Goal: Task Accomplishment & Management: Manage account settings

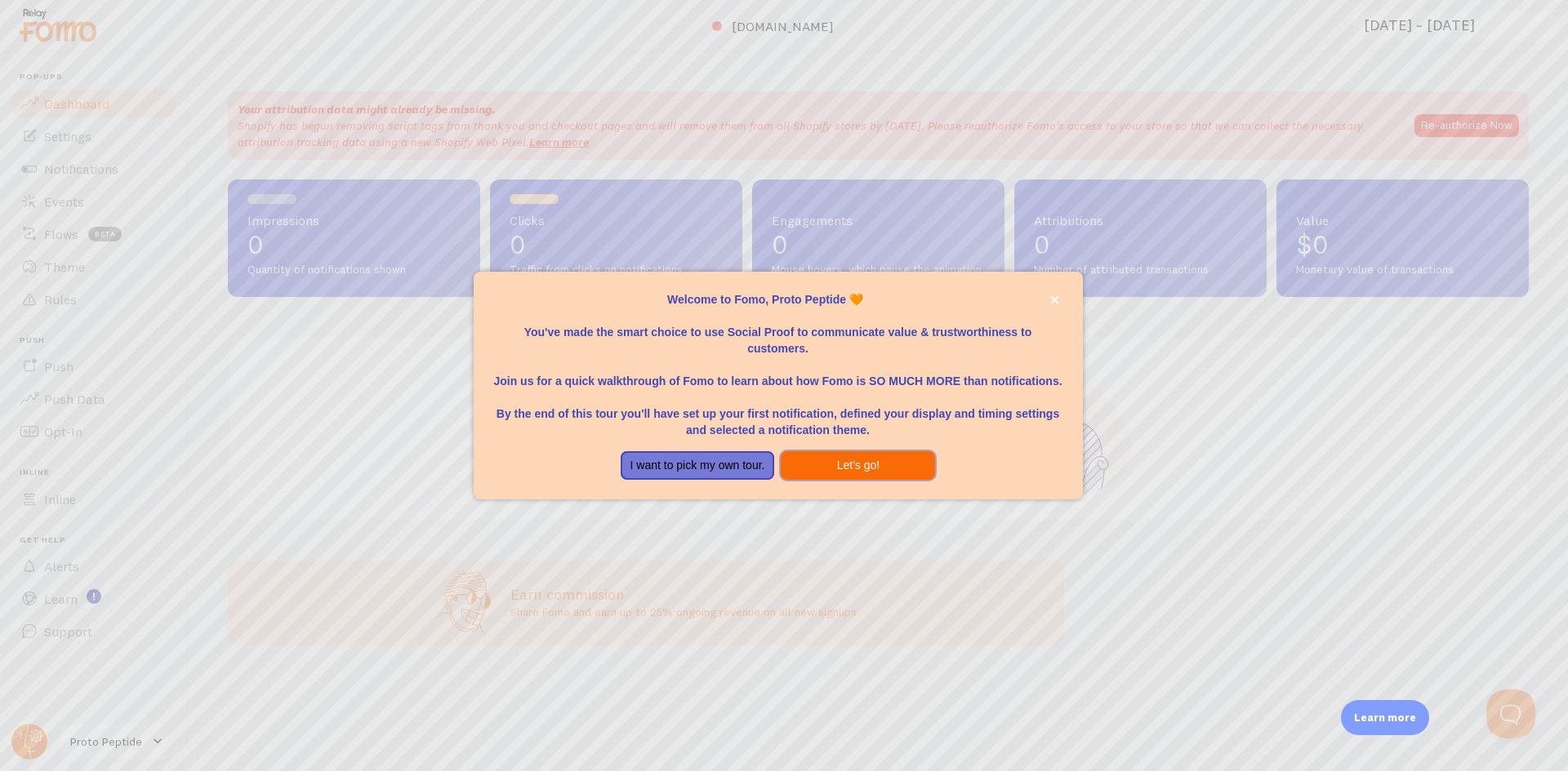
click at [865, 459] on button "Let's go!" at bounding box center [858, 466] width 154 height 29
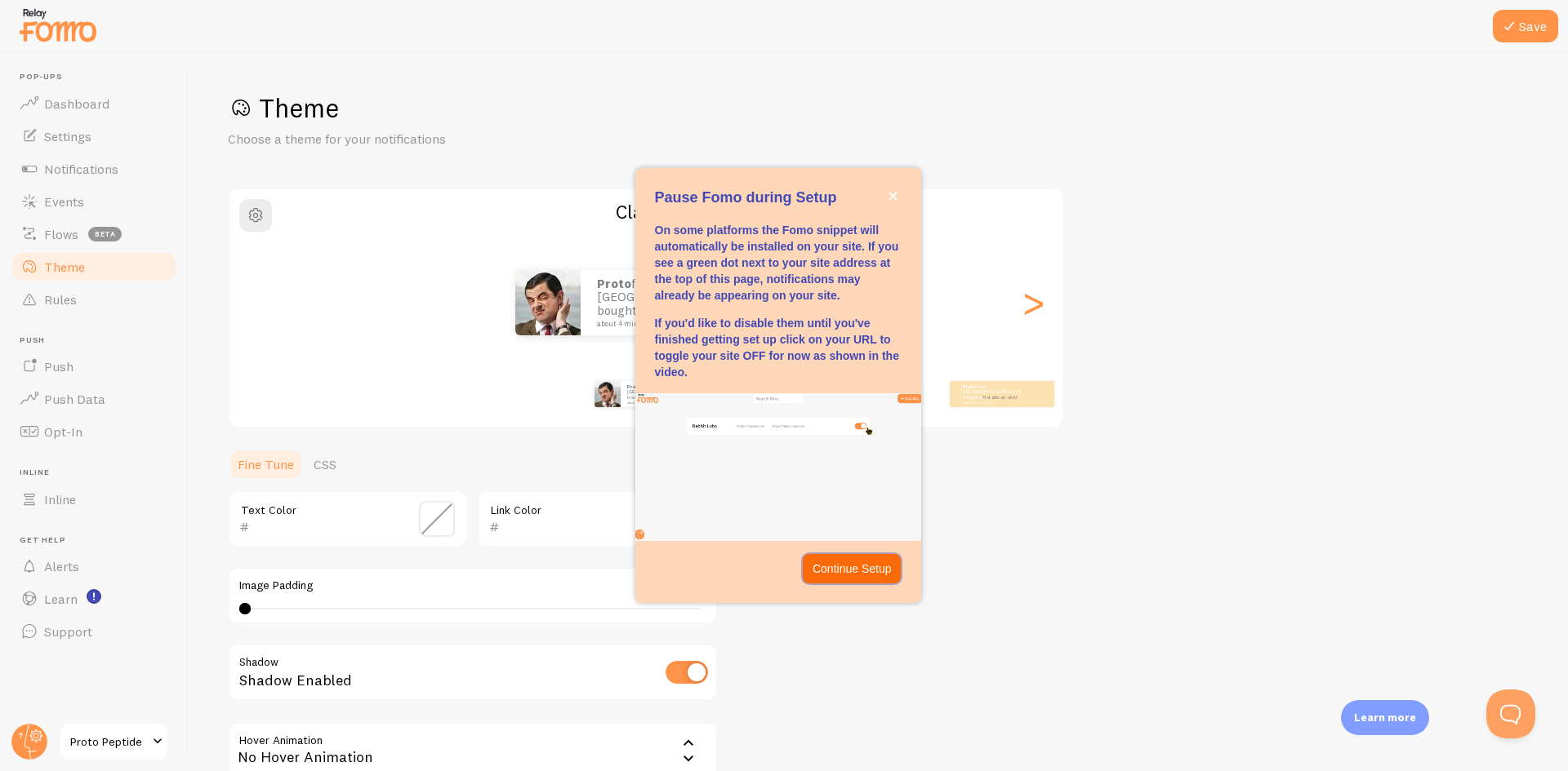
click at [844, 570] on p "Continue Setup" at bounding box center [852, 568] width 79 height 16
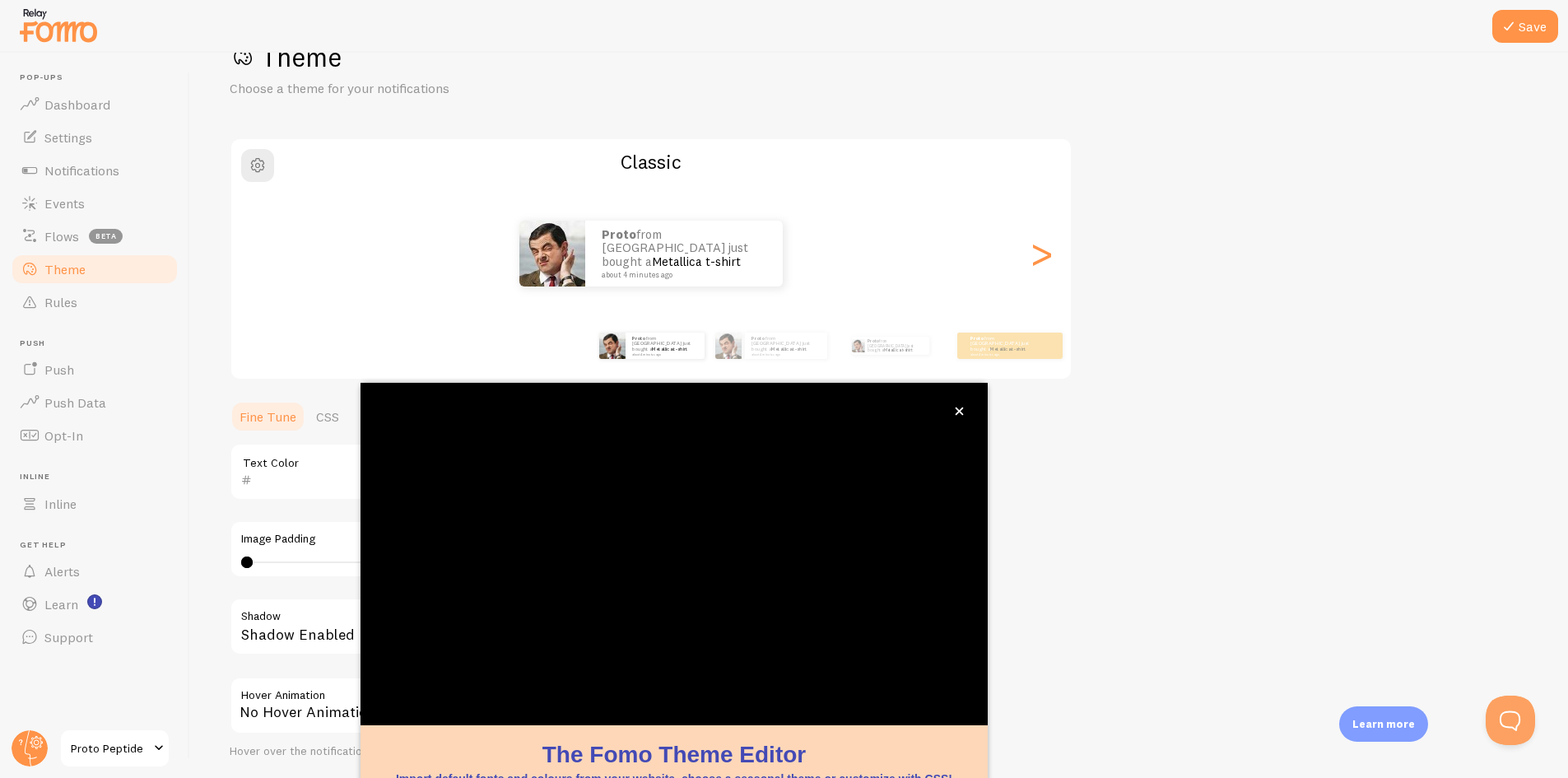
scroll to position [52, 0]
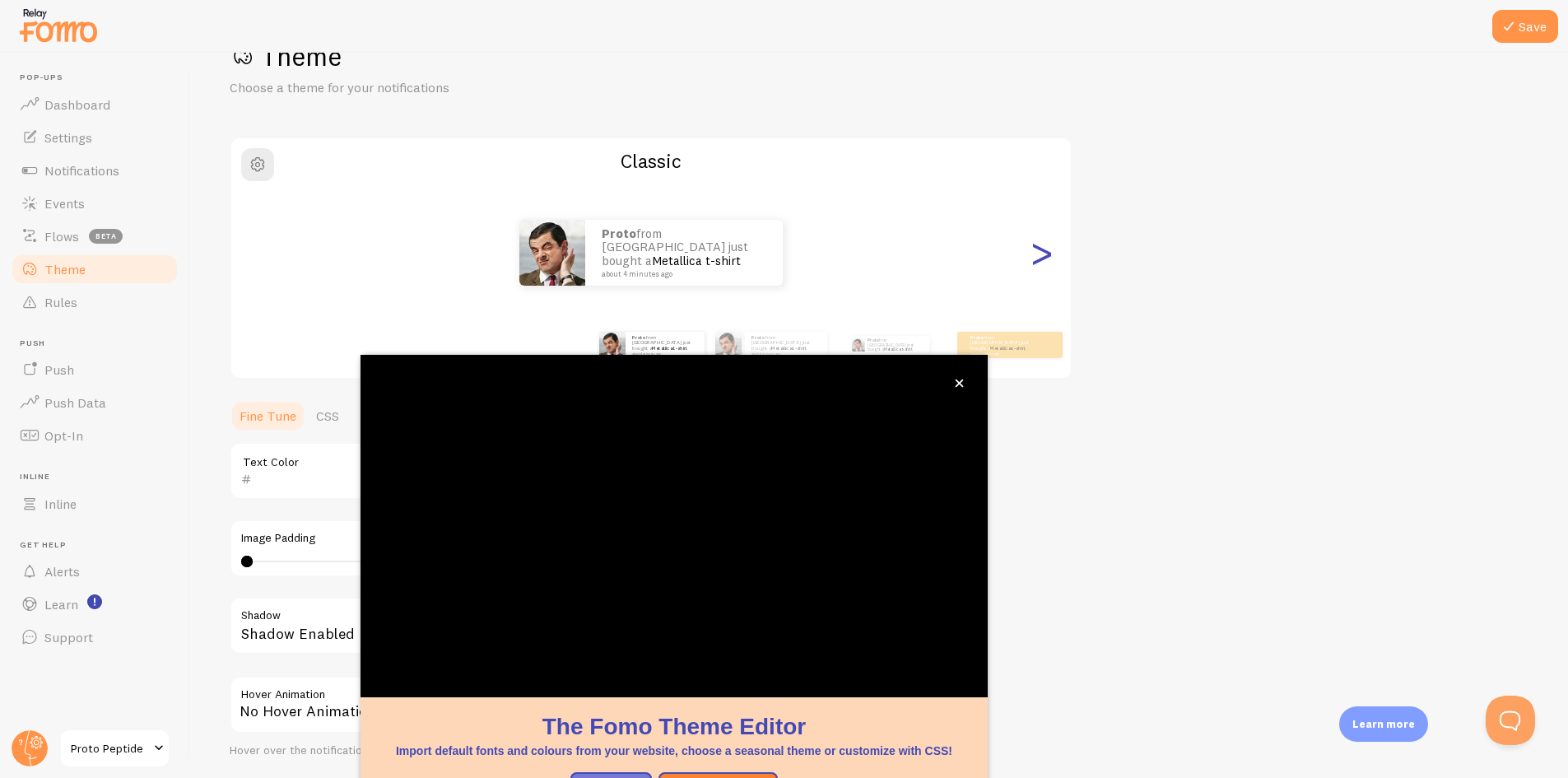
click at [1041, 269] on div ">" at bounding box center [1041, 253] width 19 height 119
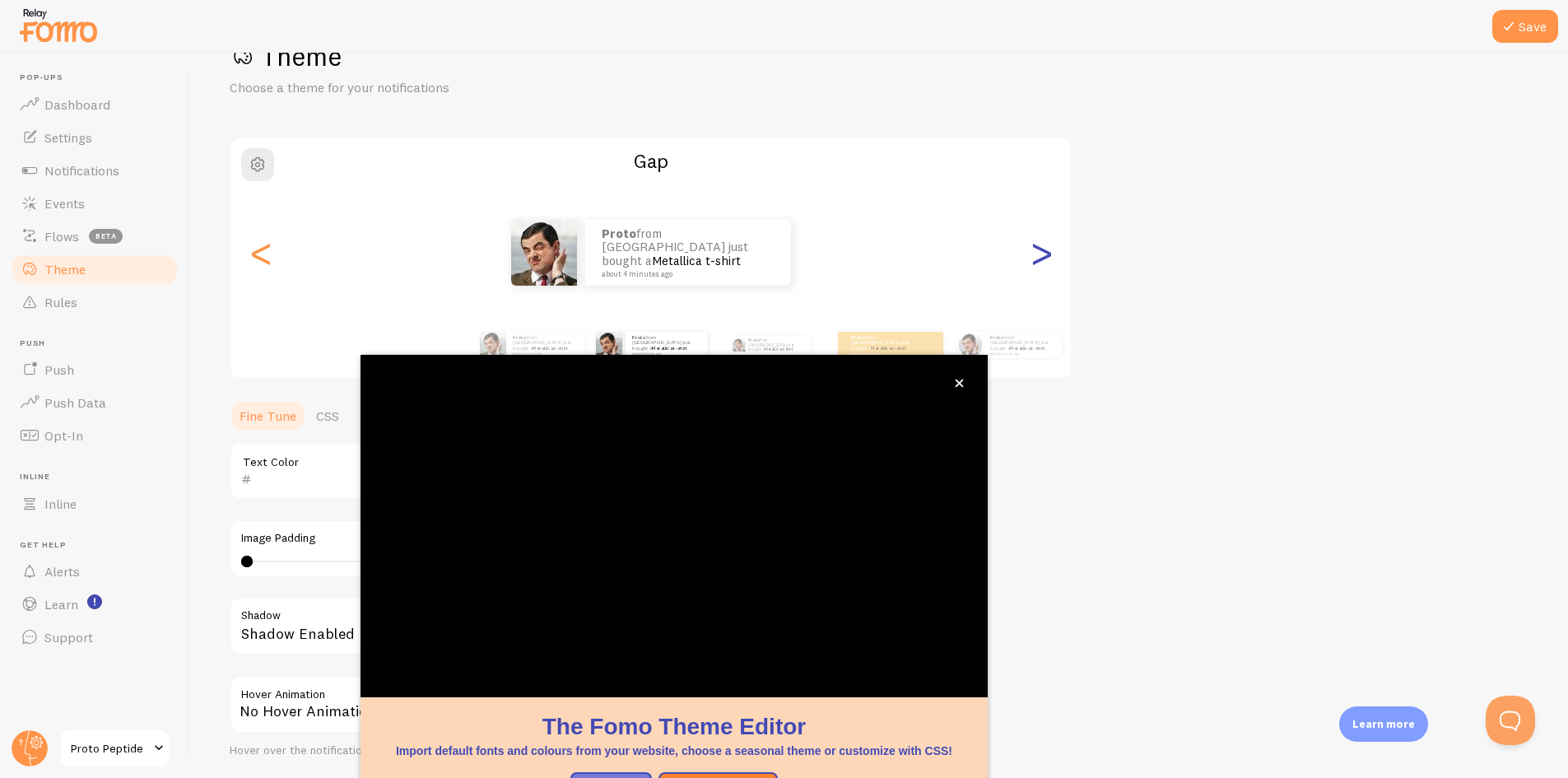
click at [1041, 269] on div ">" at bounding box center [1041, 253] width 19 height 119
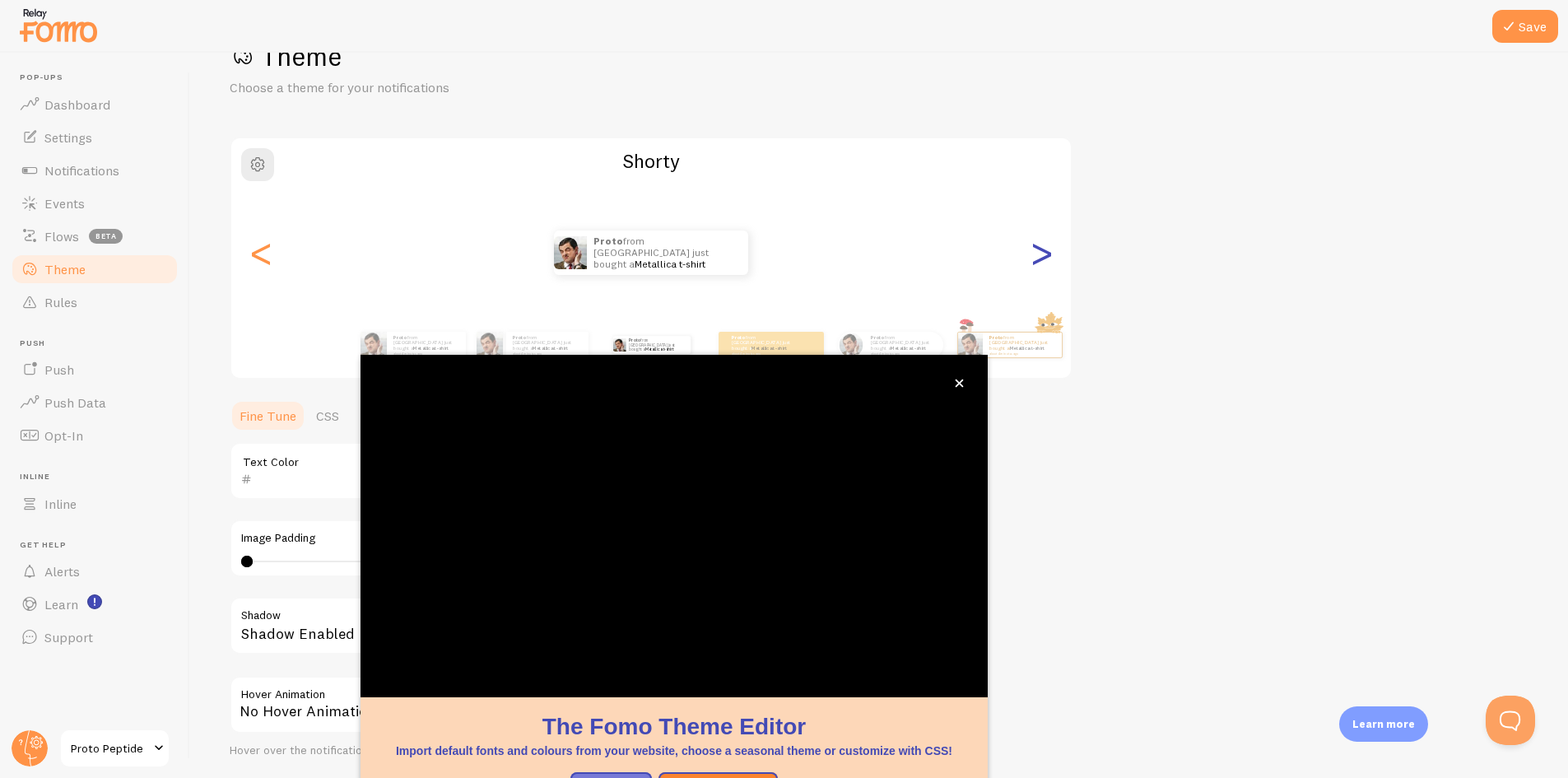
click at [1041, 268] on div ">" at bounding box center [1041, 253] width 19 height 119
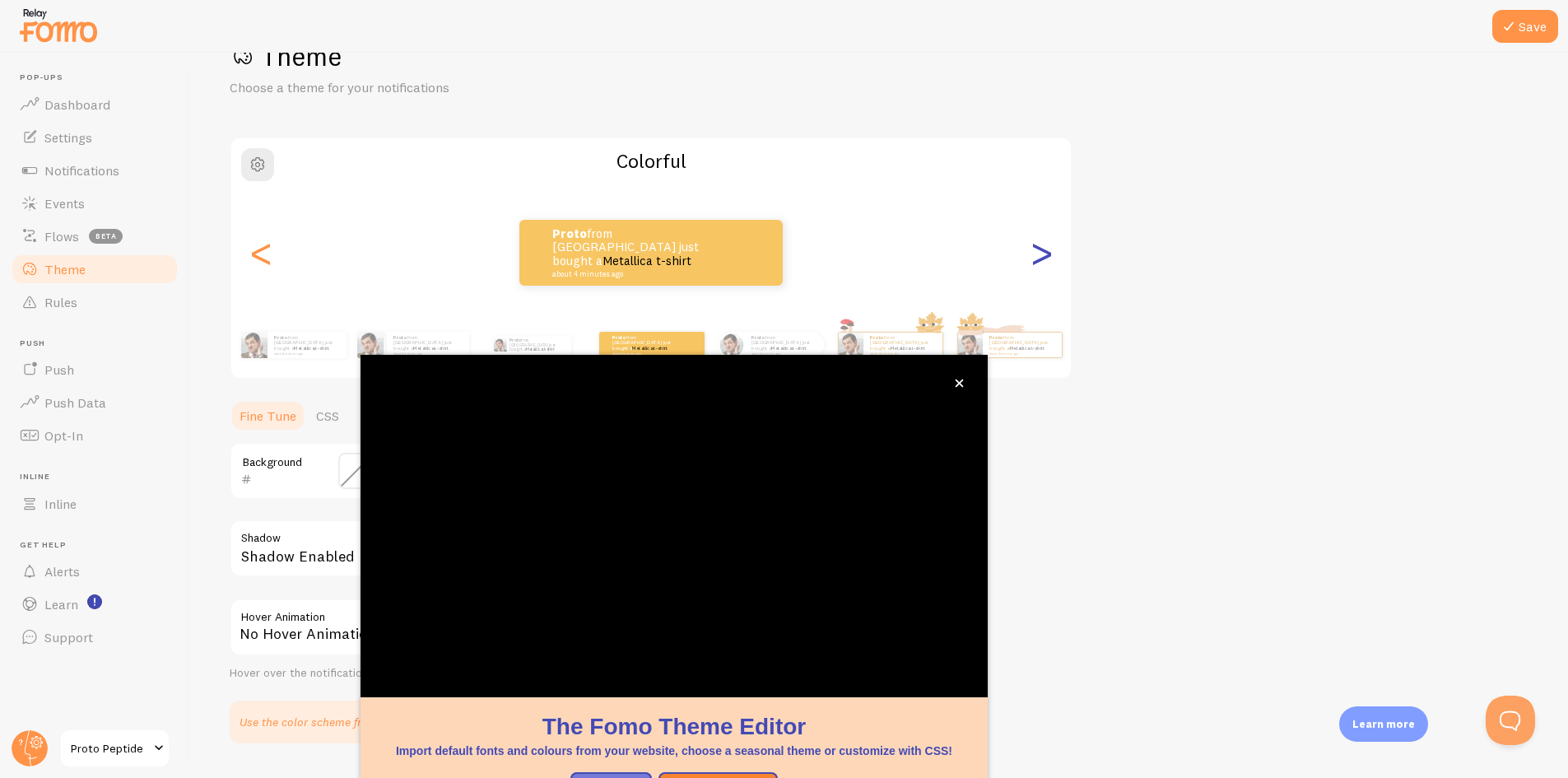
click at [1041, 268] on div ">" at bounding box center [1041, 253] width 19 height 119
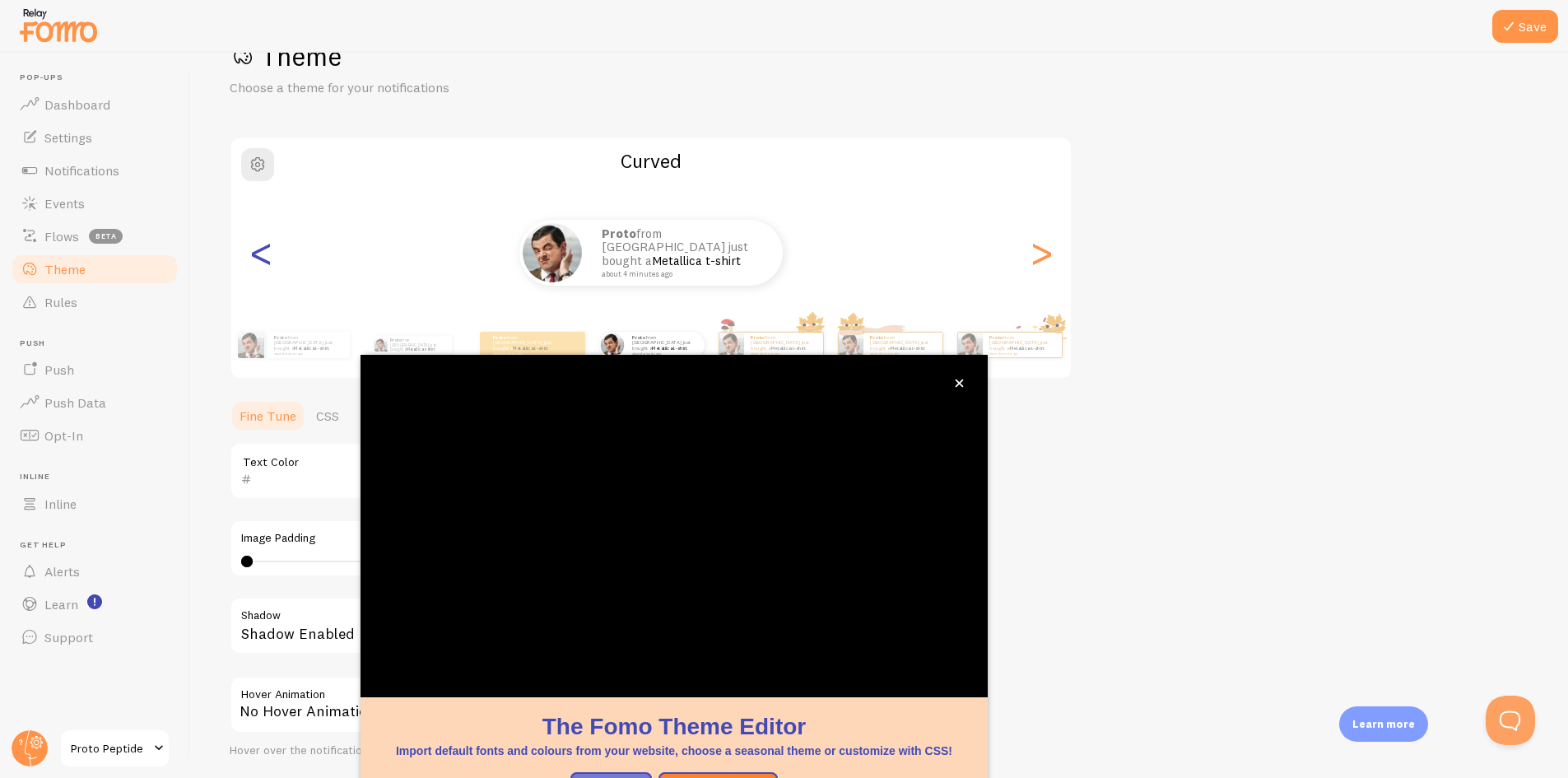
click at [262, 262] on div "<" at bounding box center [261, 253] width 19 height 119
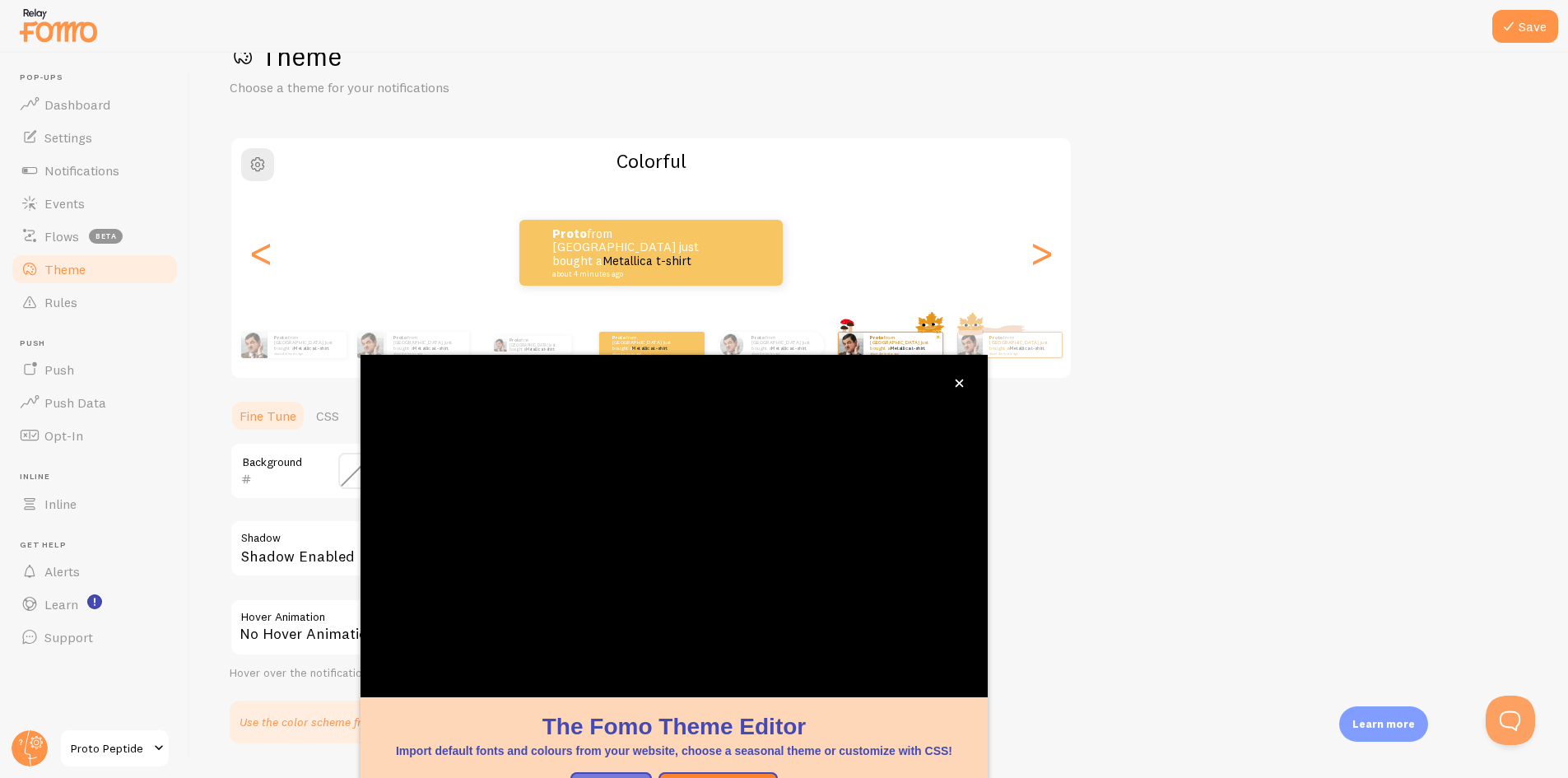
click at [914, 334] on div "Proto from Canada just bought a Metallica t-shirt about 4 minutes ago" at bounding box center [903, 345] width 79 height 25
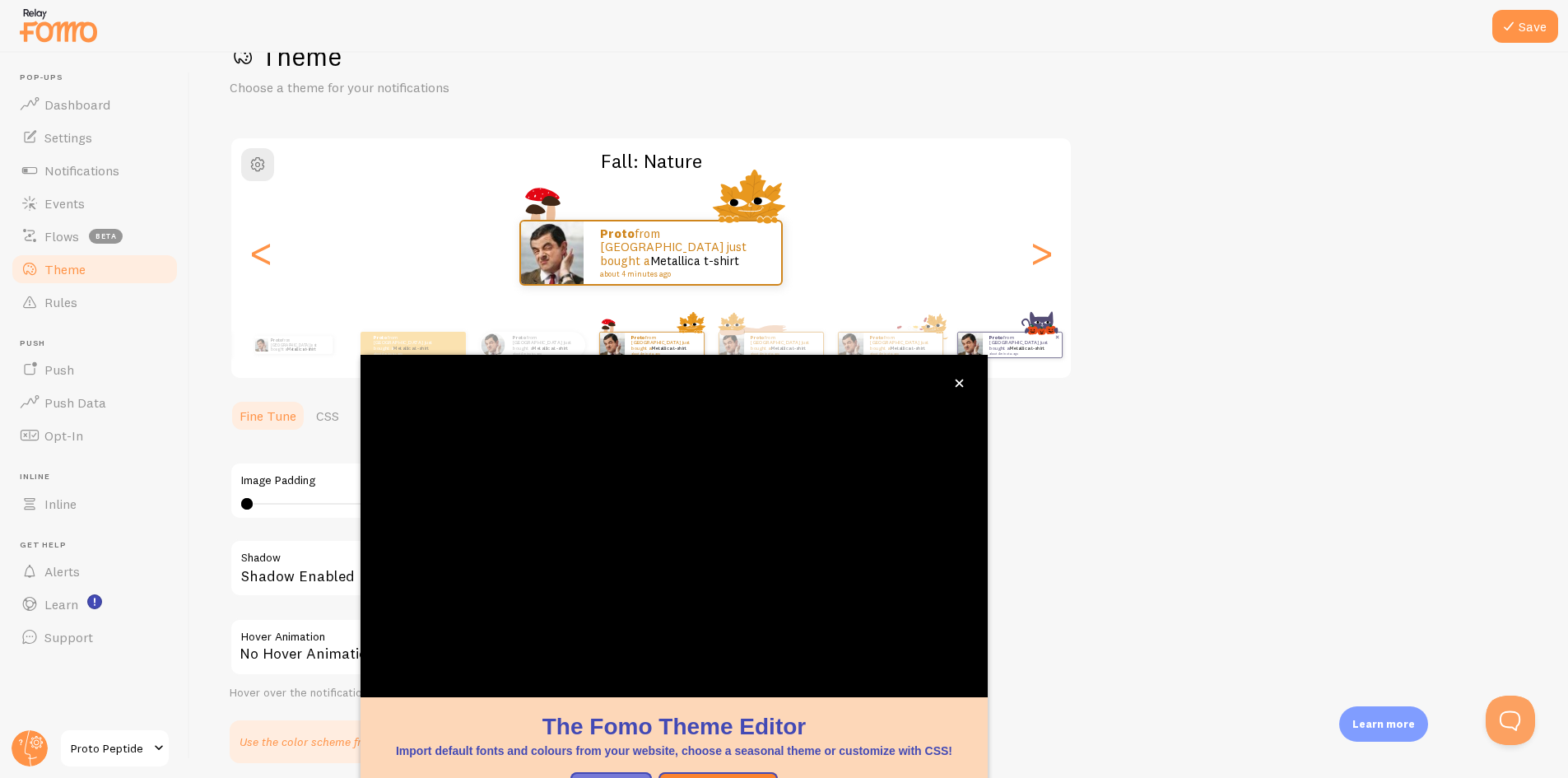
click at [1047, 337] on p "Proto from Canada just bought a Metallica t-shirt about 4 minutes ago" at bounding box center [1022, 345] width 66 height 20
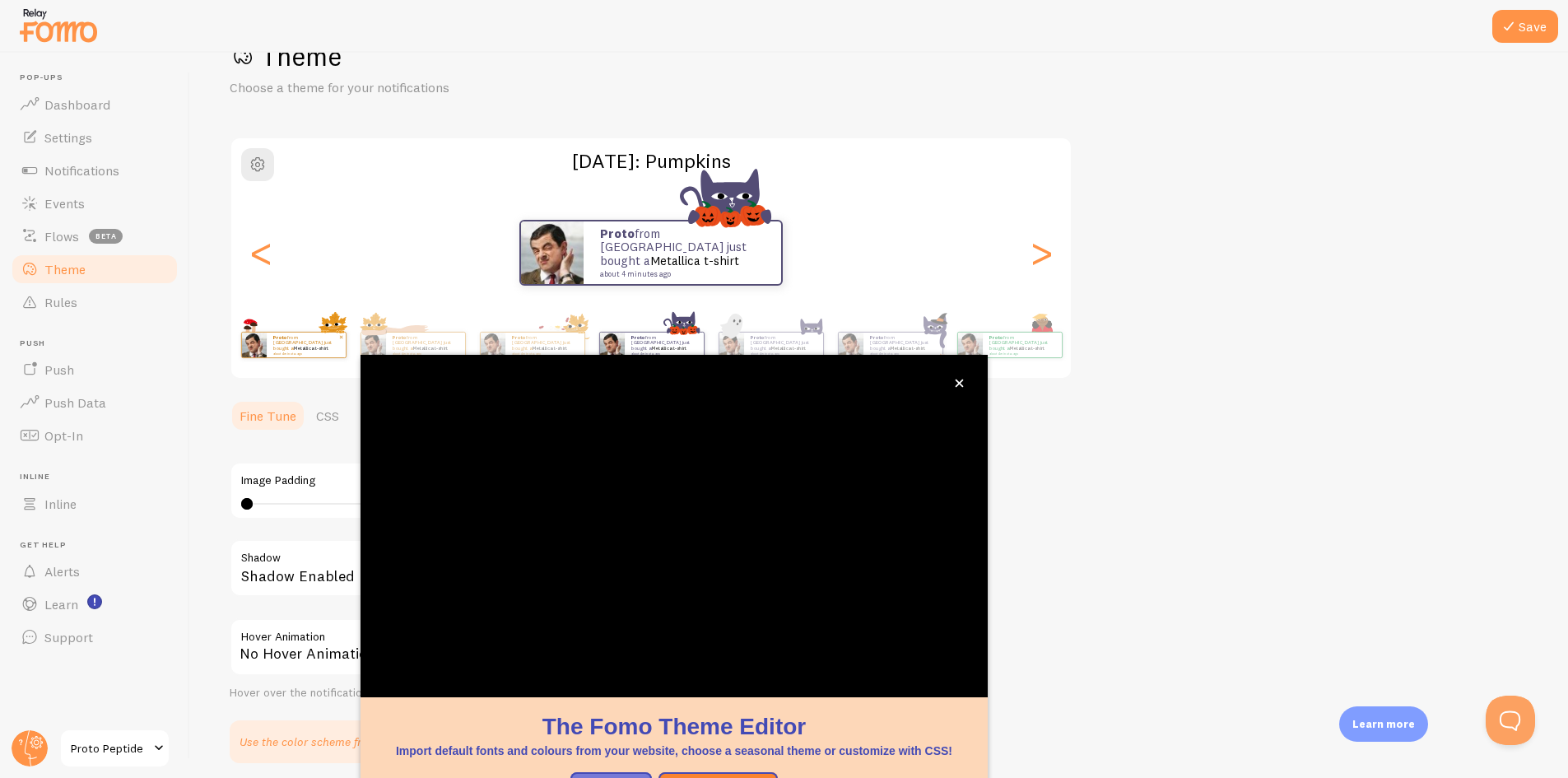
click at [320, 336] on div "Proto from Canada just bought a Metallica t-shirt about 4 minutes ago" at bounding box center [305, 345] width 79 height 25
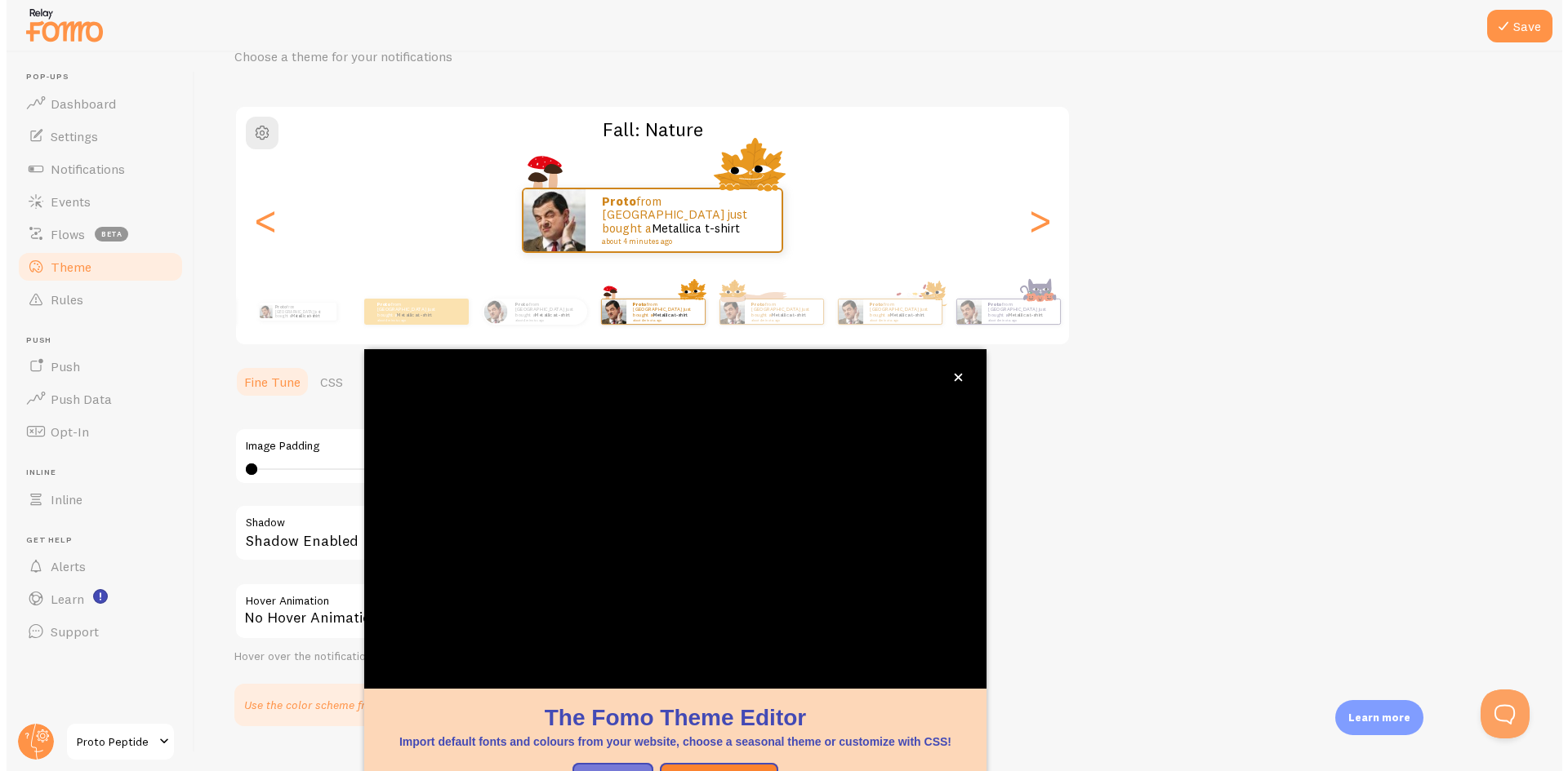
scroll to position [116, 0]
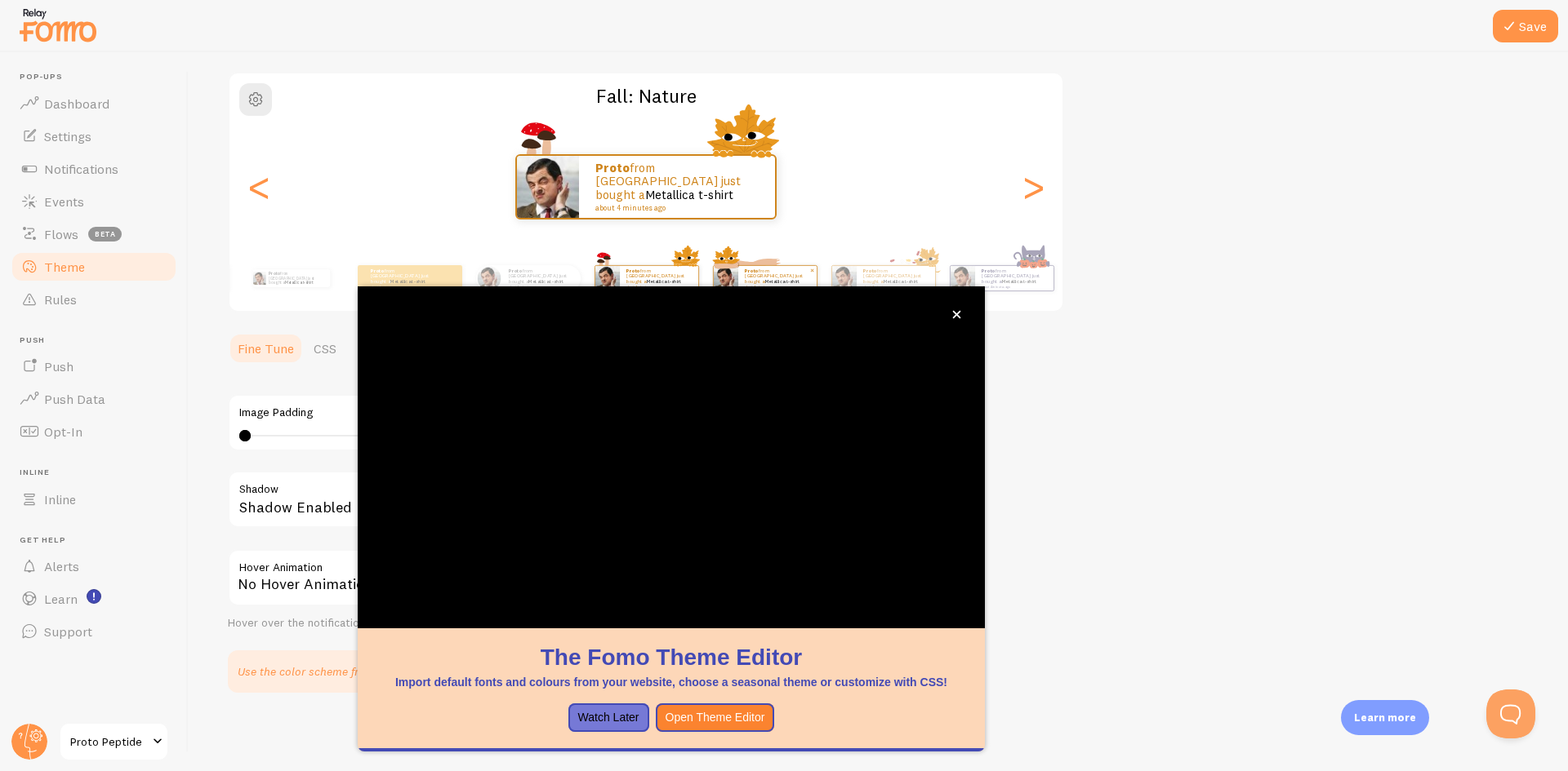
click at [742, 271] on div "Proto from Canada just bought a Metallica t-shirt about 4 minutes ago" at bounding box center [777, 278] width 78 height 24
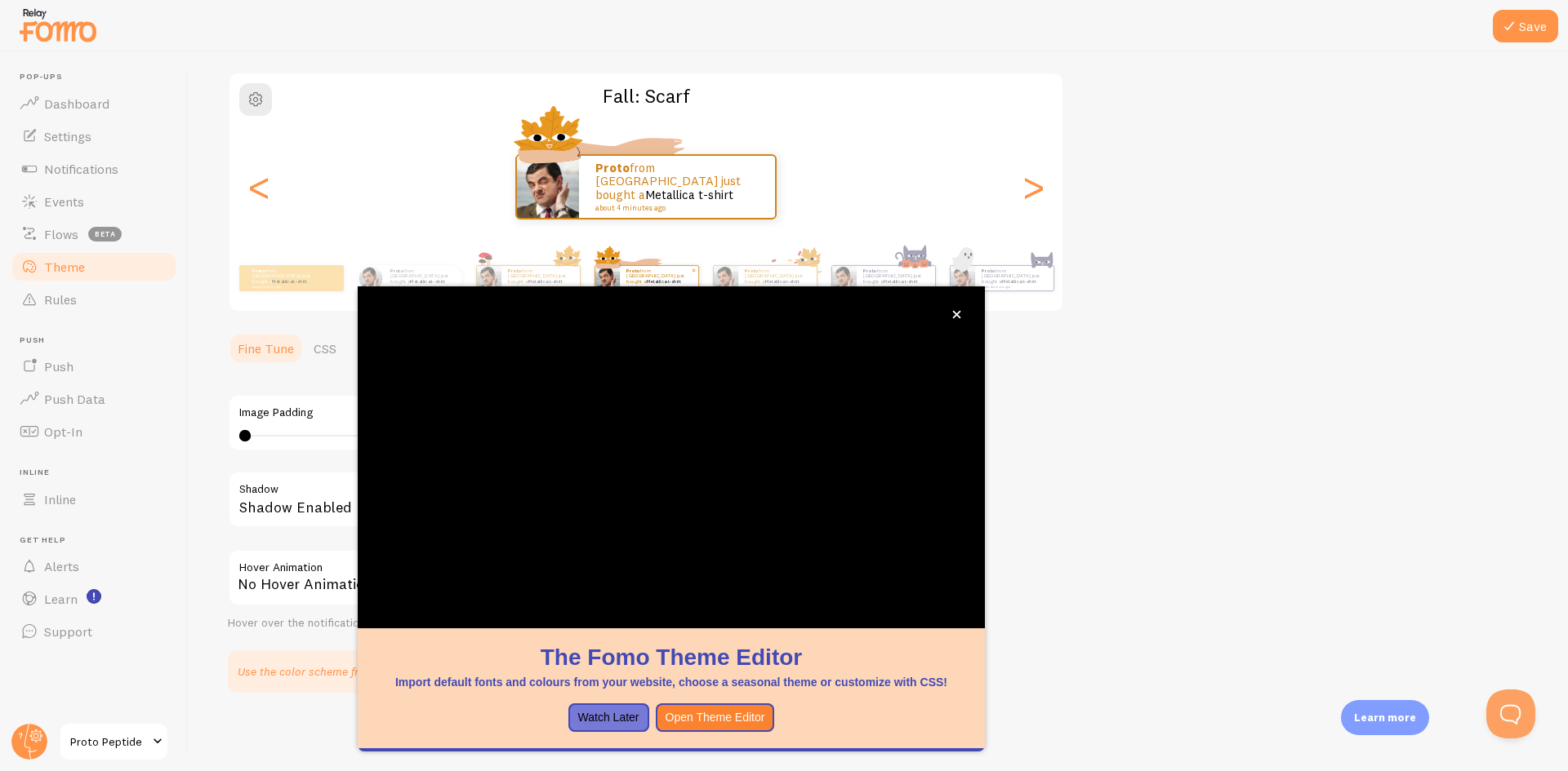
click at [658, 279] on link "Metallica t-shirt" at bounding box center [664, 282] width 35 height 7
click at [780, 269] on div "Proto from Canada just bought a Metallica t-shirt about 4 minutes ago" at bounding box center [777, 278] width 78 height 24
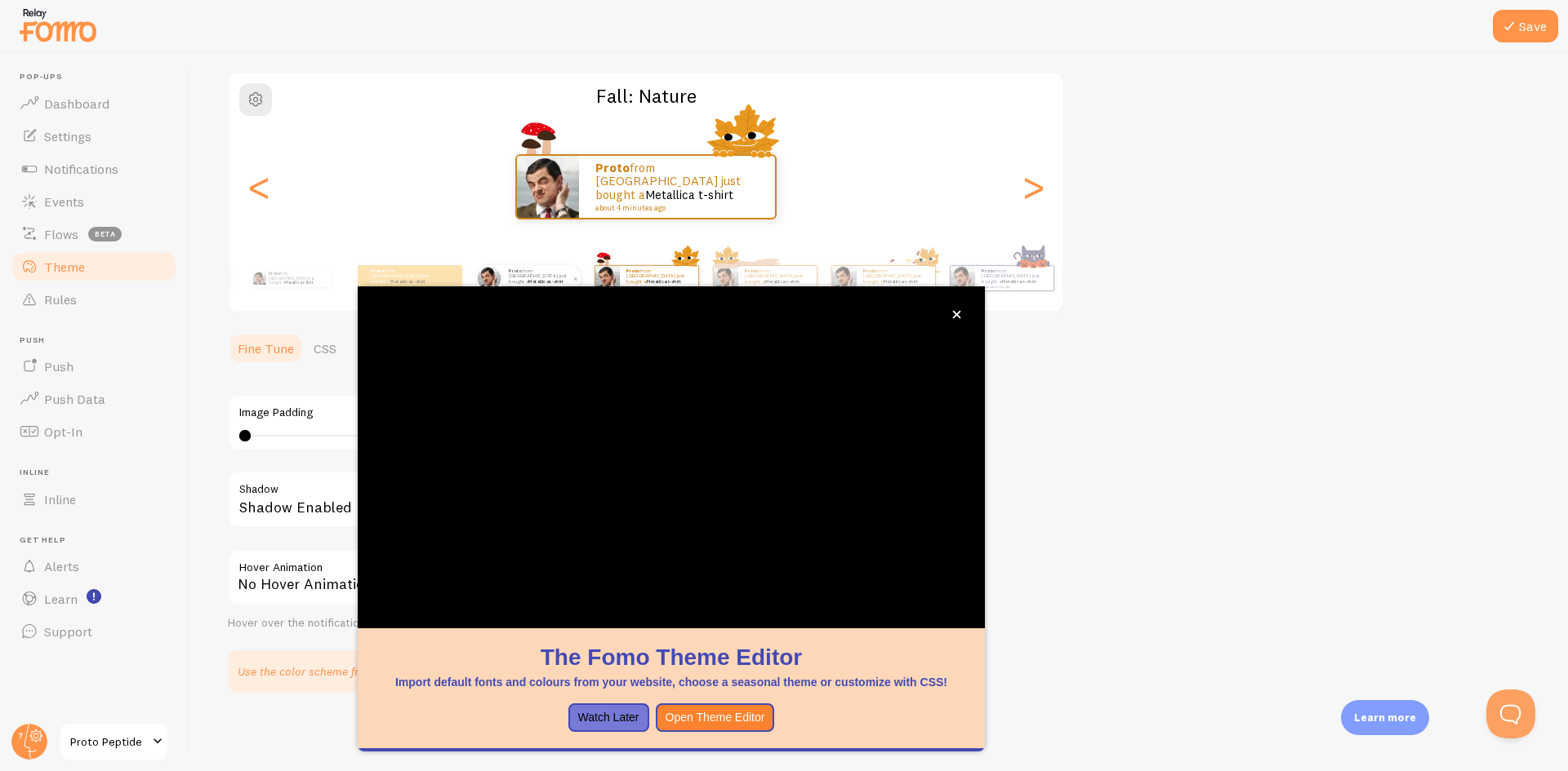
click at [549, 270] on p "Proto from Canada just bought a Metallica t-shirt about 4 minutes ago" at bounding box center [541, 278] width 65 height 20
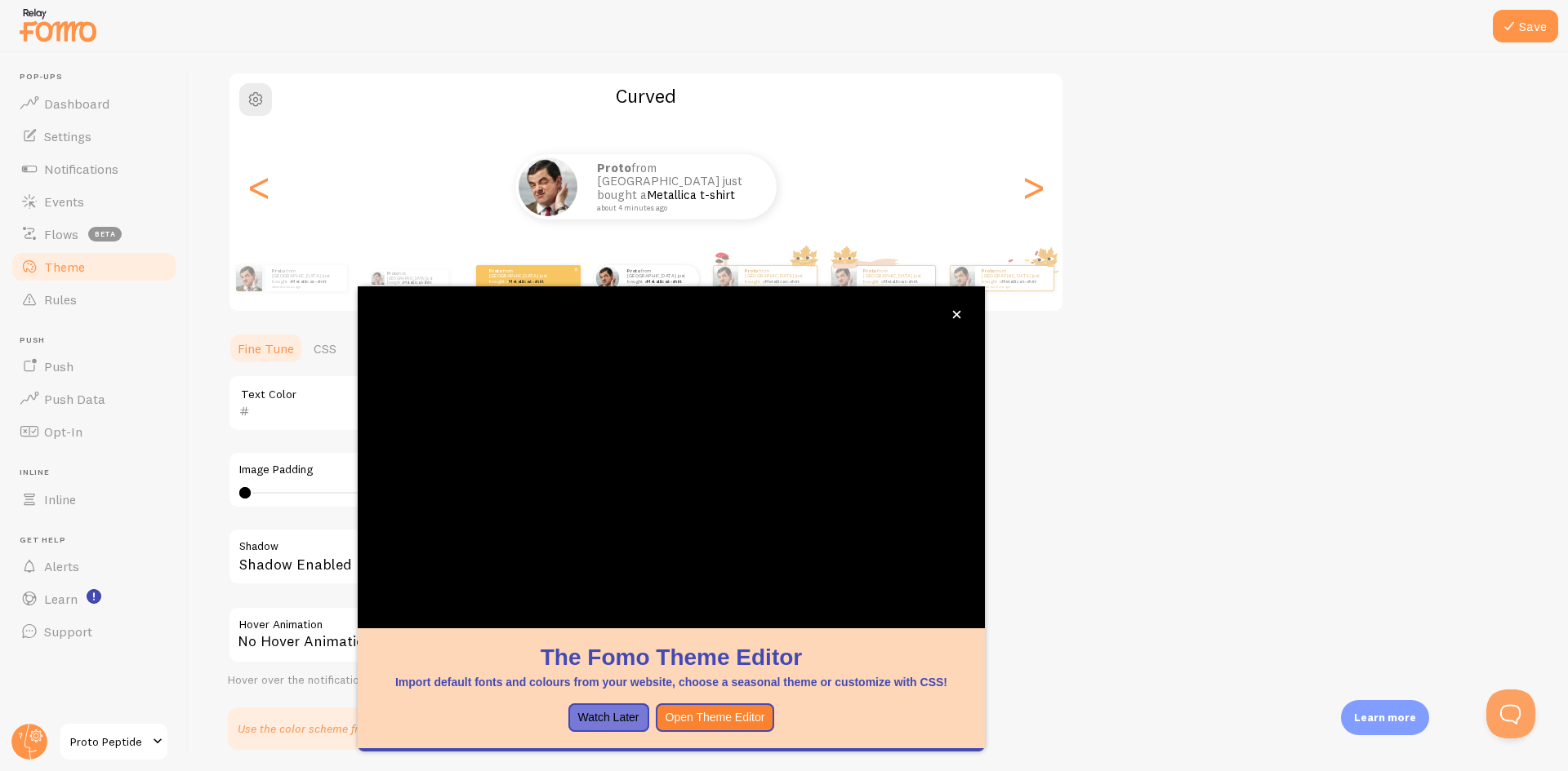
click at [521, 265] on div "Proto from Canada just bought a Metallica t-shirt about 4 minutes ago" at bounding box center [528, 278] width 105 height 26
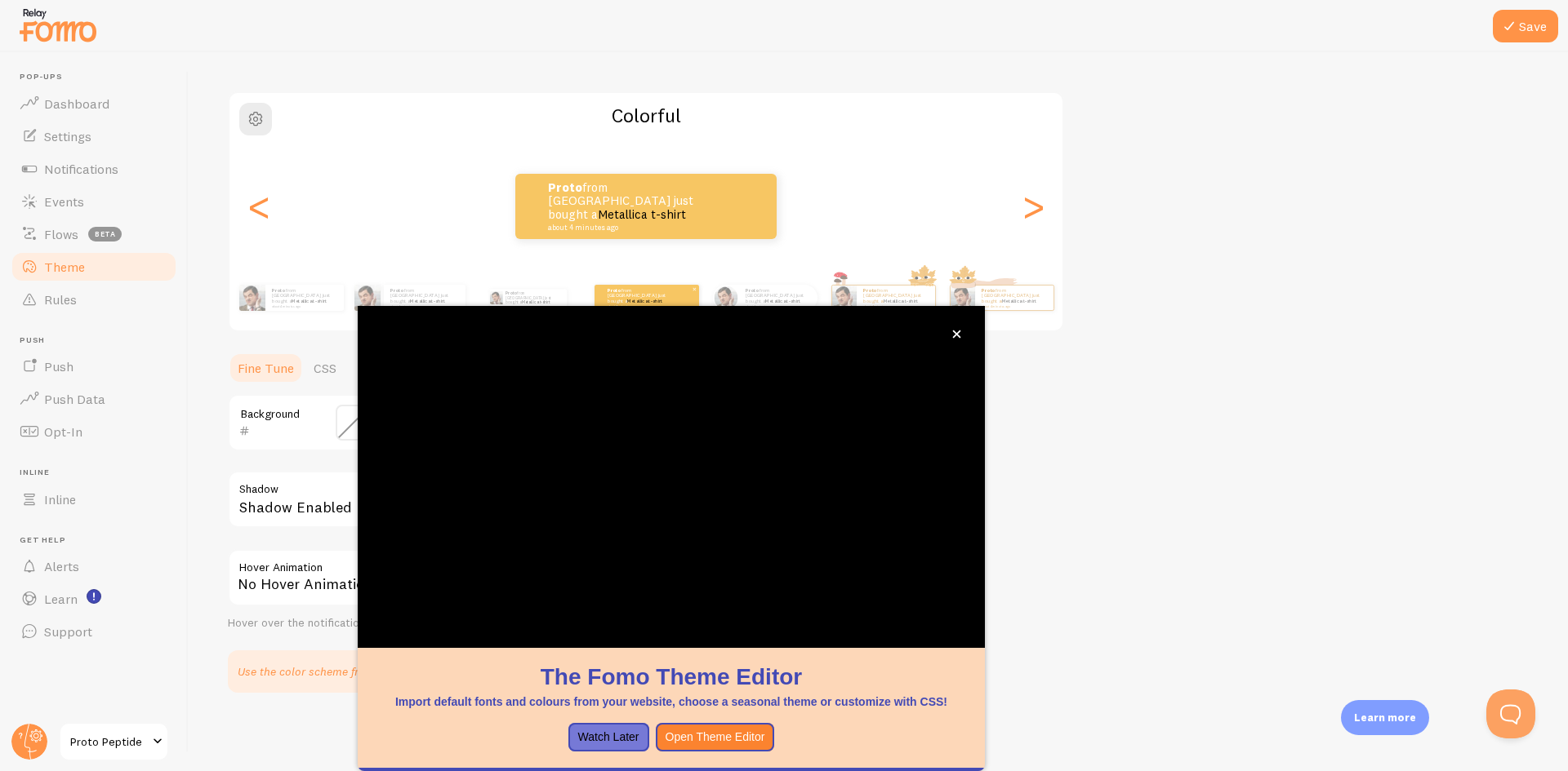
scroll to position [96, 0]
click at [1041, 213] on div ">" at bounding box center [1032, 206] width 19 height 117
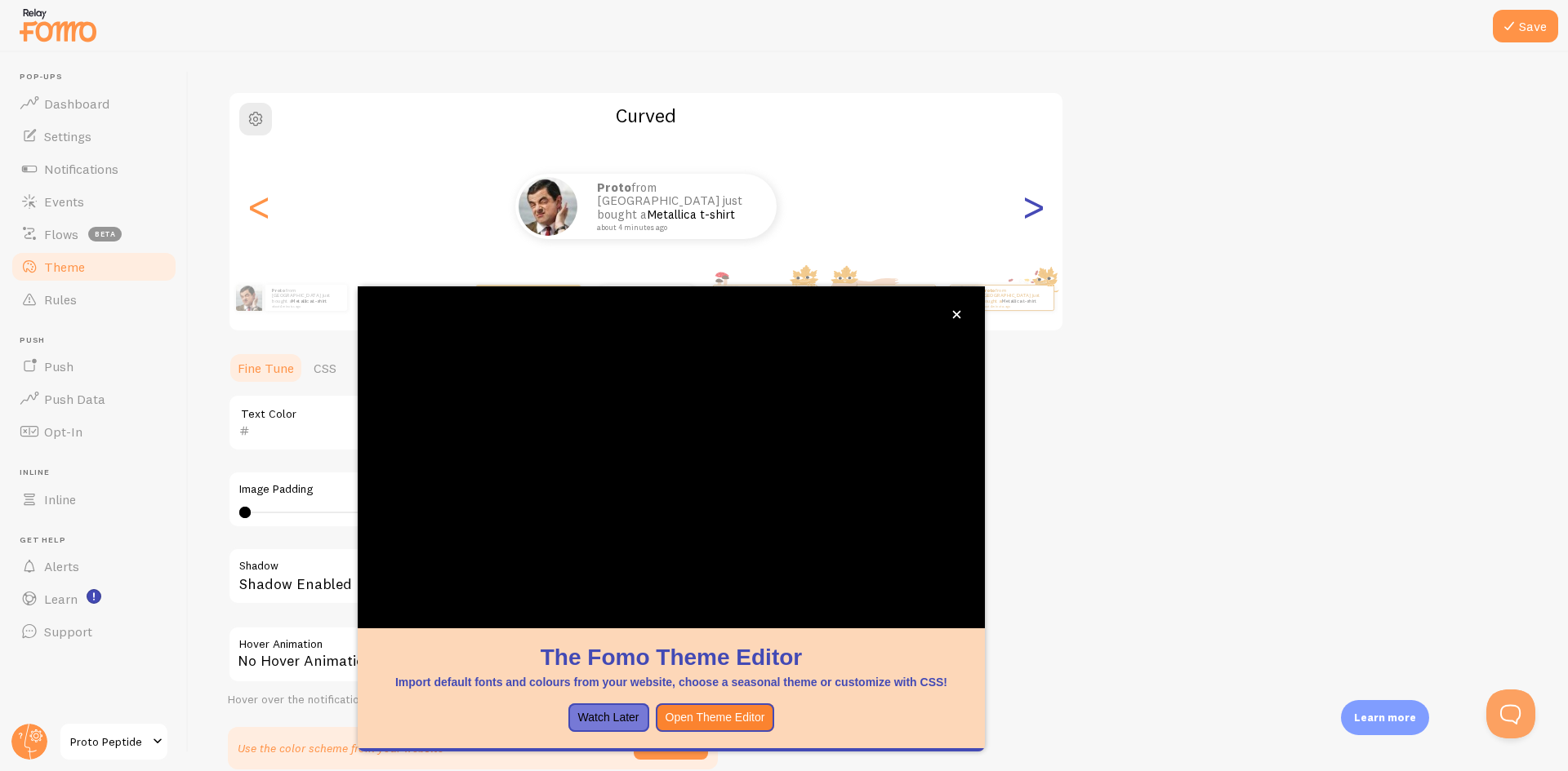
scroll to position [116, 0]
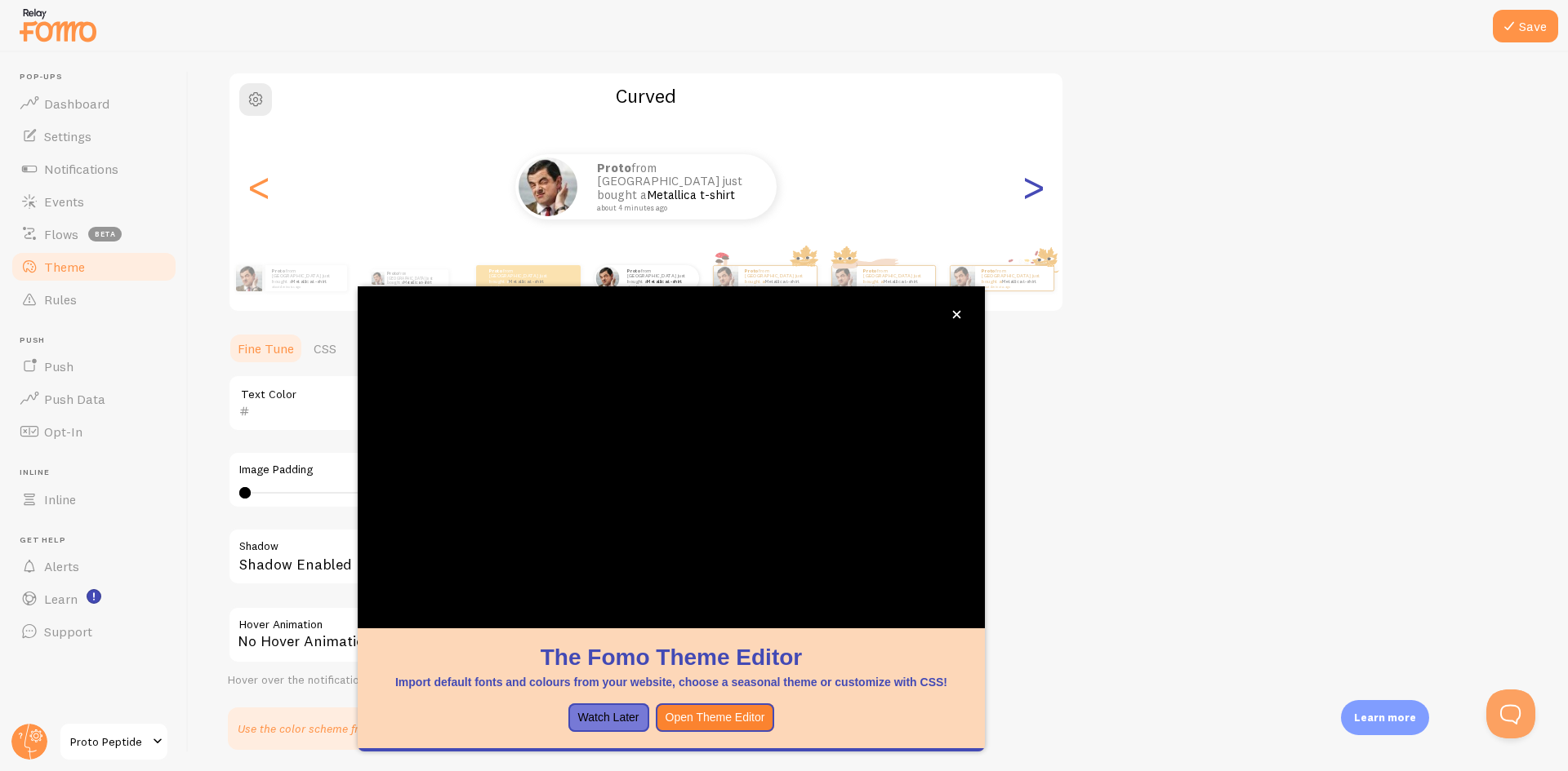
click at [1041, 211] on div ">" at bounding box center [1032, 187] width 19 height 117
type input "0"
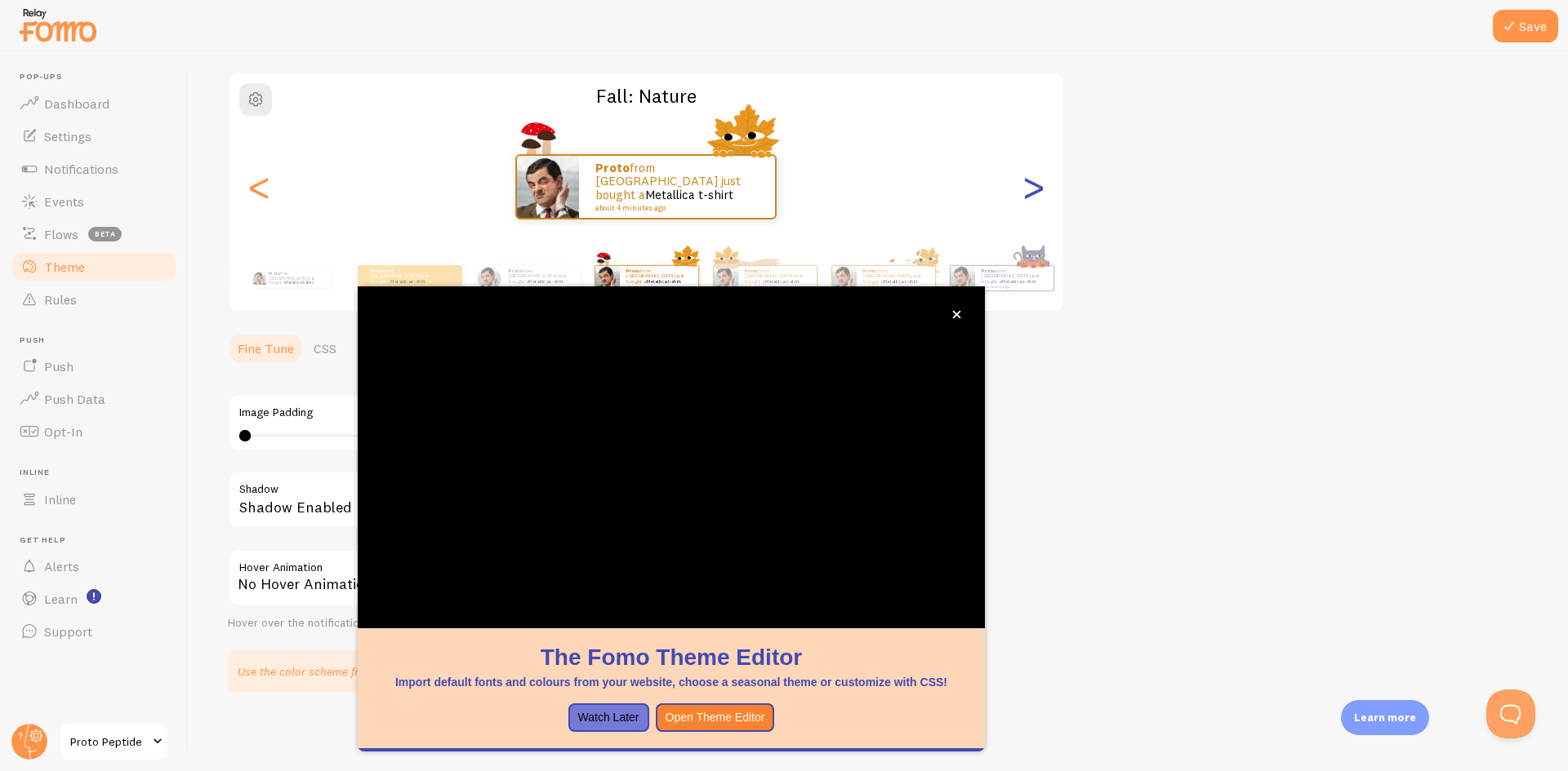
click at [1041, 211] on div ">" at bounding box center [1032, 187] width 19 height 117
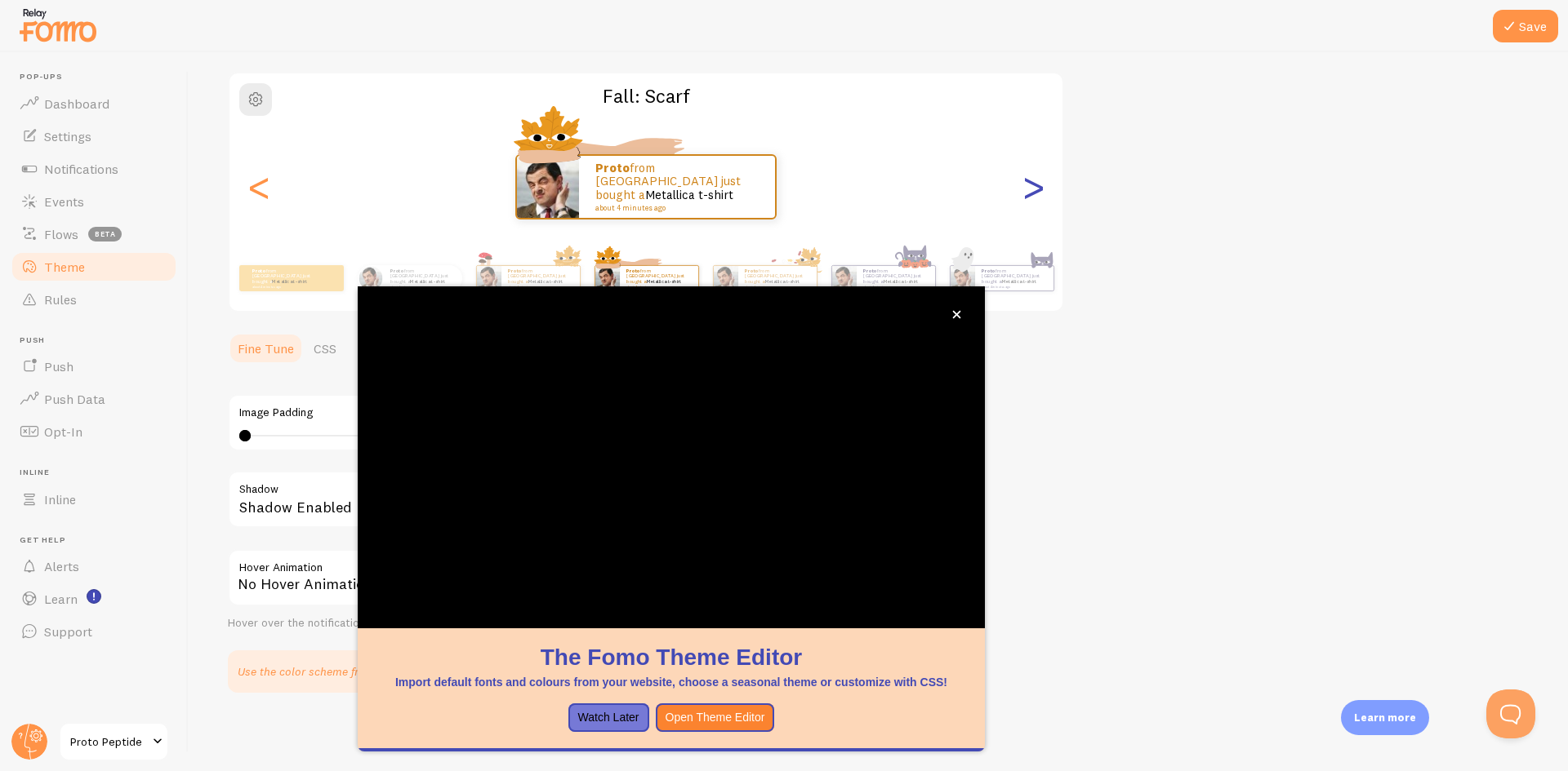
click at [1039, 211] on div ">" at bounding box center [1032, 187] width 19 height 117
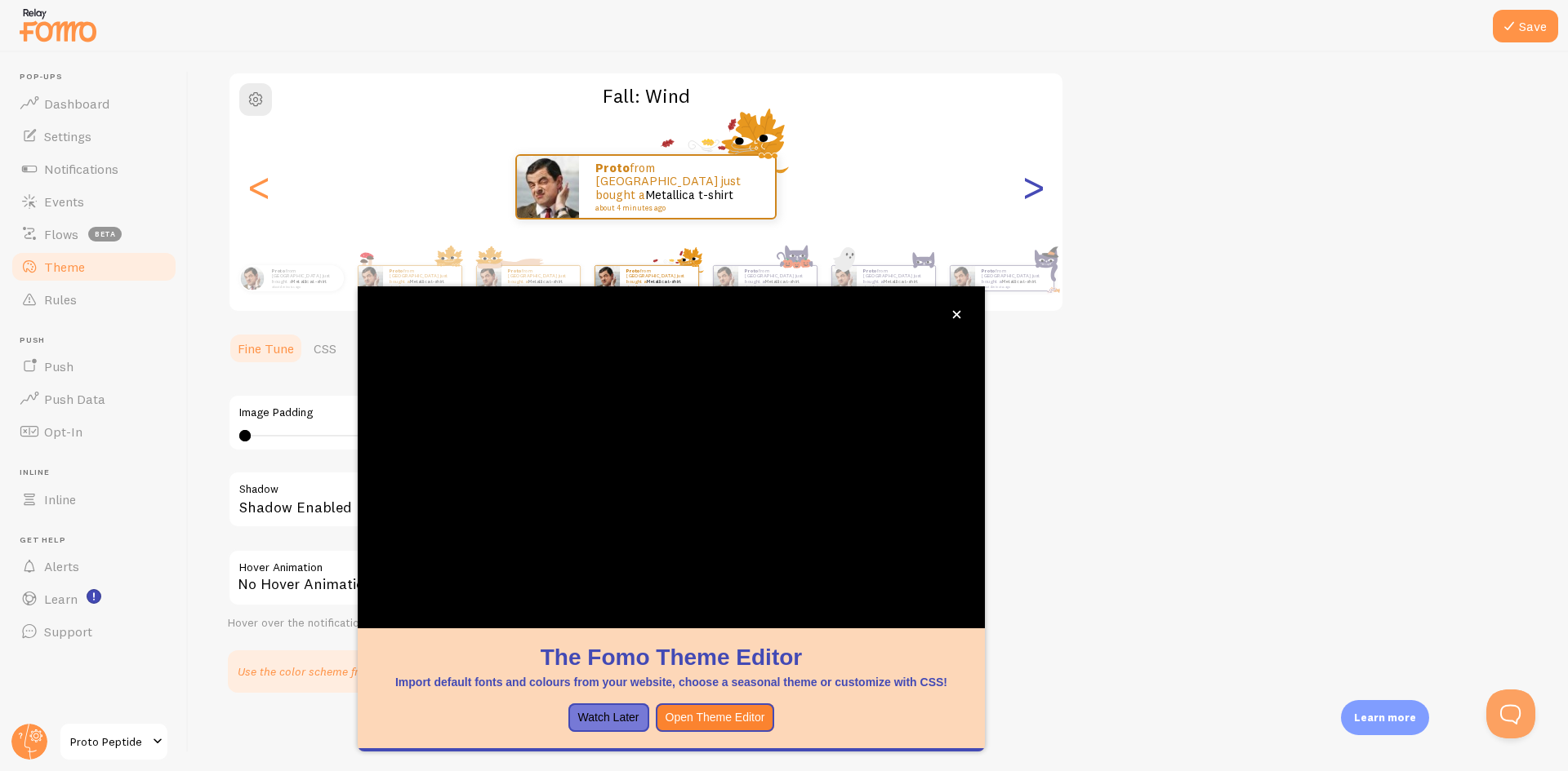
click at [1039, 211] on div ">" at bounding box center [1032, 187] width 19 height 117
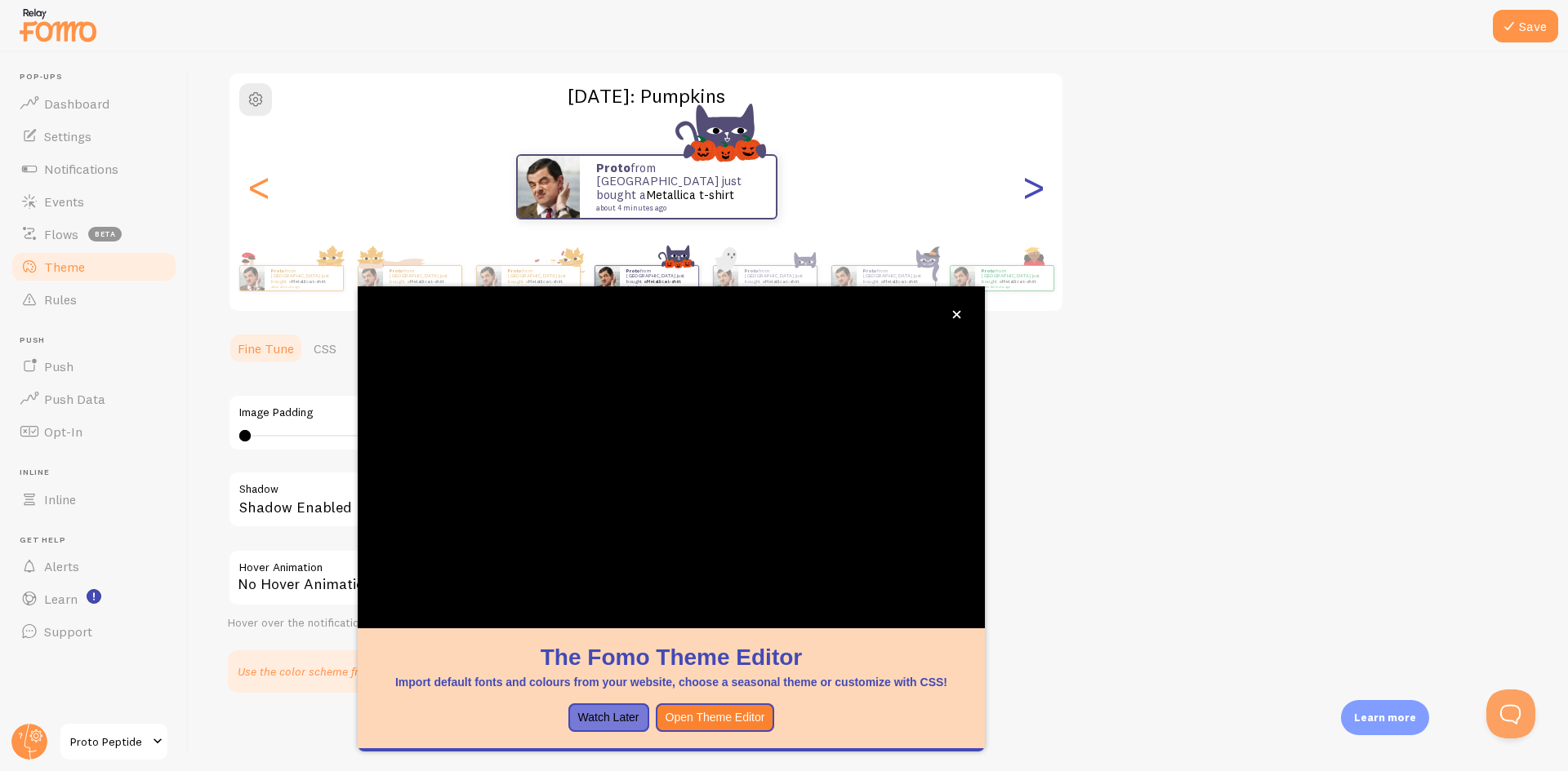
click at [1040, 211] on div ">" at bounding box center [1032, 187] width 19 height 117
click at [1038, 199] on div ">" at bounding box center [1032, 187] width 19 height 117
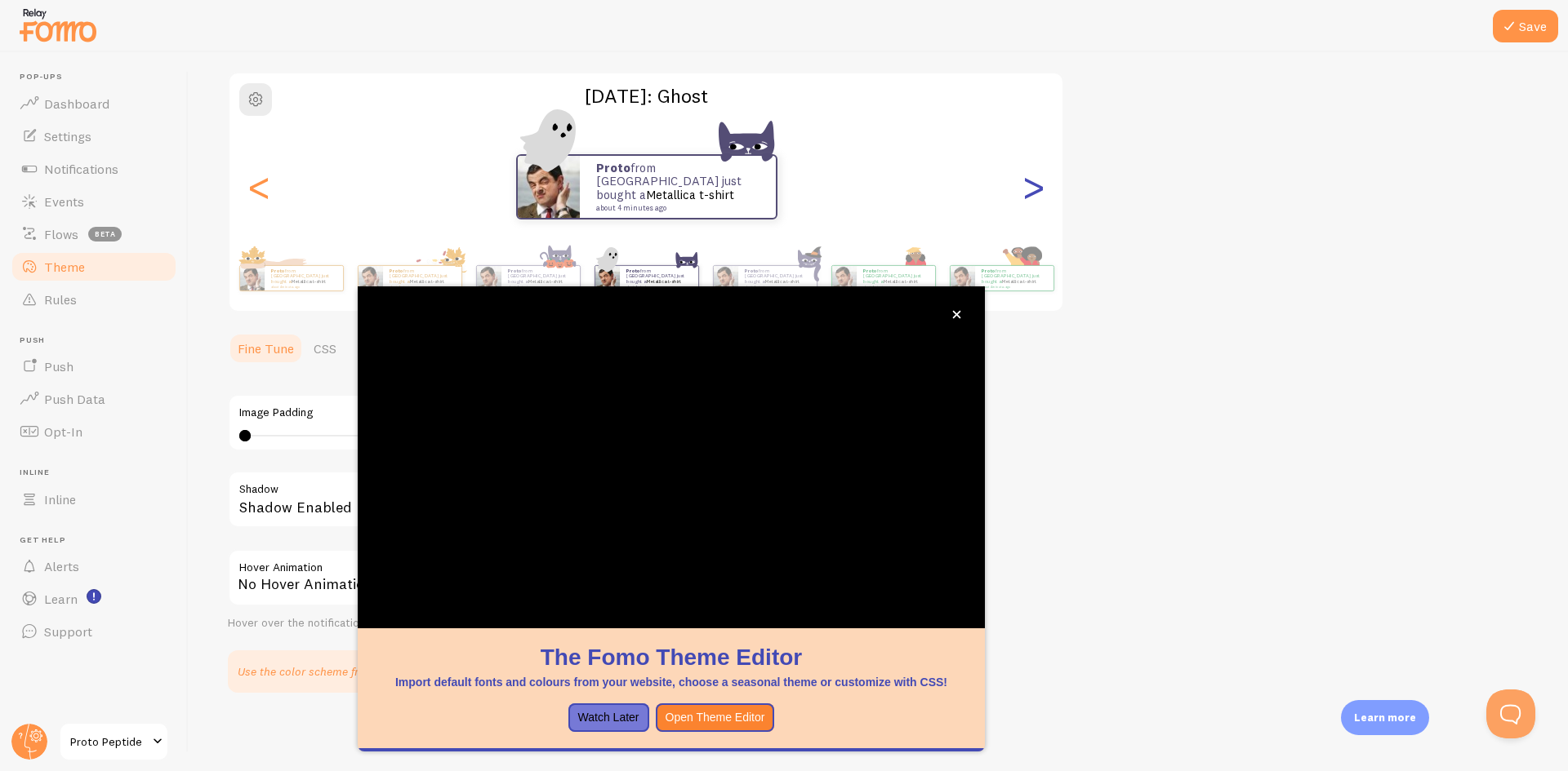
click at [1035, 192] on div ">" at bounding box center [1032, 187] width 19 height 117
click at [1035, 186] on div ">" at bounding box center [1032, 187] width 19 height 117
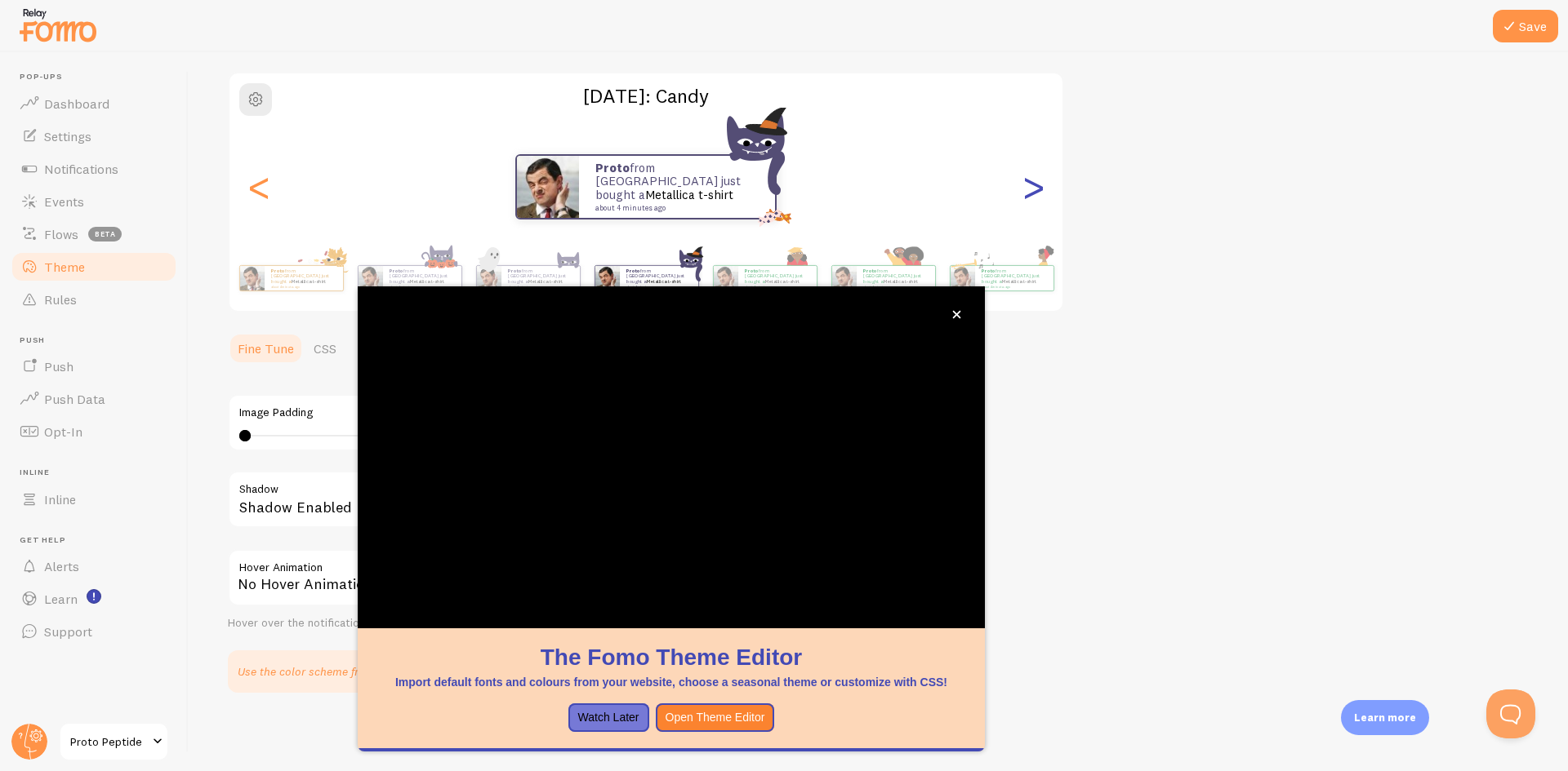
click at [1035, 186] on div ">" at bounding box center [1032, 187] width 19 height 117
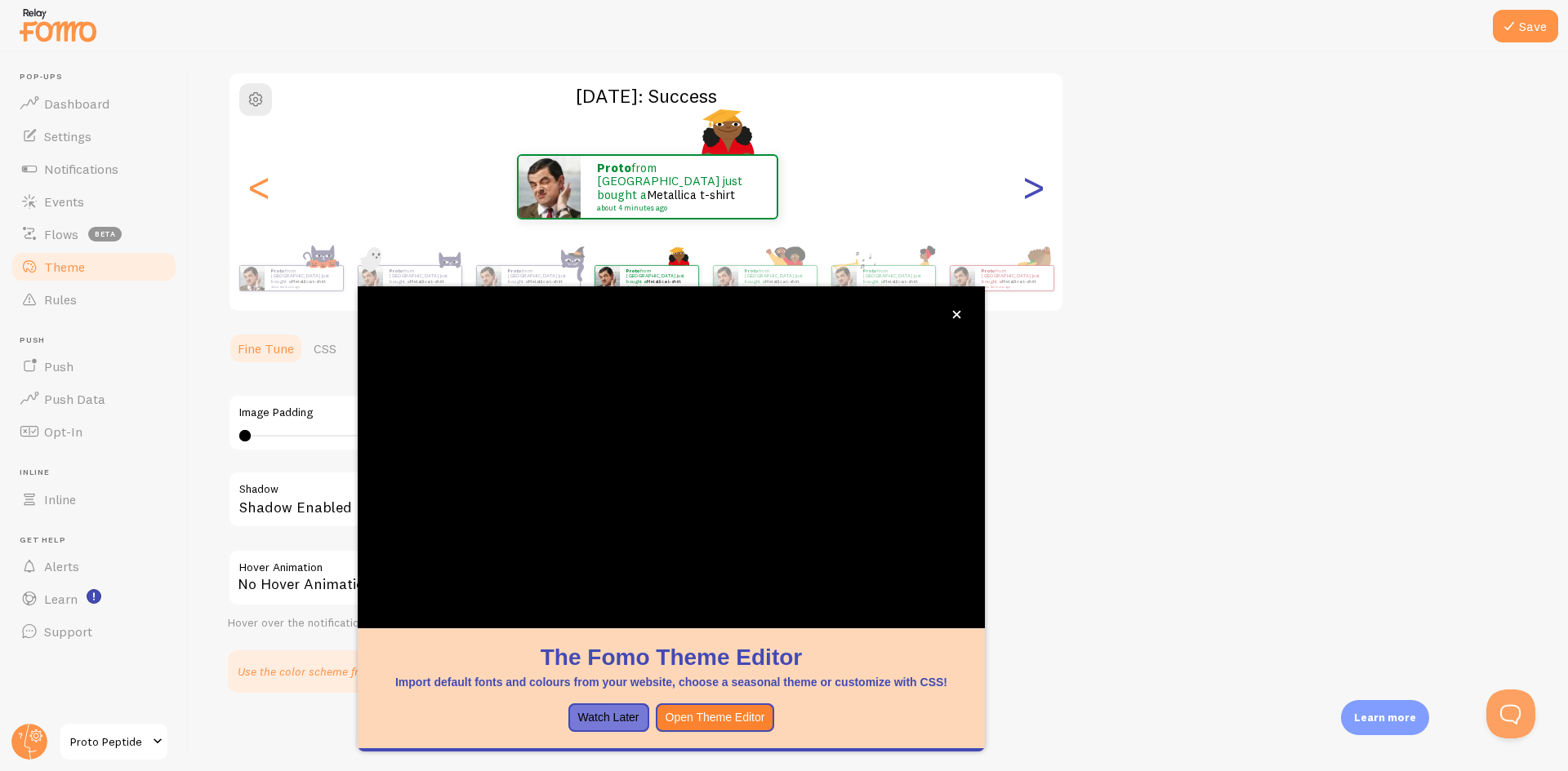
click at [1037, 186] on div ">" at bounding box center [1032, 187] width 19 height 117
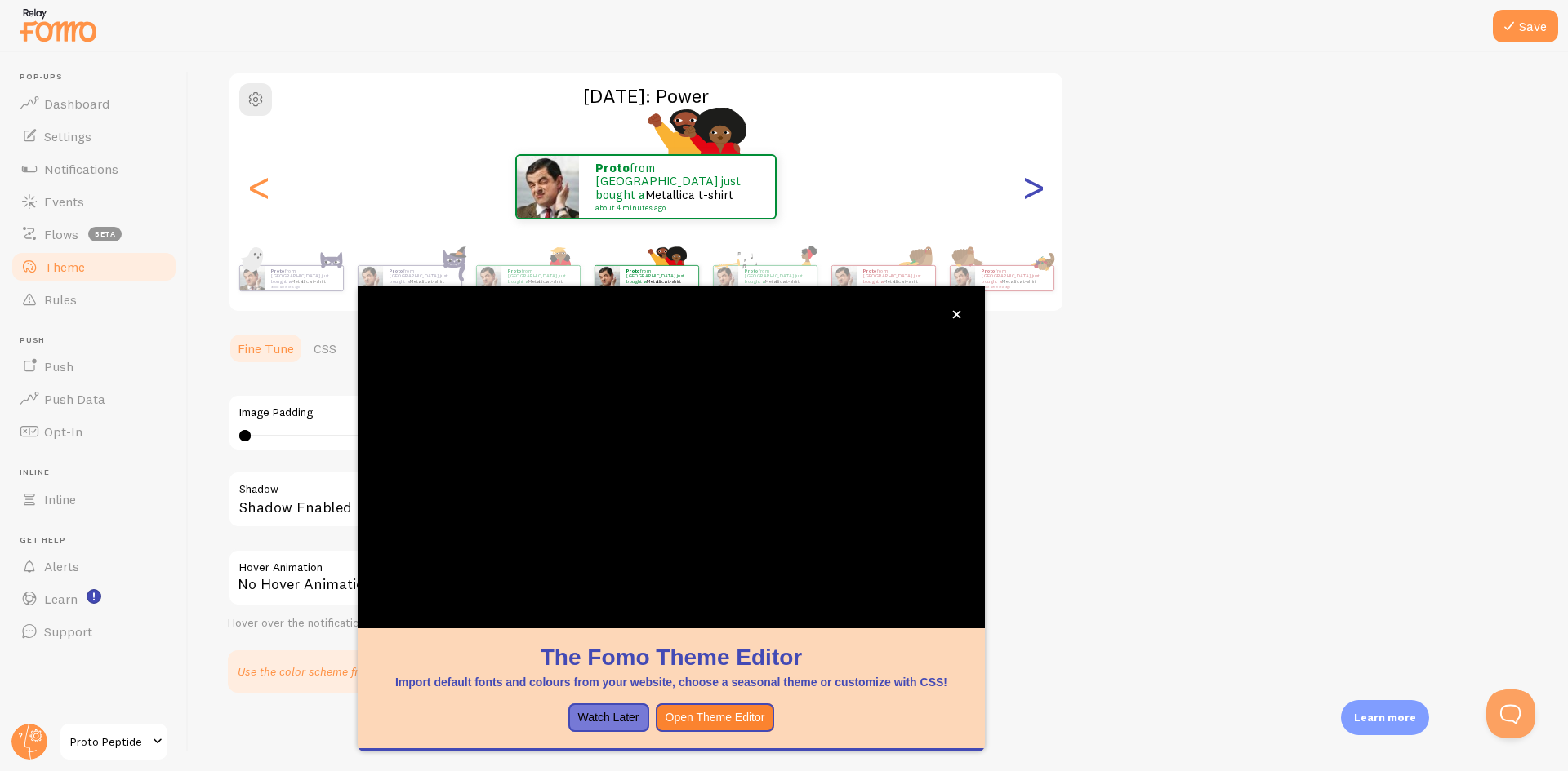
click at [1037, 186] on div ">" at bounding box center [1032, 187] width 19 height 117
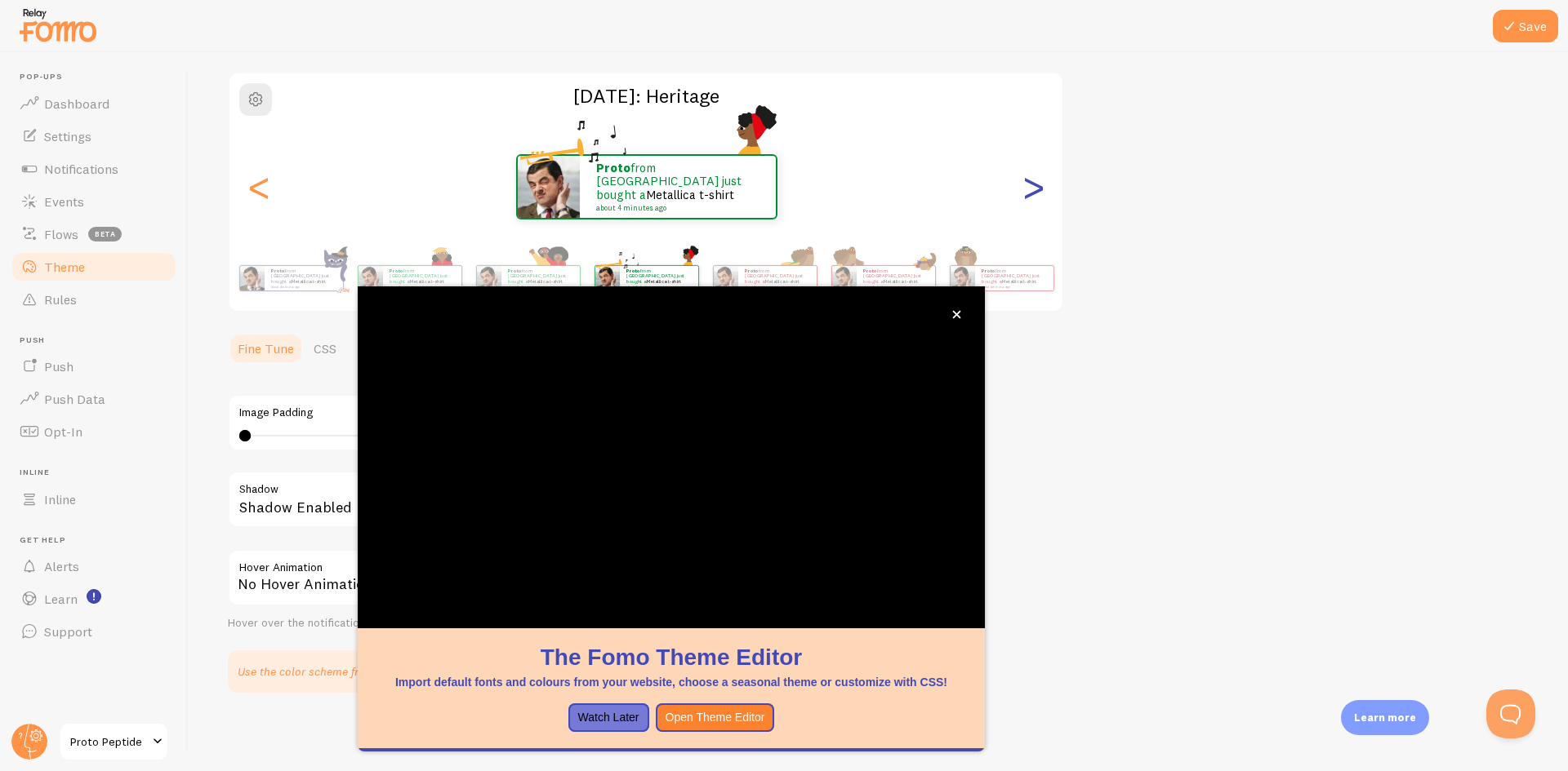
click at [1037, 186] on div ">" at bounding box center [1032, 187] width 19 height 117
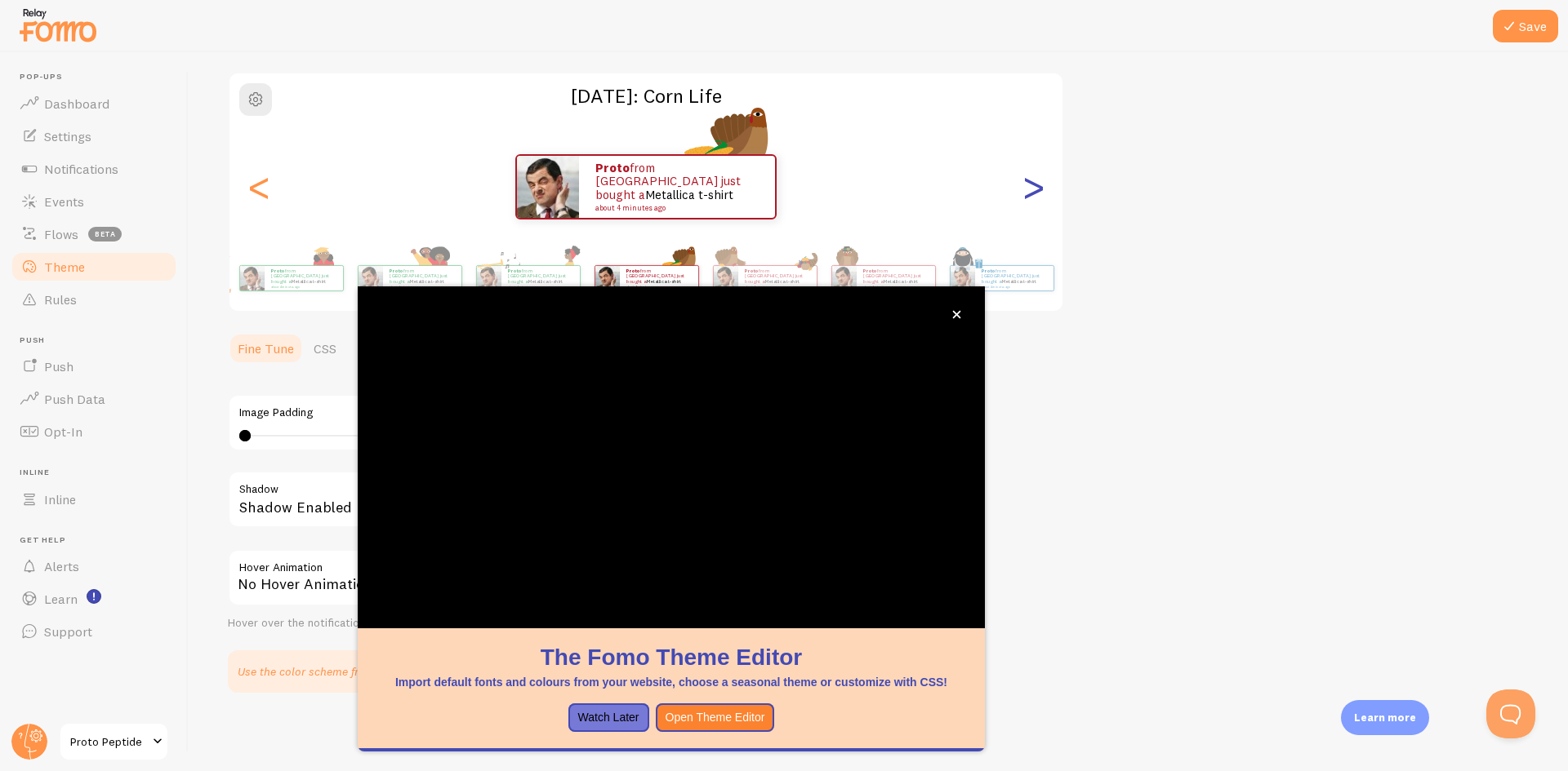
click at [1037, 186] on div ">" at bounding box center [1032, 187] width 19 height 117
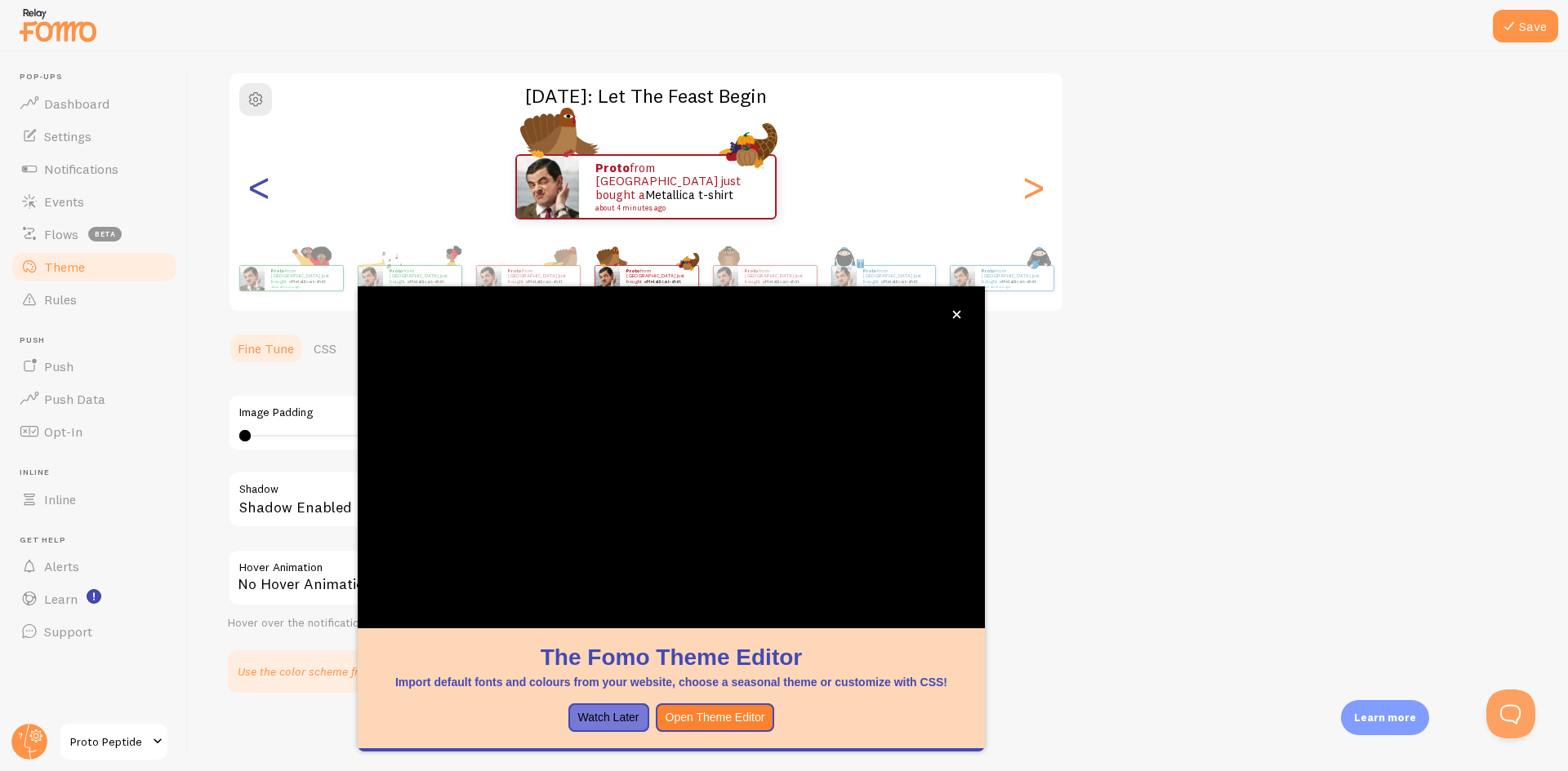
click at [255, 187] on div "<" at bounding box center [259, 187] width 19 height 117
click at [254, 187] on div "<" at bounding box center [259, 187] width 19 height 117
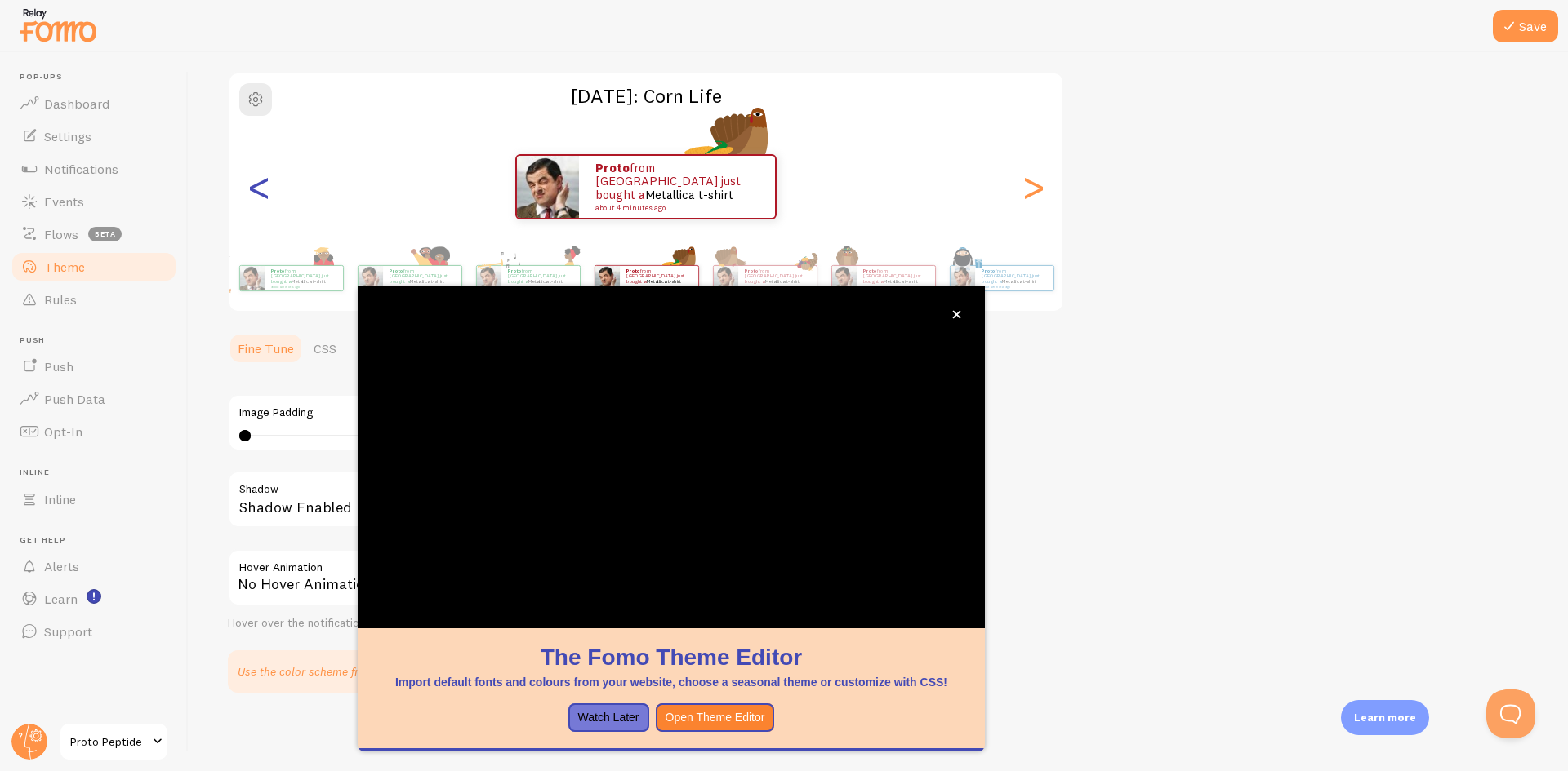
click at [253, 184] on div "<" at bounding box center [259, 187] width 19 height 117
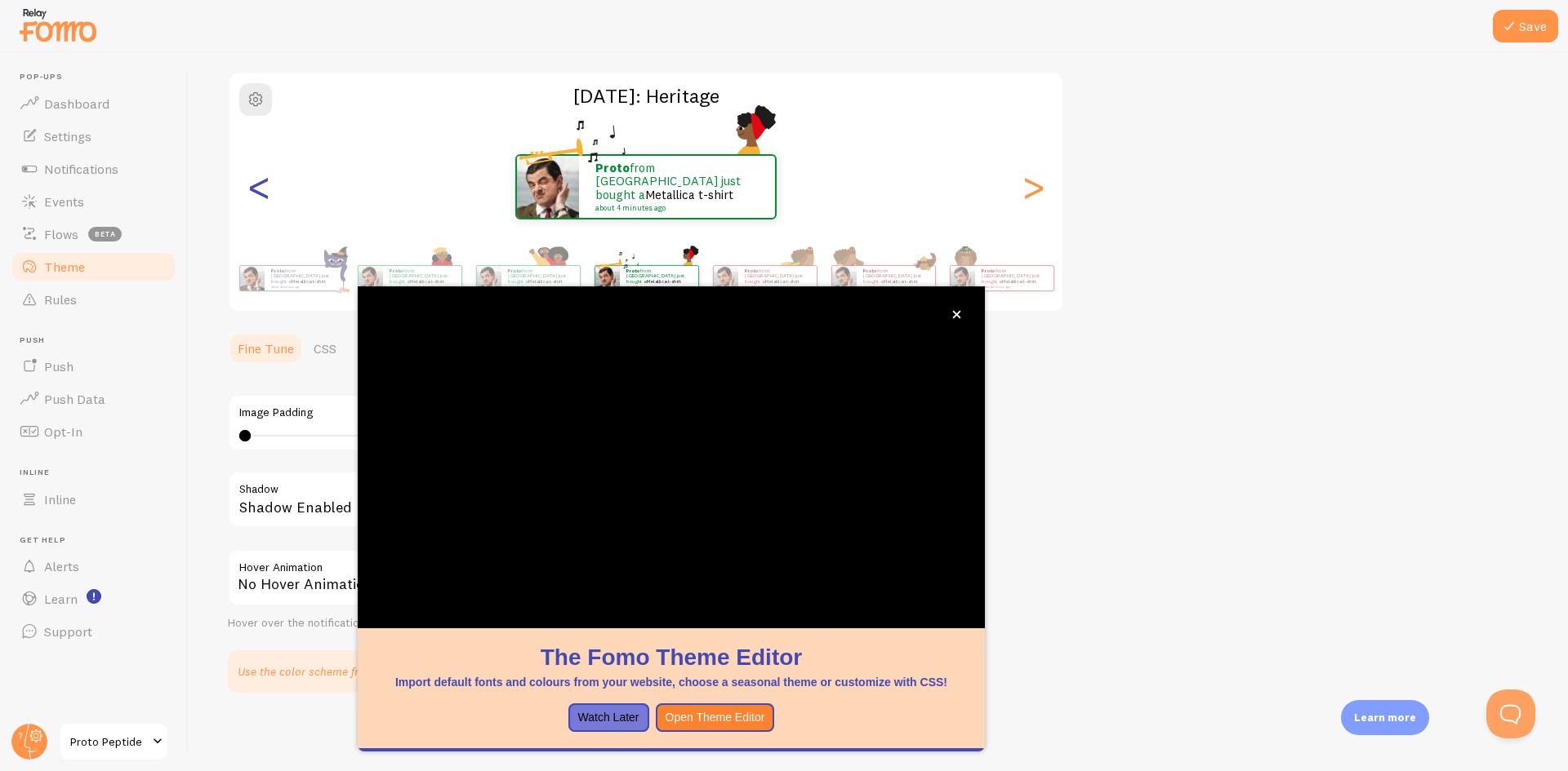
click at [253, 184] on div "<" at bounding box center [259, 187] width 19 height 117
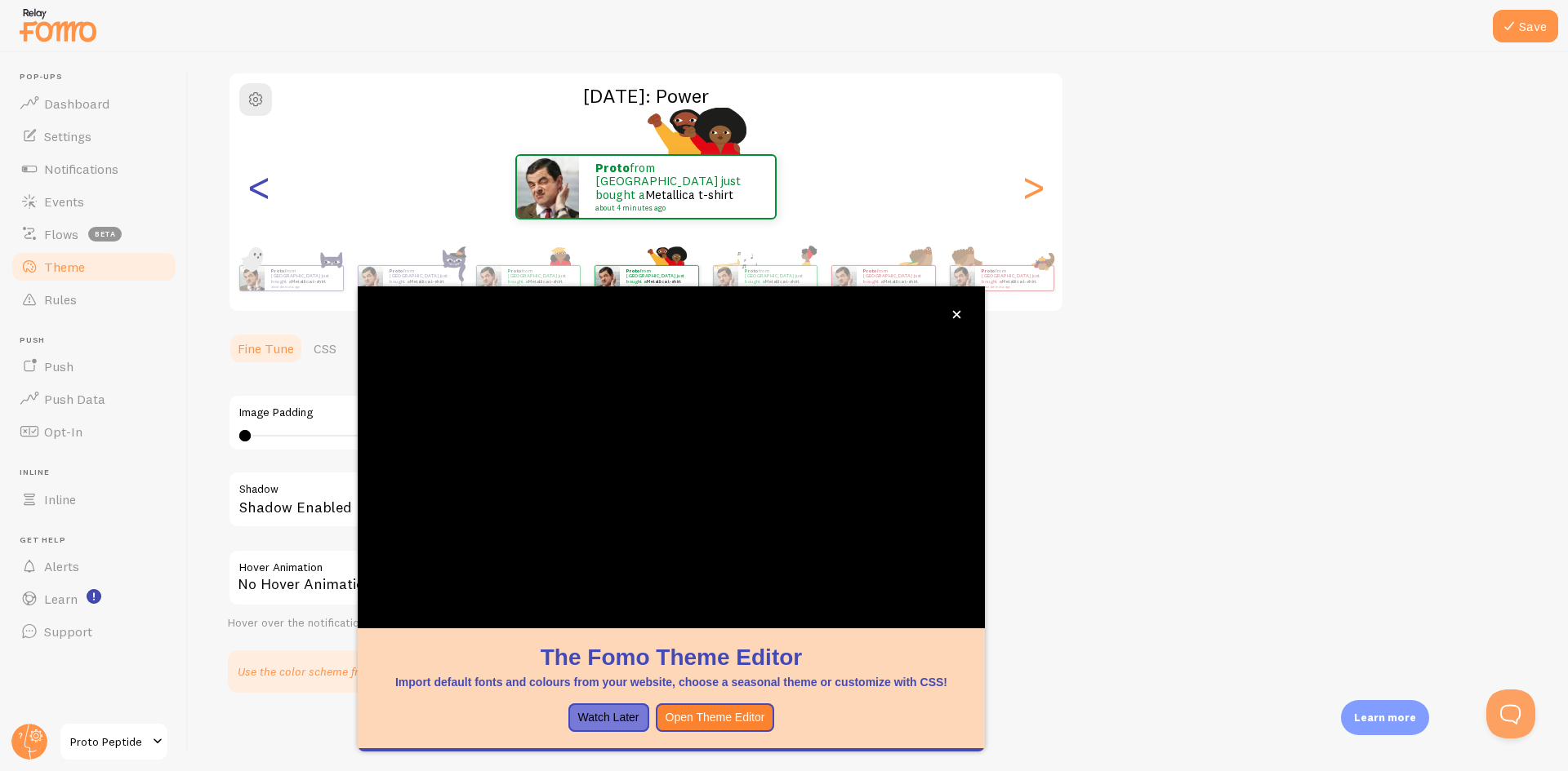
click at [253, 184] on div "<" at bounding box center [259, 187] width 19 height 117
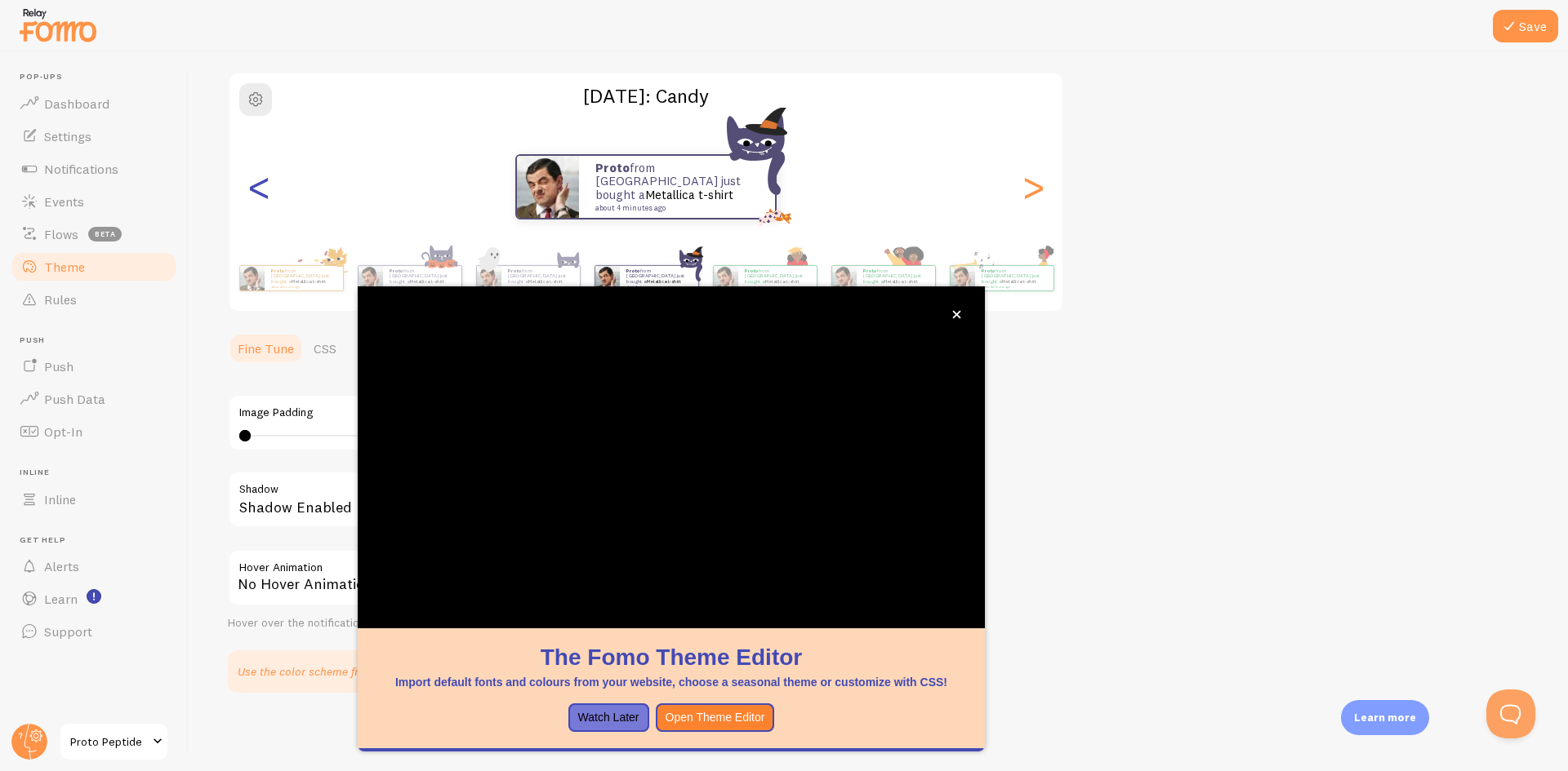
click at [253, 184] on div "<" at bounding box center [259, 187] width 19 height 117
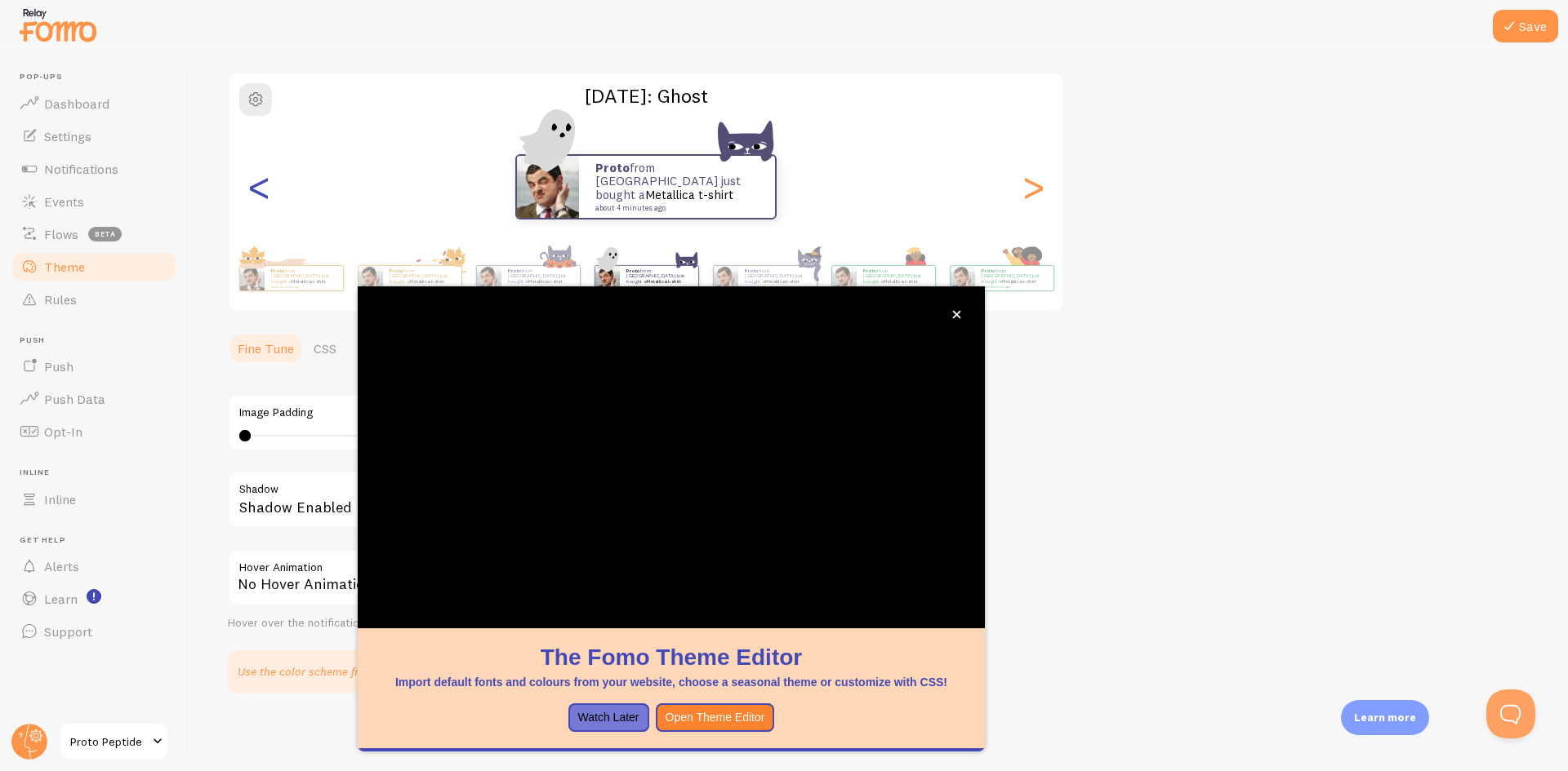
click at [255, 184] on div "<" at bounding box center [259, 187] width 19 height 117
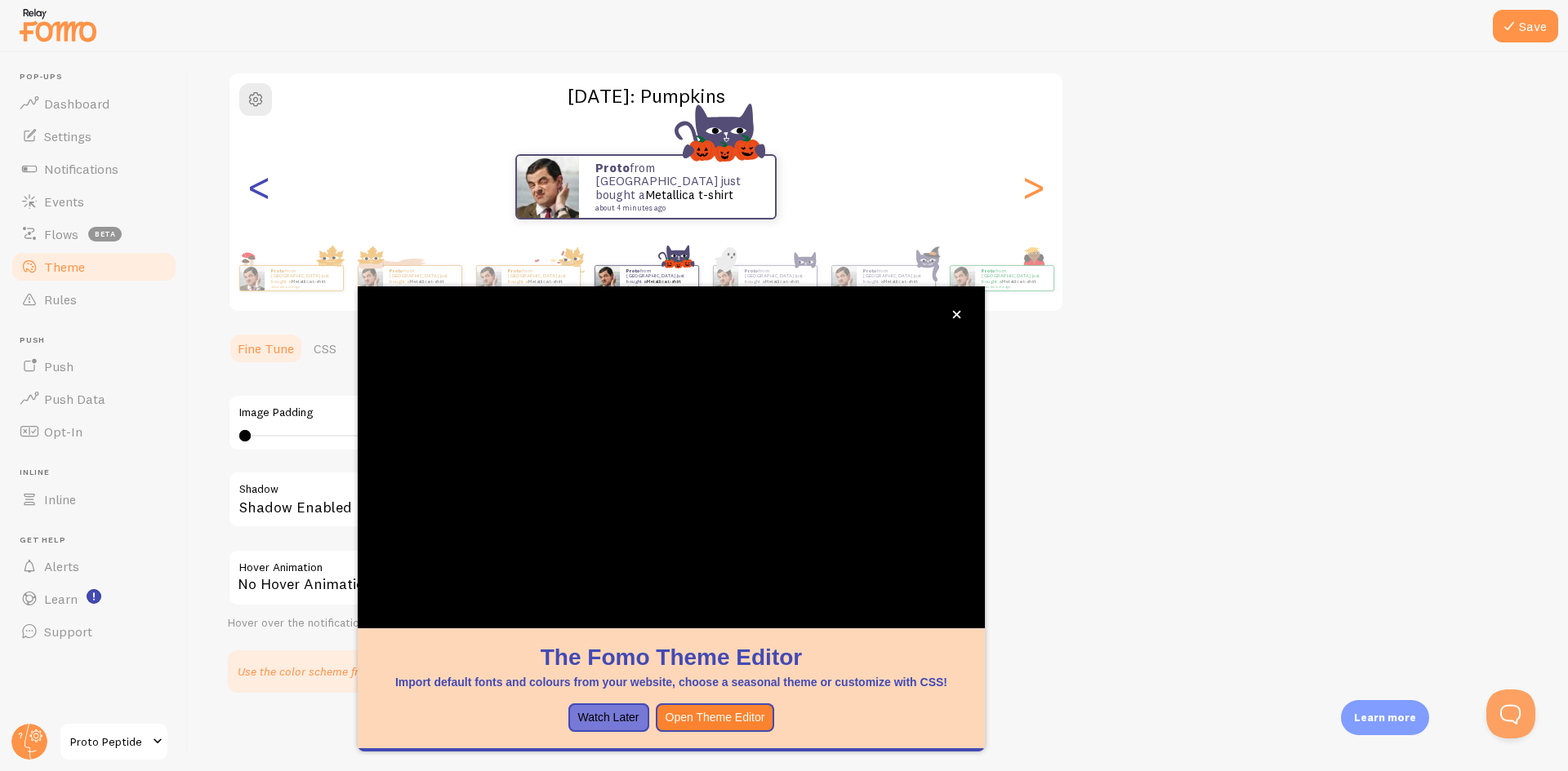
click at [255, 185] on div "<" at bounding box center [259, 187] width 19 height 117
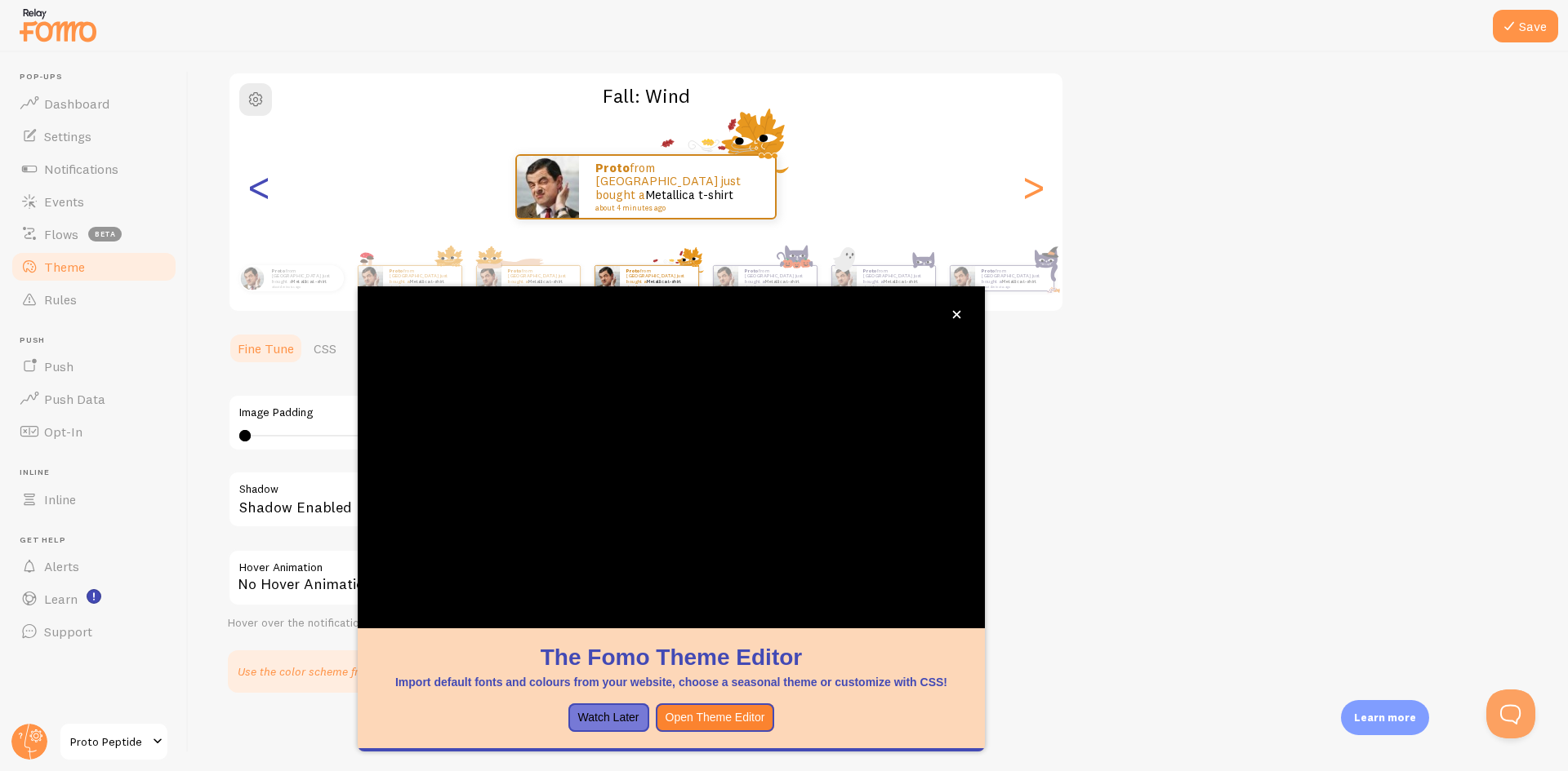
click at [255, 185] on div "<" at bounding box center [259, 187] width 19 height 117
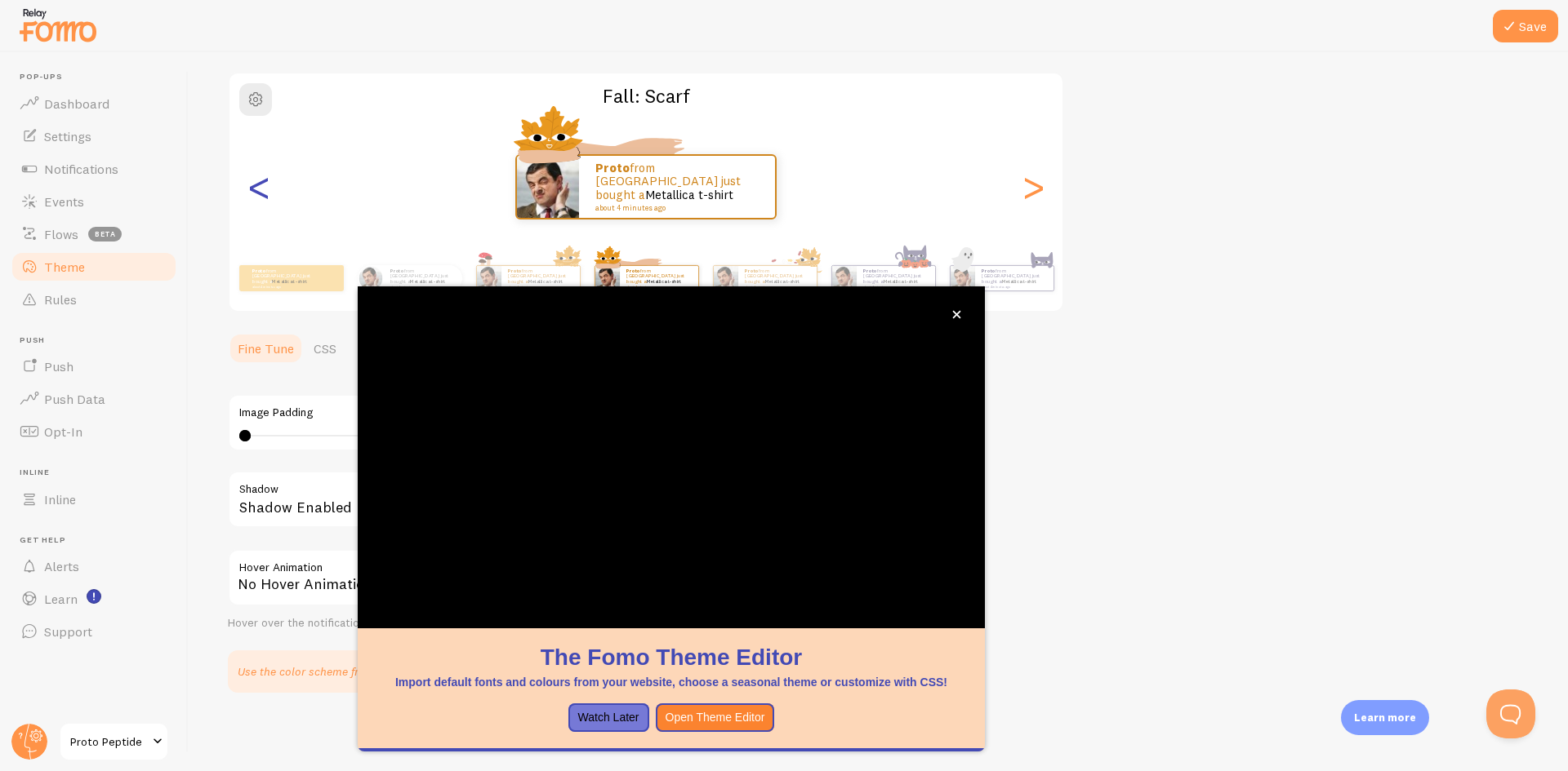
click at [255, 185] on div "<" at bounding box center [259, 187] width 19 height 117
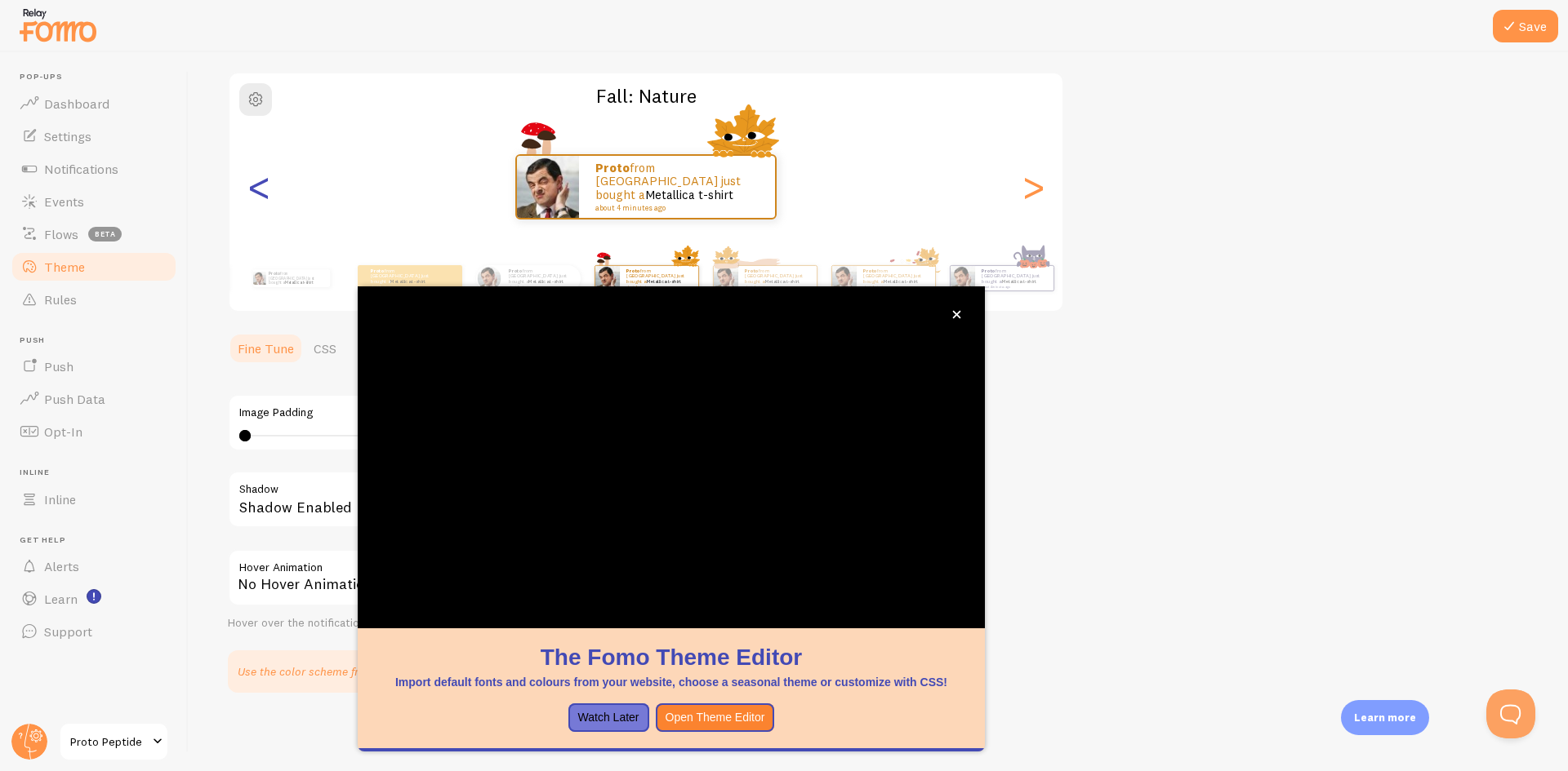
click at [255, 185] on div "<" at bounding box center [259, 187] width 19 height 117
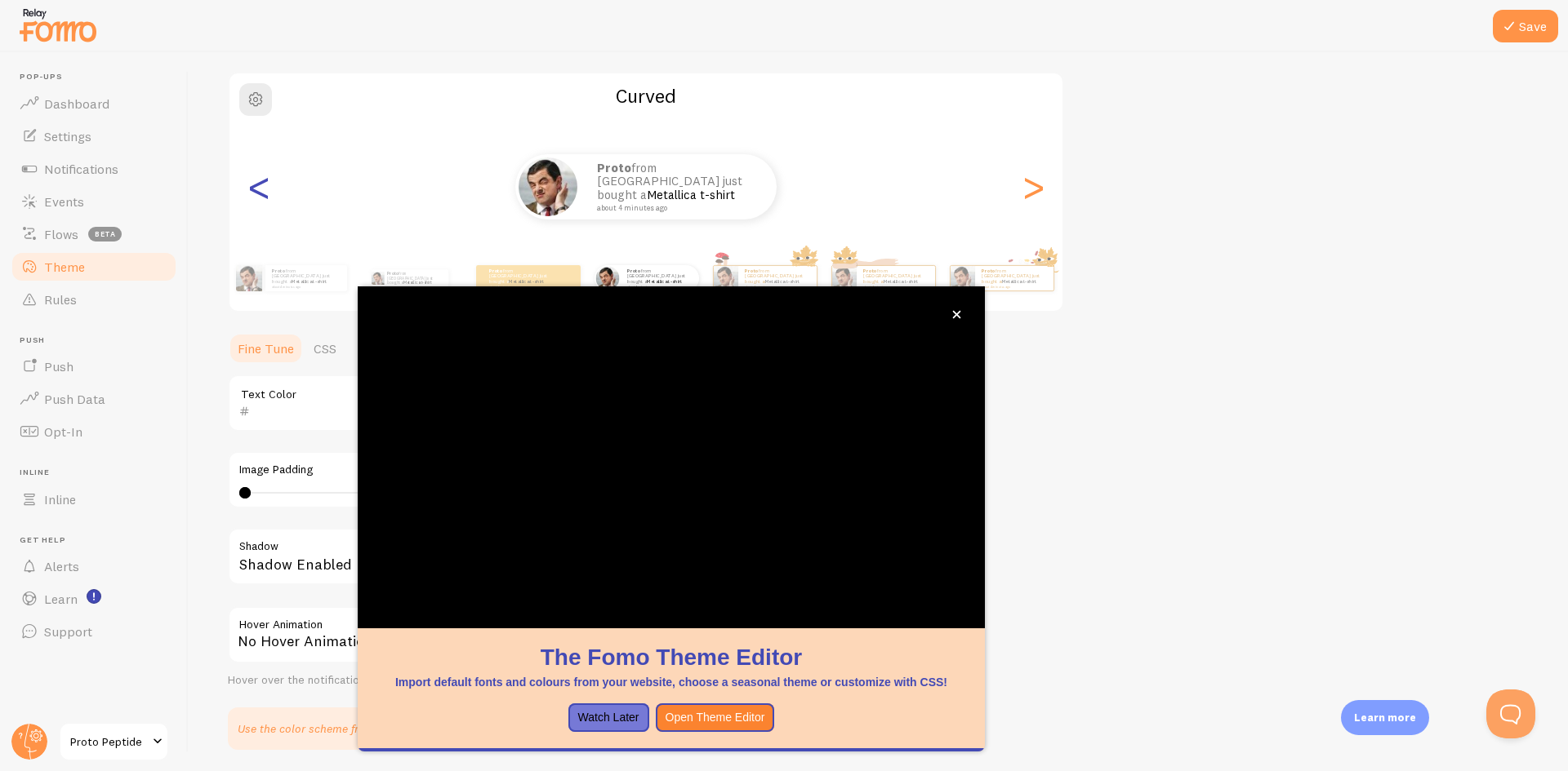
click at [255, 185] on div "<" at bounding box center [259, 187] width 19 height 117
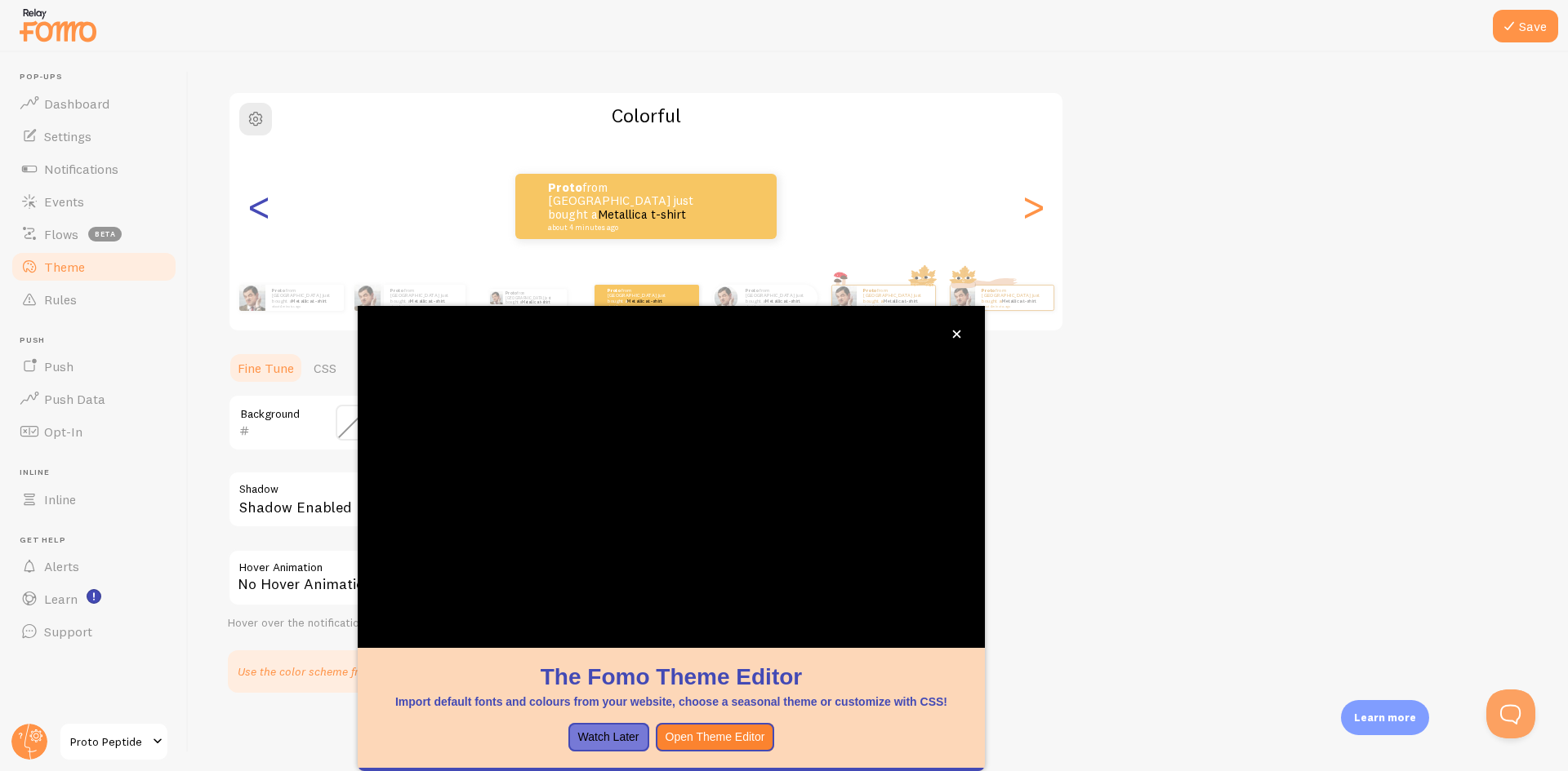
click at [255, 185] on div "<" at bounding box center [259, 206] width 19 height 117
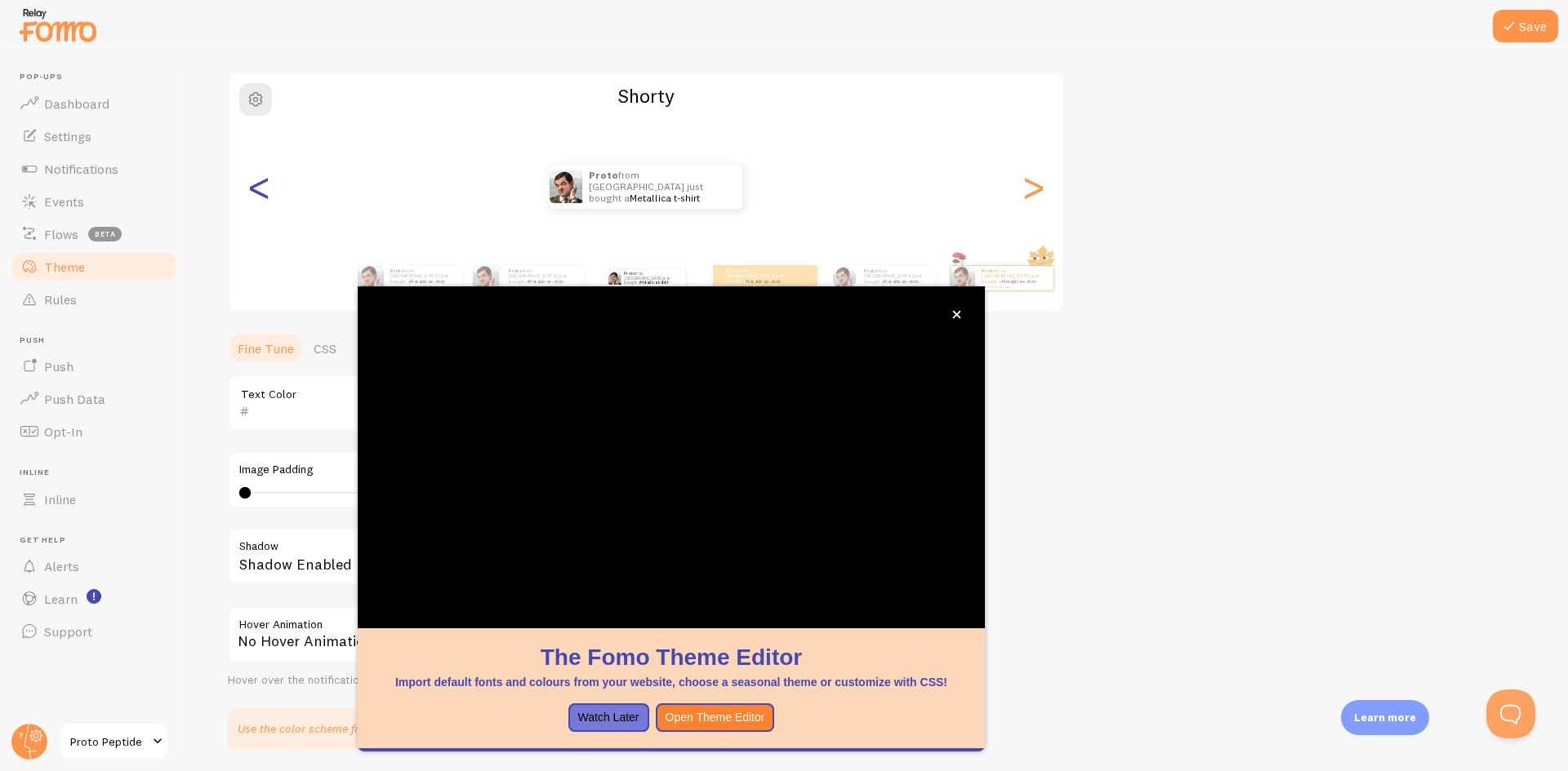
click at [255, 185] on div "<" at bounding box center [259, 187] width 19 height 117
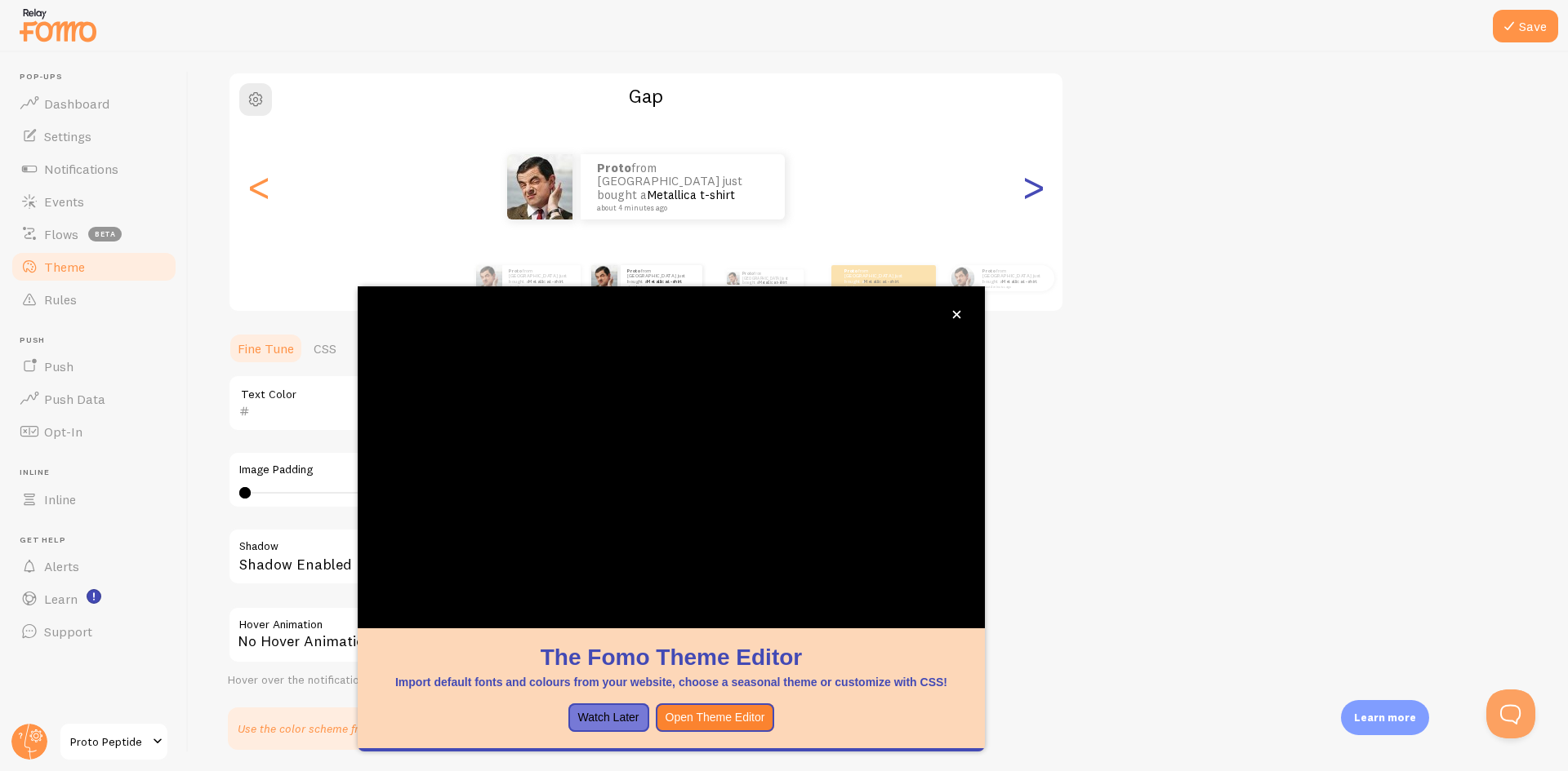
click at [1036, 187] on div ">" at bounding box center [1032, 187] width 19 height 117
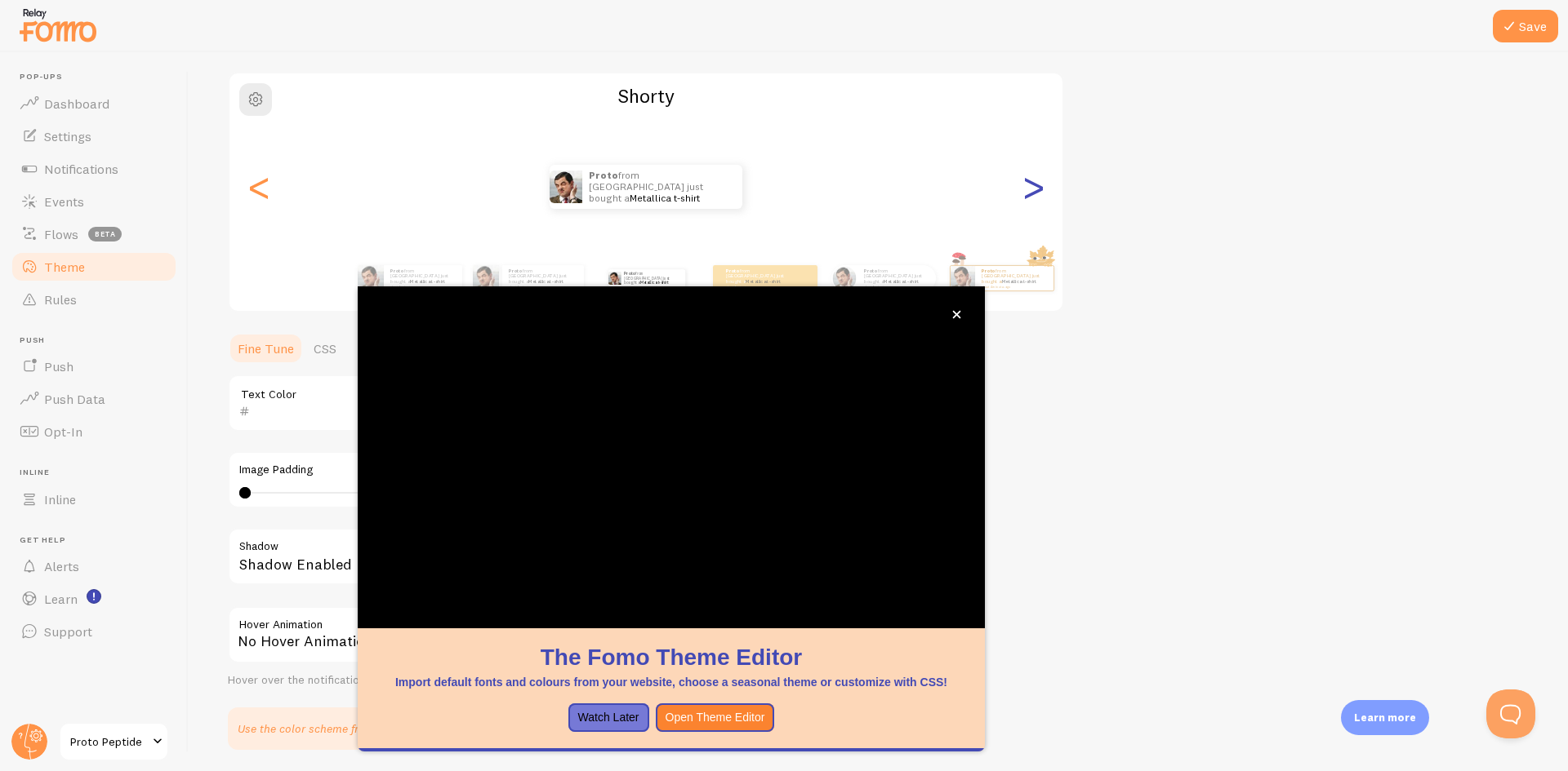
click at [1037, 187] on div ">" at bounding box center [1032, 187] width 19 height 117
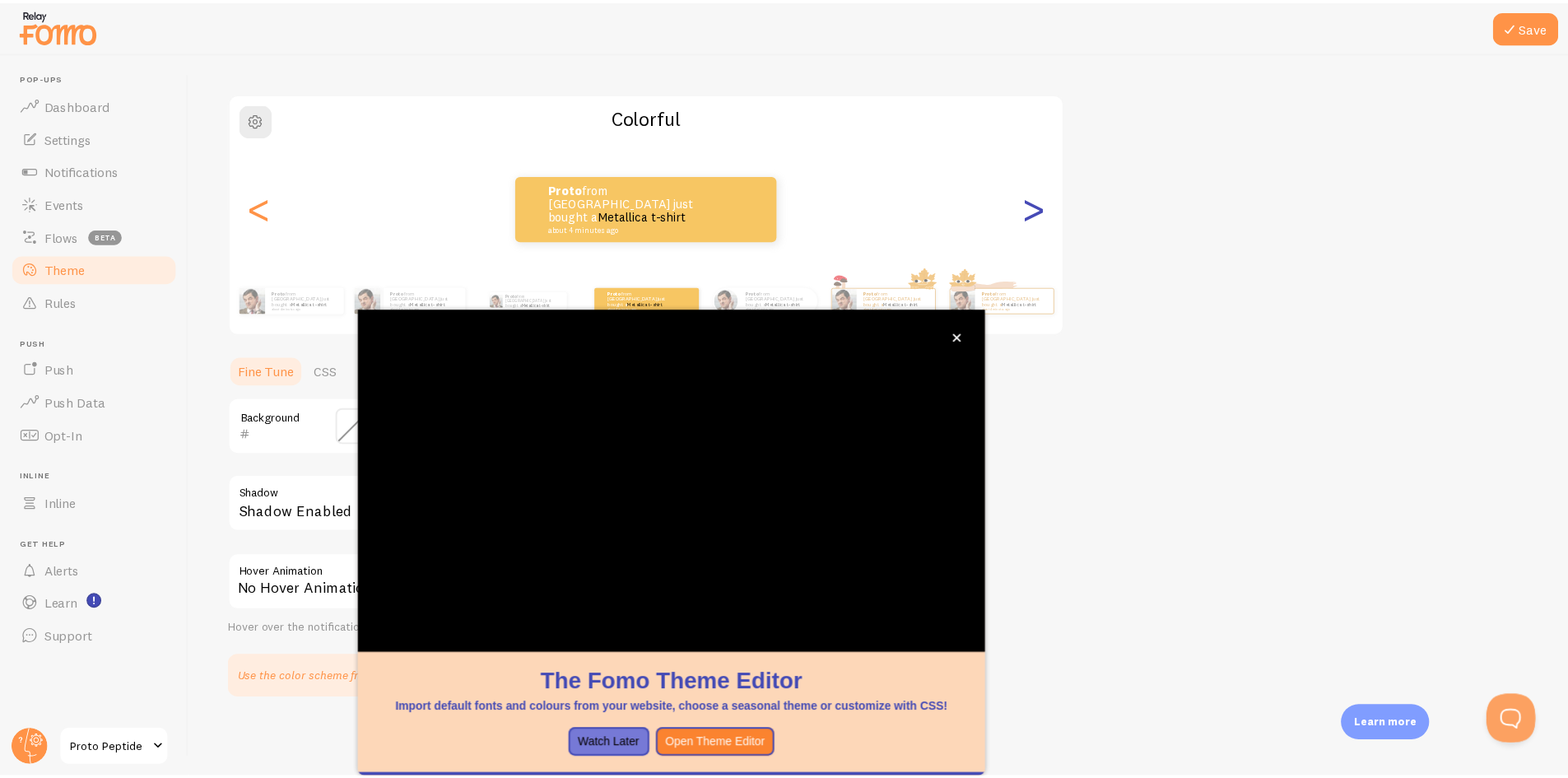
scroll to position [97, 0]
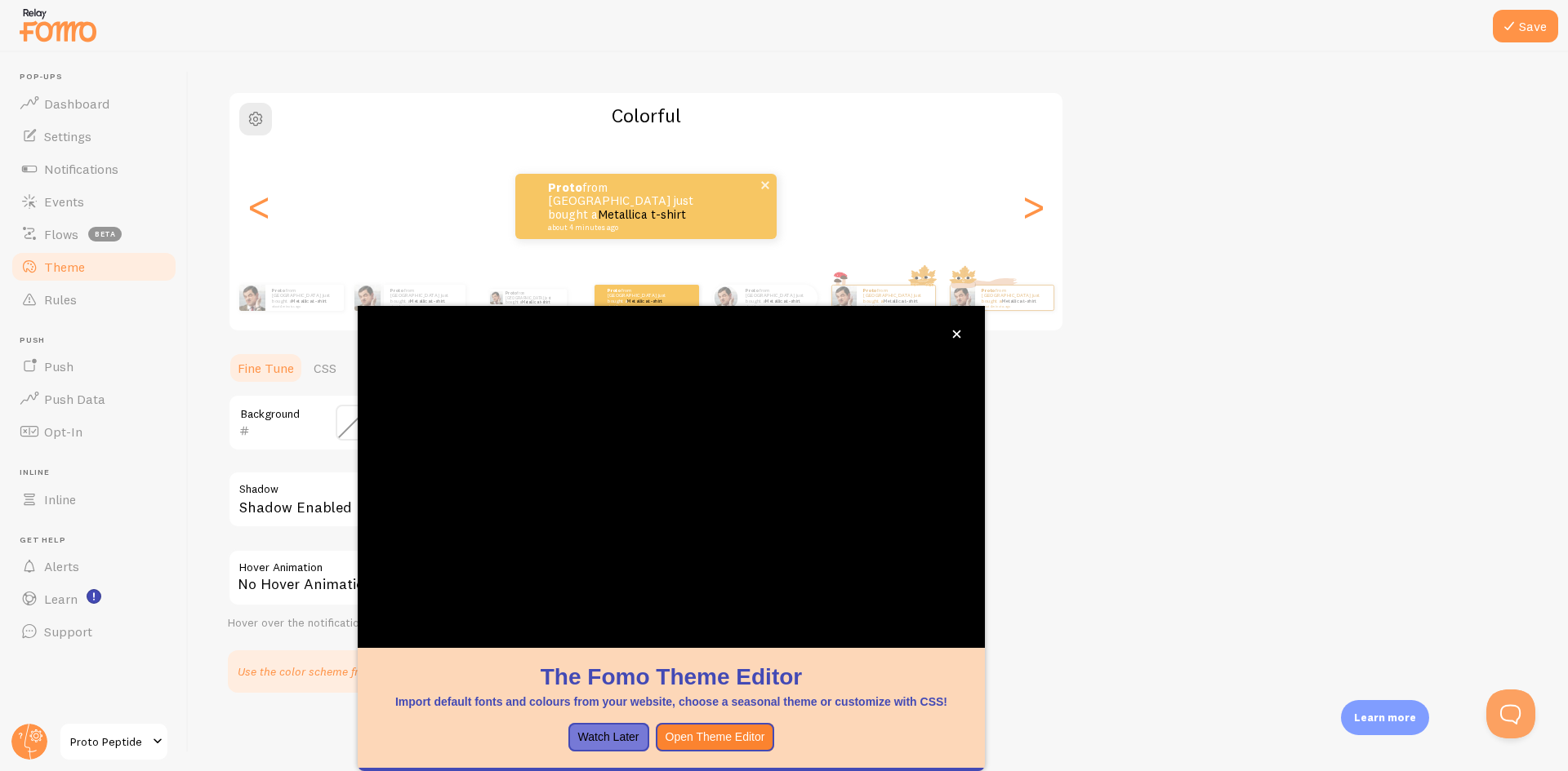
click at [656, 195] on p "Proto from Canada just bought a Metallica t-shirt about 4 minutes ago" at bounding box center [630, 206] width 164 height 50
click at [951, 336] on button "close," at bounding box center [957, 334] width 17 height 17
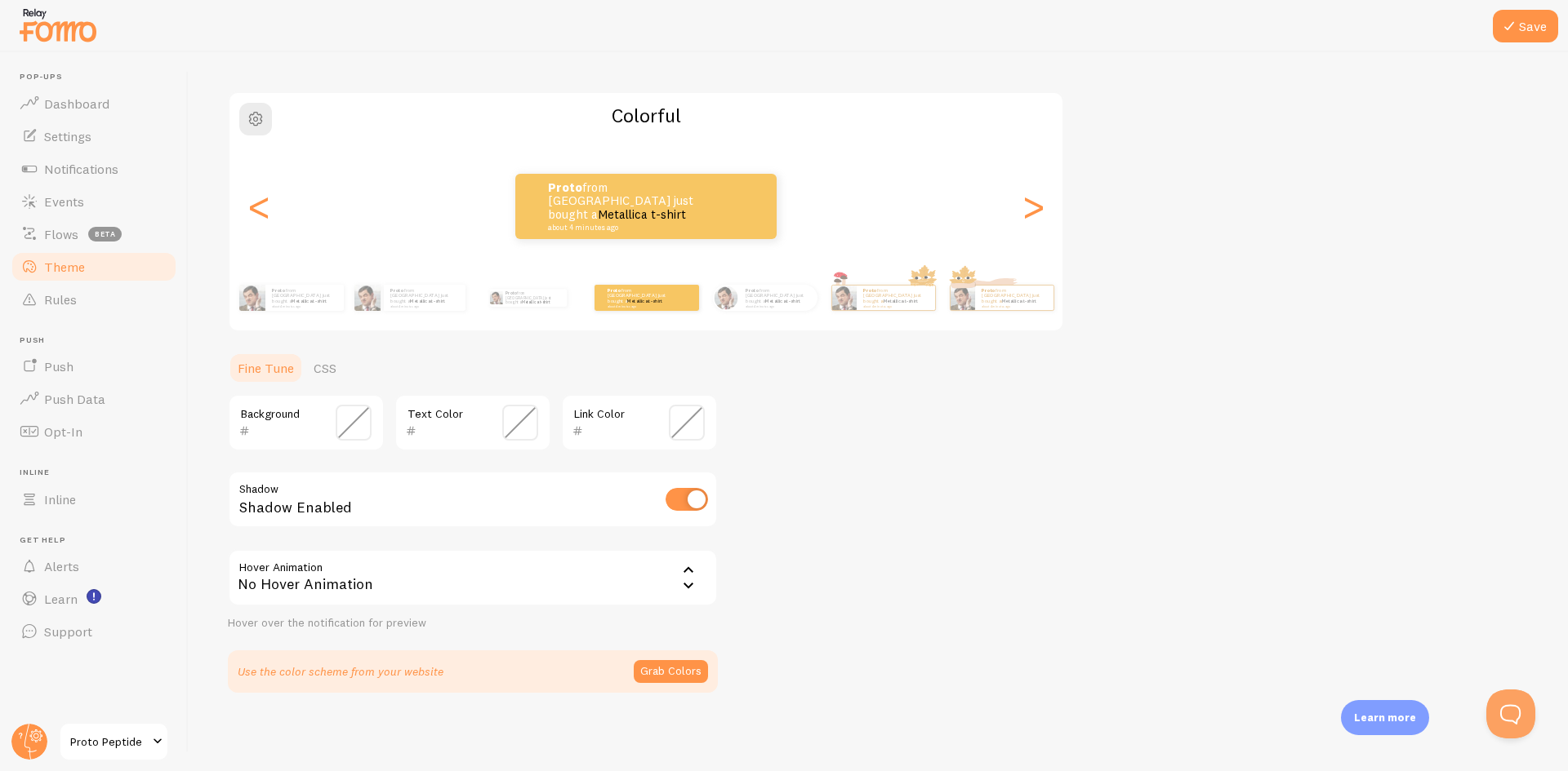
click at [255, 367] on link "Fine Tune" at bounding box center [265, 367] width 76 height 33
click at [331, 372] on link "CSS" at bounding box center [325, 367] width 43 height 33
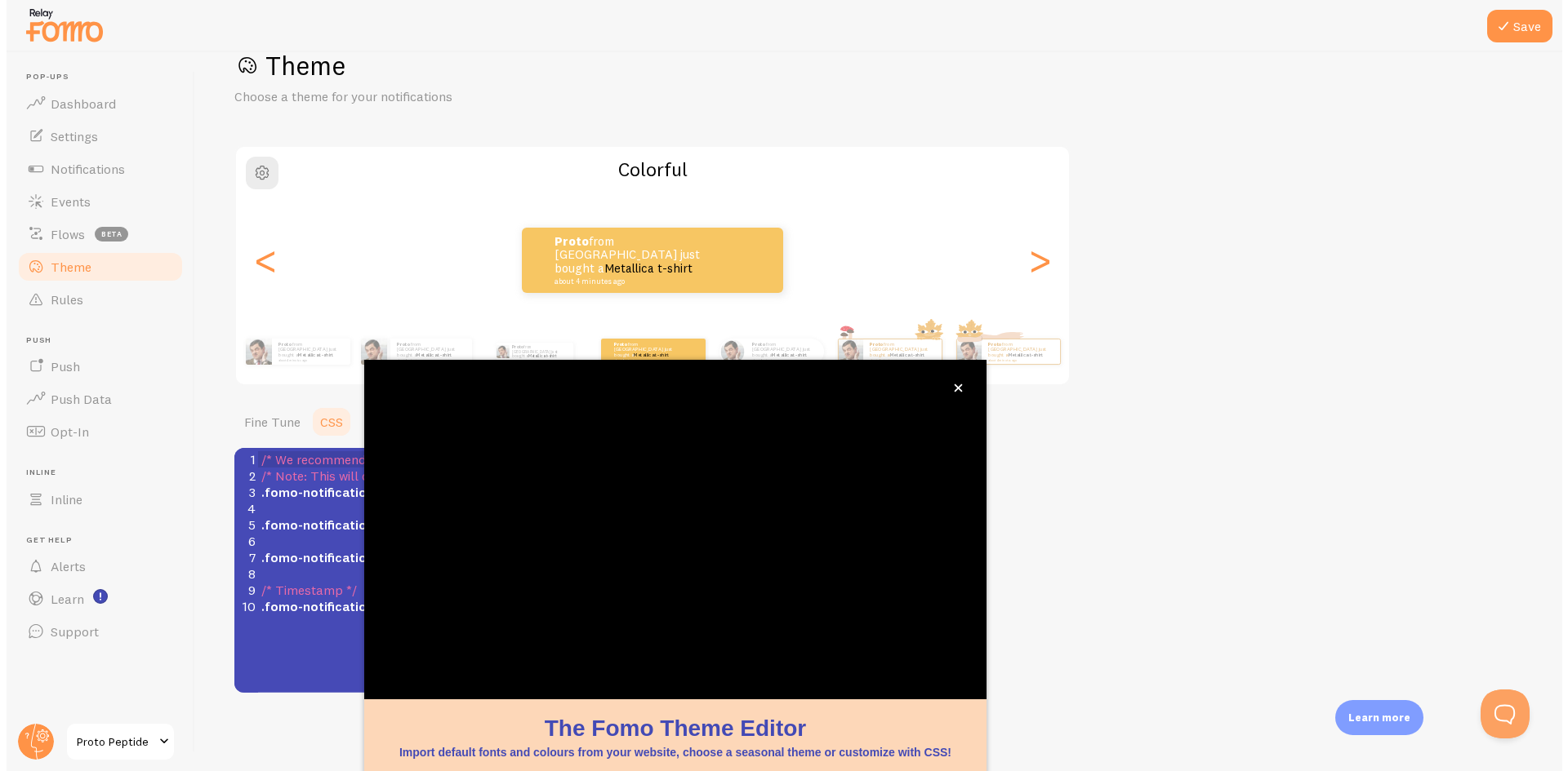
scroll to position [43, 0]
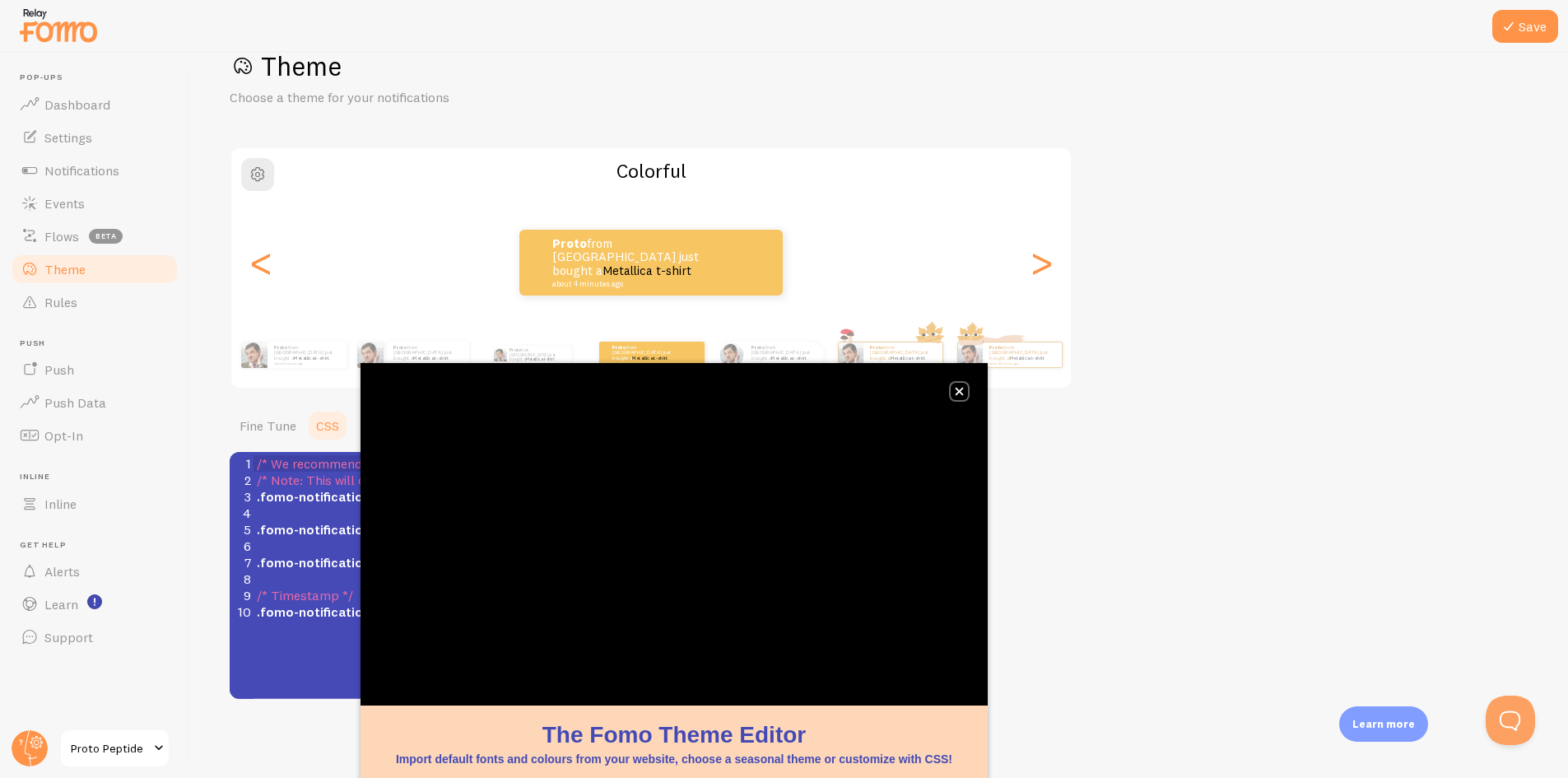
drag, startPoint x: 959, startPoint y: 393, endPoint x: 928, endPoint y: 389, distance: 31.3
click at [958, 394] on icon "close," at bounding box center [960, 392] width 8 height 8
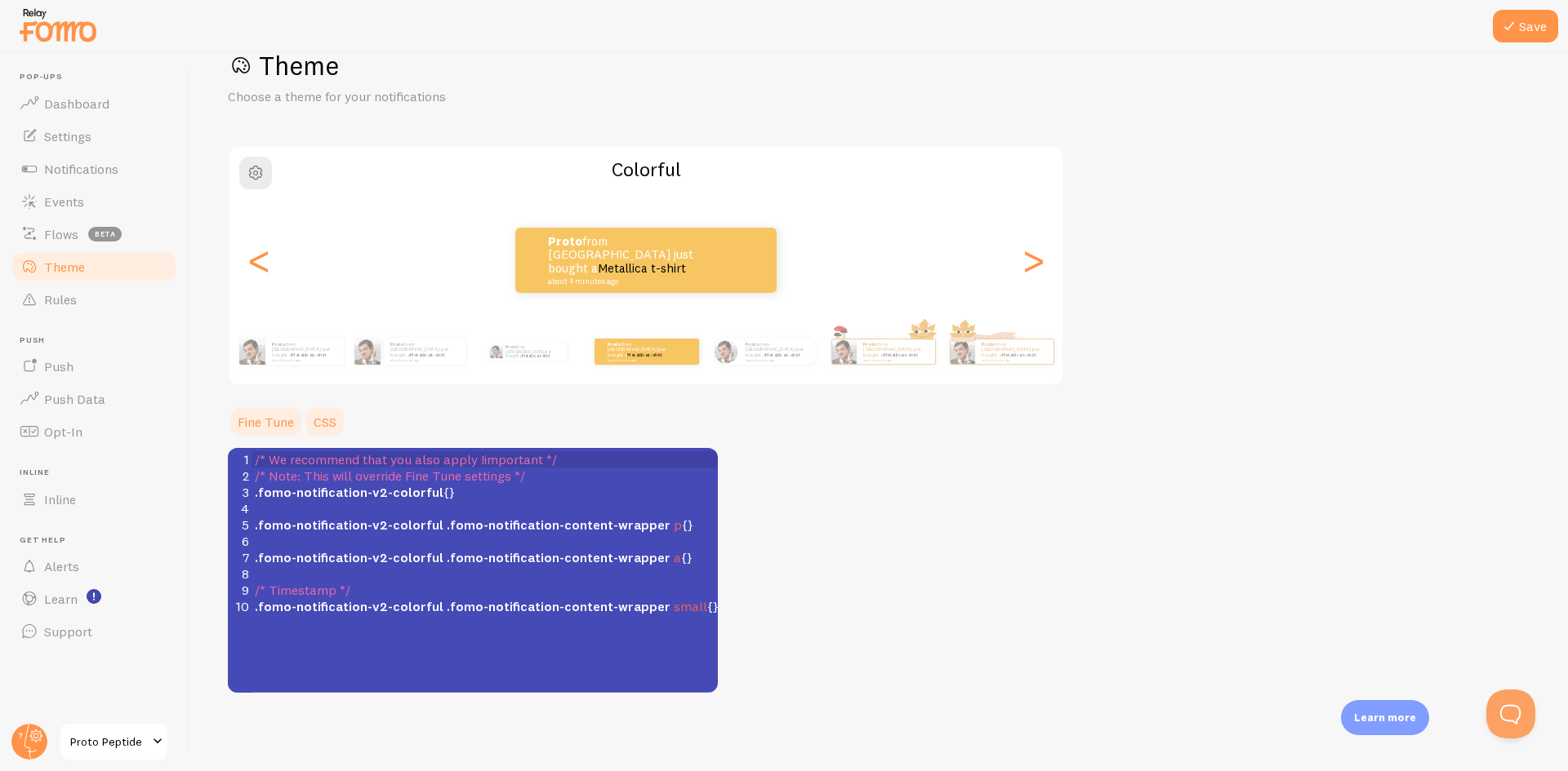
click at [264, 424] on link "Fine Tune" at bounding box center [265, 422] width 76 height 33
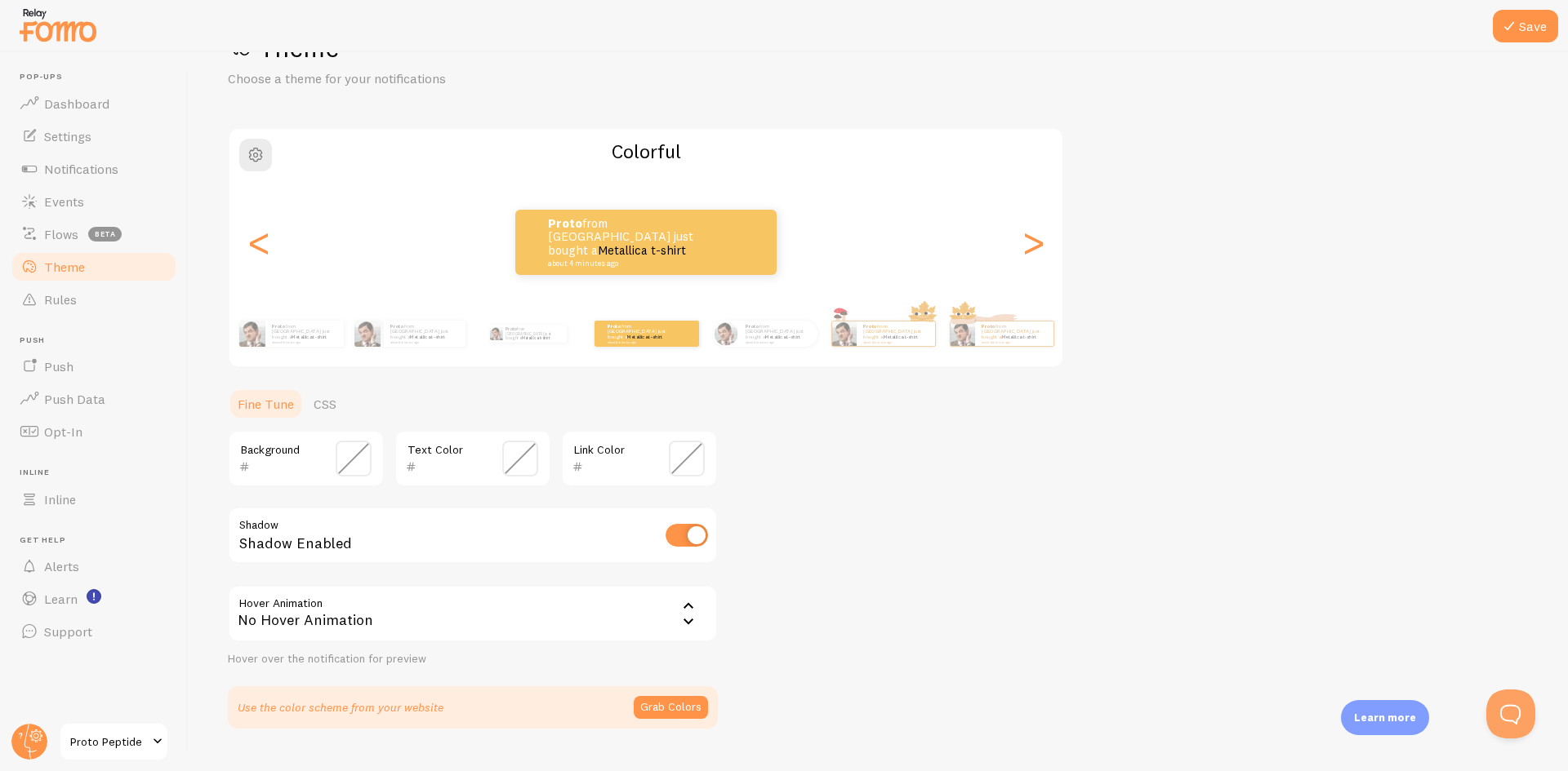
scroll to position [96, 0]
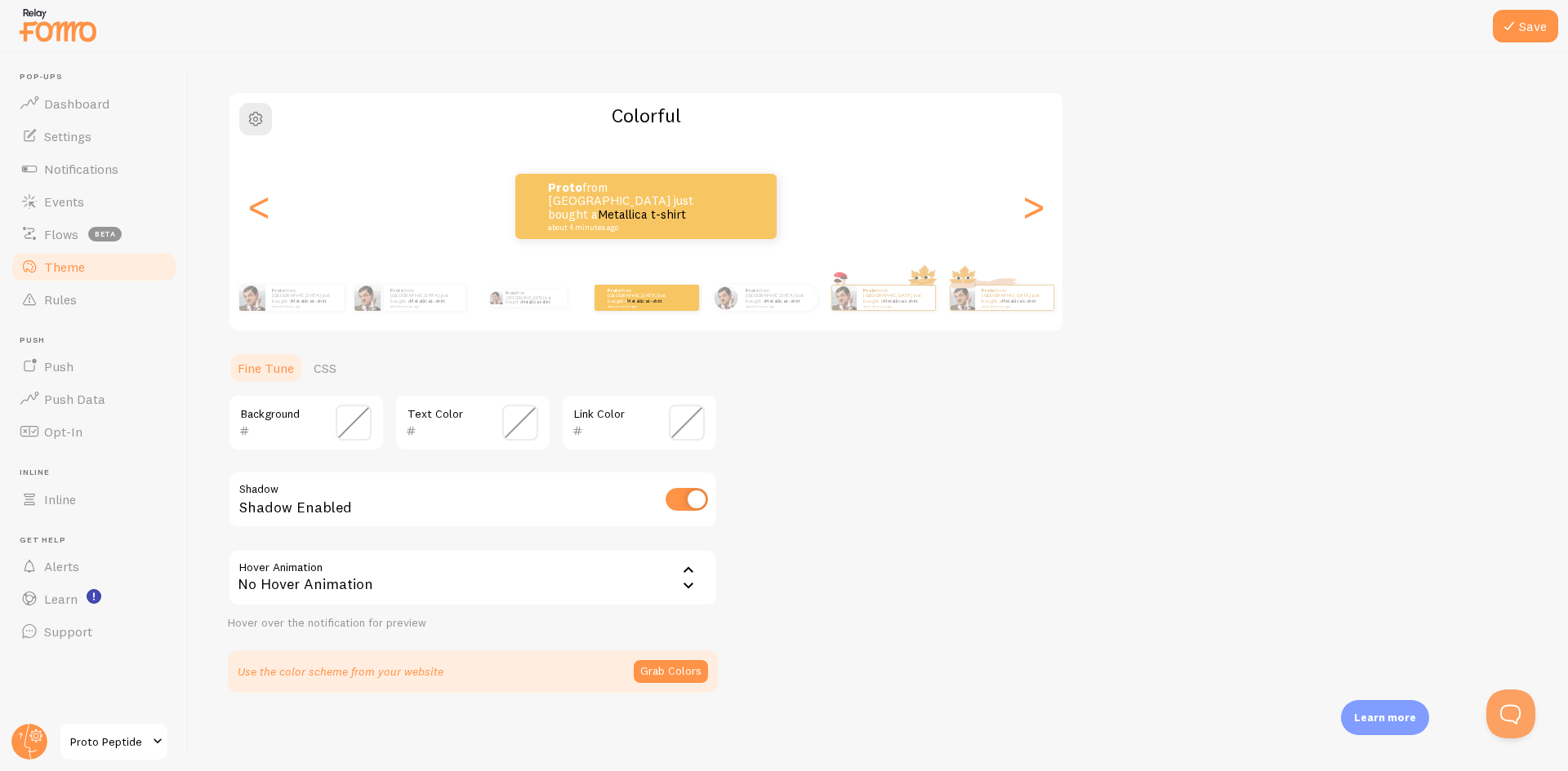
click at [343, 407] on span at bounding box center [353, 423] width 36 height 36
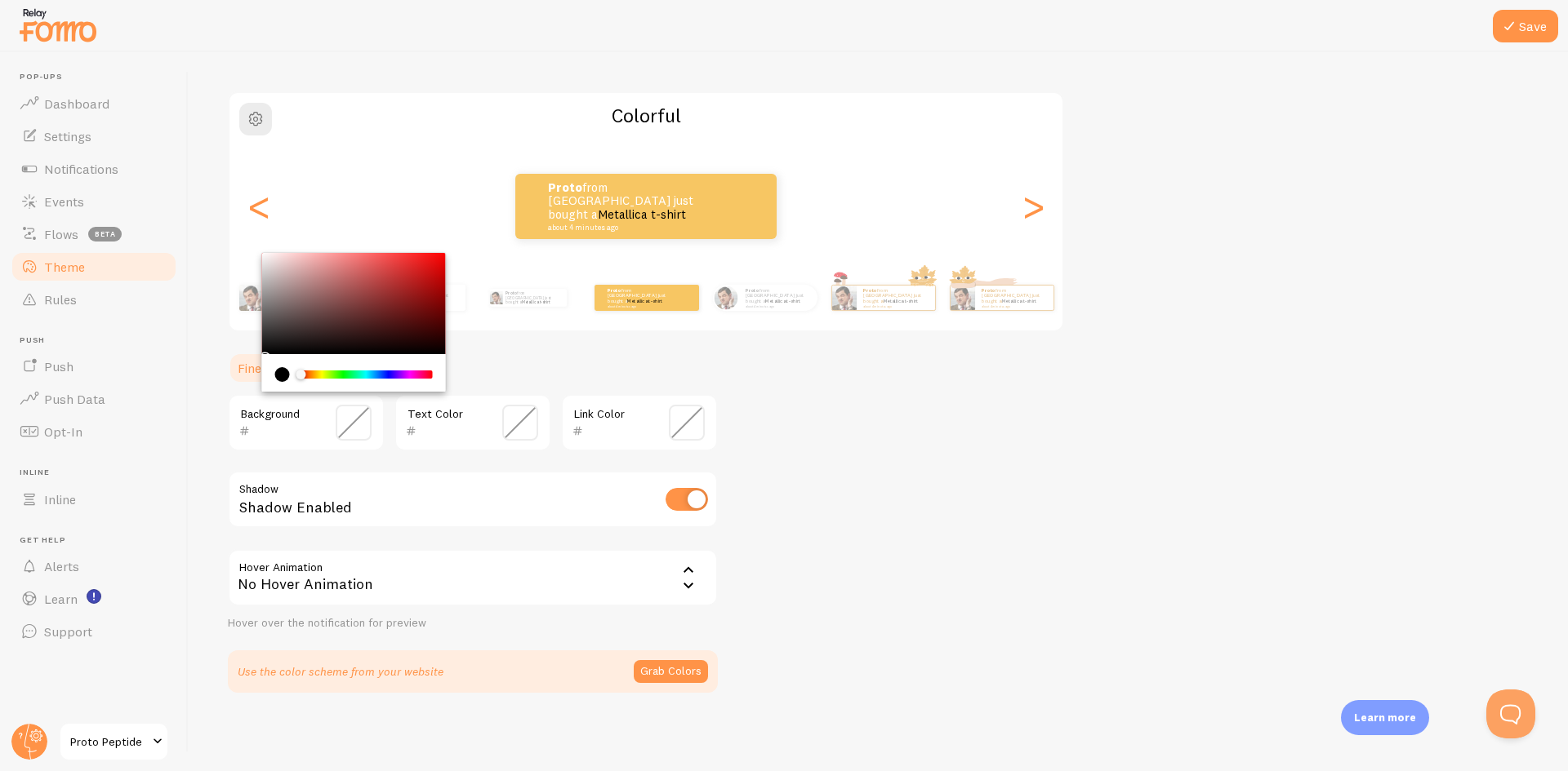
click at [654, 669] on button "Grab Colors" at bounding box center [671, 671] width 75 height 23
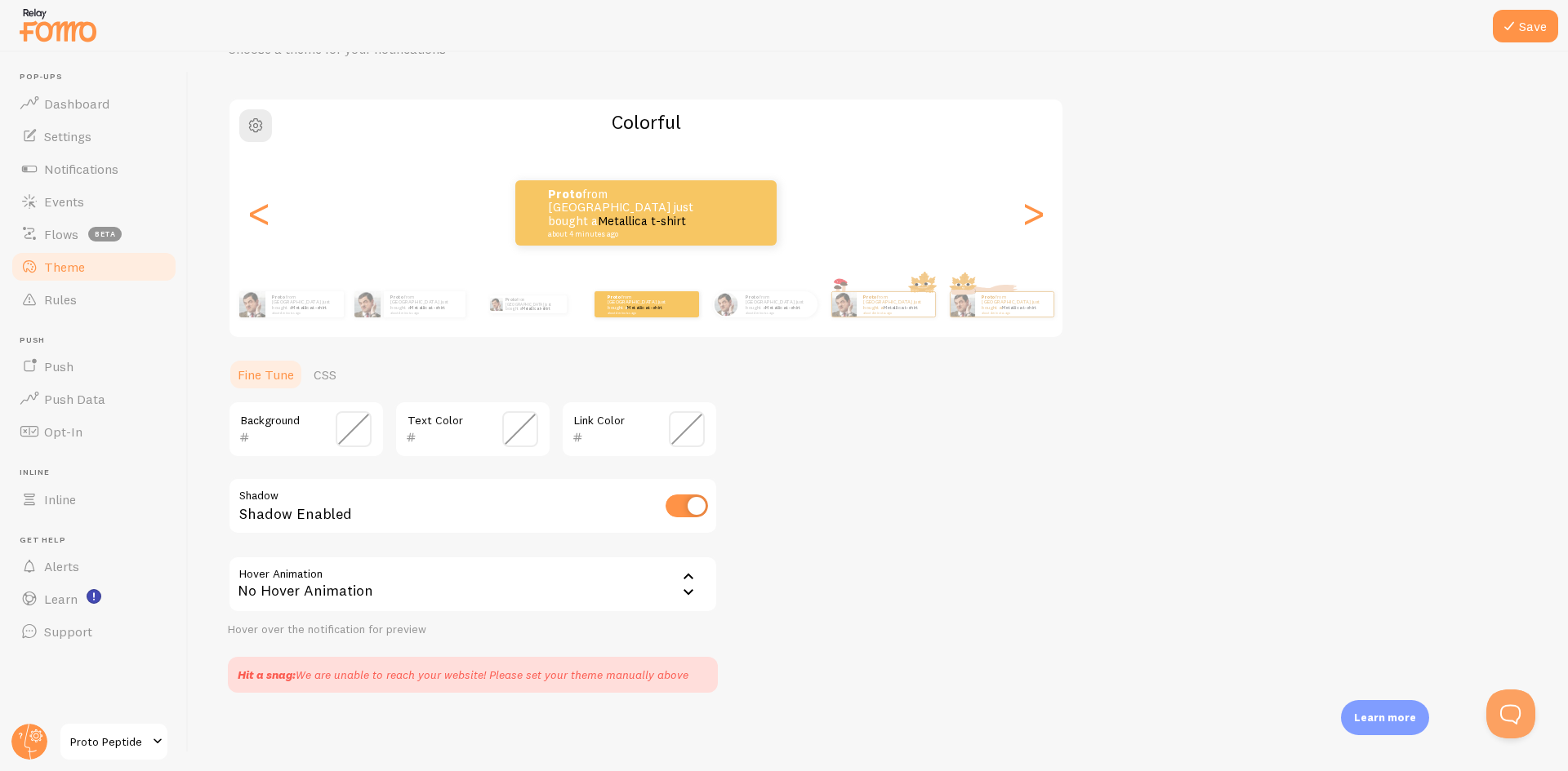
scroll to position [90, 0]
click at [612, 679] on div "Hit a snag: We are unable to reach your website! Please set your theme manually…" at bounding box center [463, 675] width 451 height 16
click at [678, 580] on div "No Hover Animation" at bounding box center [473, 585] width 490 height 57
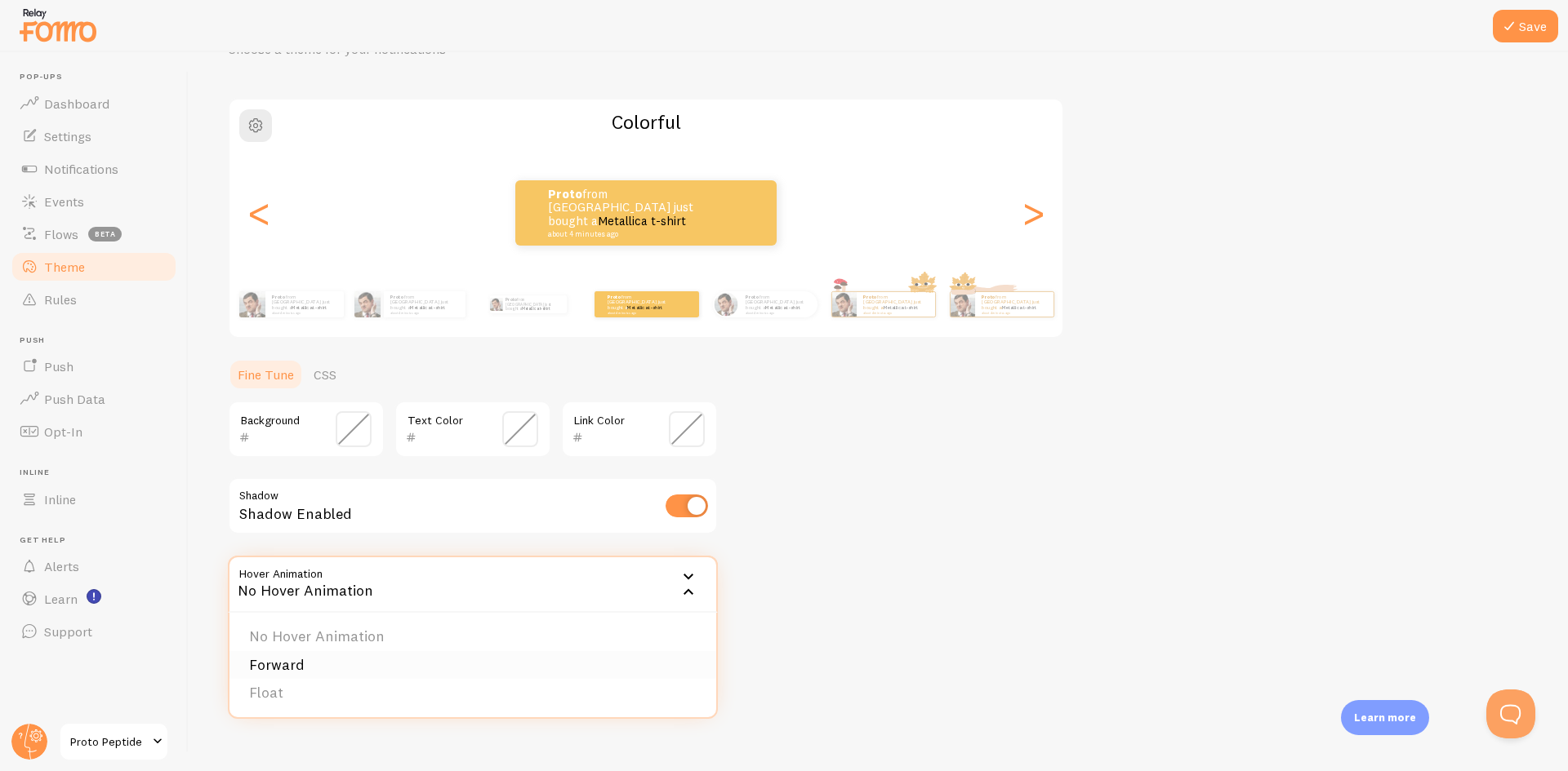
click at [497, 666] on li "Forward" at bounding box center [473, 665] width 487 height 29
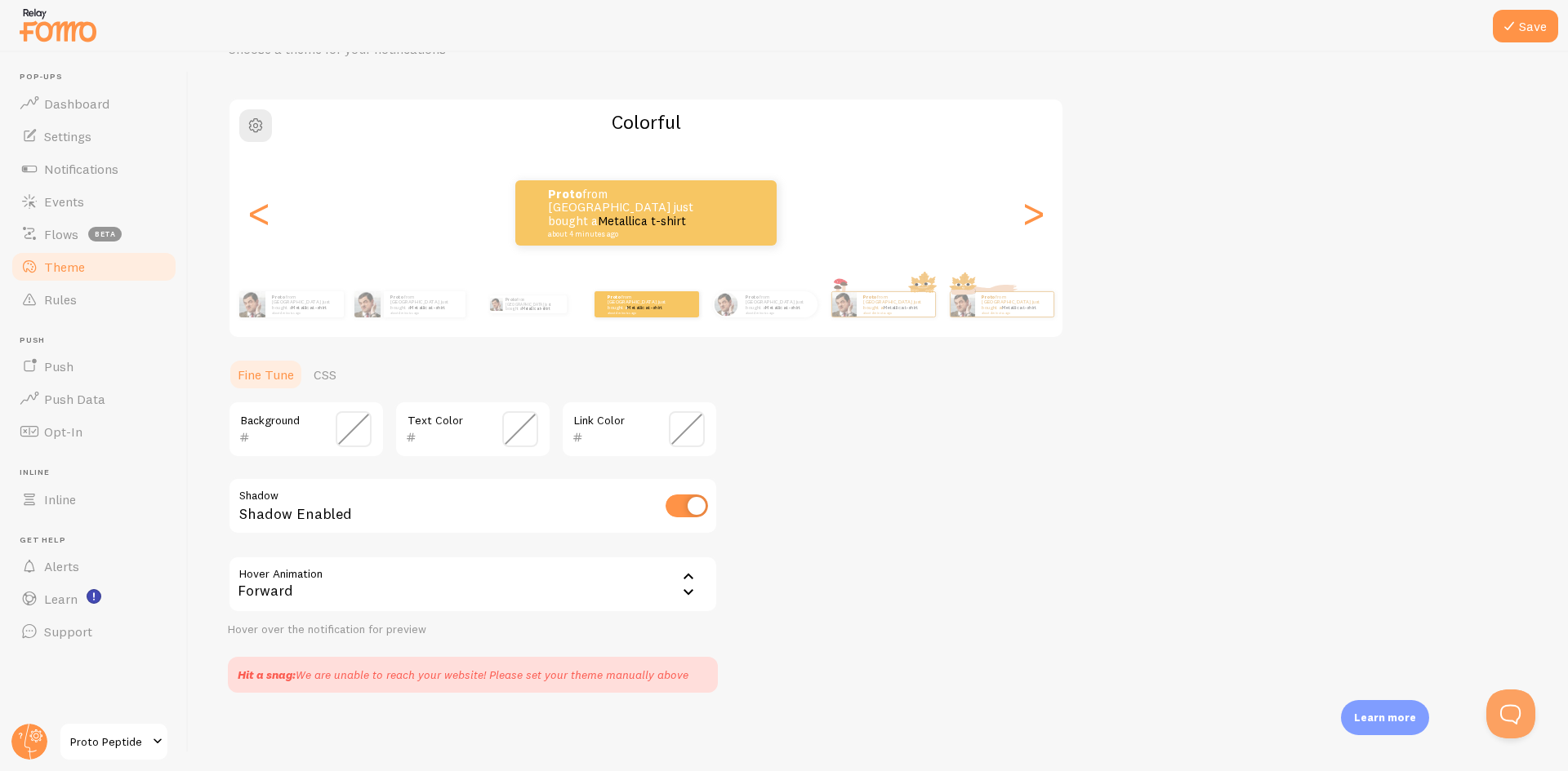
click at [431, 670] on div "Hit a snag: We are unable to reach your website! Please set your theme manually…" at bounding box center [463, 675] width 451 height 16
click at [344, 419] on span at bounding box center [353, 429] width 36 height 36
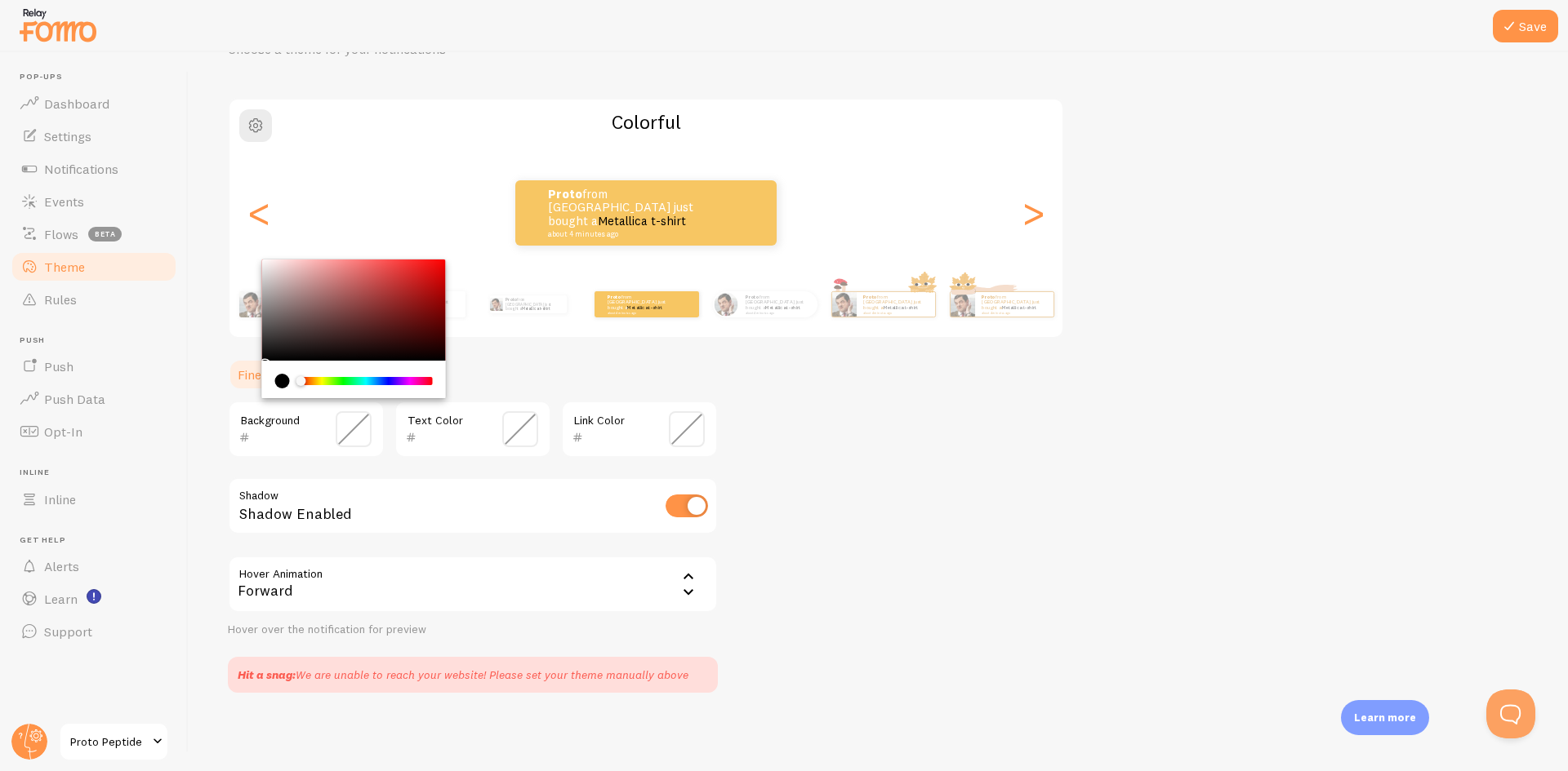
click at [245, 432] on div at bounding box center [277, 437] width 76 height 19
click at [253, 437] on input "text" at bounding box center [283, 437] width 66 height 19
paste input "2596be"
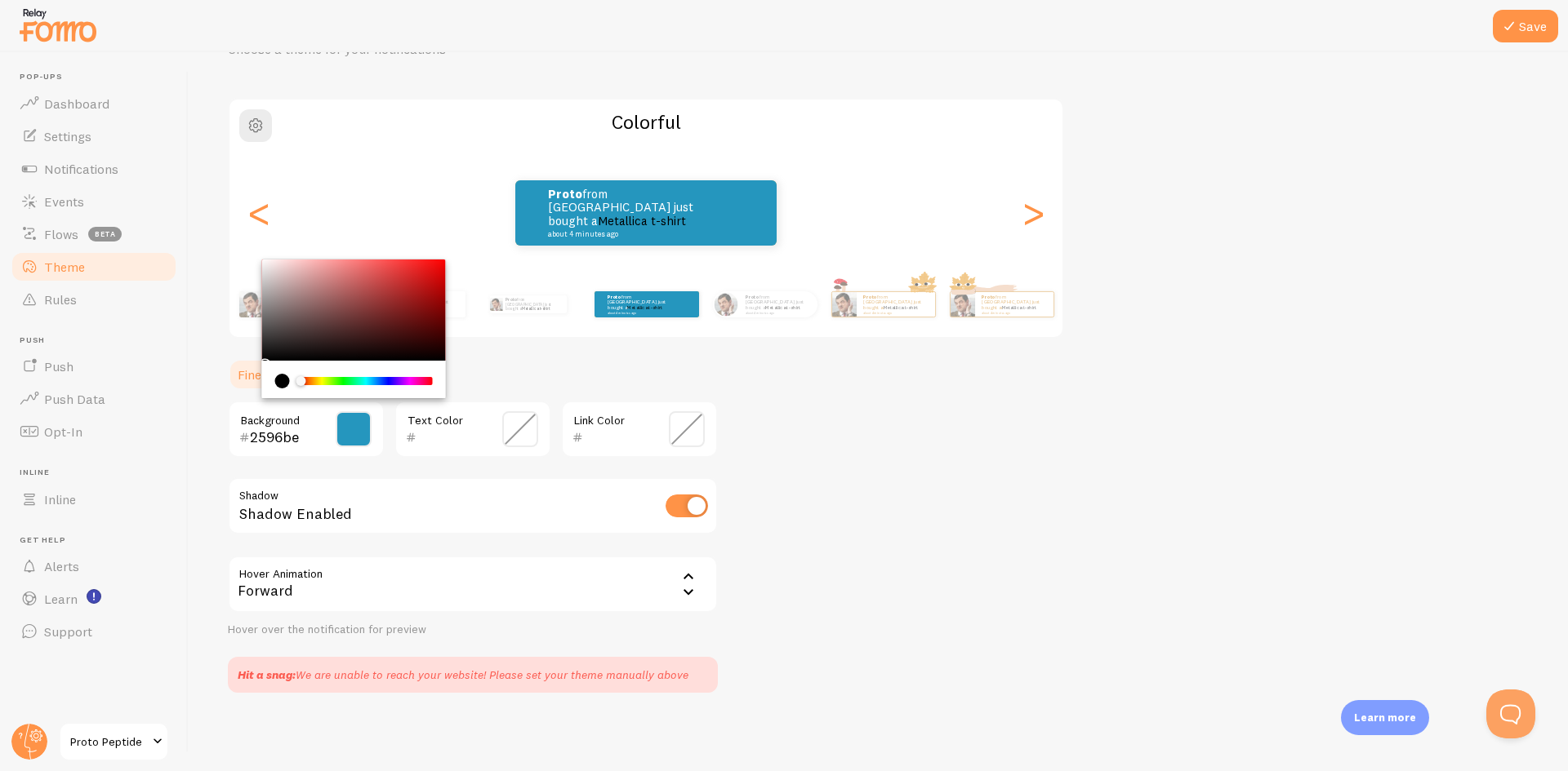
type input "2596be"
drag, startPoint x: 821, startPoint y: 413, endPoint x: 764, endPoint y: 412, distance: 57.0
click at [820, 413] on div "Theme Choose a theme for your notifications Colorful Proto from Canada just bou…" at bounding box center [878, 347] width 1301 height 691
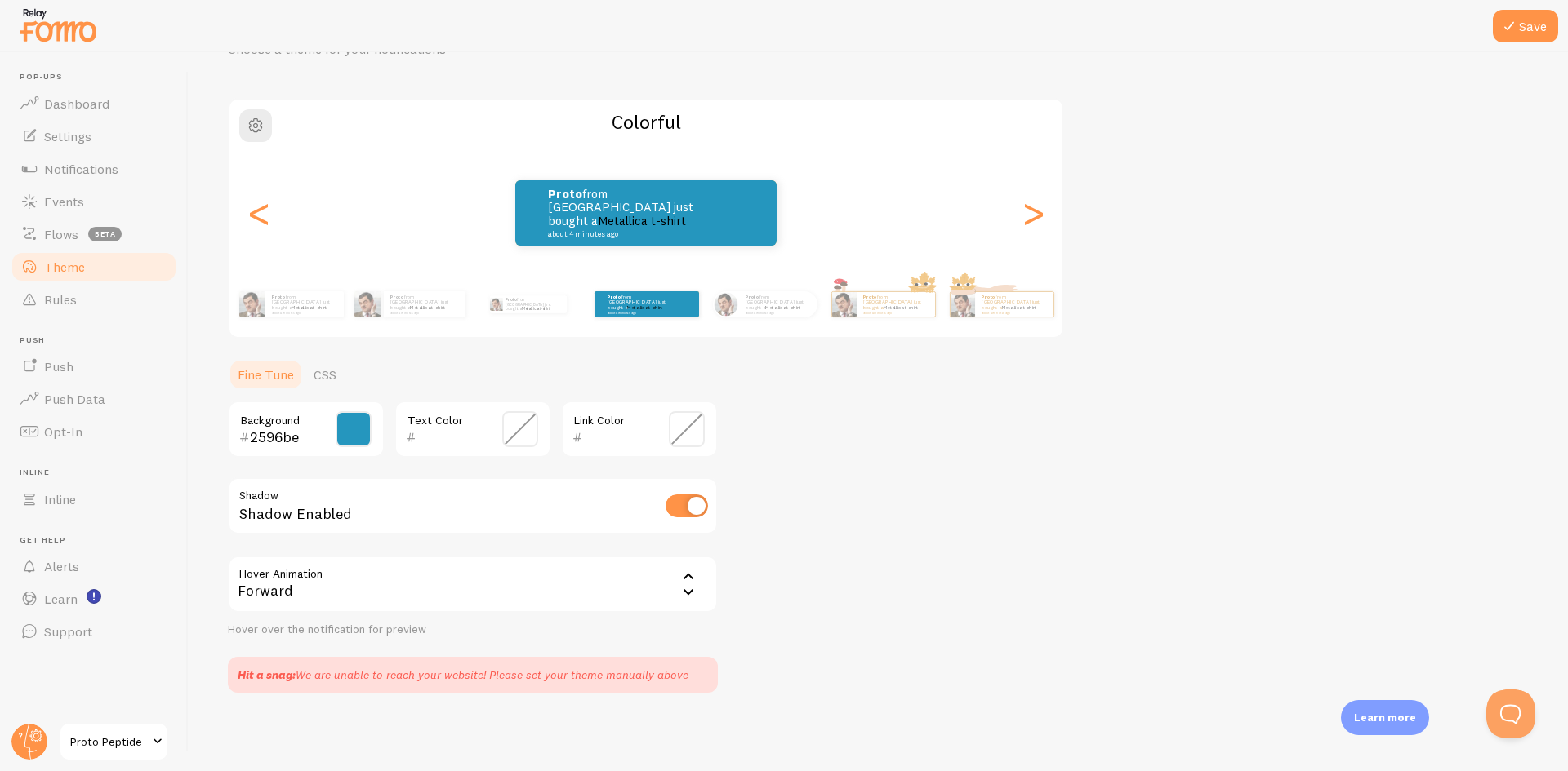
click at [678, 435] on span at bounding box center [687, 429] width 36 height 36
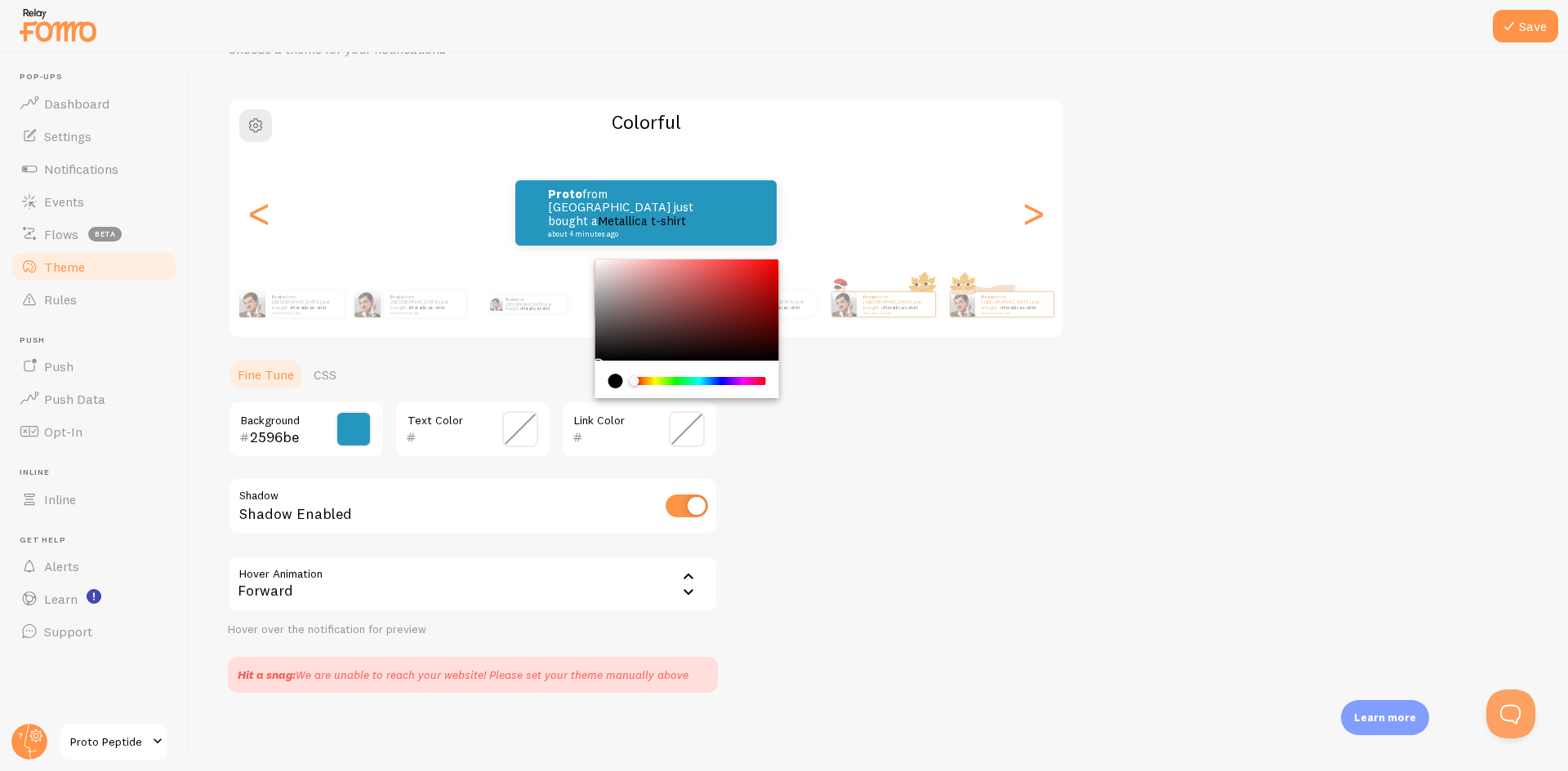
click at [836, 437] on div "Theme Choose a theme for your notifications Colorful Proto from Canada just bou…" at bounding box center [878, 347] width 1301 height 691
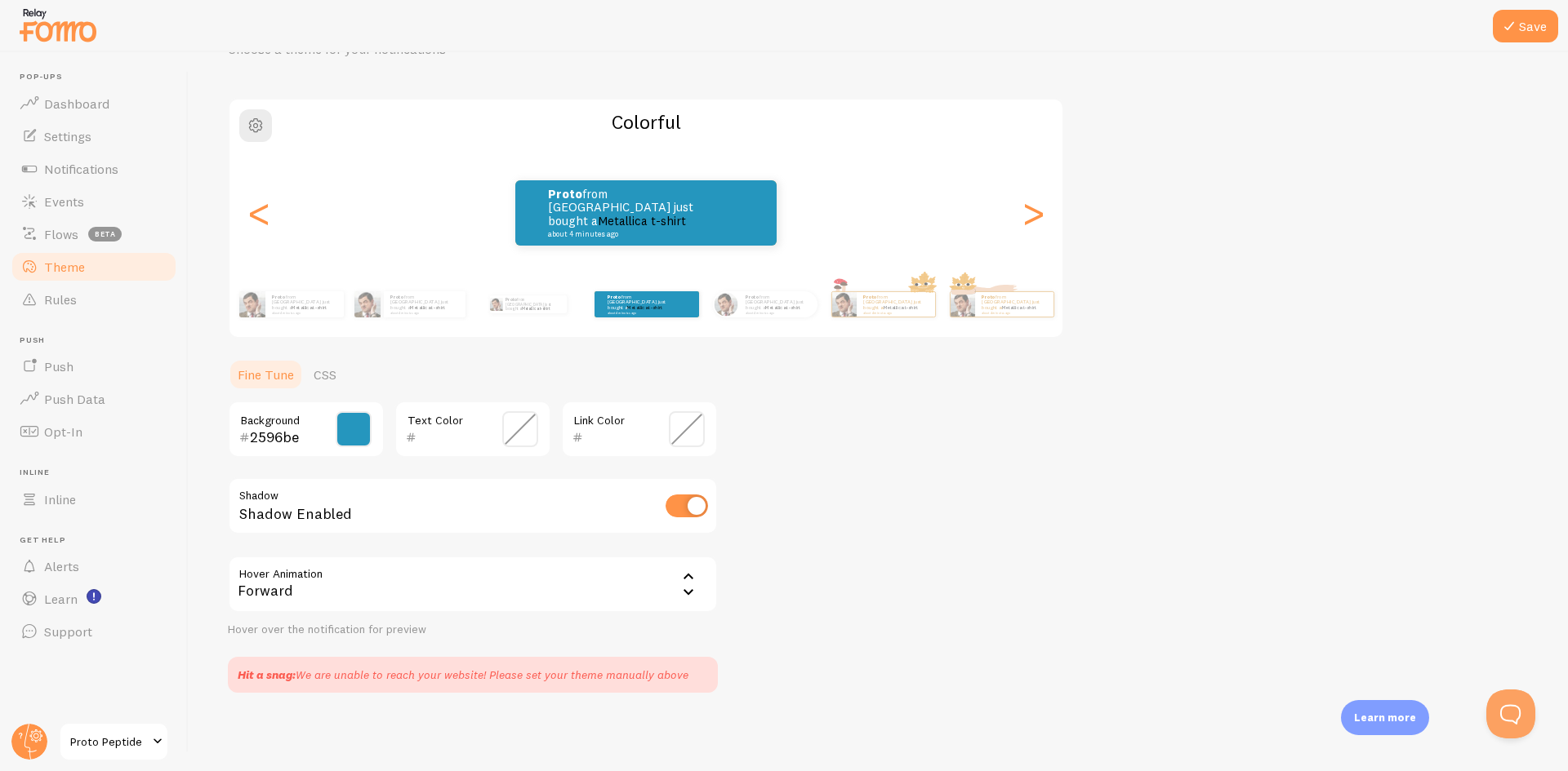
drag, startPoint x: 1027, startPoint y: 573, endPoint x: 1018, endPoint y: 571, distance: 9.2
click at [1026, 573] on div "Theme Choose a theme for your notifications Colorful Proto from Canada just bou…" at bounding box center [878, 347] width 1301 height 691
click at [1526, 28] on button "Save" at bounding box center [1526, 26] width 65 height 33
click at [79, 96] on span "Dashboard" at bounding box center [77, 103] width 65 height 16
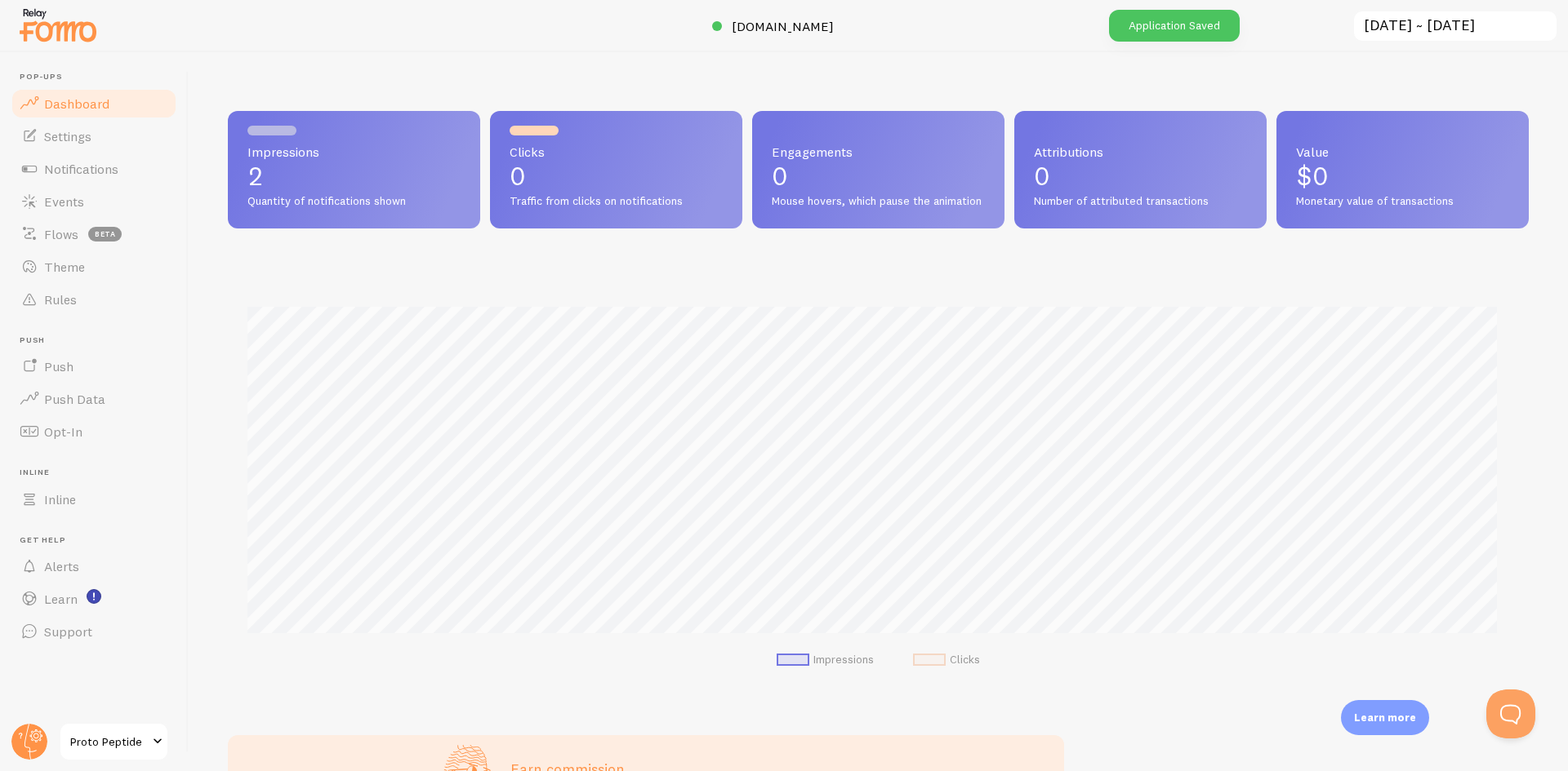
scroll to position [429, 1288]
click at [68, 140] on span "Settings" at bounding box center [68, 136] width 47 height 16
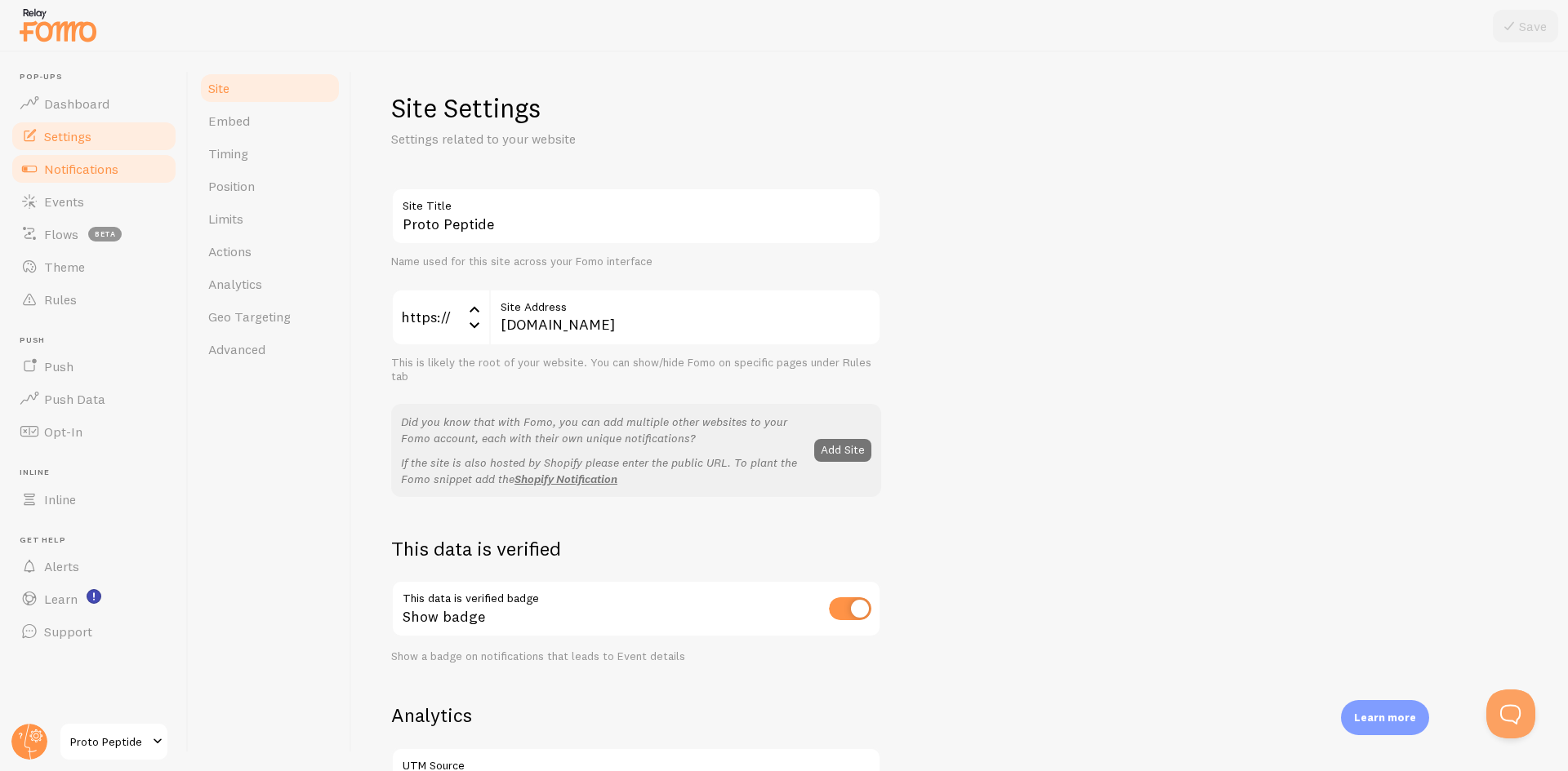
click at [65, 166] on span "Notifications" at bounding box center [81, 169] width 75 height 16
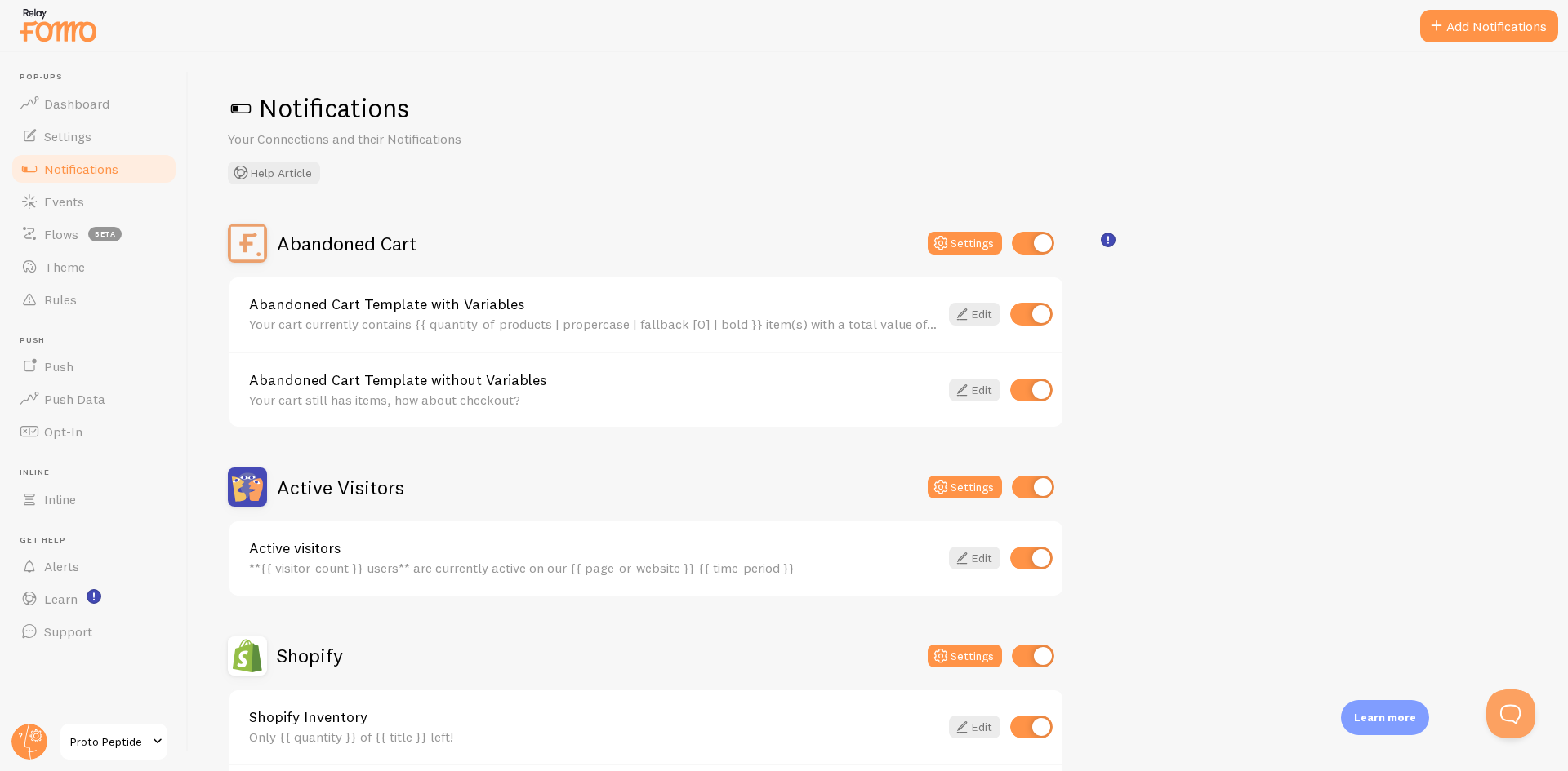
click at [1041, 561] on input "checkbox" at bounding box center [1032, 558] width 43 height 23
checkbox input "false"
click at [1034, 309] on input "checkbox" at bounding box center [1032, 314] width 43 height 23
checkbox input "false"
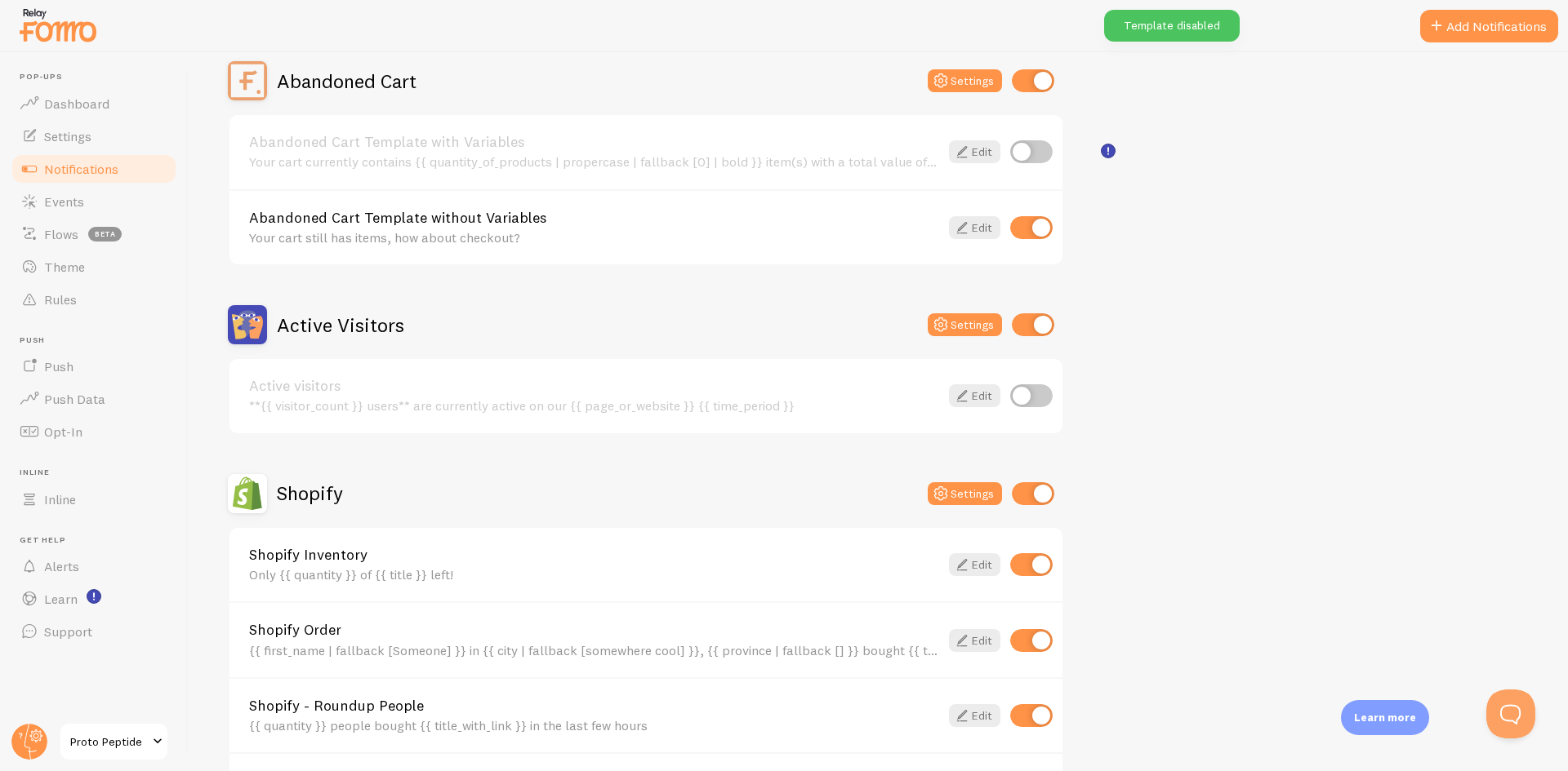
scroll to position [164, 0]
click at [1037, 221] on input "checkbox" at bounding box center [1032, 227] width 43 height 23
checkbox input "false"
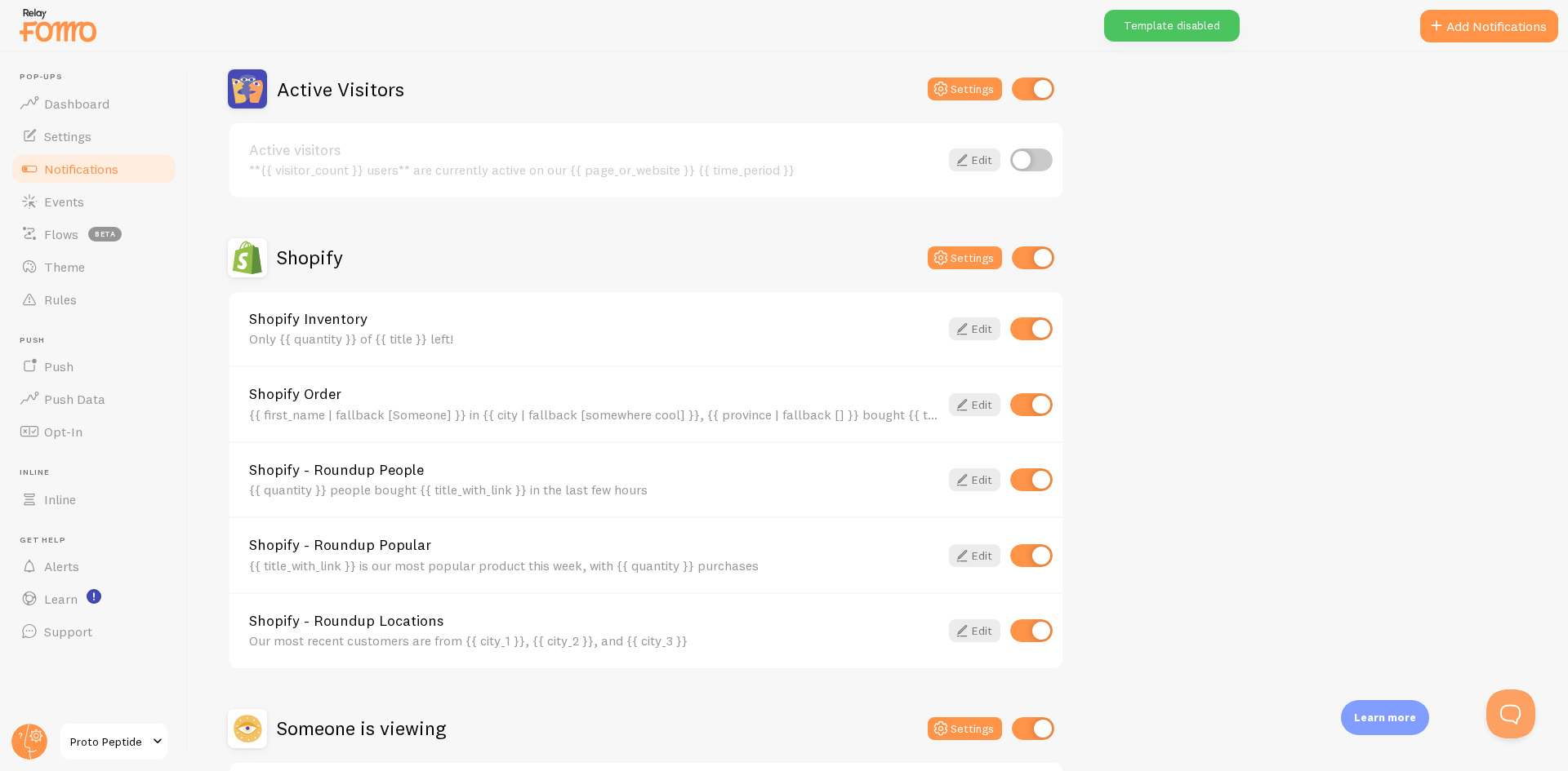
scroll to position [408, 0]
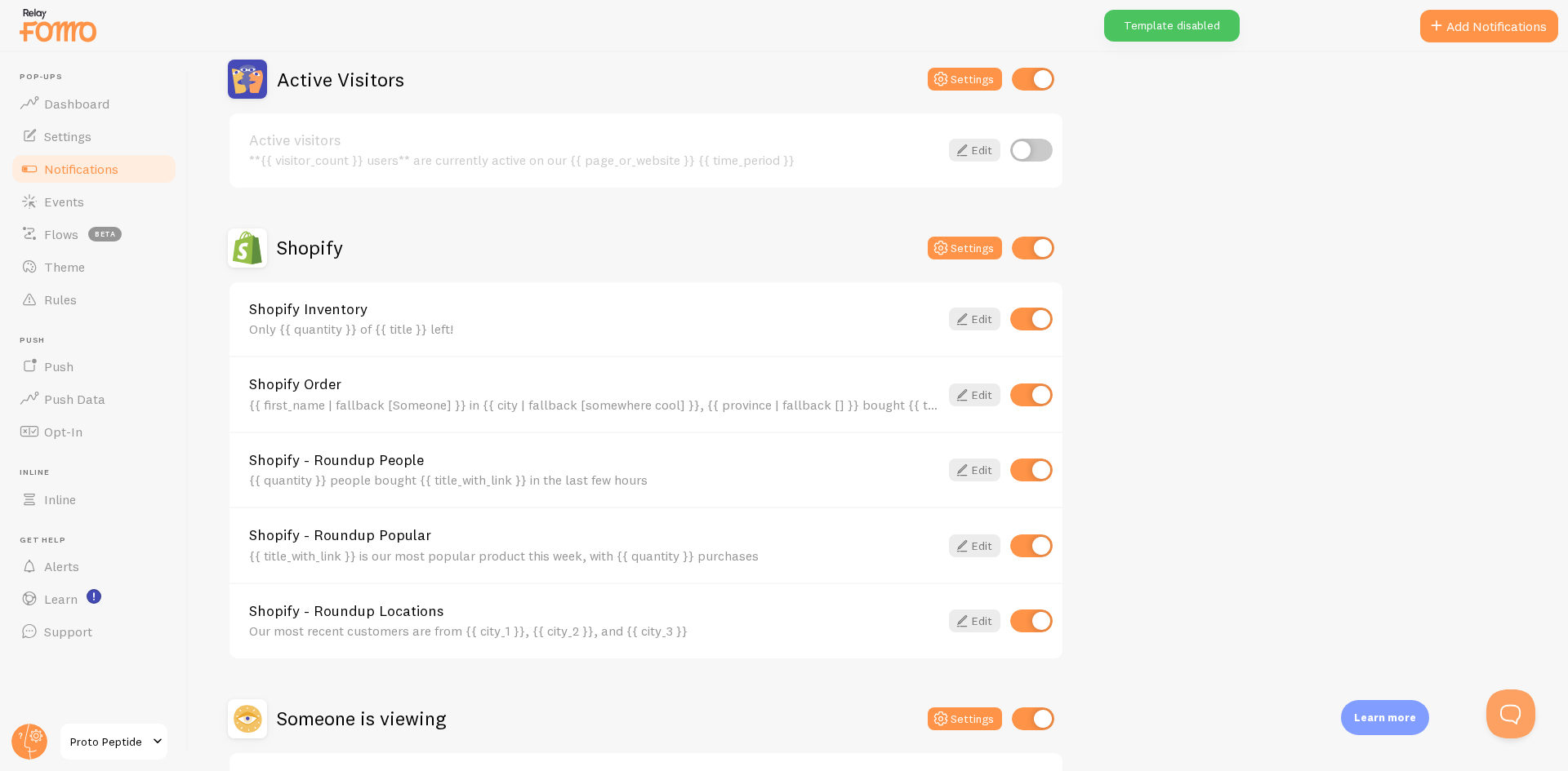
click at [1022, 323] on input "checkbox" at bounding box center [1032, 319] width 43 height 23
checkbox input "false"
click at [963, 393] on icon at bounding box center [961, 394] width 19 height 19
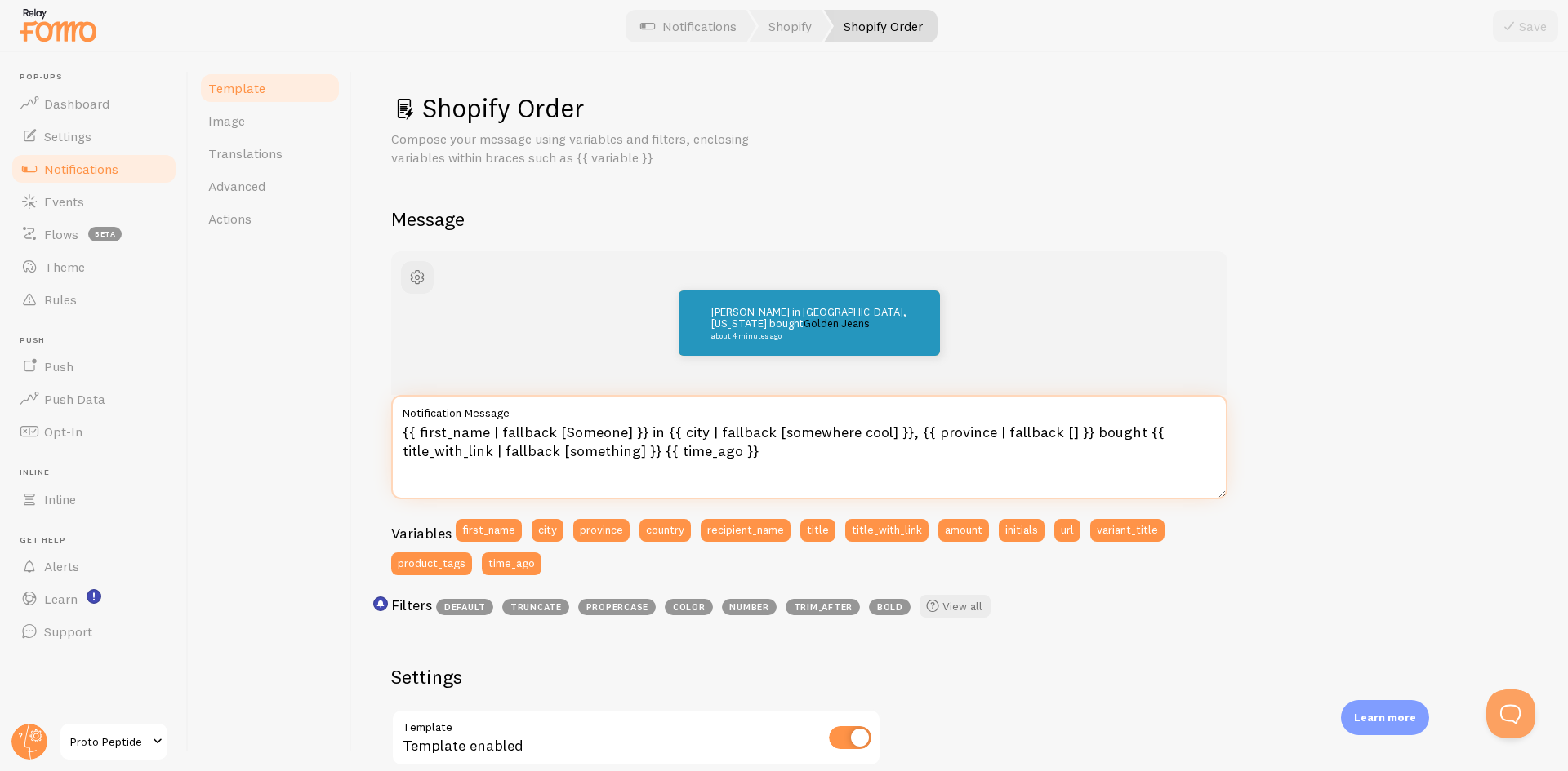
click at [737, 454] on textarea "{{ first_name | fallback [Someone] }} in {{ city | fallback [somewhere cool] }}…" at bounding box center [809, 447] width 836 height 105
drag, startPoint x: 767, startPoint y: 449, endPoint x: 656, endPoint y: 457, distance: 111.3
click at [656, 457] on textarea "{{ first_name | fallback [Someone] }} in {{ city | fallback [somewhere cool] }}…" at bounding box center [809, 447] width 836 height 105
type textarea "{{ first_name | fallback [Someone] }} in {{ city | fallback [somewhere cool] }}…"
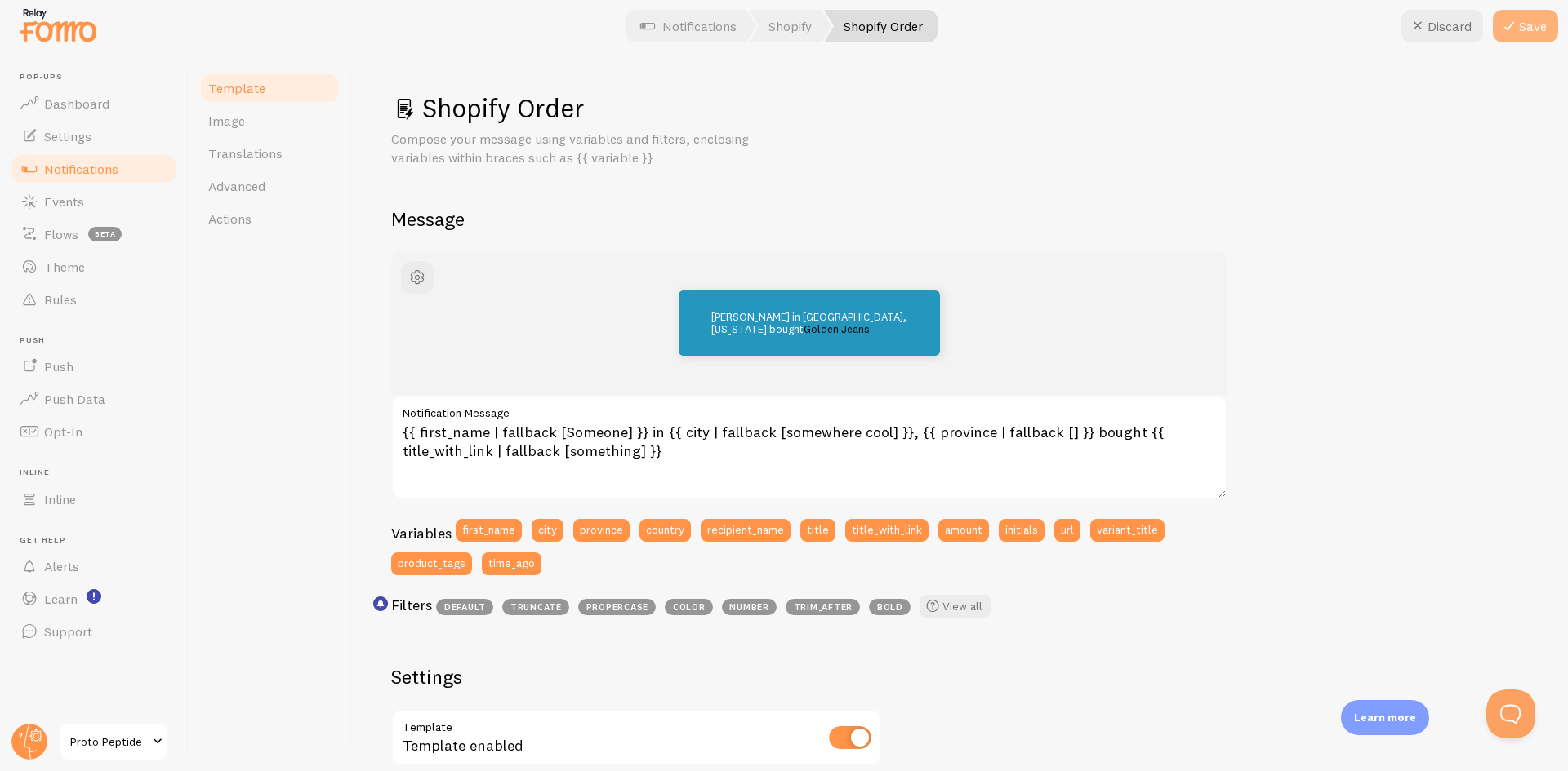
click at [1529, 30] on button "Save" at bounding box center [1526, 26] width 65 height 33
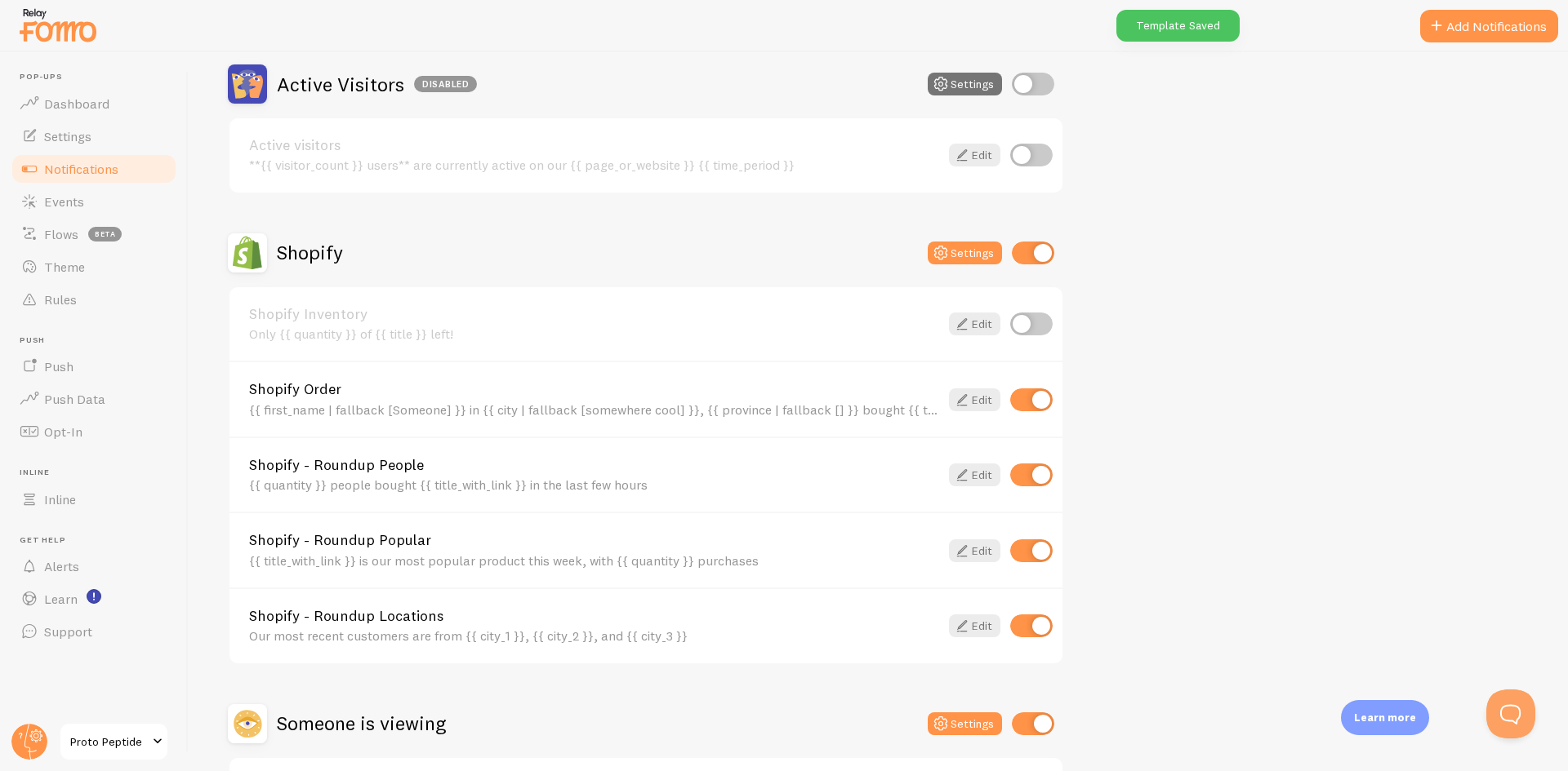
scroll to position [408, 0]
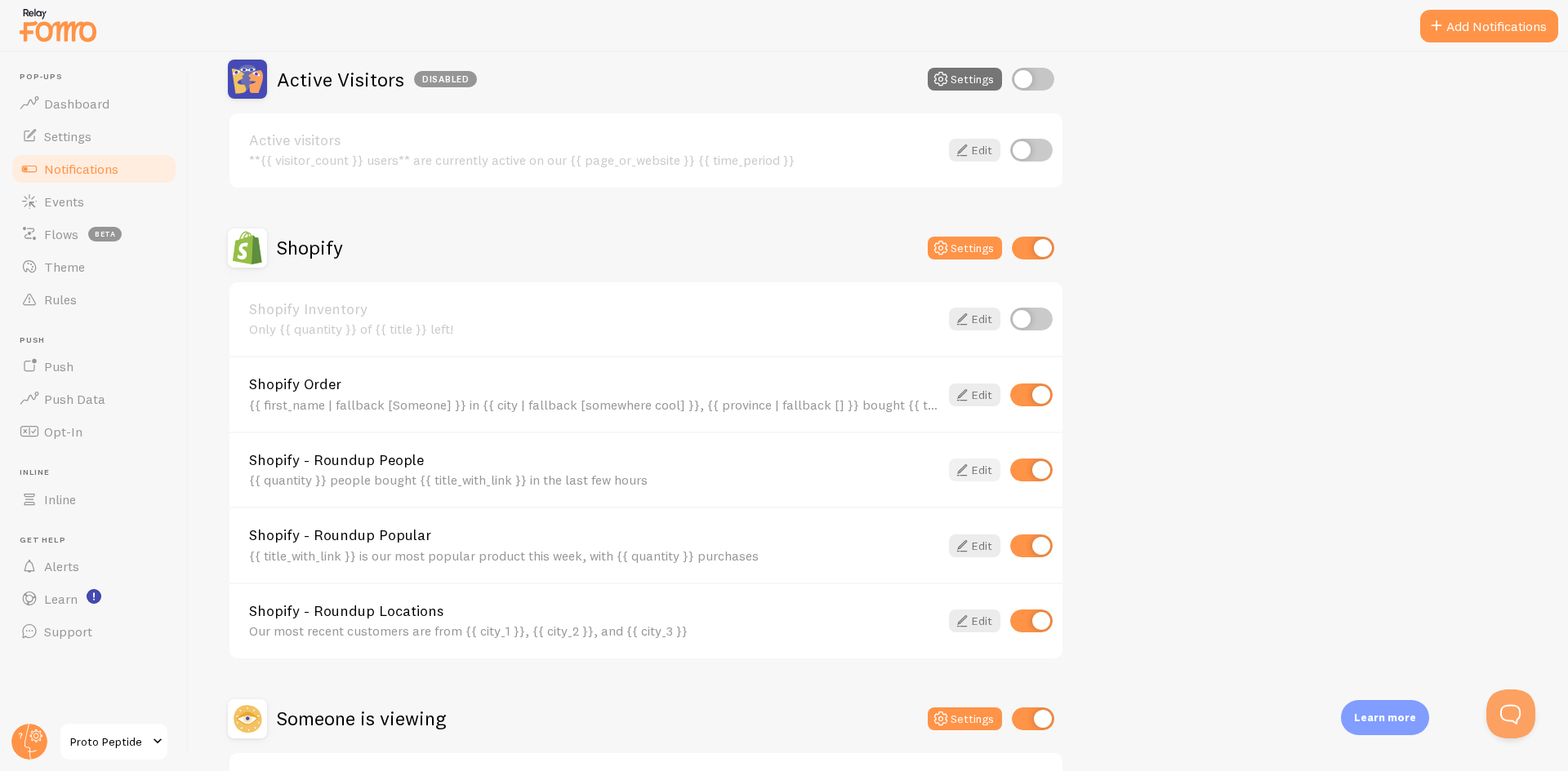
click at [975, 468] on link "Edit" at bounding box center [975, 470] width 51 height 23
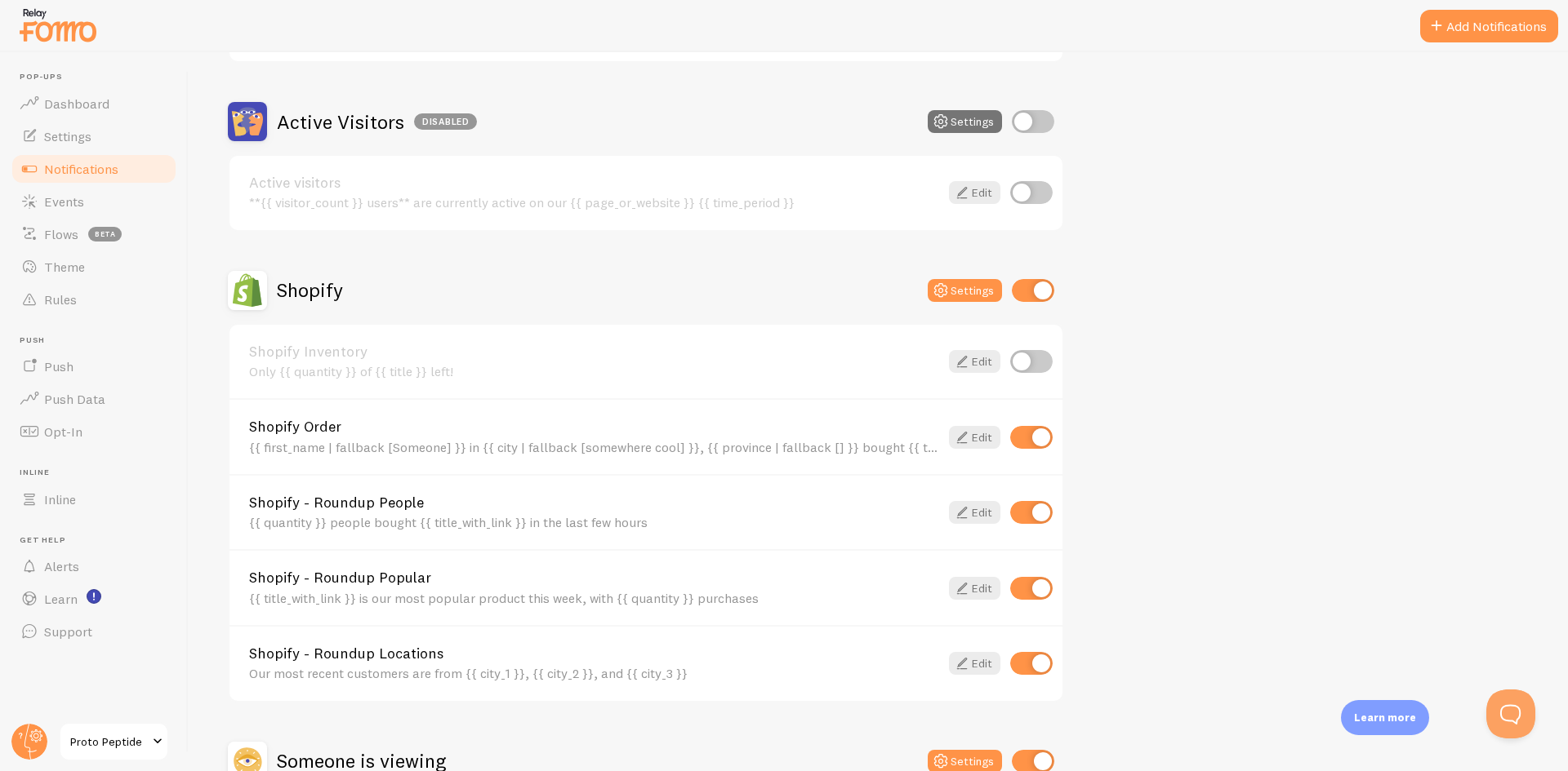
scroll to position [408, 0]
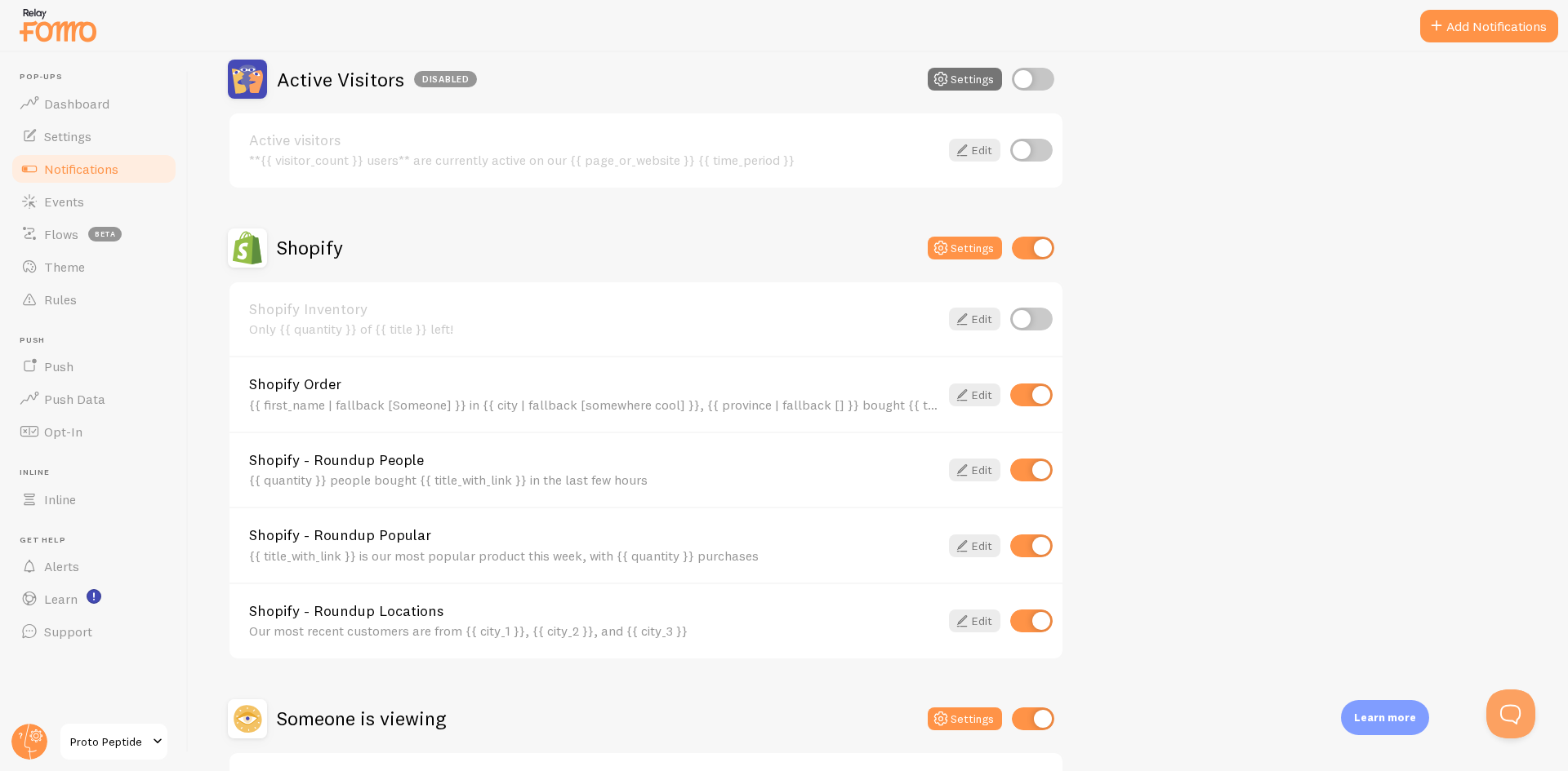
click at [1027, 478] on input "checkbox" at bounding box center [1032, 470] width 43 height 23
checkbox input "false"
click at [973, 550] on link "Edit" at bounding box center [975, 545] width 51 height 23
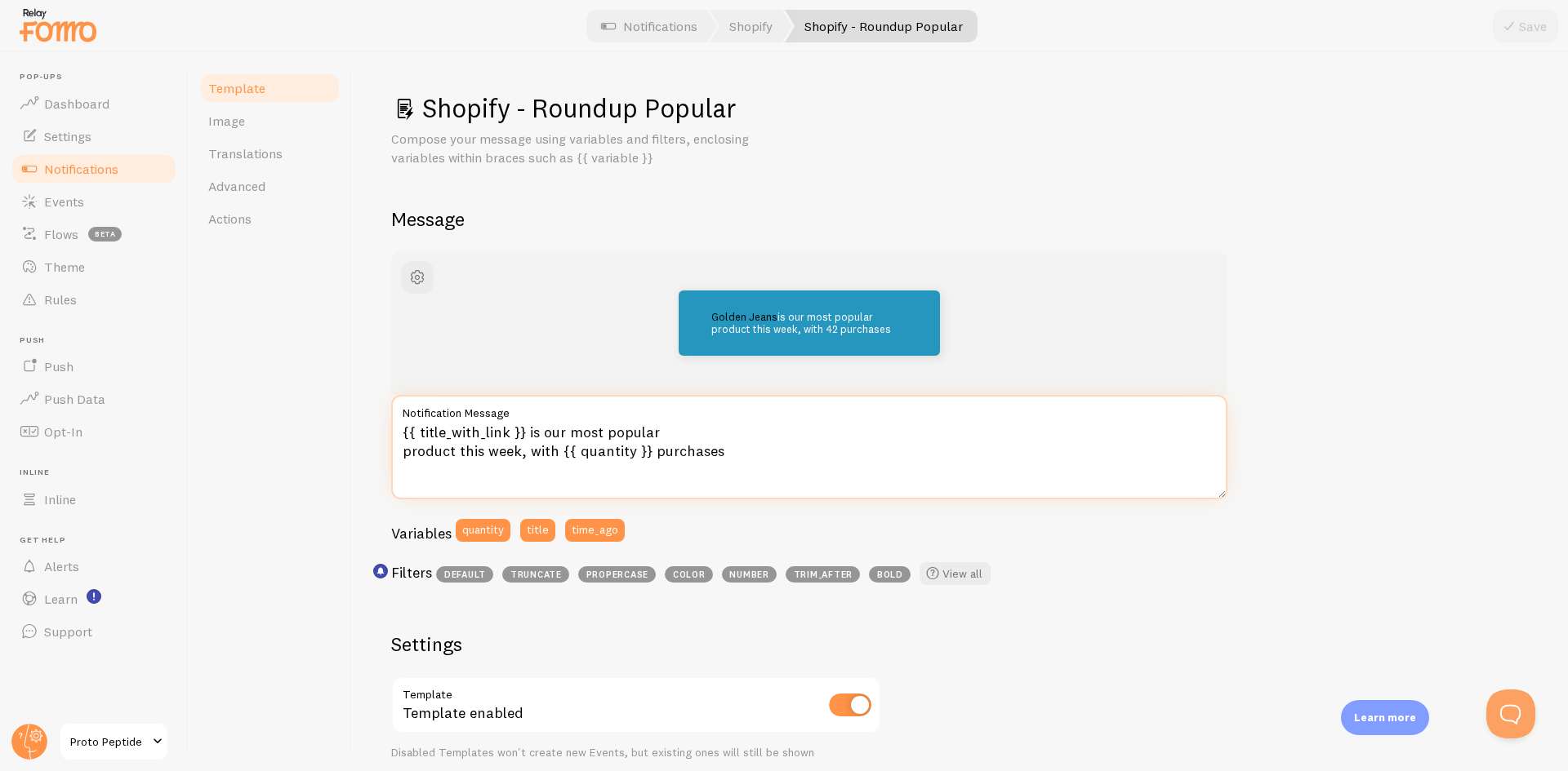
drag, startPoint x: 748, startPoint y: 451, endPoint x: 522, endPoint y: 454, distance: 226.0
click at [522, 454] on textarea "{{ title_with_link }} is our most popular product this week, with {{ quantity }…" at bounding box center [809, 447] width 836 height 105
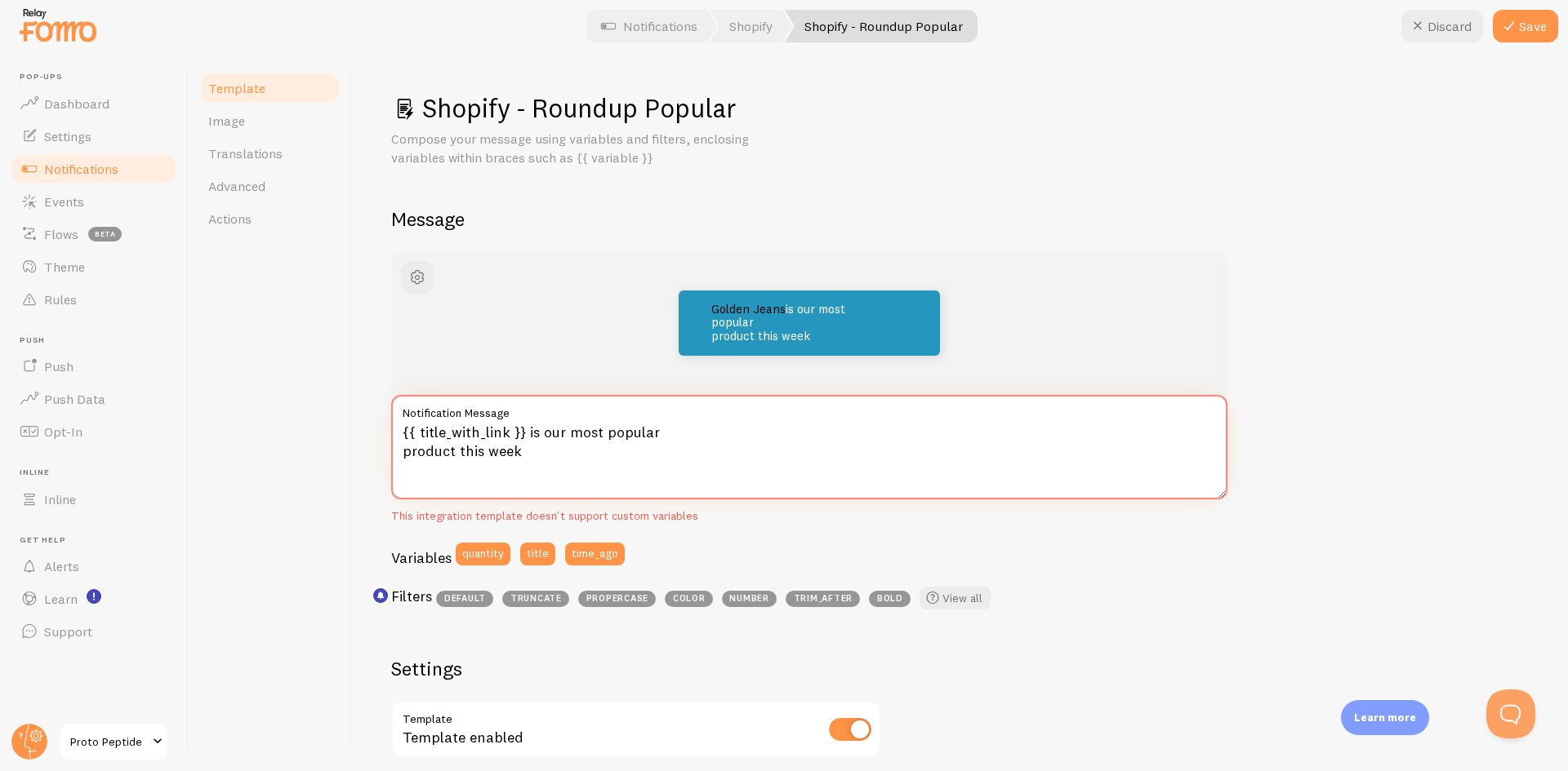
click at [669, 435] on textarea "{{ title_with_link }} is our most popular product this week" at bounding box center [809, 447] width 836 height 105
type textarea "{{ title_with_link }} is our most popular product this week"
click at [1534, 28] on button "Save" at bounding box center [1526, 26] width 65 height 33
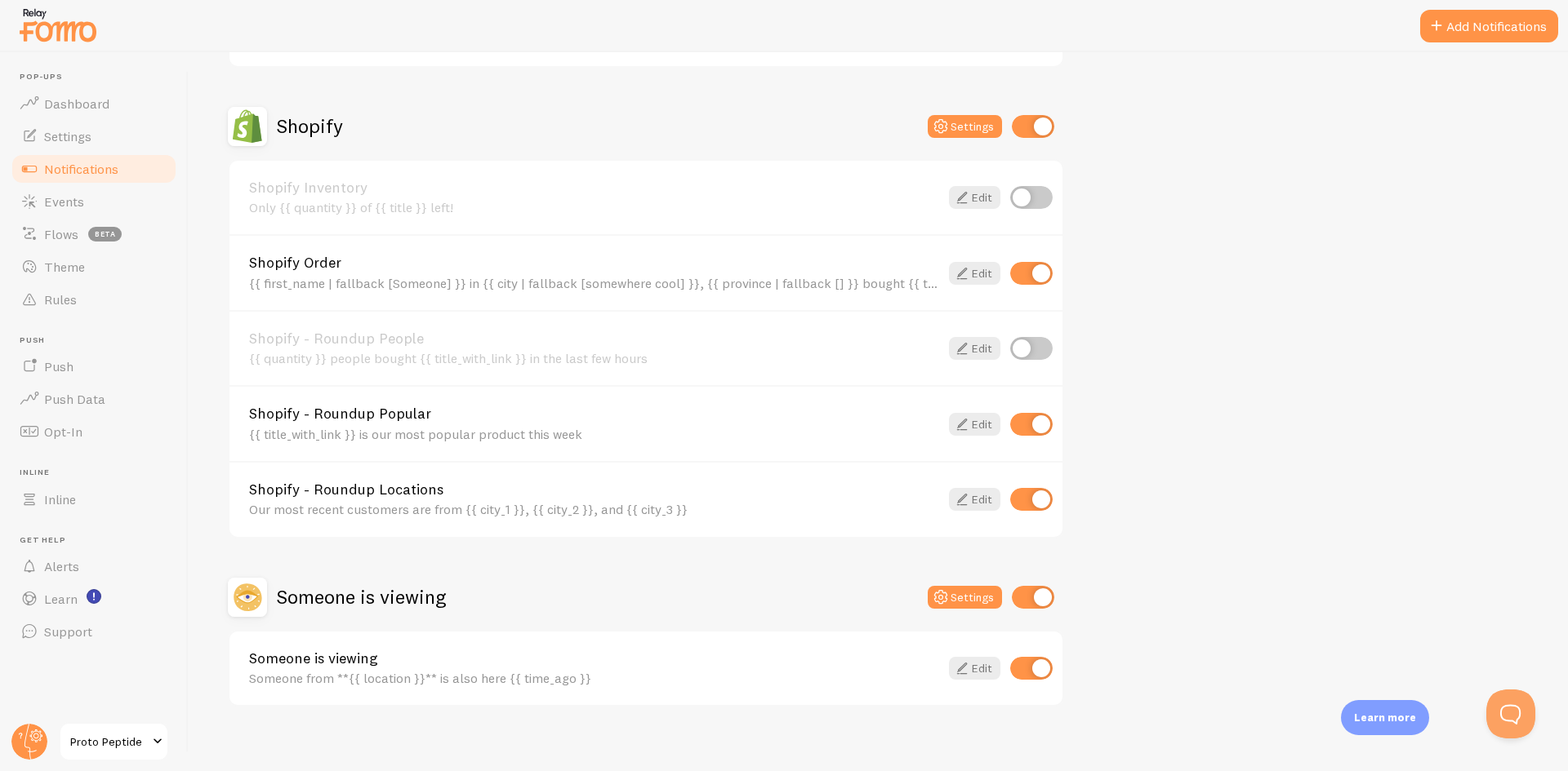
scroll to position [544, 0]
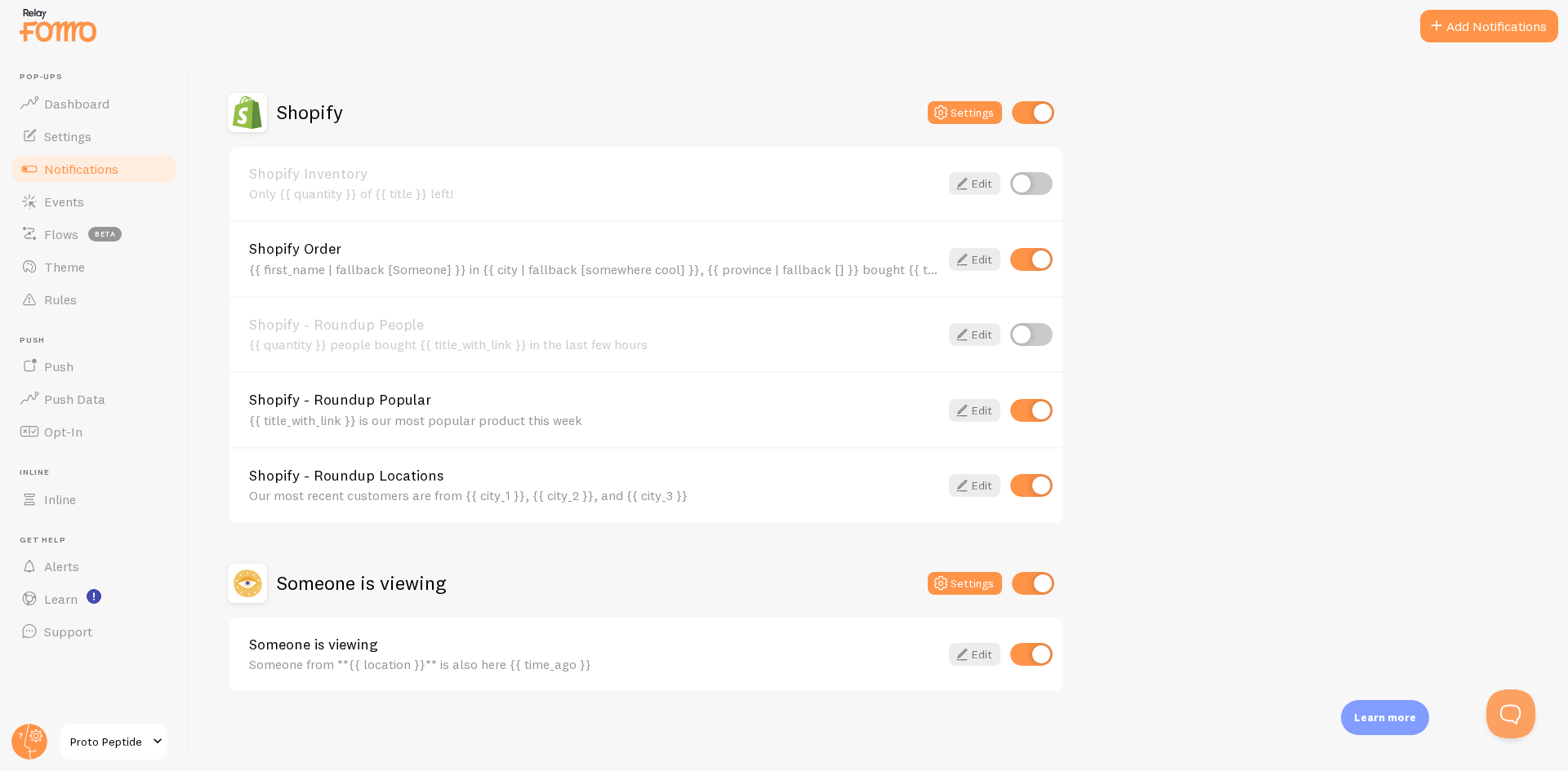
click at [1029, 414] on input "checkbox" at bounding box center [1032, 410] width 43 height 23
checkbox input "false"
click at [979, 651] on link "Edit" at bounding box center [975, 654] width 51 height 23
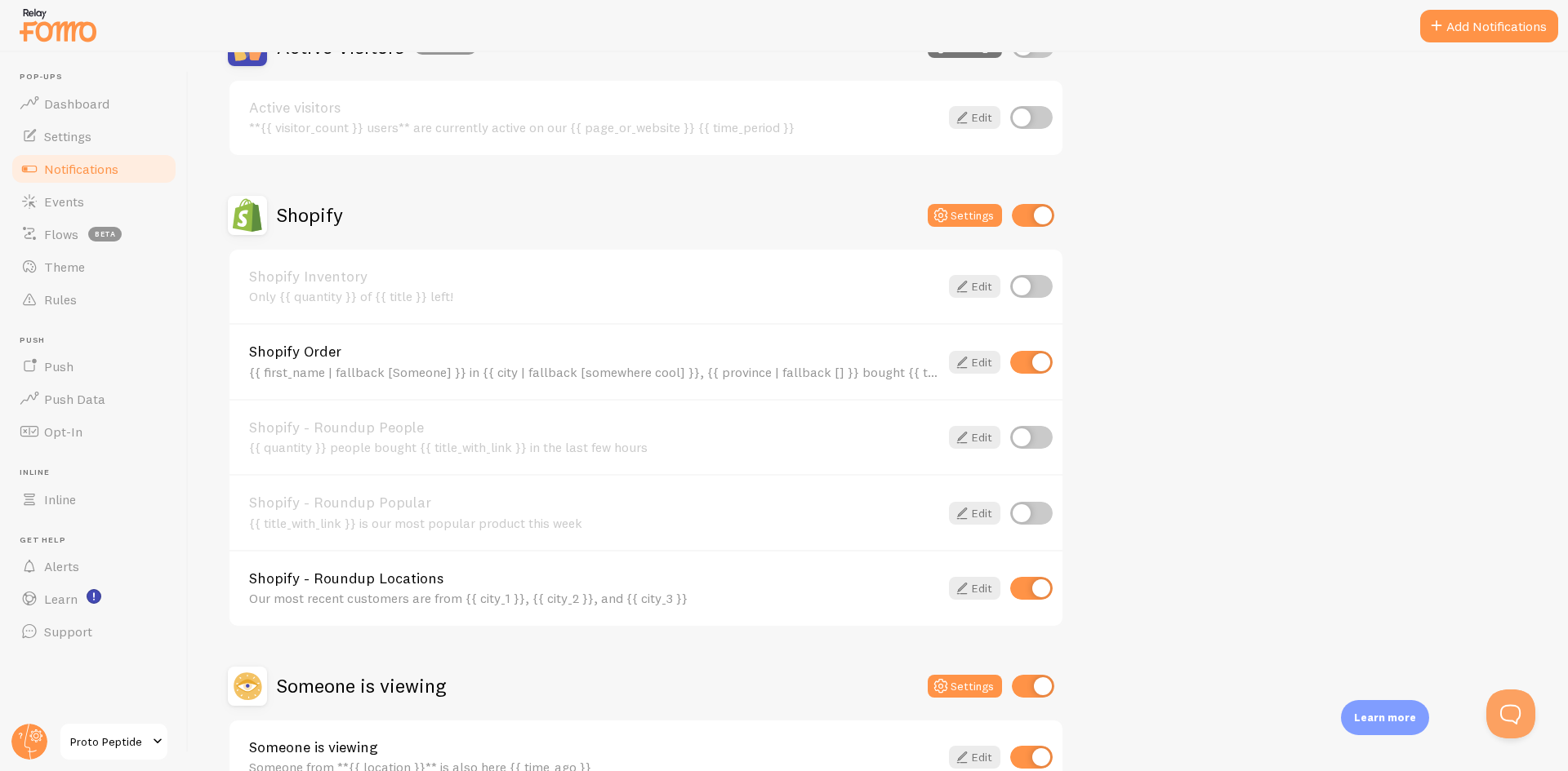
scroll to position [544, 0]
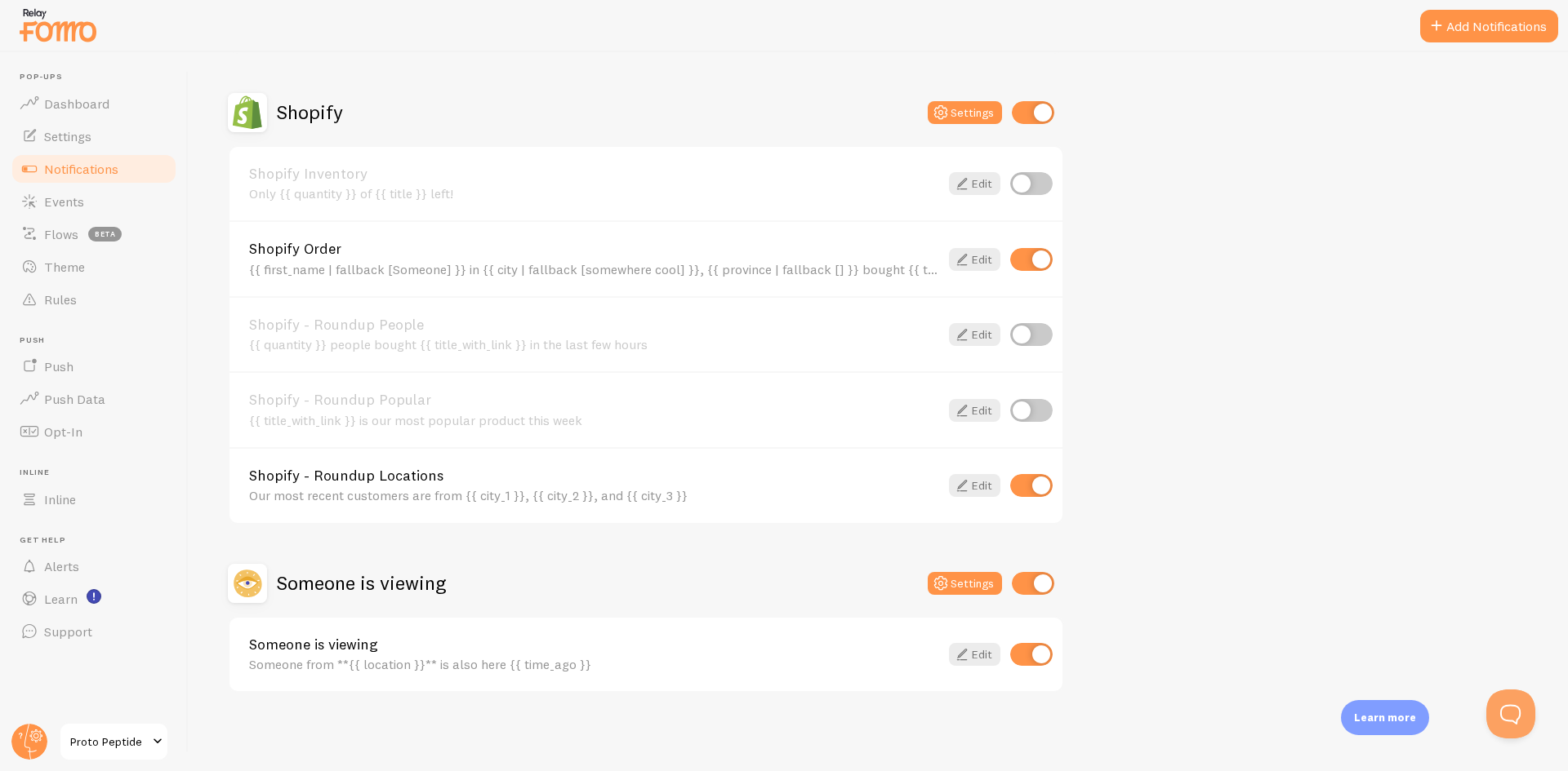
click at [1039, 657] on input "checkbox" at bounding box center [1032, 654] width 43 height 23
checkbox input "false"
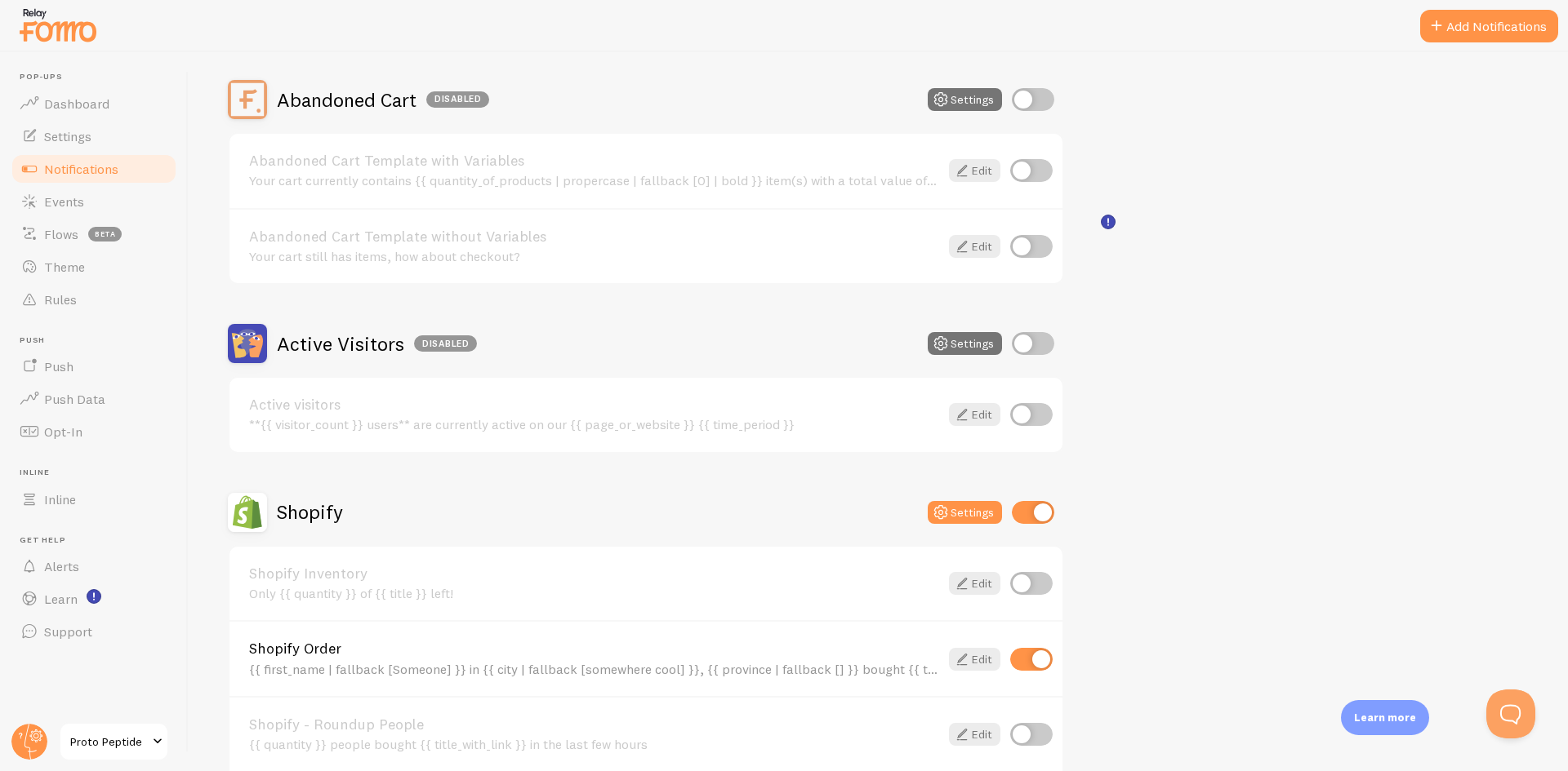
scroll to position [245, 0]
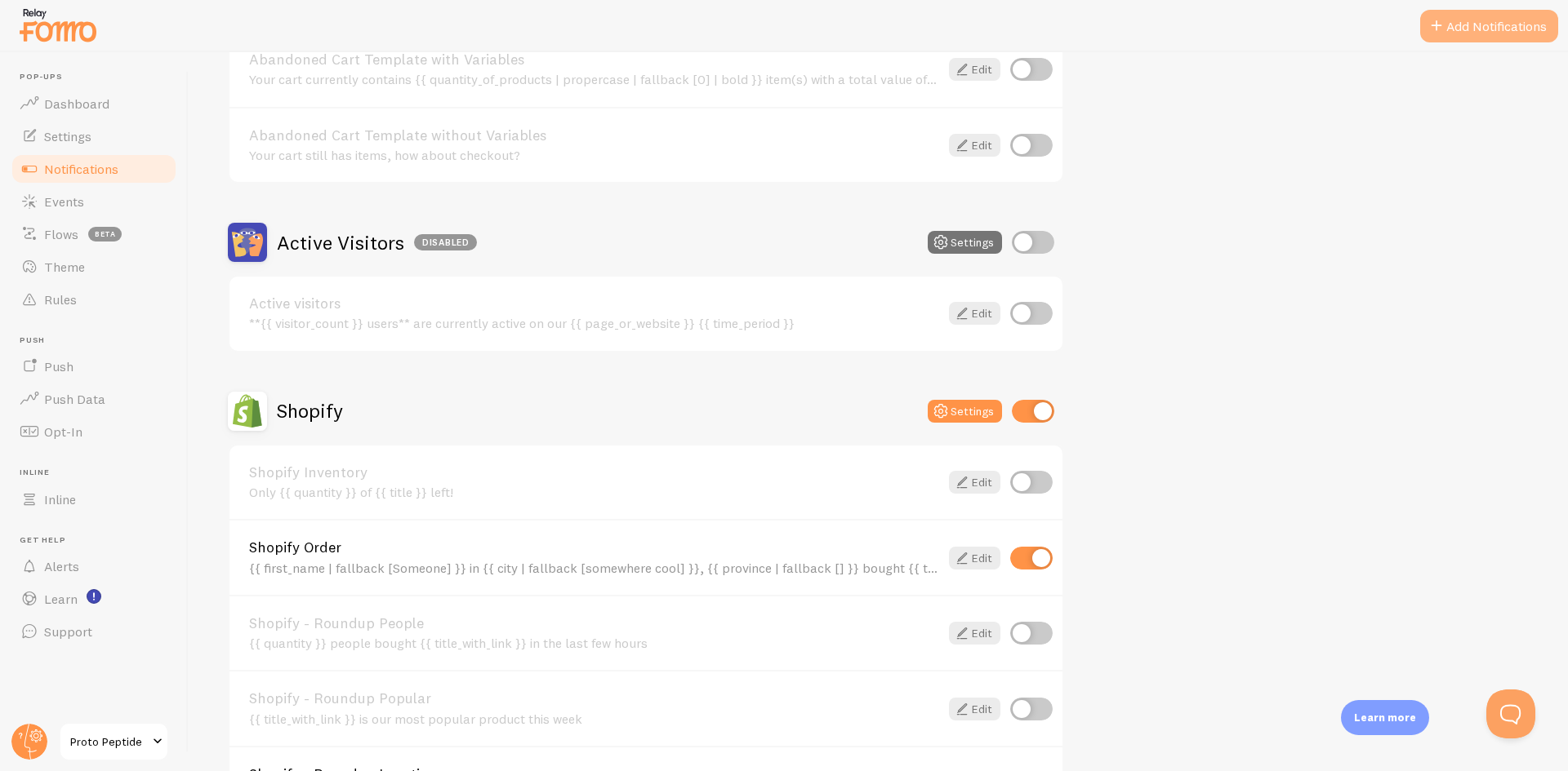
click at [1500, 23] on button "Add Notifications" at bounding box center [1489, 26] width 138 height 33
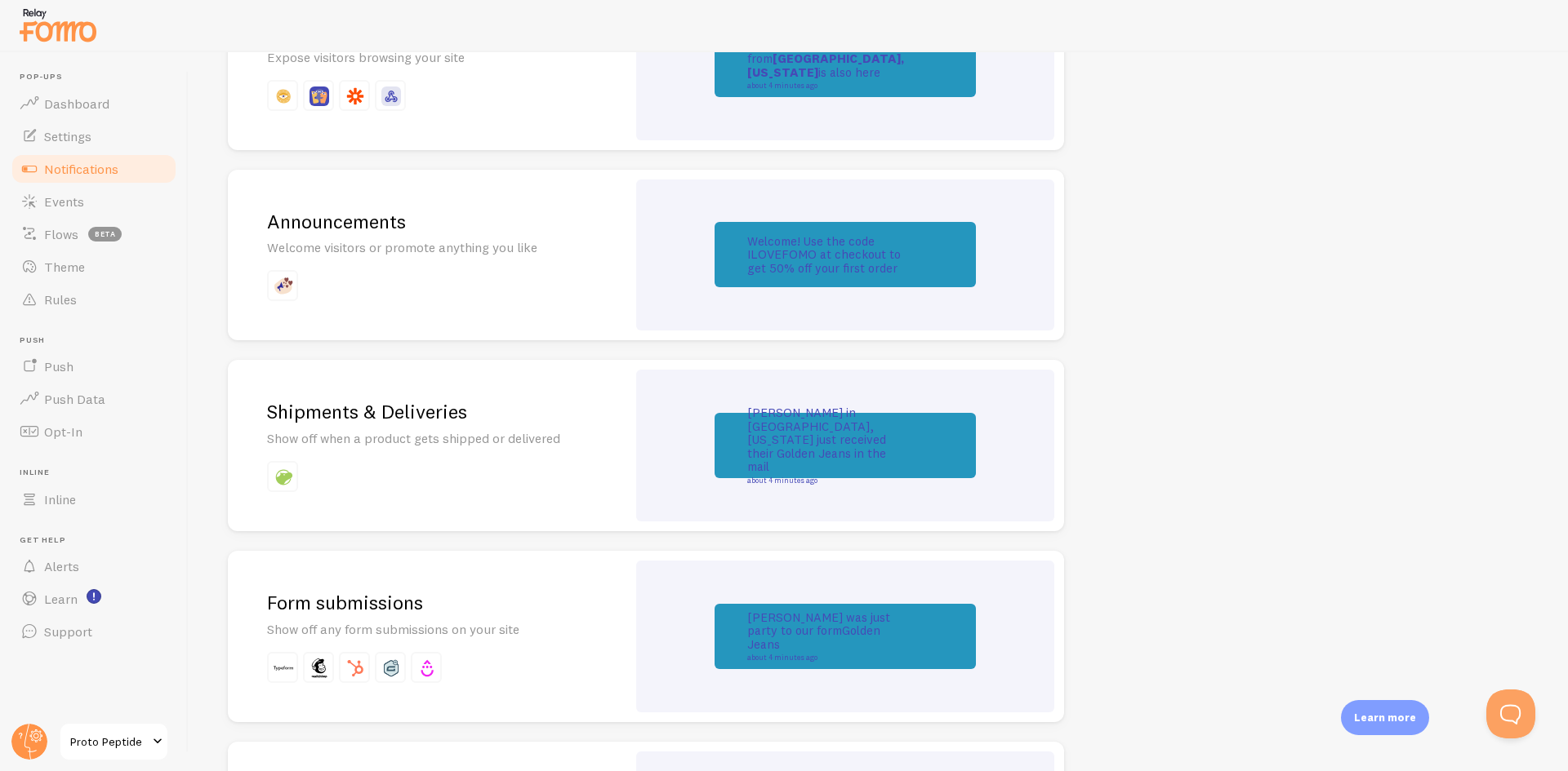
scroll to position [1061, 0]
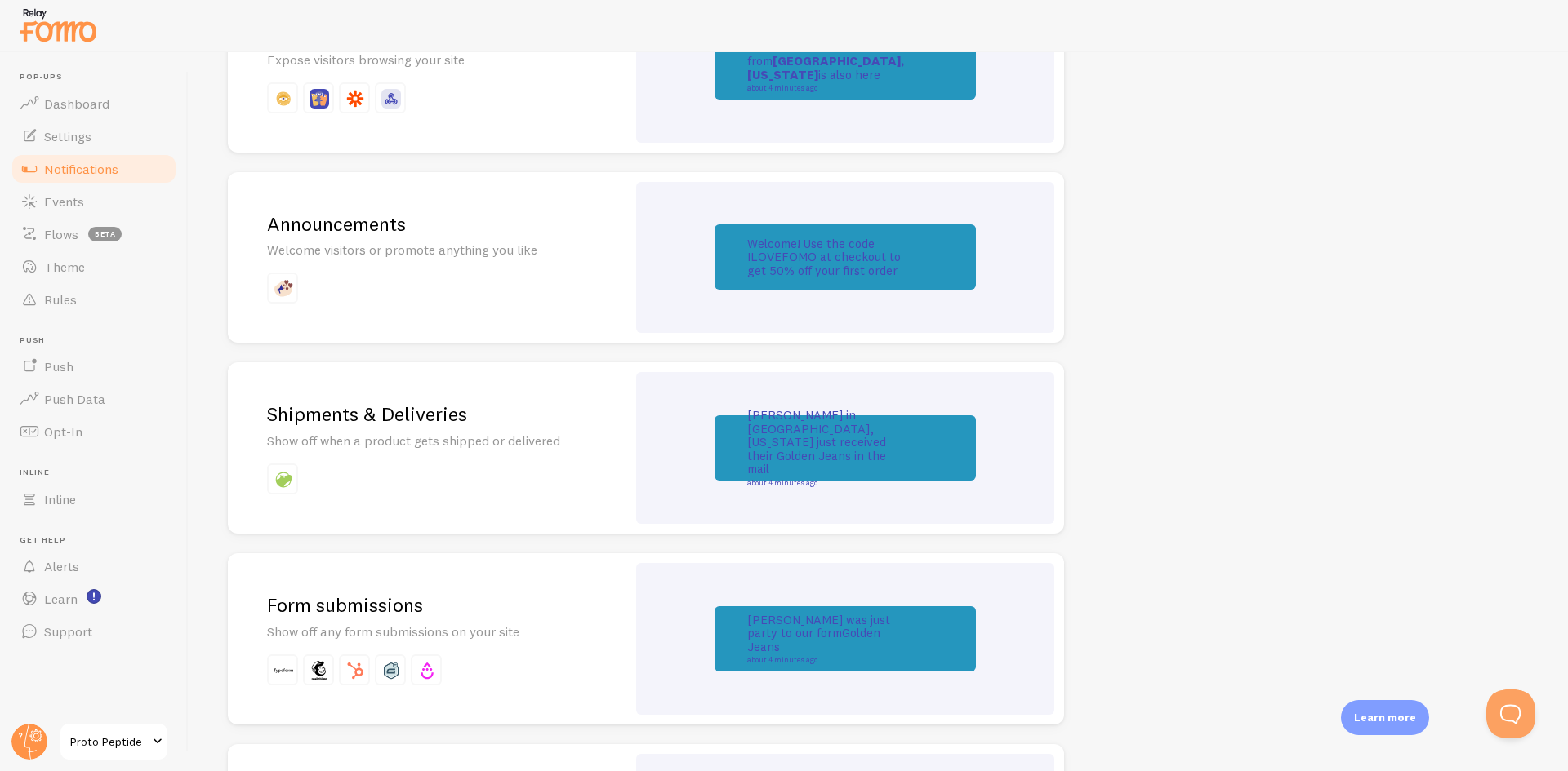
click at [1024, 275] on div "Welcome! Use the code ILOVEFOMO at checkout to get 50% off your first order" at bounding box center [845, 258] width 418 height 152
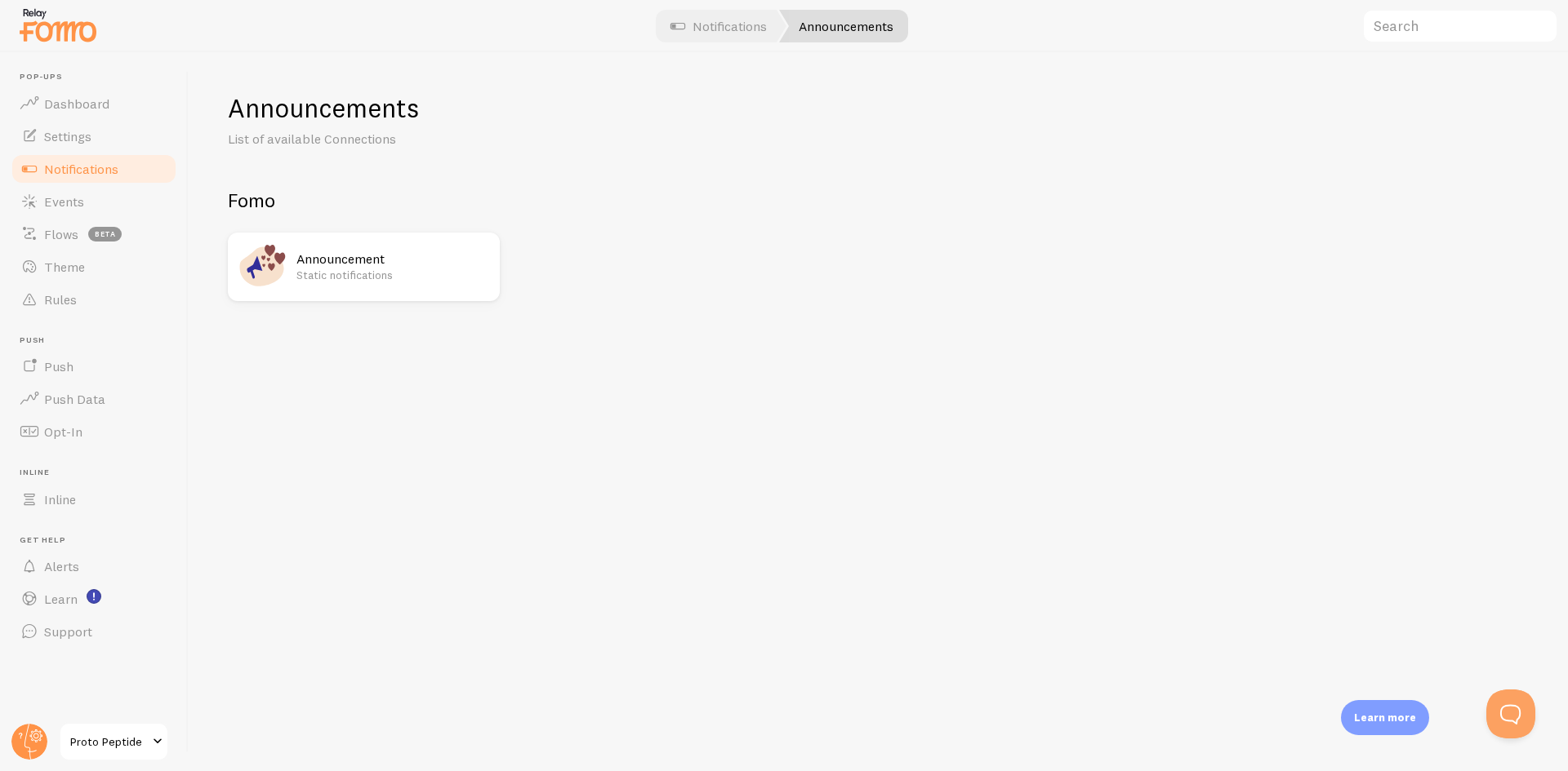
click at [411, 275] on p "Static notifications" at bounding box center [393, 274] width 194 height 16
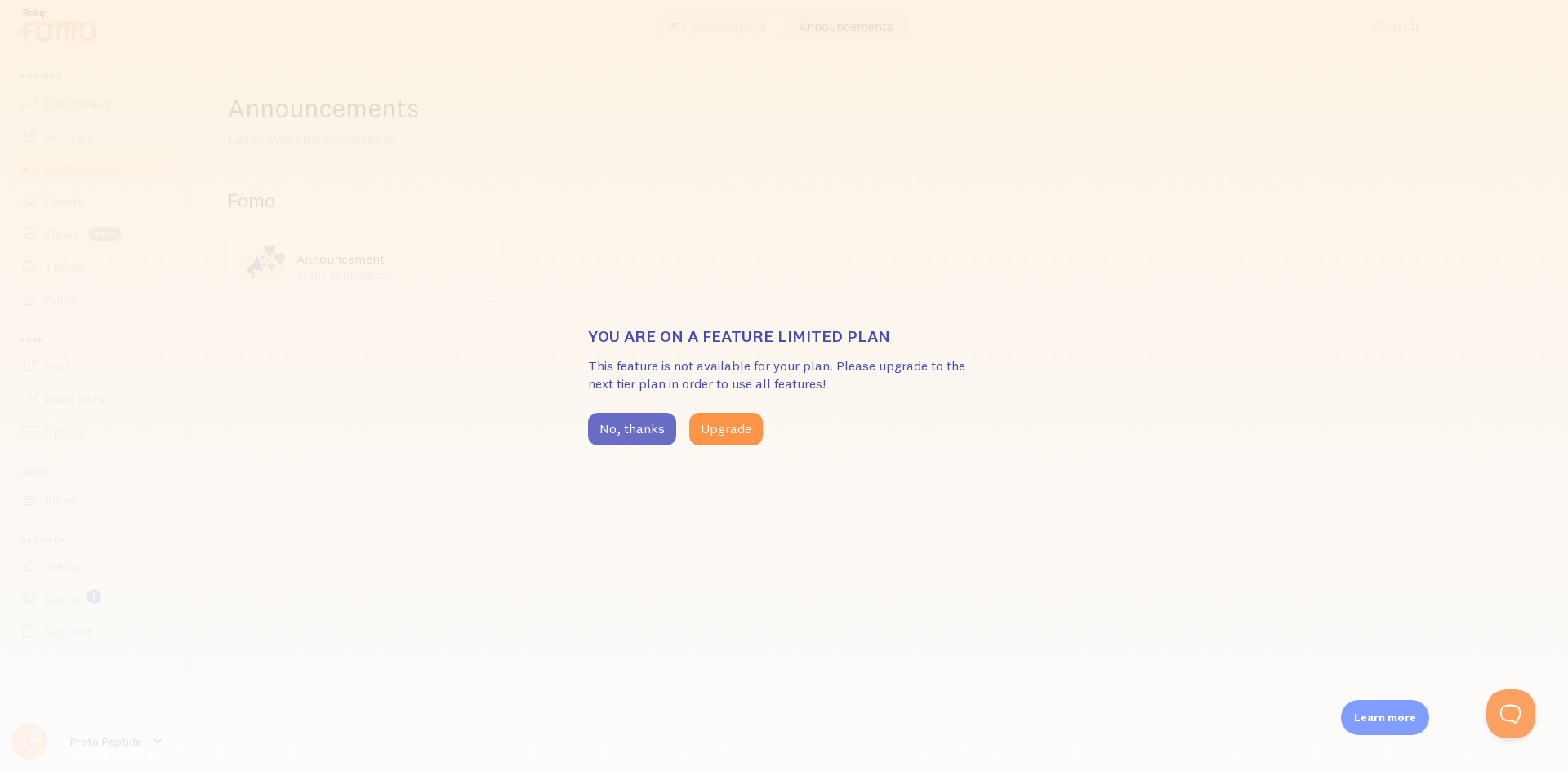
click at [625, 435] on button "No, thanks" at bounding box center [632, 429] width 88 height 33
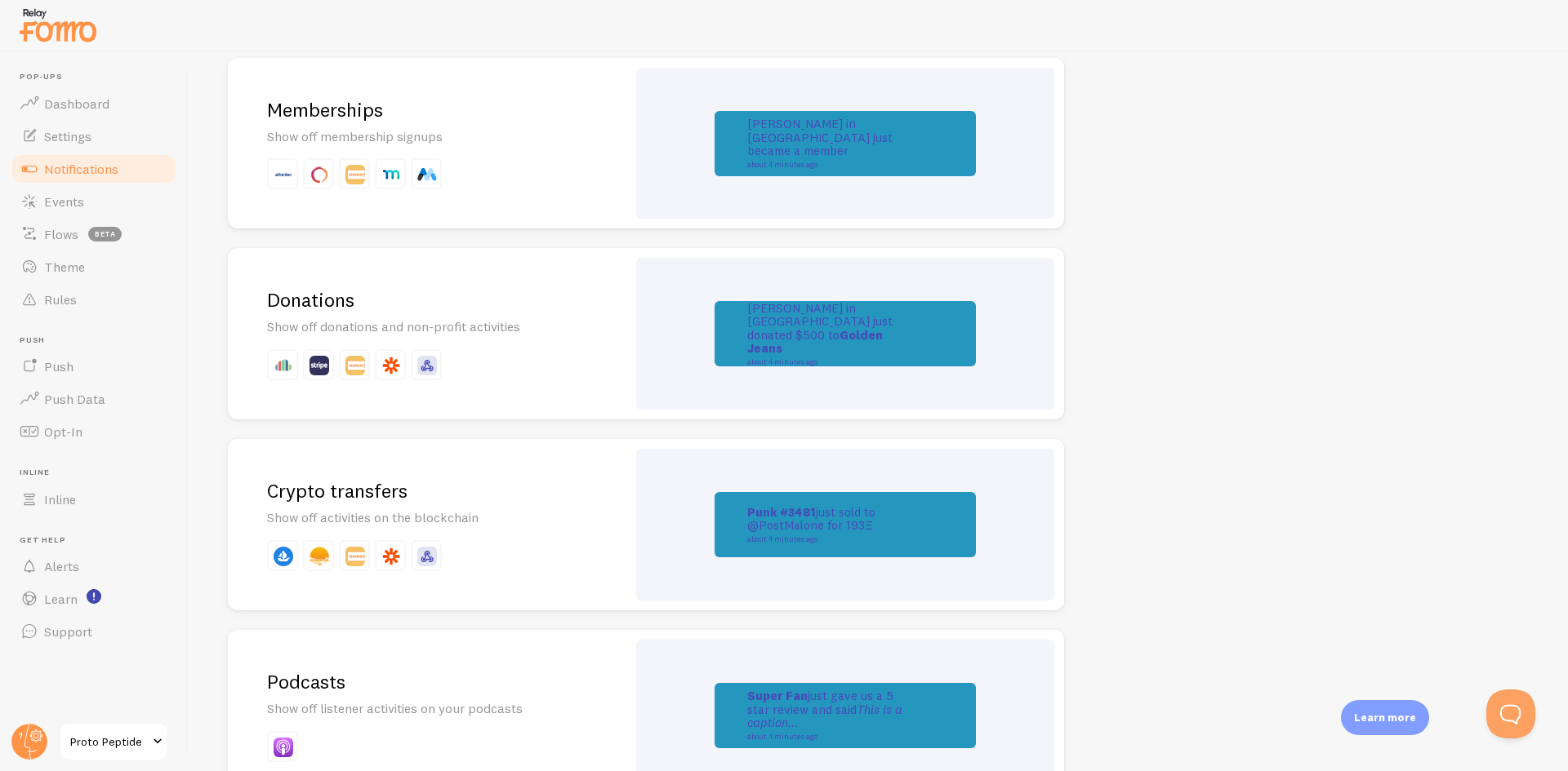
scroll to position [3420, 0]
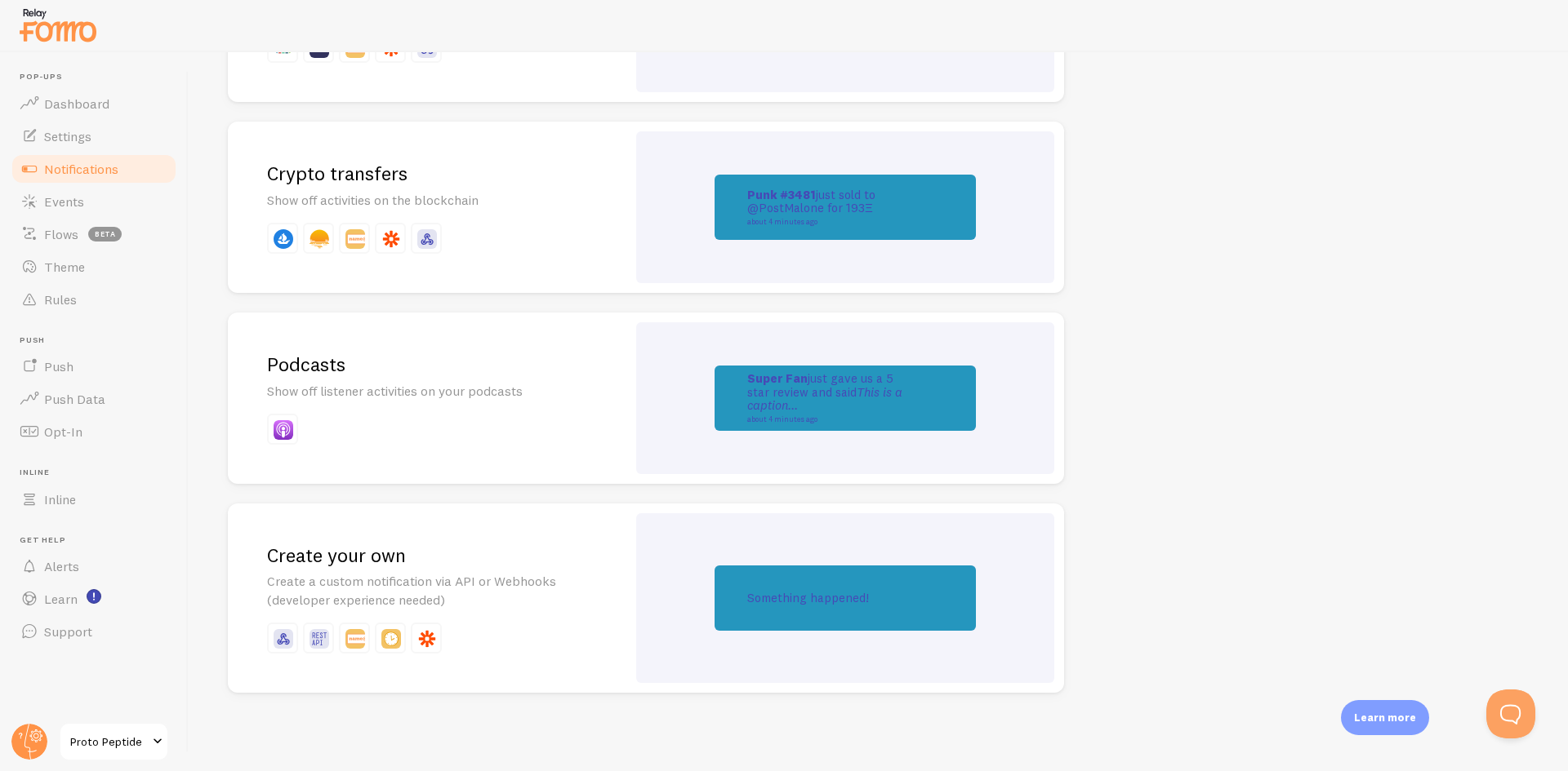
drag, startPoint x: 1239, startPoint y: 498, endPoint x: 1230, endPoint y: 498, distance: 9.0
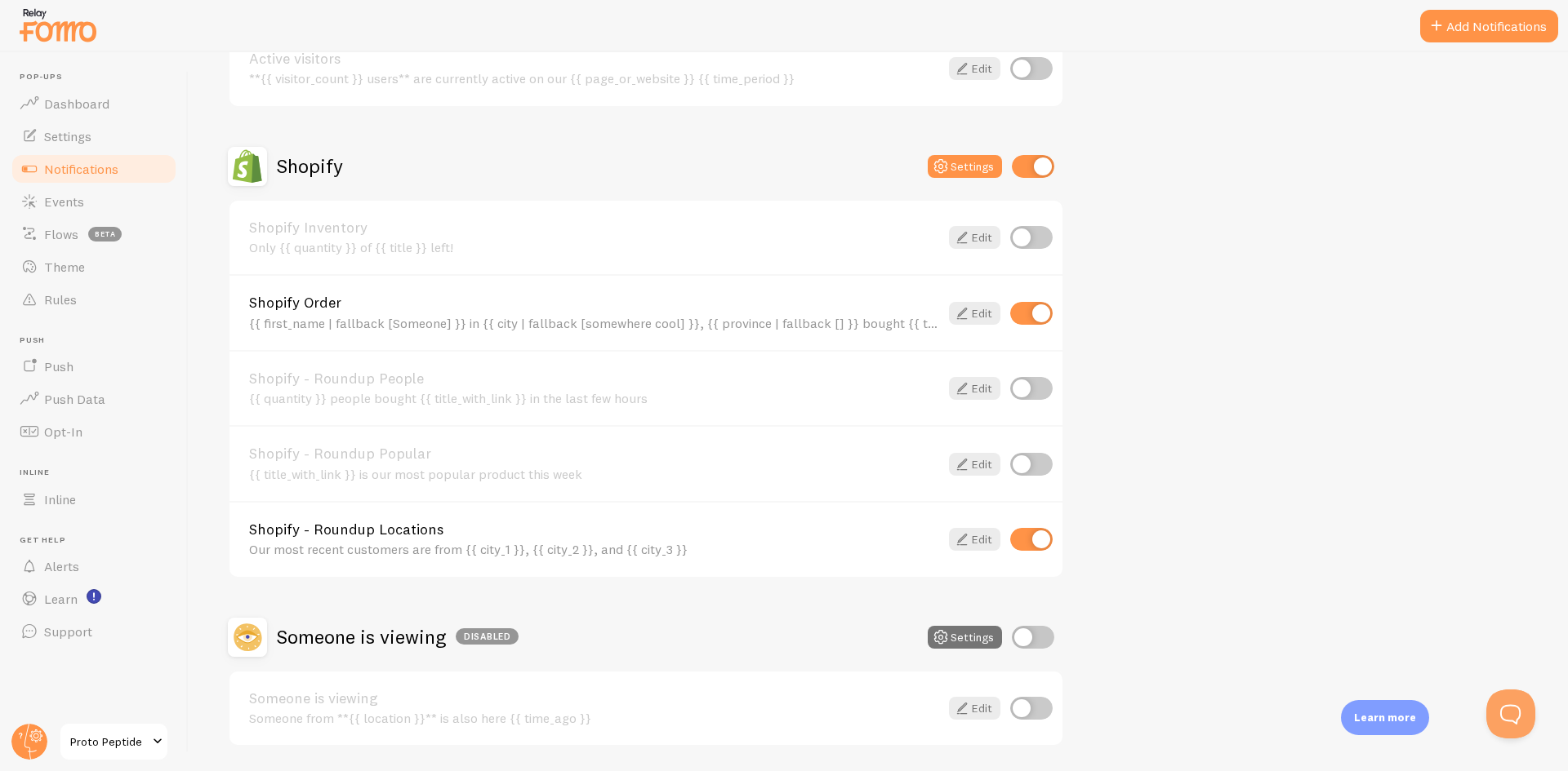
scroll to position [544, 0]
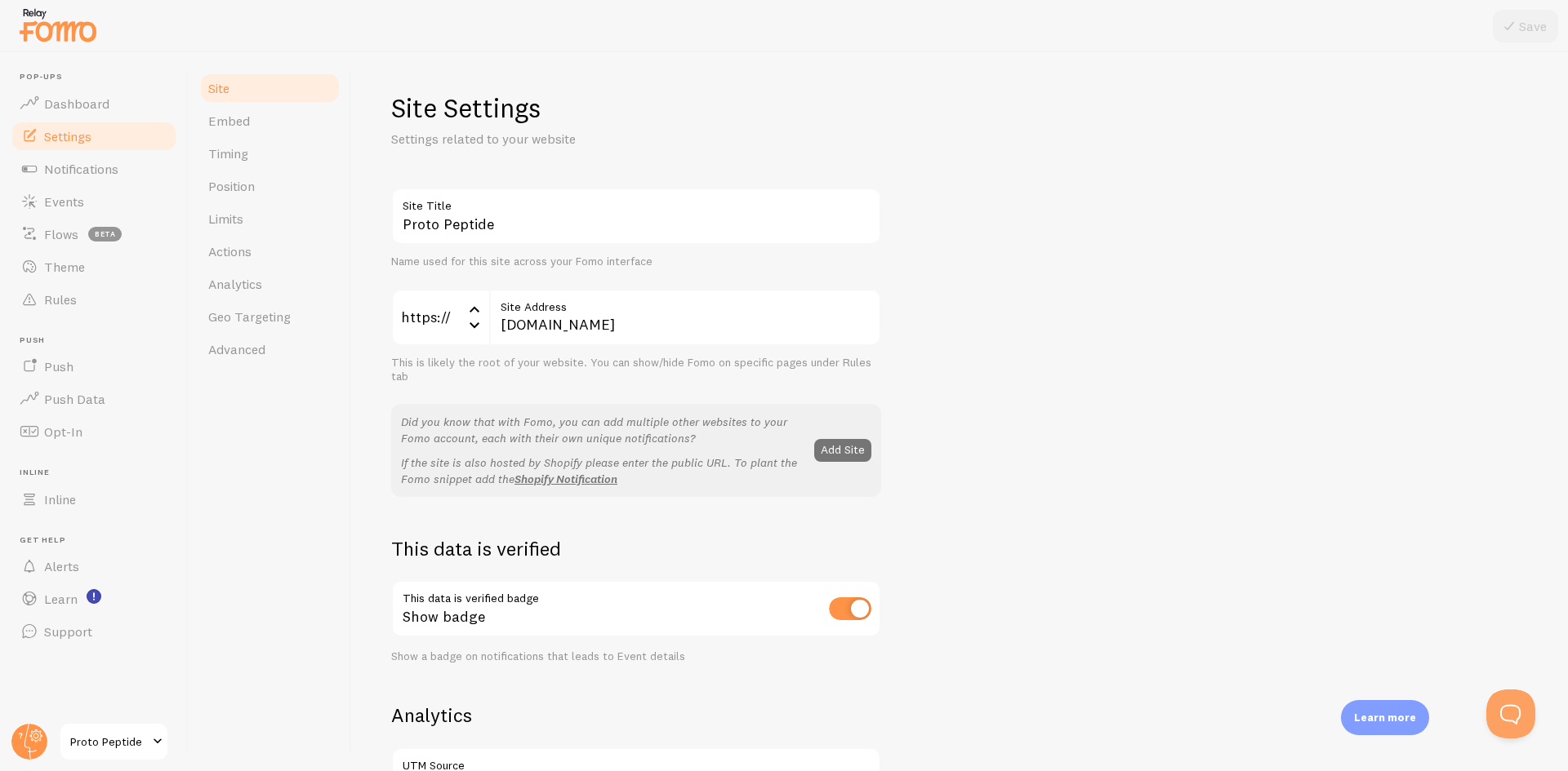
drag, startPoint x: 1259, startPoint y: 394, endPoint x: 1252, endPoint y: 392, distance: 7.3
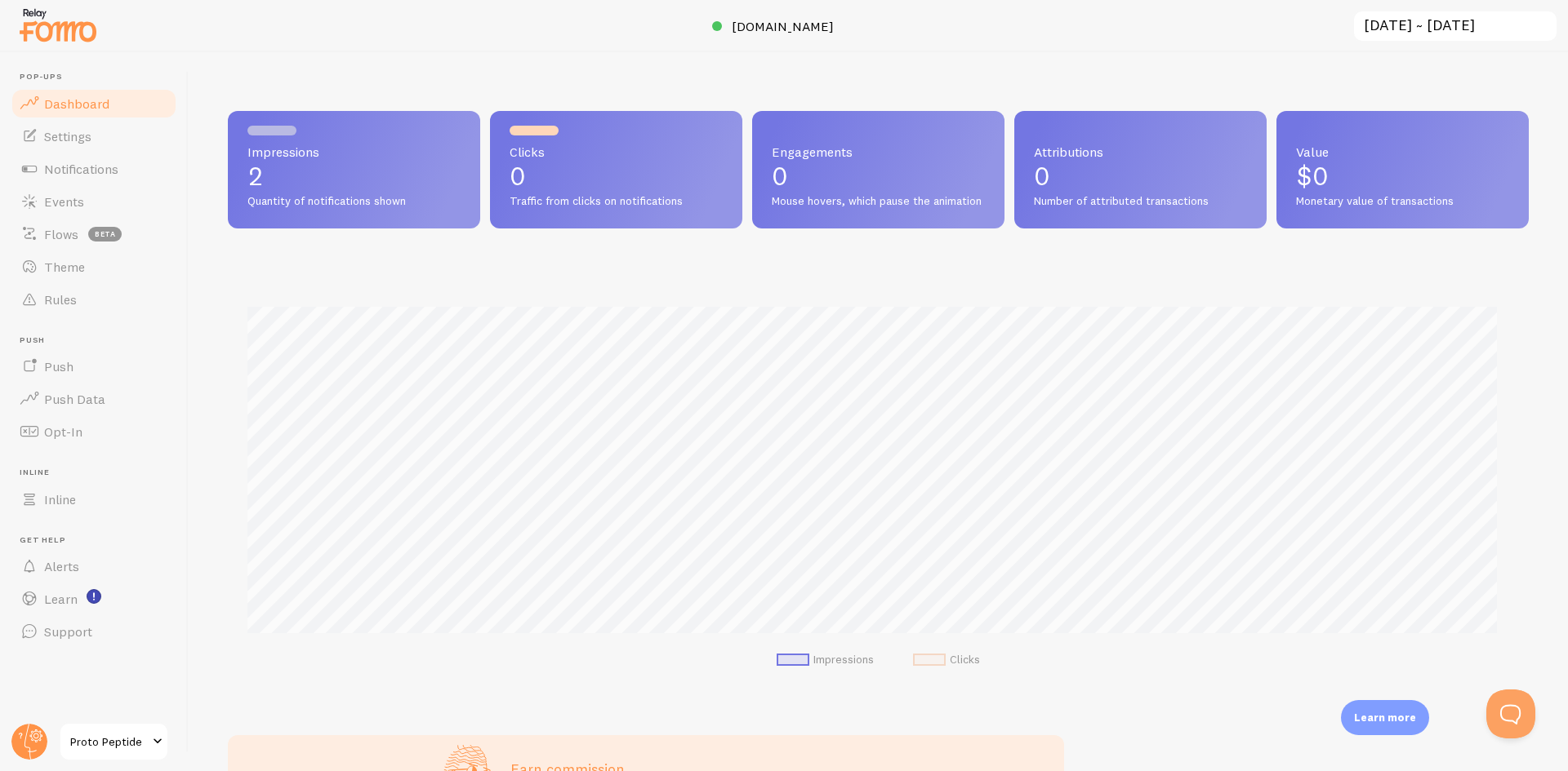
scroll to position [429, 1288]
click at [71, 135] on span "Settings" at bounding box center [68, 136] width 47 height 16
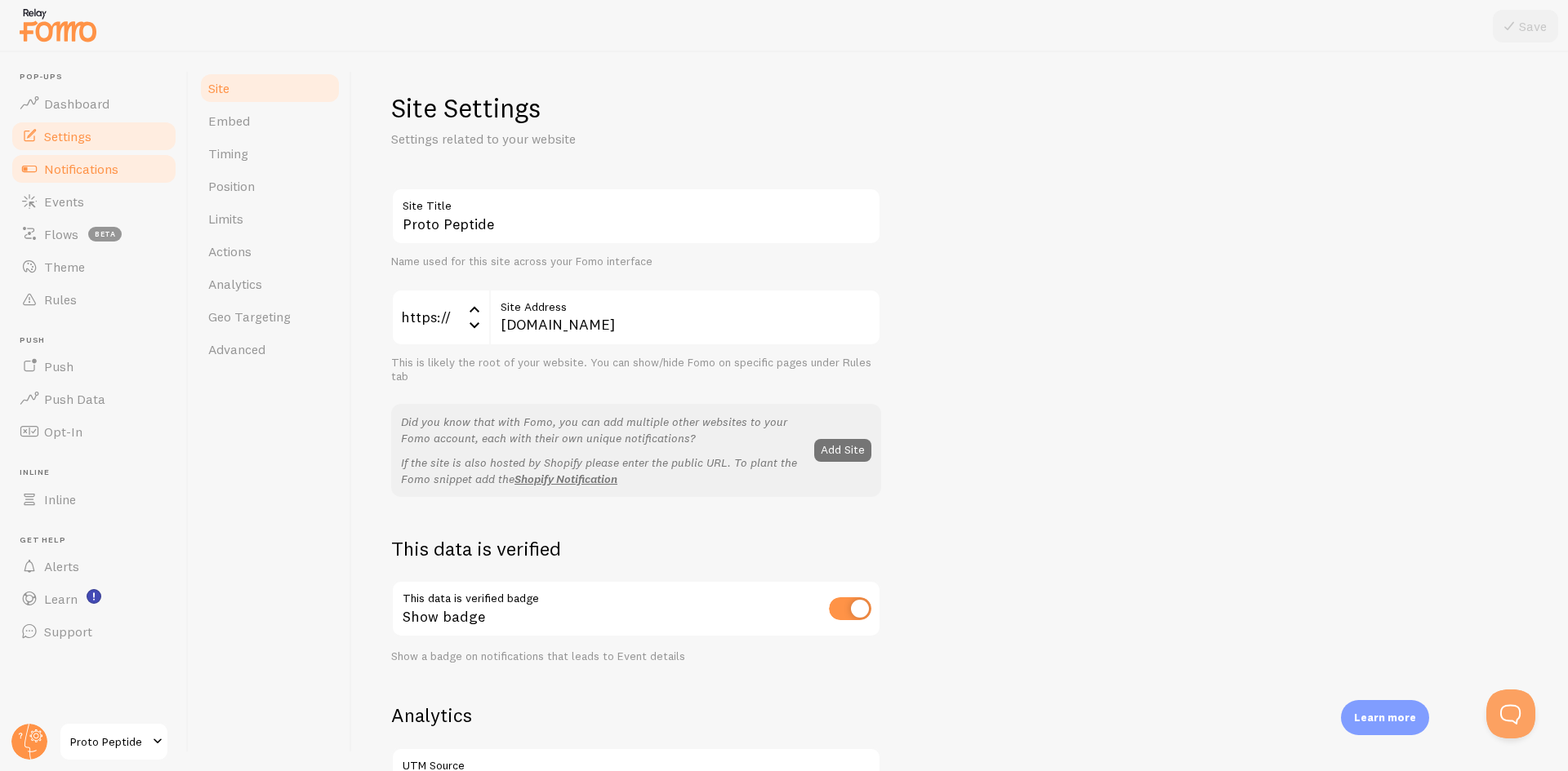
click at [58, 180] on link "Notifications" at bounding box center [94, 169] width 168 height 33
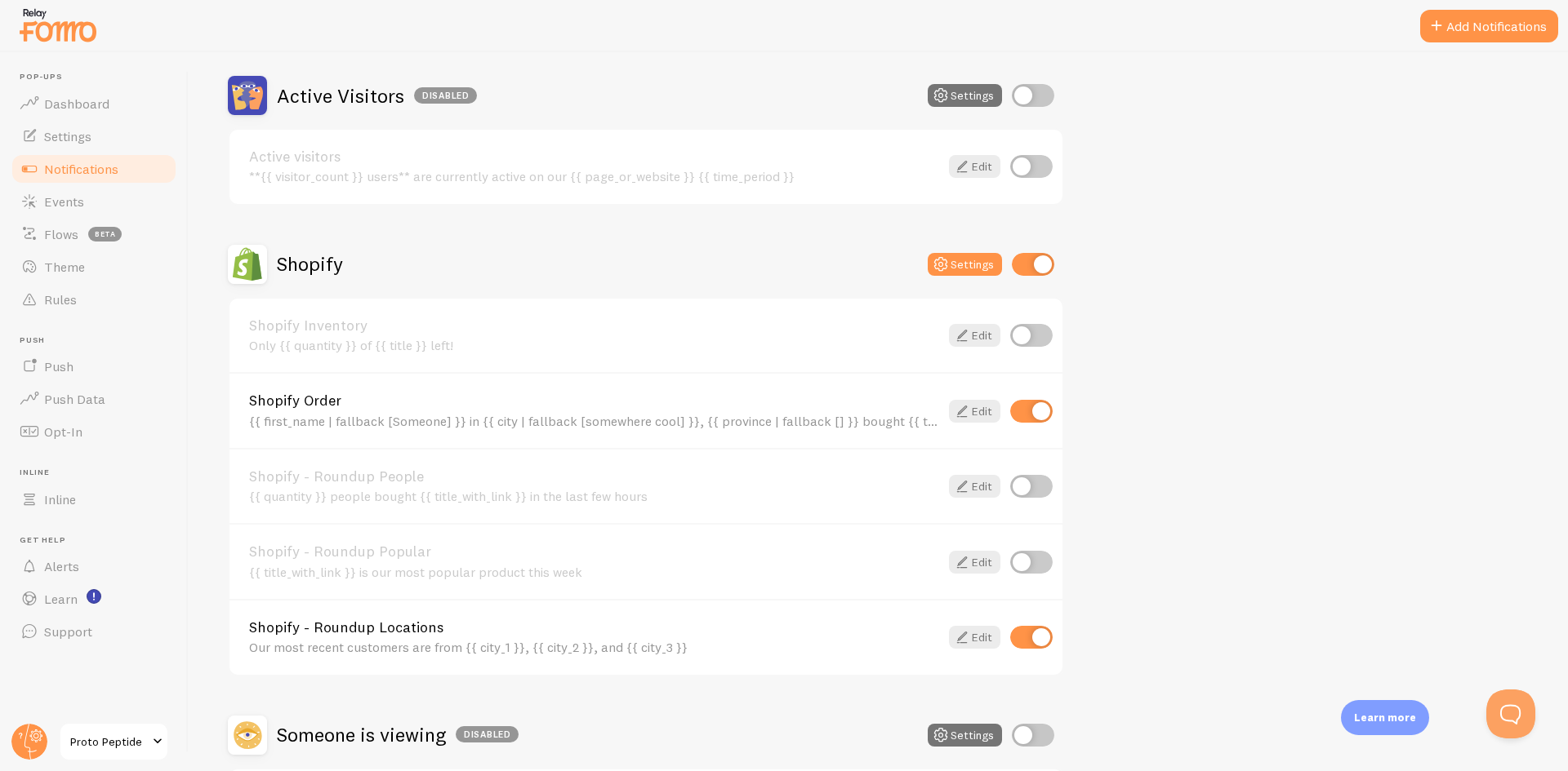
scroll to position [408, 0]
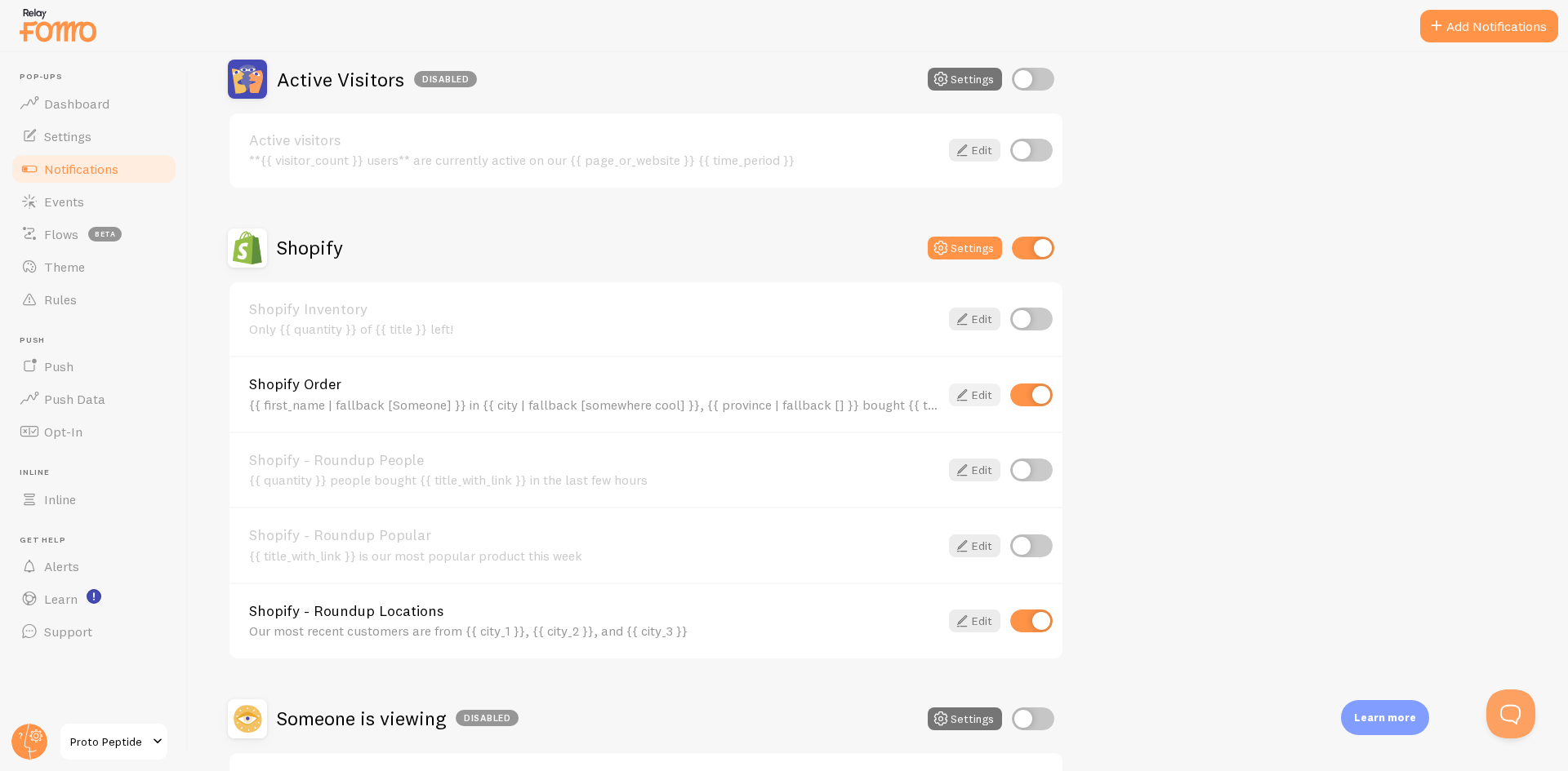
click at [983, 392] on link "Edit" at bounding box center [975, 394] width 51 height 23
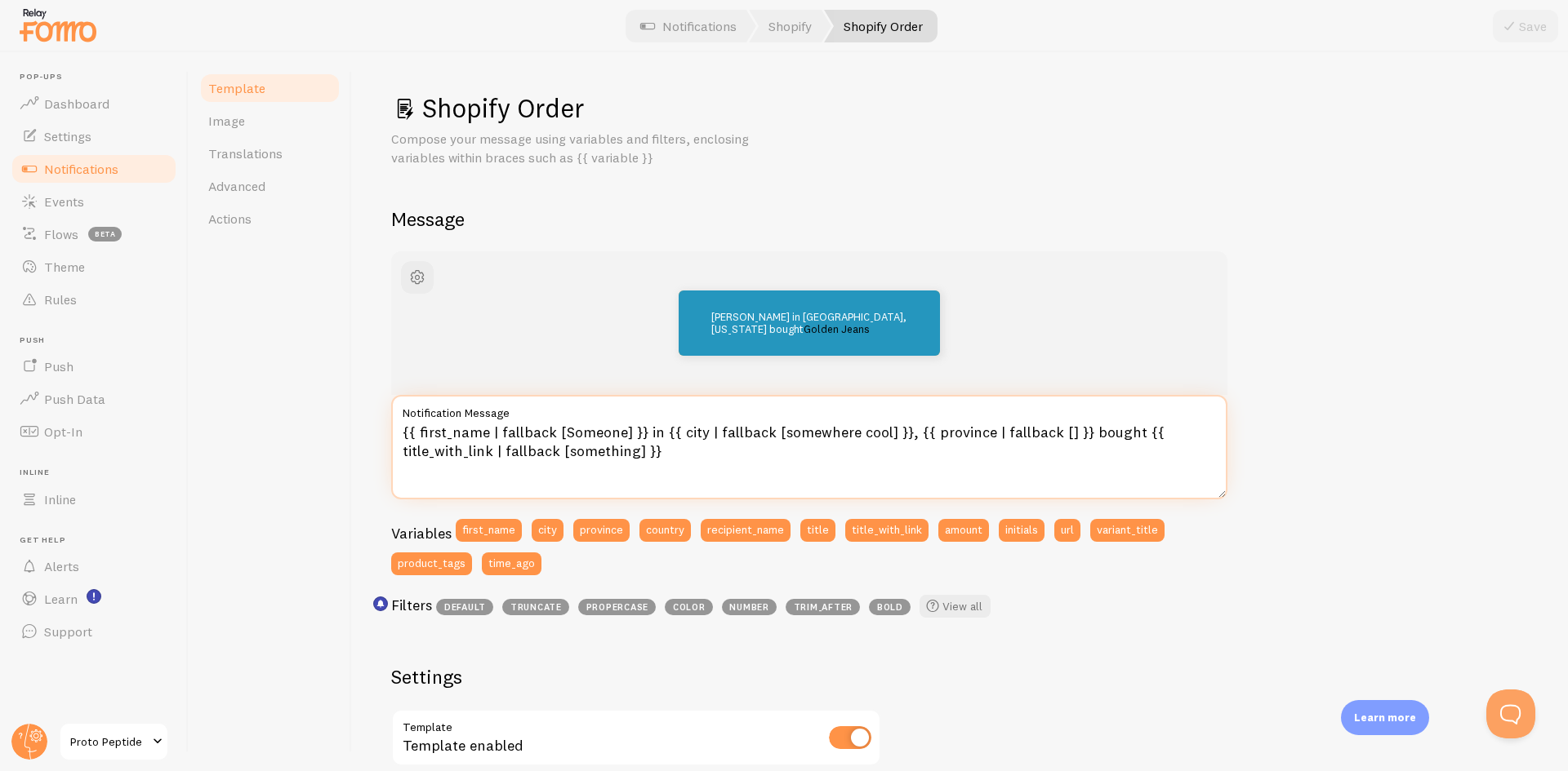
drag, startPoint x: 644, startPoint y: 430, endPoint x: 366, endPoint y: 401, distance: 279.5
click at [347, 413] on div "Template Image Translations Advanced Actions Shopify Order Compose your message…" at bounding box center [878, 411] width 1379 height 719
type textarea "Someone in {{ city | fallback [somewhere cool] }}, {{ province | fallback [] }}…"
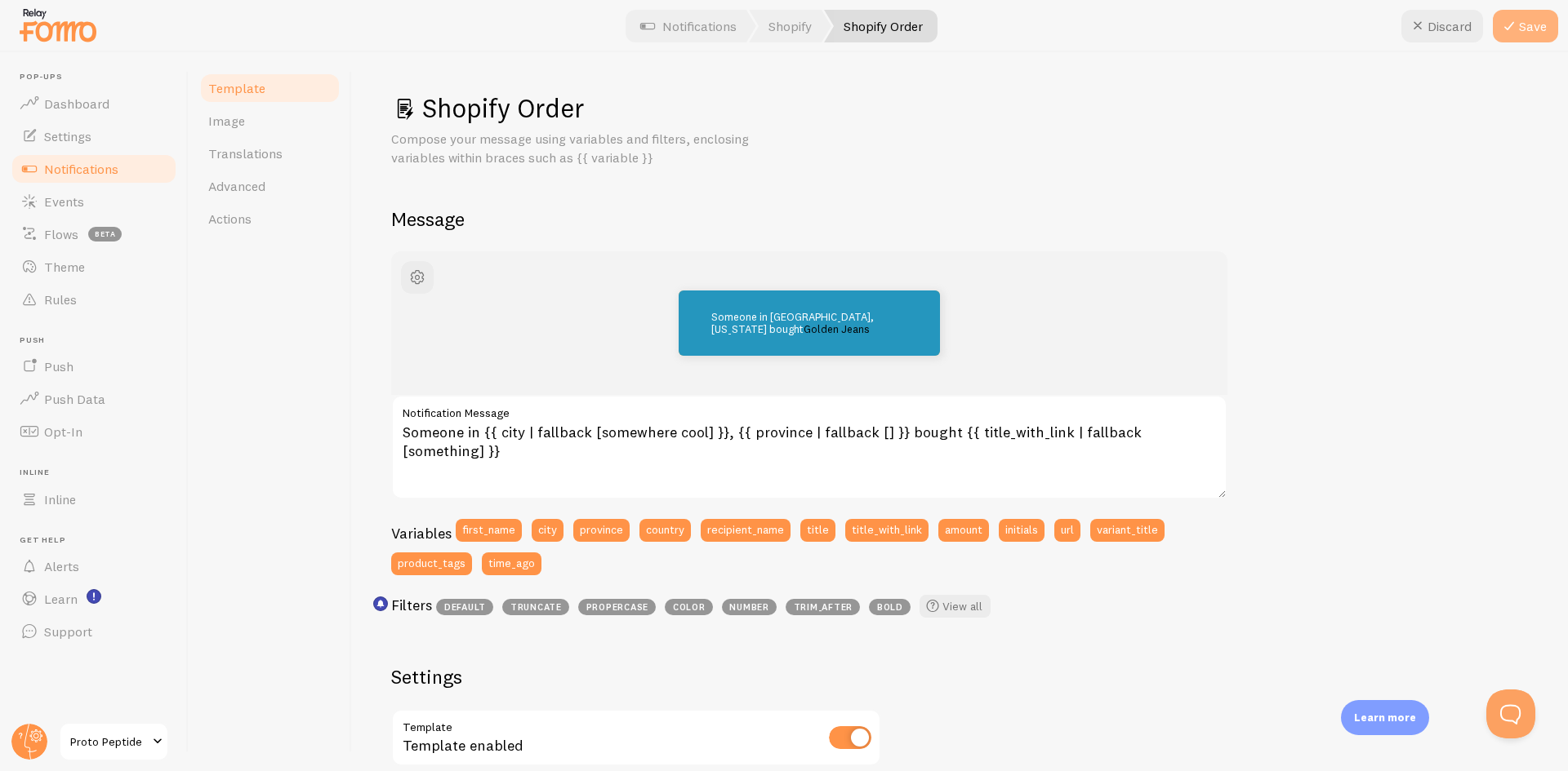
click at [1514, 34] on icon at bounding box center [1508, 25] width 19 height 19
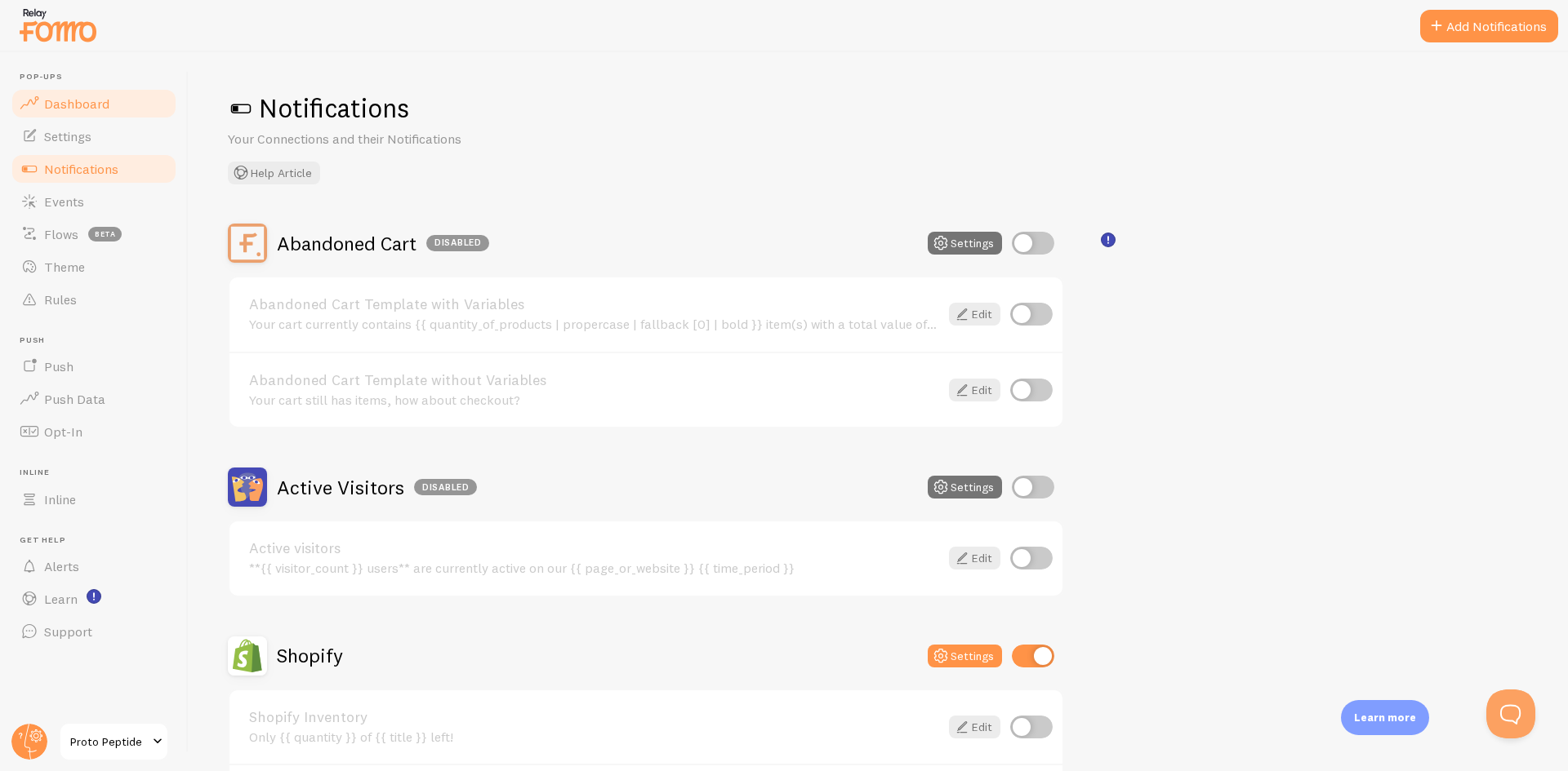
click at [139, 114] on link "Dashboard" at bounding box center [94, 103] width 168 height 33
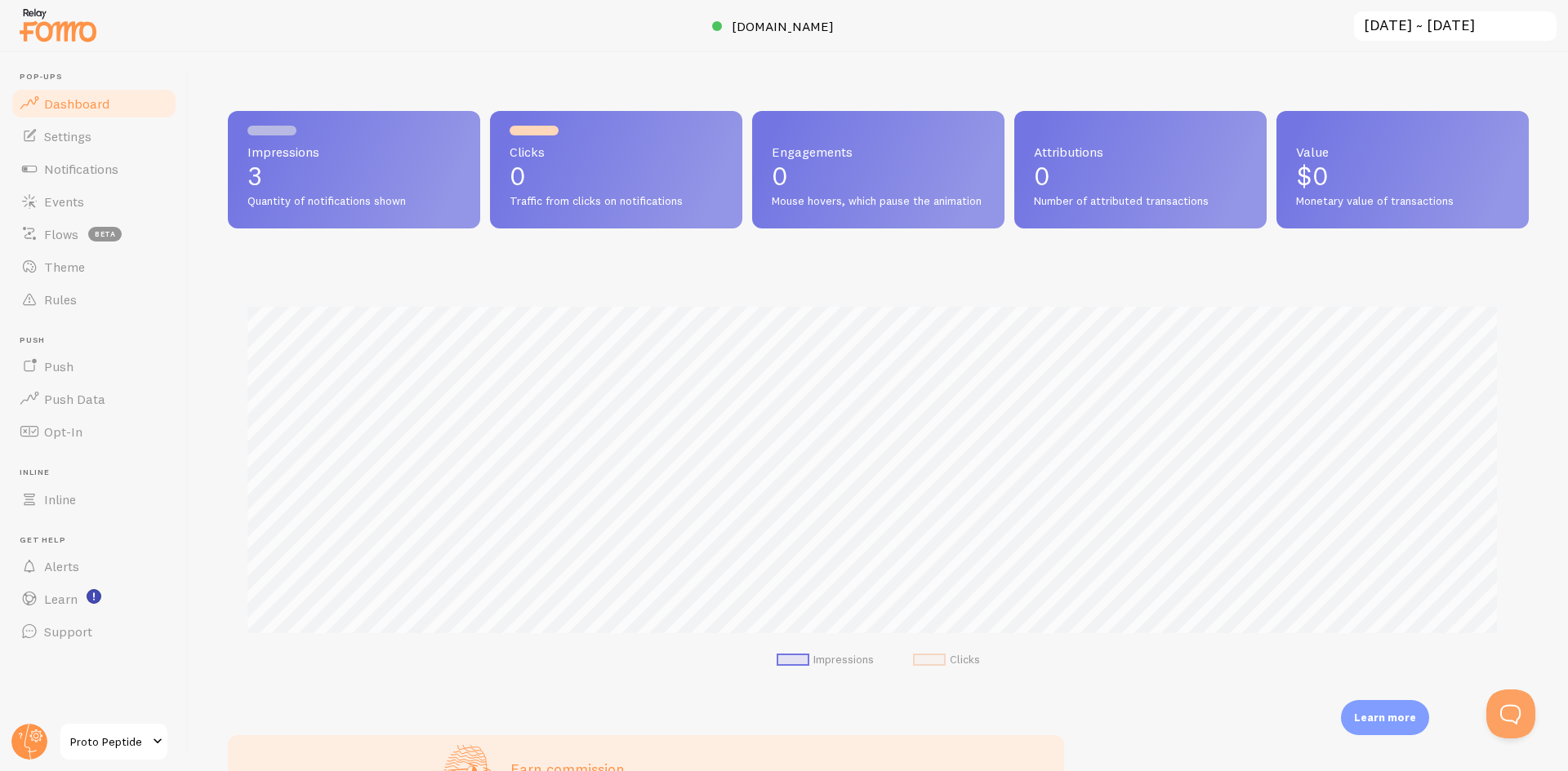
scroll to position [429, 1288]
click at [88, 144] on link "Settings" at bounding box center [94, 136] width 168 height 33
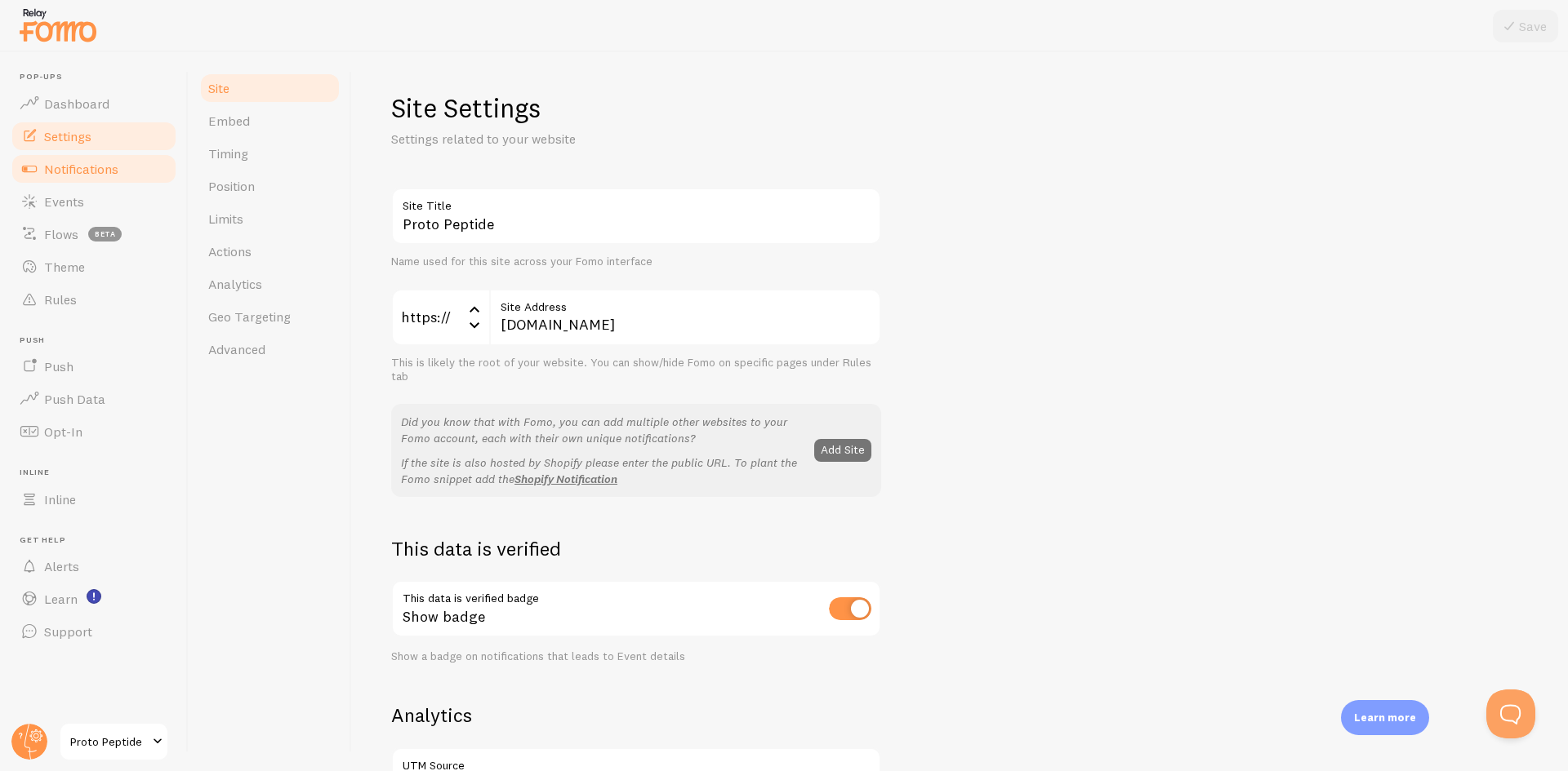
click at [114, 176] on span "Notifications" at bounding box center [81, 169] width 75 height 16
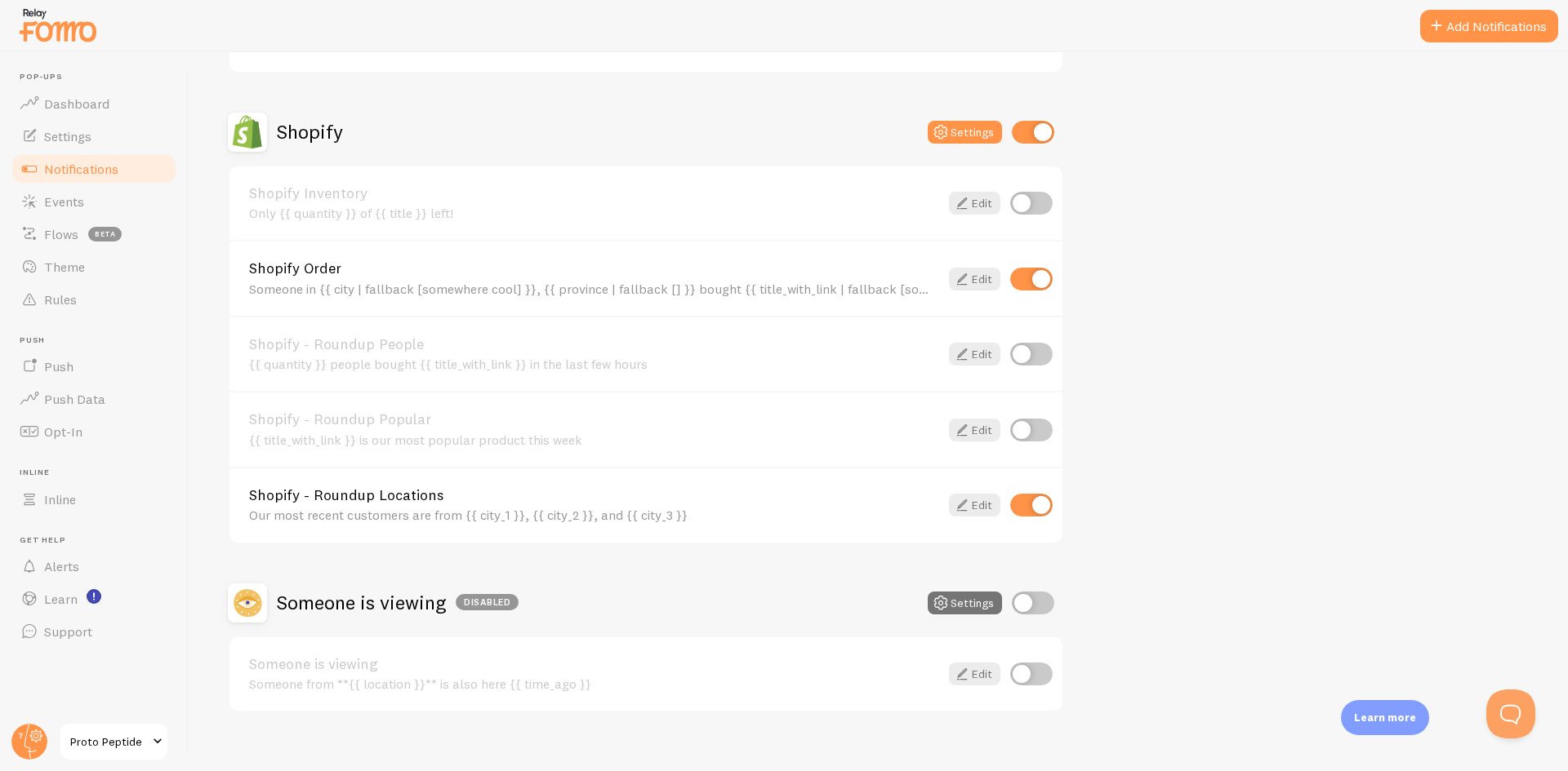
scroll to position [544, 0]
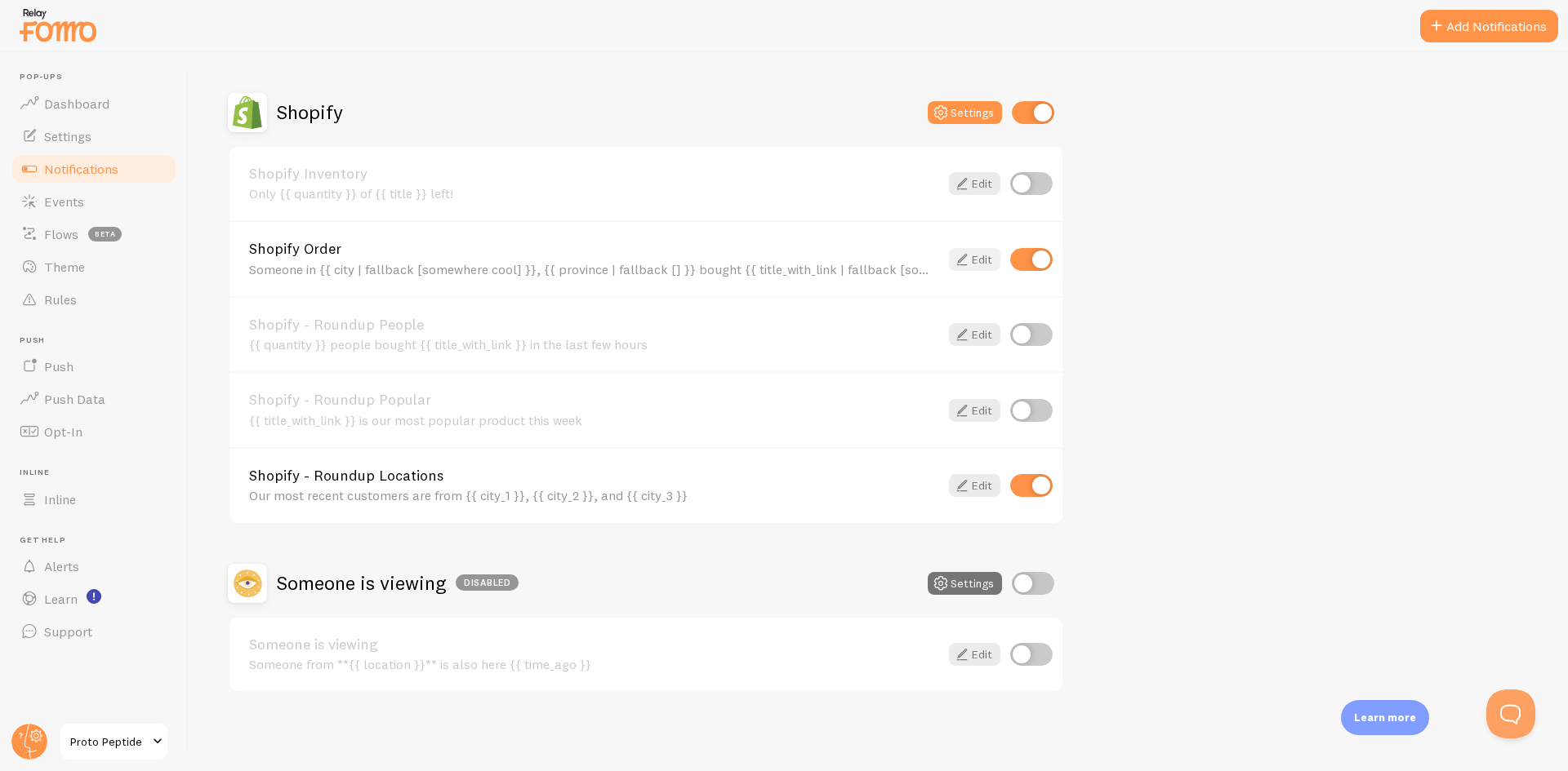
click at [983, 258] on link "Edit" at bounding box center [975, 259] width 51 height 23
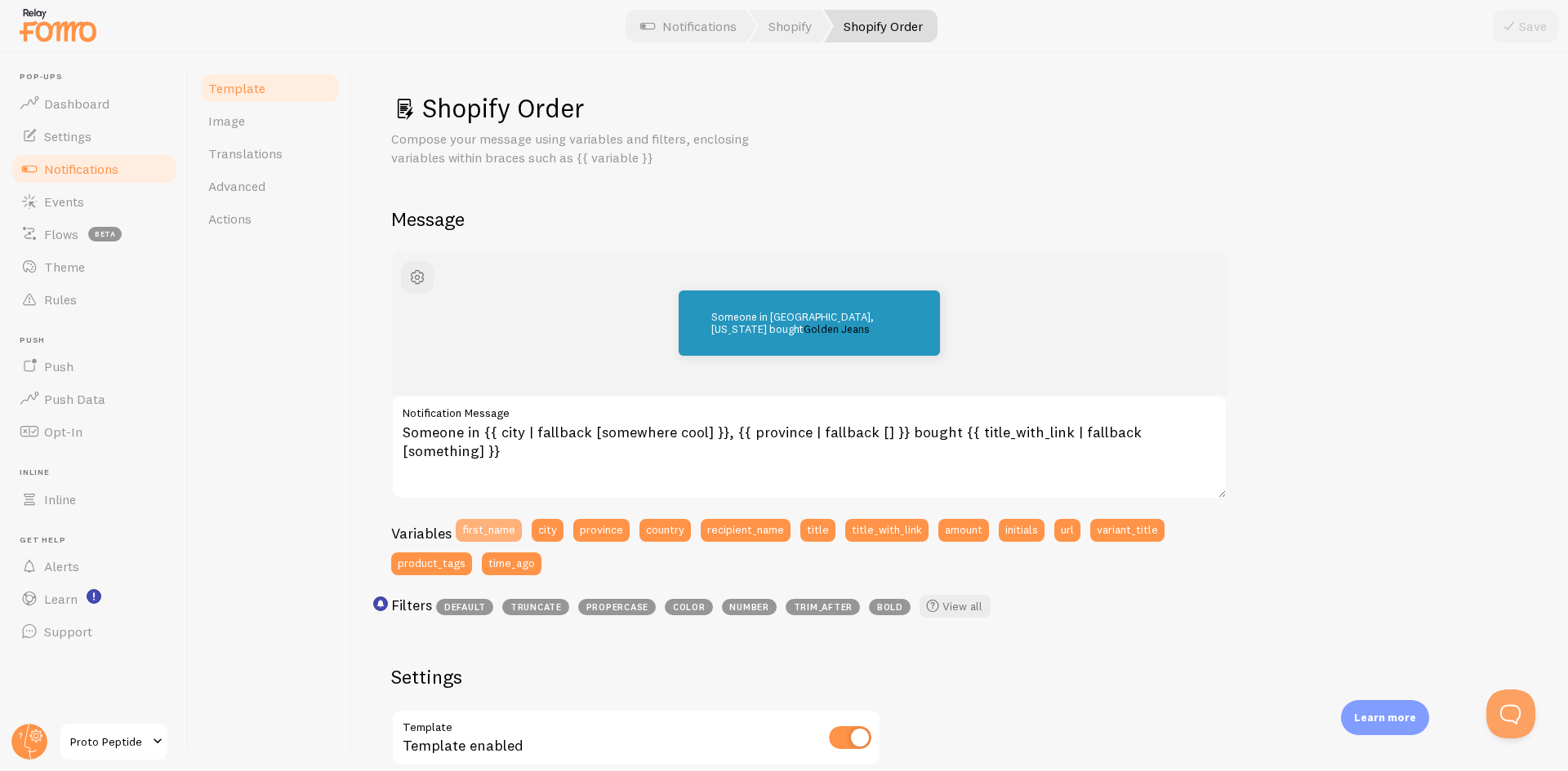
click at [498, 529] on button "first_name" at bounding box center [489, 530] width 66 height 23
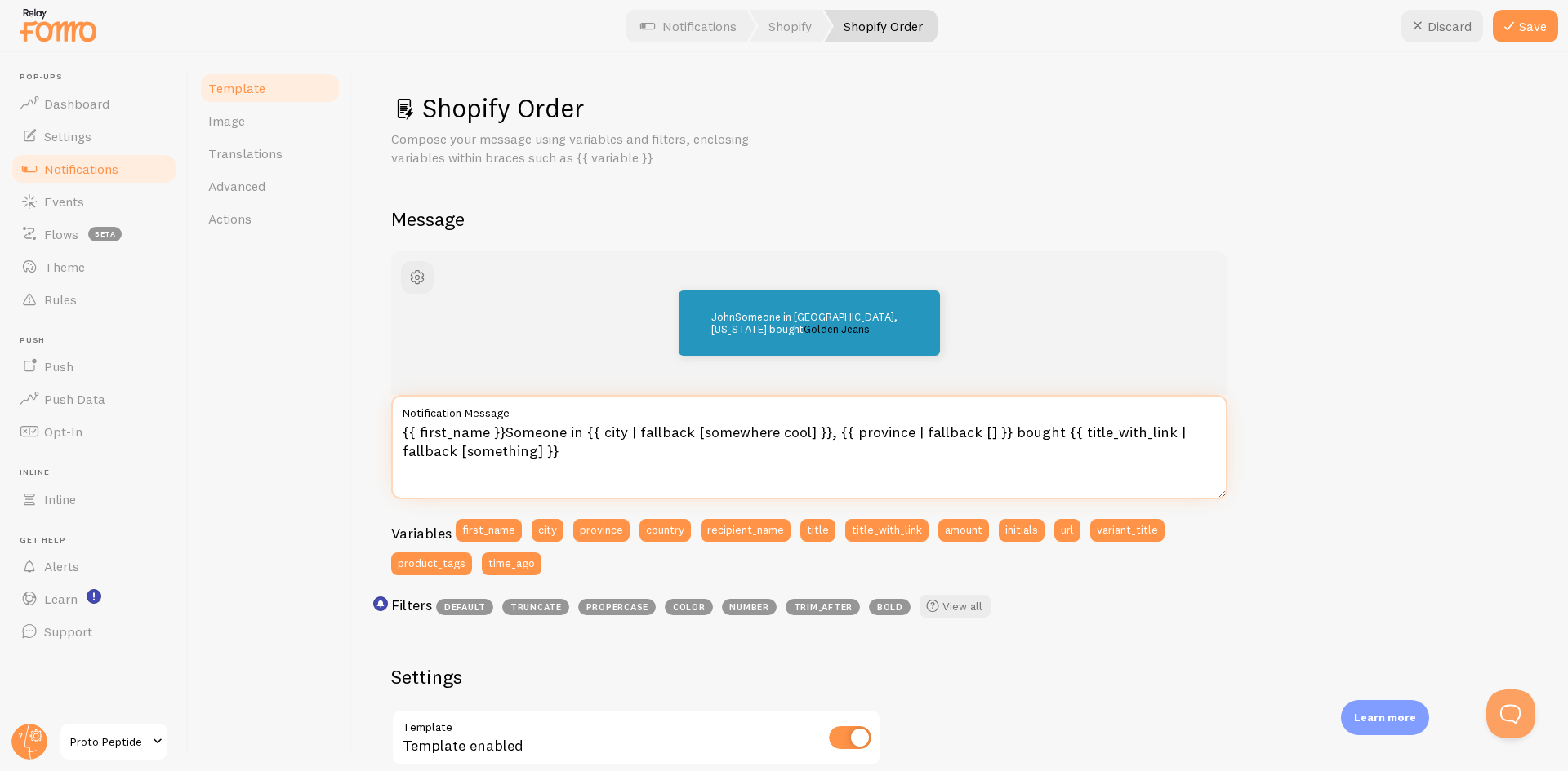
drag, startPoint x: 494, startPoint y: 426, endPoint x: 342, endPoint y: 413, distance: 152.6
click at [330, 413] on div "Template Image Translations Advanced Actions Shopify Order Compose your message…" at bounding box center [878, 411] width 1379 height 719
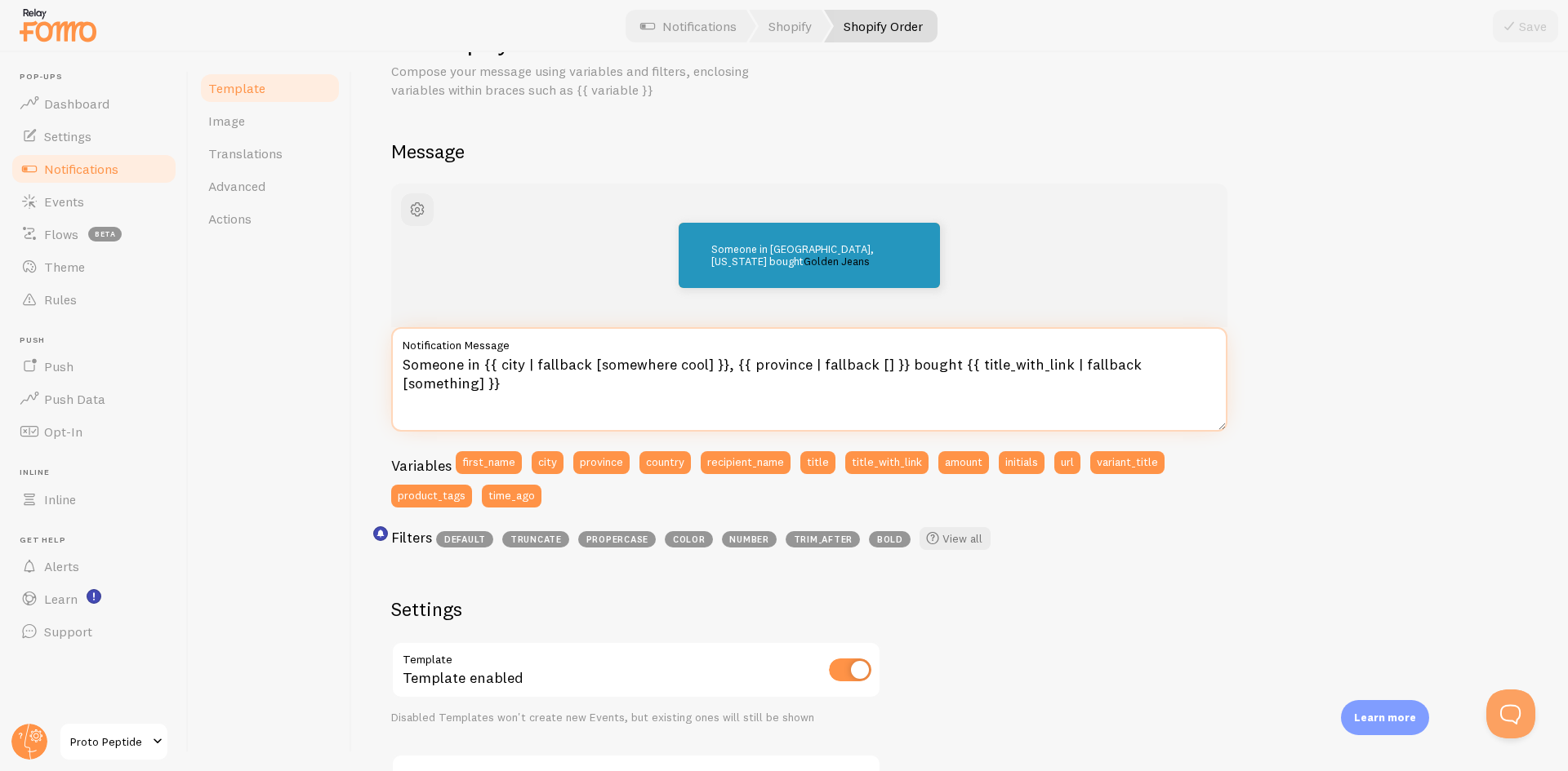
scroll to position [81, 0]
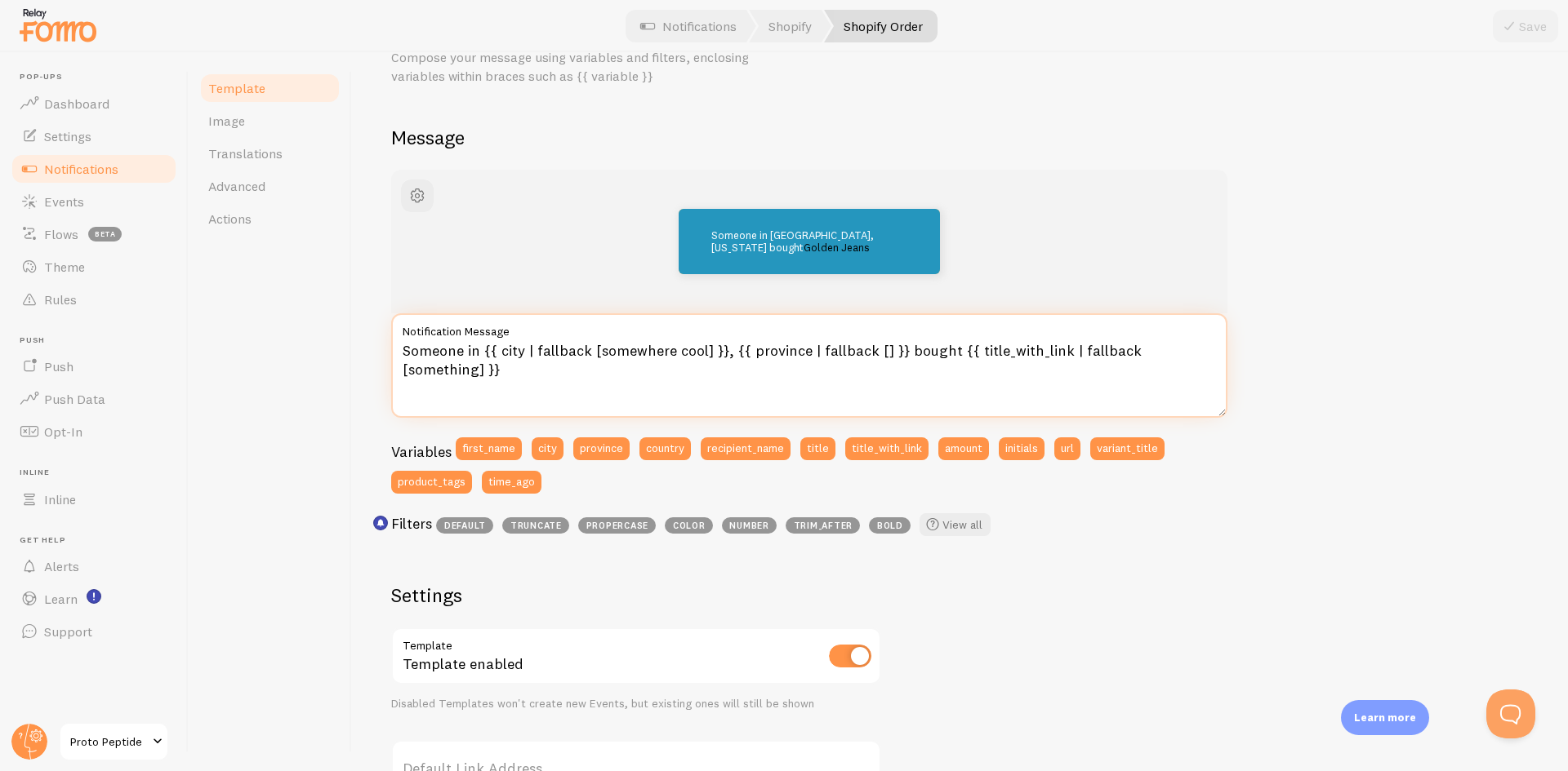
click at [459, 350] on textarea "Someone in {{ city | fallback [somewhere cool] }}, {{ province | fallback [] }}…" at bounding box center [809, 366] width 836 height 105
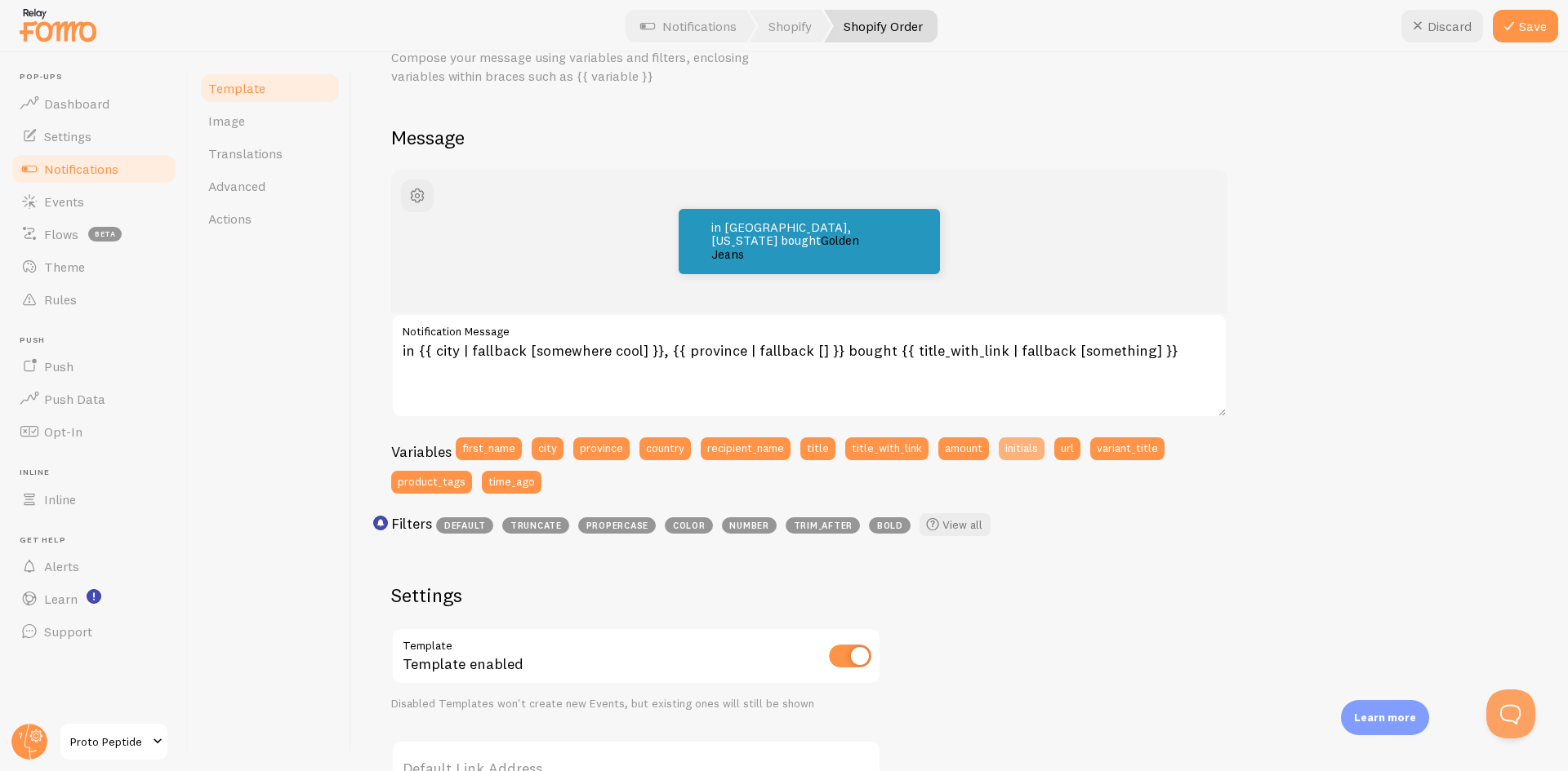
click at [1022, 445] on button "initials" at bounding box center [1022, 448] width 45 height 23
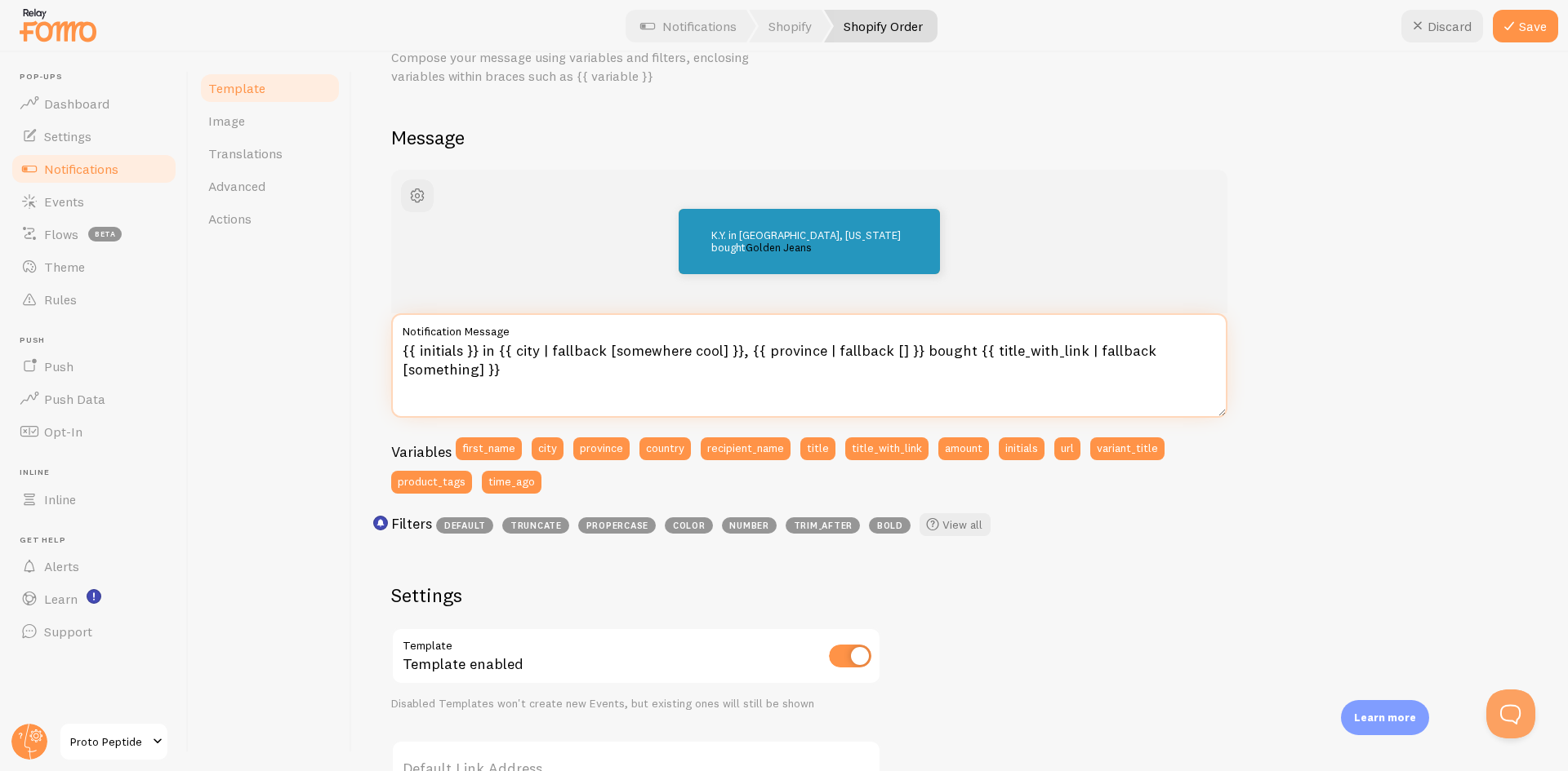
drag, startPoint x: 480, startPoint y: 350, endPoint x: 301, endPoint y: 338, distance: 179.4
click at [301, 338] on div "Template Image Translations Advanced Actions Shopify Order Compose your message…" at bounding box center [878, 411] width 1379 height 719
type textarea "{{ initials }} in {{ city | fallback [somewhere cool] }}, {{ province | fallbac…"
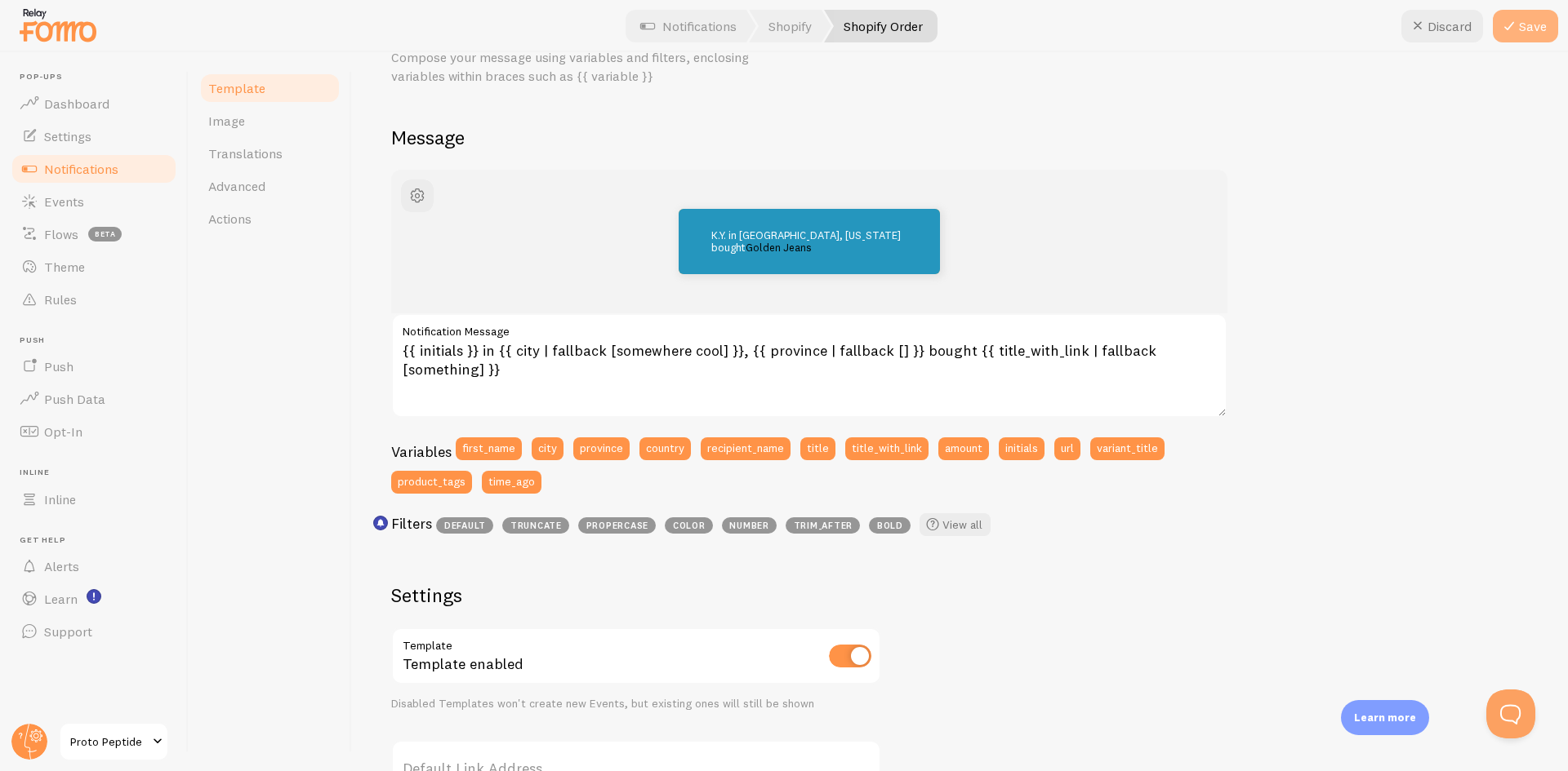
click at [1531, 32] on button "Save" at bounding box center [1526, 26] width 65 height 33
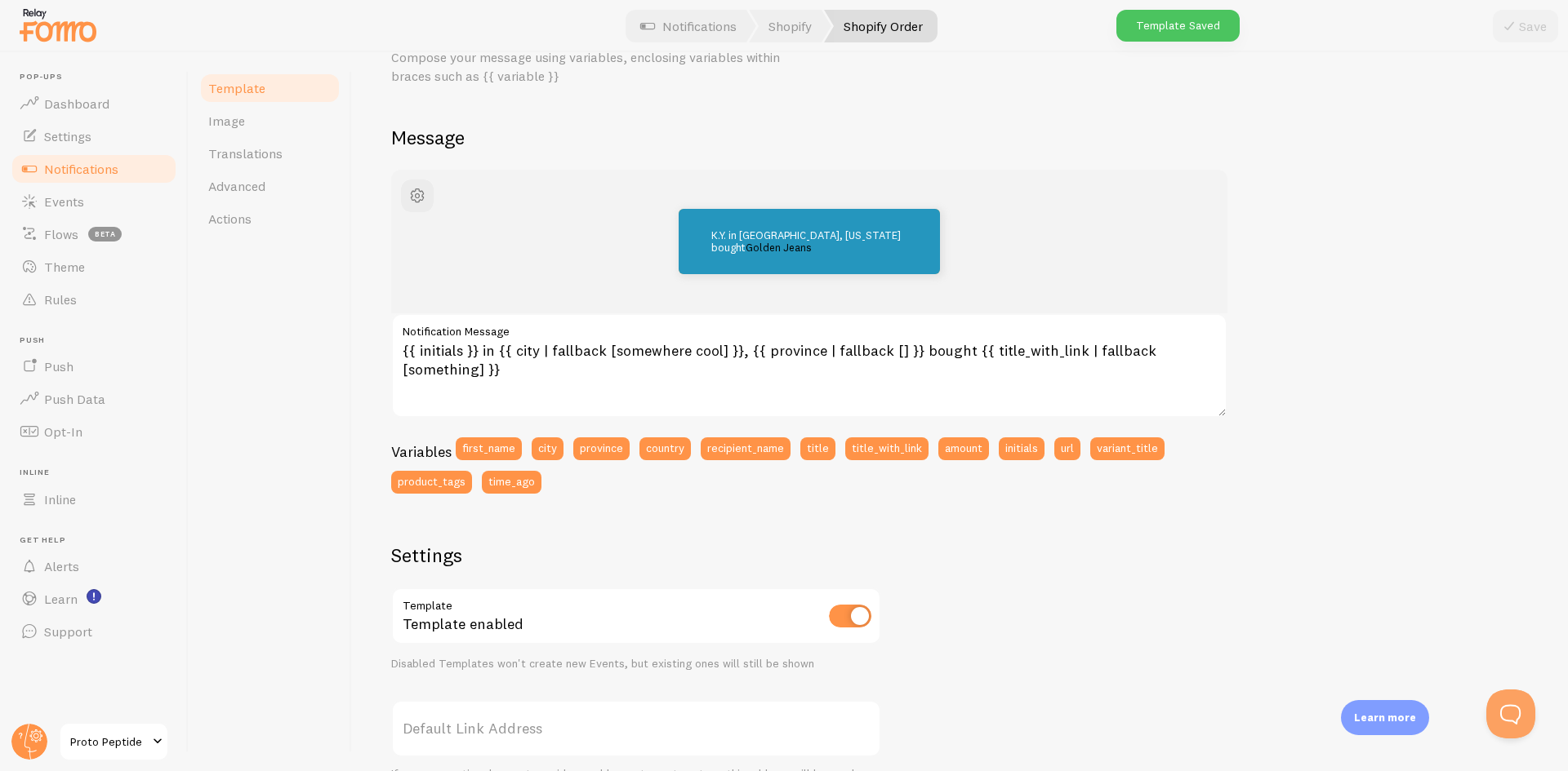
scroll to position [0, 0]
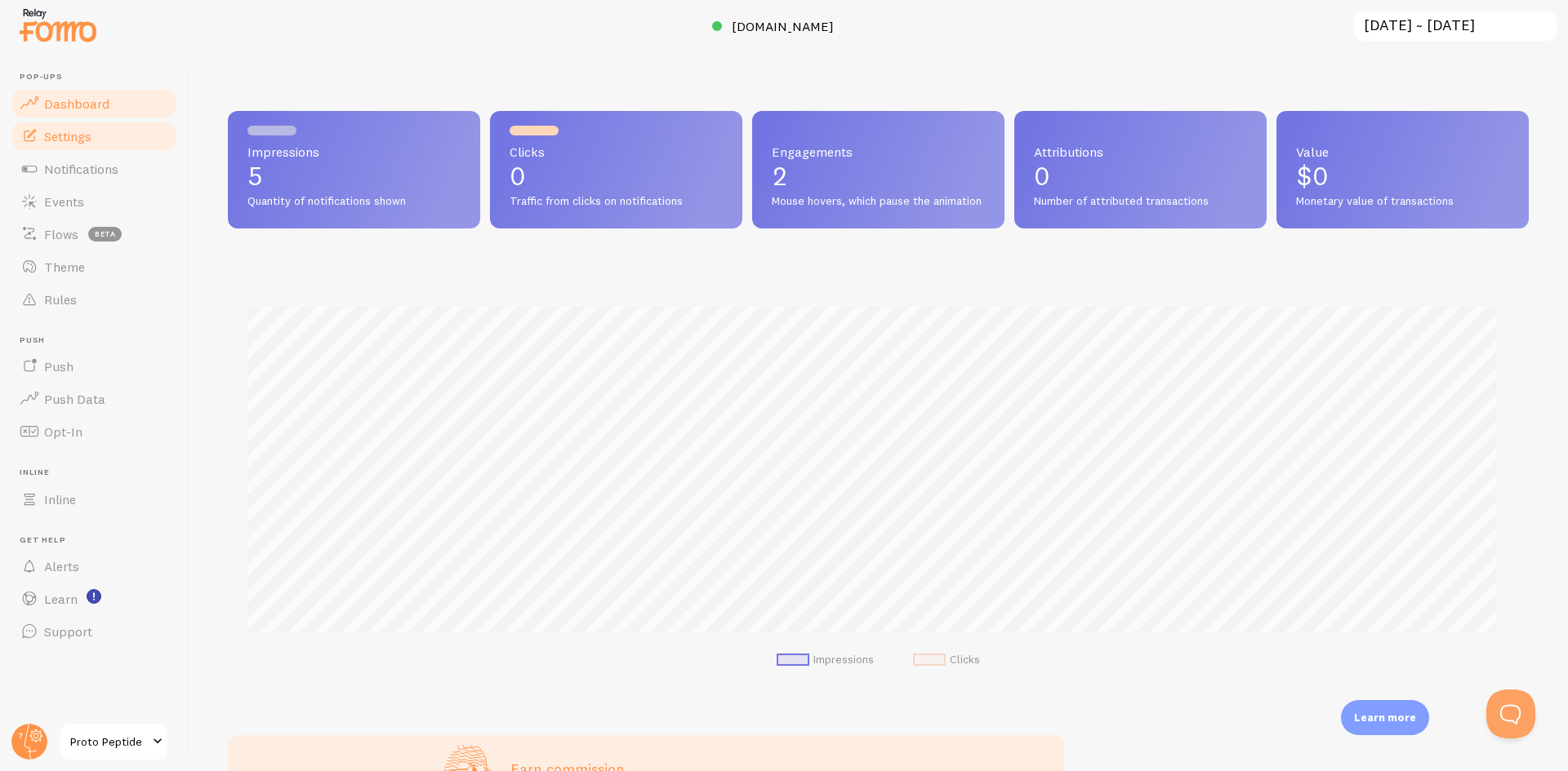
click at [126, 144] on link "Settings" at bounding box center [94, 136] width 168 height 33
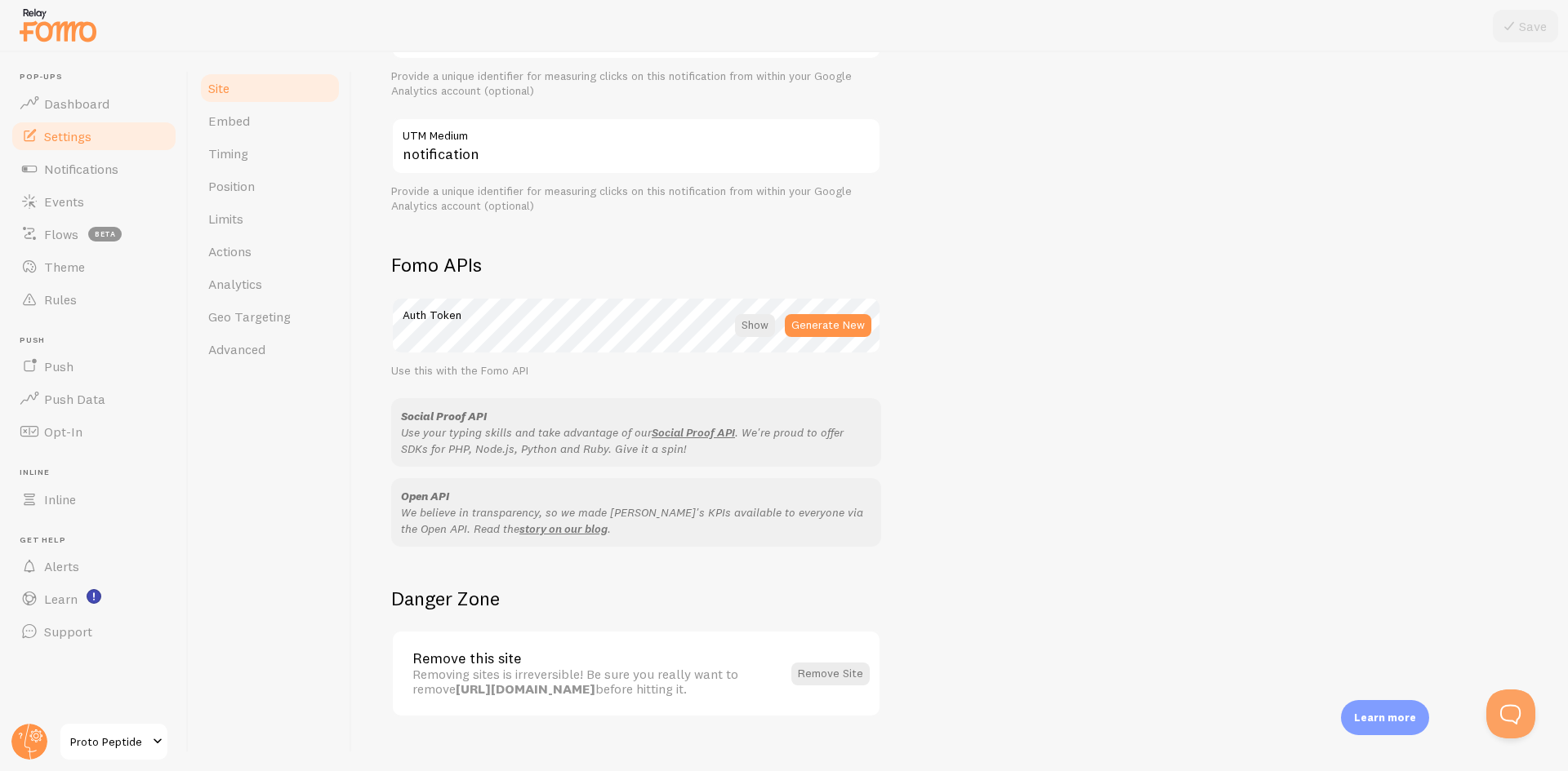
scroll to position [769, 0]
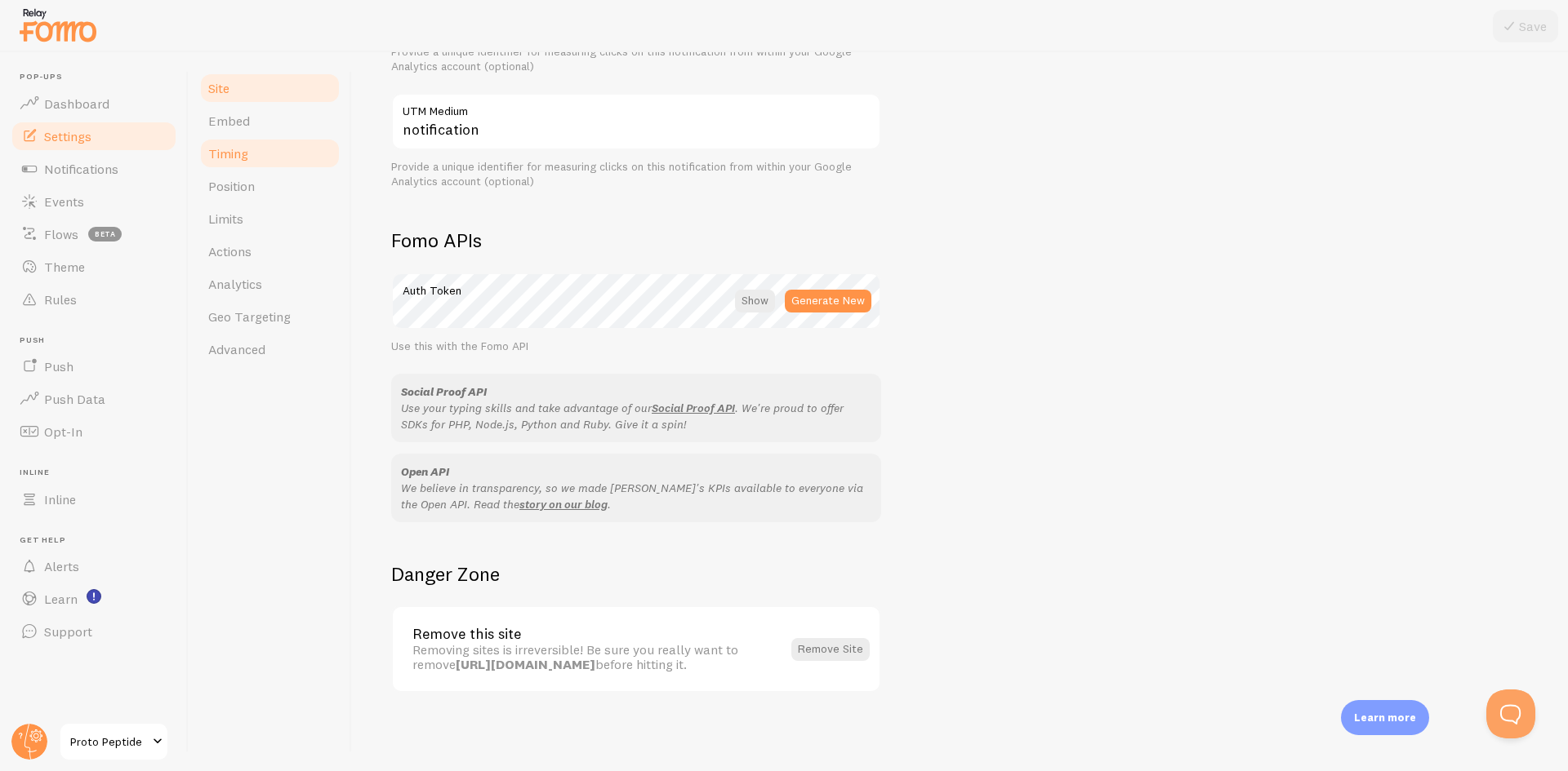
click at [269, 158] on link "Timing" at bounding box center [269, 153] width 143 height 33
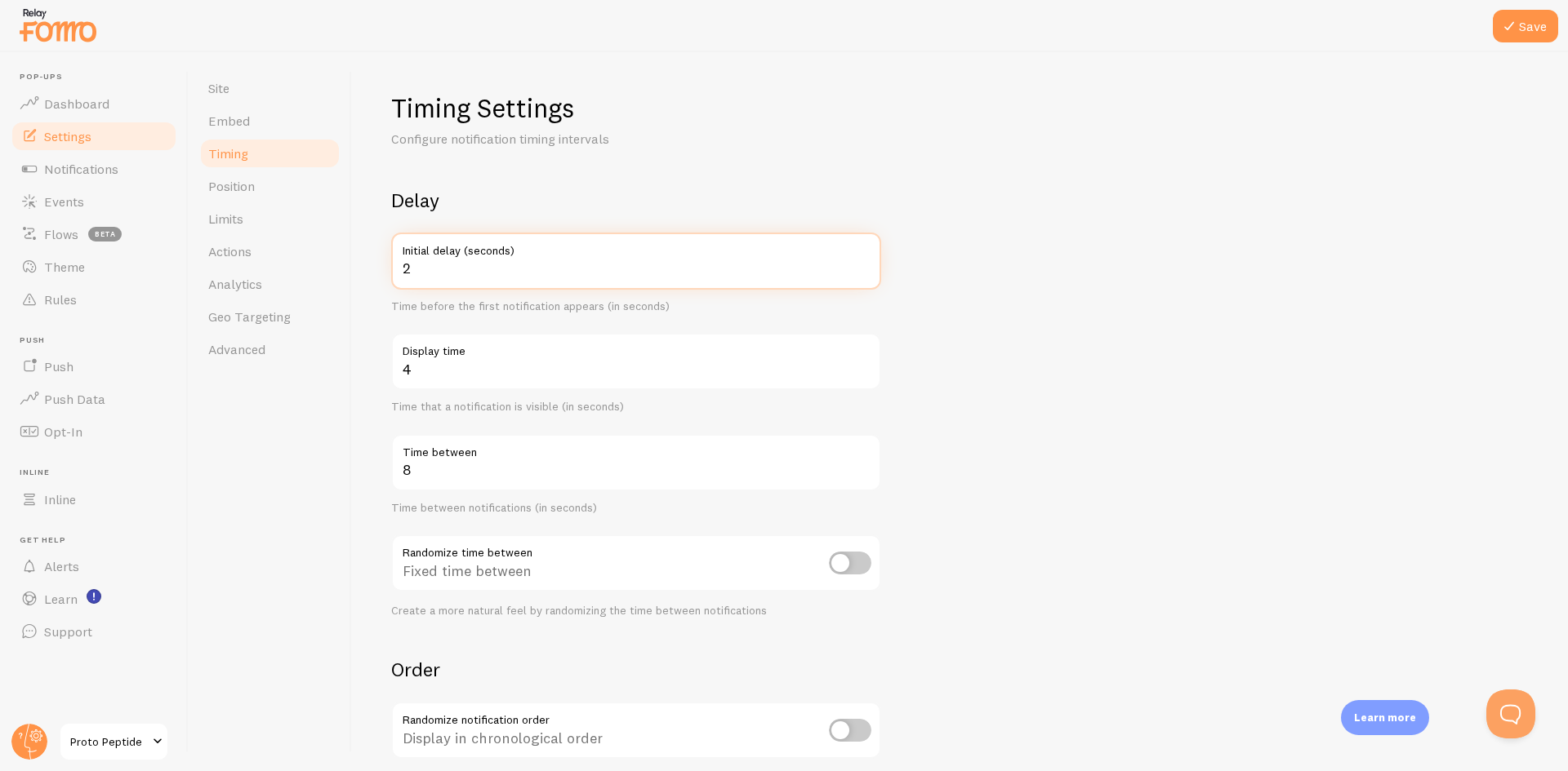
click at [864, 275] on input "2" at bounding box center [636, 261] width 490 height 57
type input "1"
click at [864, 275] on input "1" at bounding box center [636, 261] width 490 height 57
click at [862, 365] on input "5" at bounding box center [636, 362] width 490 height 57
click at [862, 365] on input "6" at bounding box center [636, 362] width 490 height 57
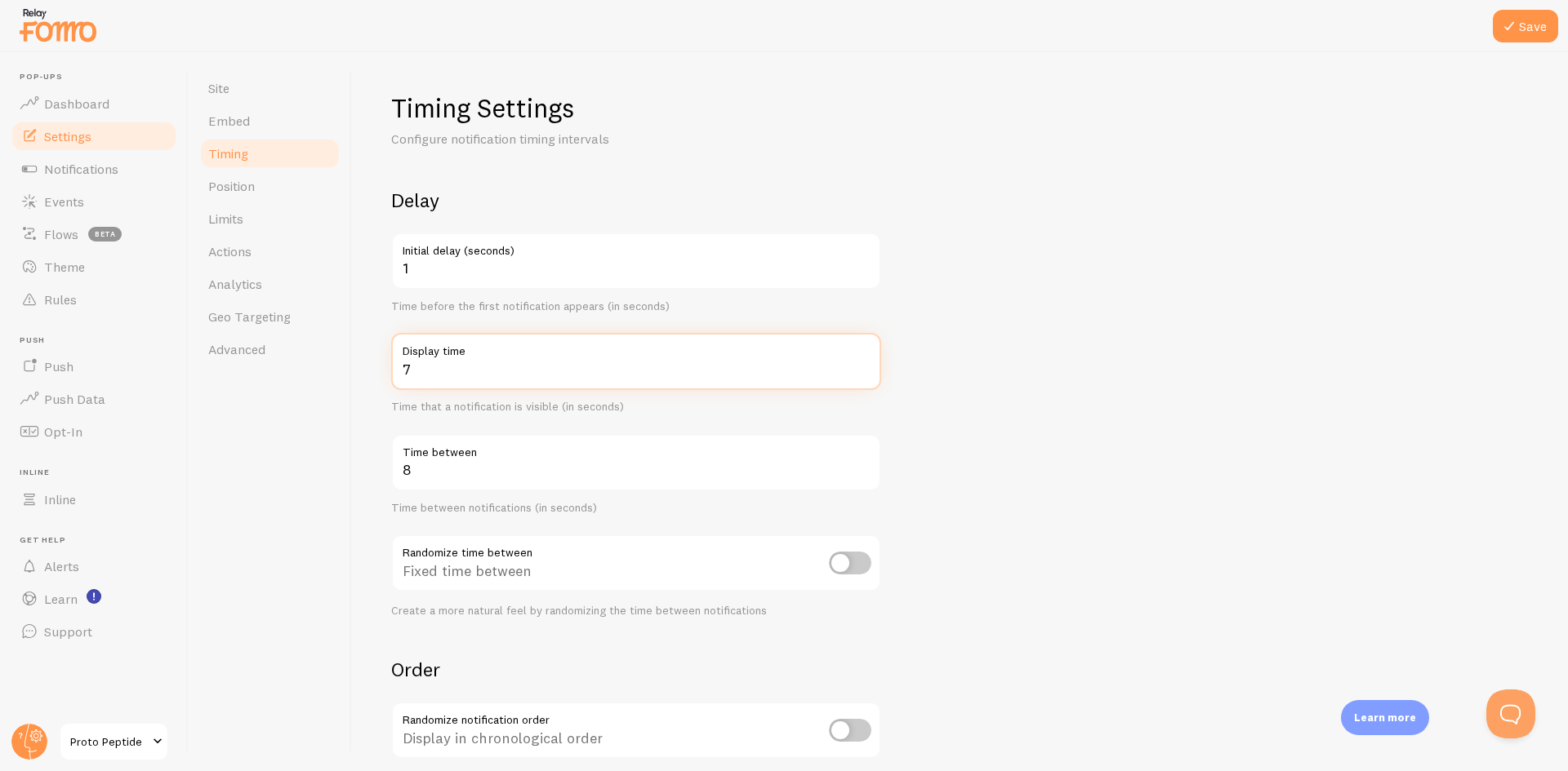
click at [862, 365] on input "7" at bounding box center [636, 362] width 490 height 57
type input "8"
click at [862, 365] on input "8" at bounding box center [636, 362] width 490 height 57
drag, startPoint x: 1092, startPoint y: 454, endPoint x: 997, endPoint y: 452, distance: 95.0
click at [1088, 453] on form "Delay 1 Initial delay (seconds) Time before the first notification appears (in …" at bounding box center [959, 538] width 1137 height 701
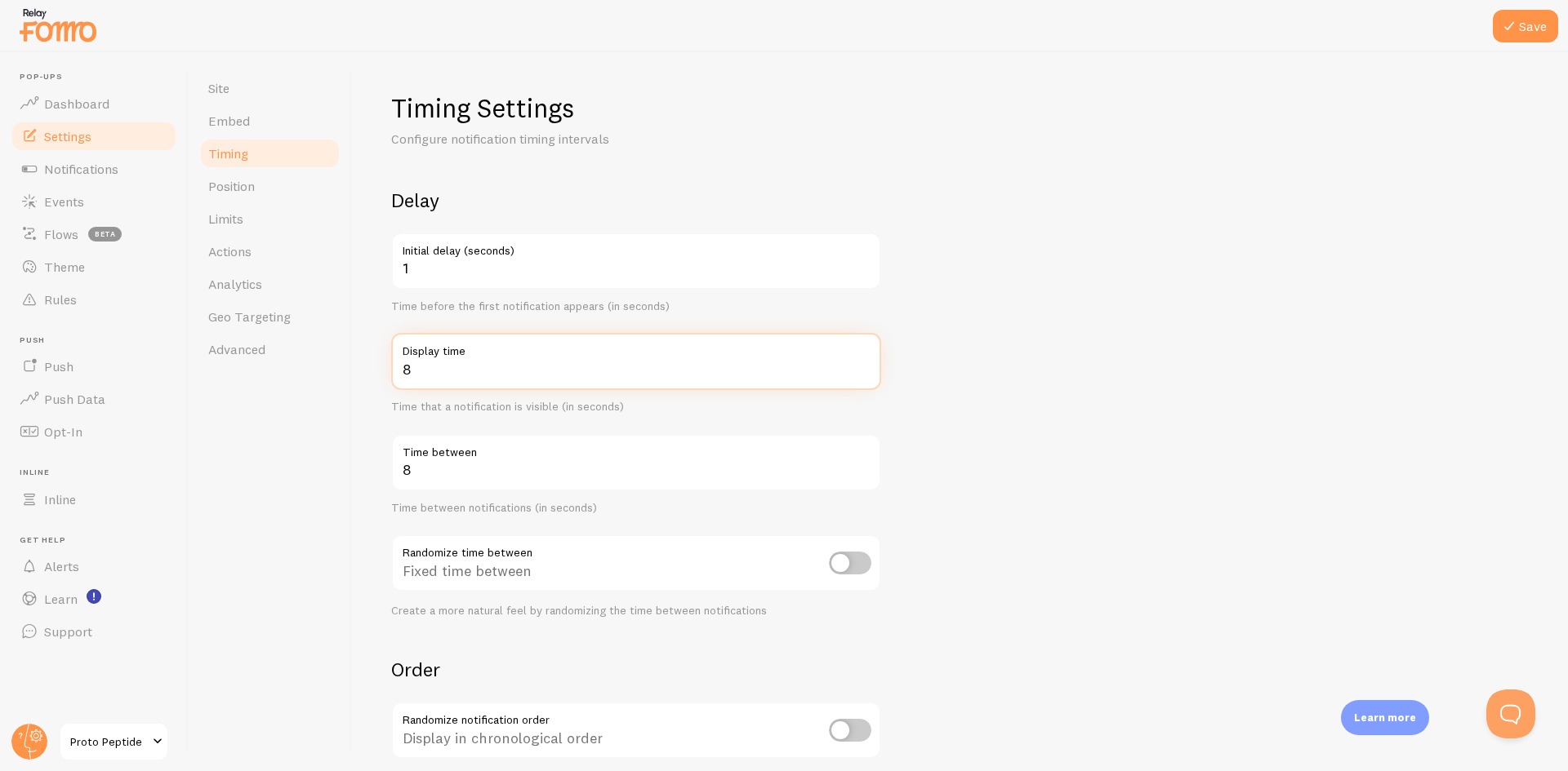
drag, startPoint x: 495, startPoint y: 373, endPoint x: 348, endPoint y: 334, distance: 152.1
click at [342, 363] on div "Site Embed Timing Position Limits Actions Analytics Geo Targeting Advanced Timi…" at bounding box center [878, 411] width 1379 height 719
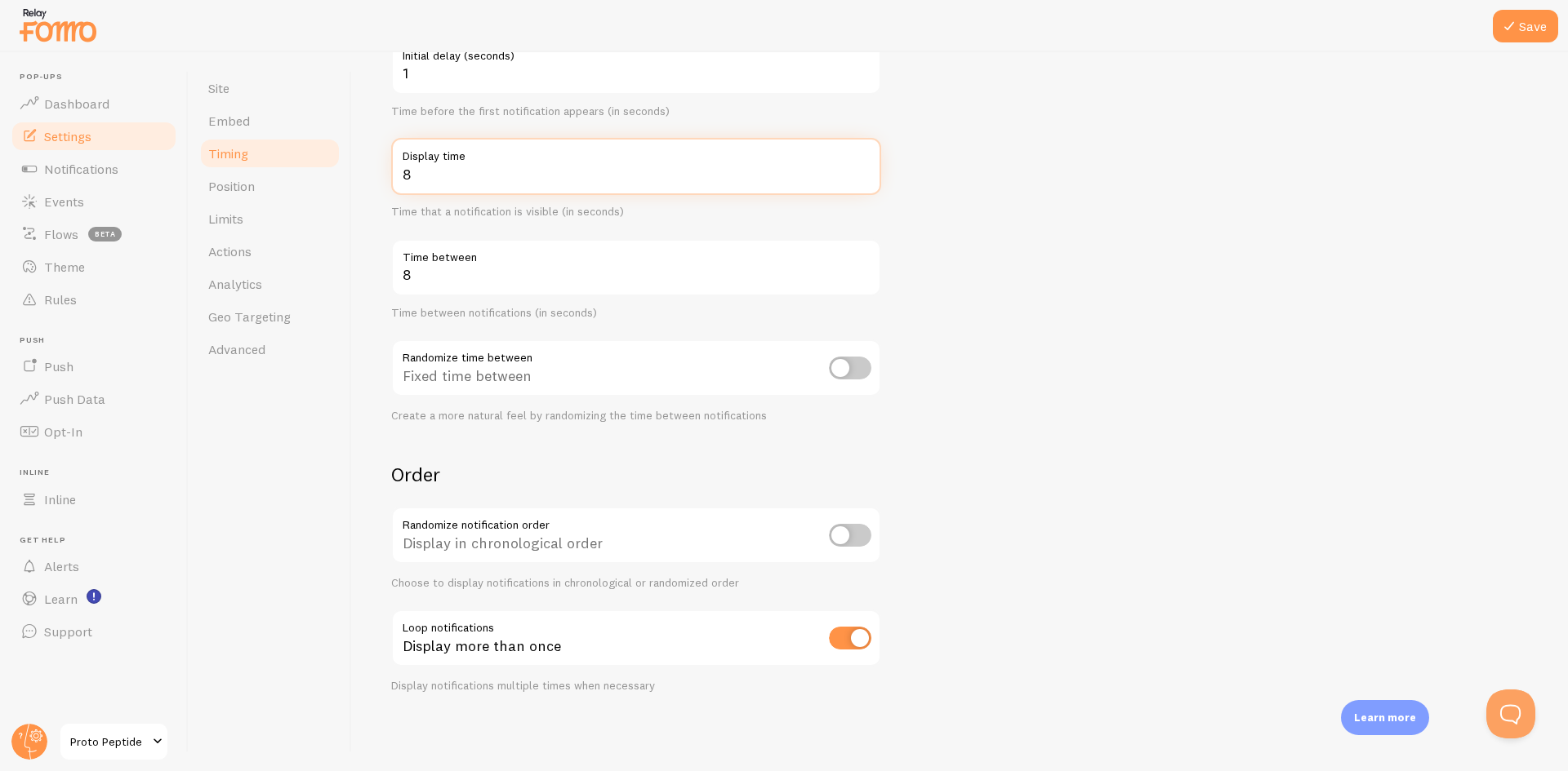
click at [746, 182] on input "8" at bounding box center [636, 166] width 490 height 57
type input "30"
click at [1026, 340] on form "Delay 1 Initial delay (seconds) Time before the first notification appears (in …" at bounding box center [959, 342] width 1137 height 701
drag, startPoint x: 427, startPoint y: 181, endPoint x: 403, endPoint y: 179, distance: 24.1
click at [403, 179] on input "30" at bounding box center [636, 166] width 490 height 57
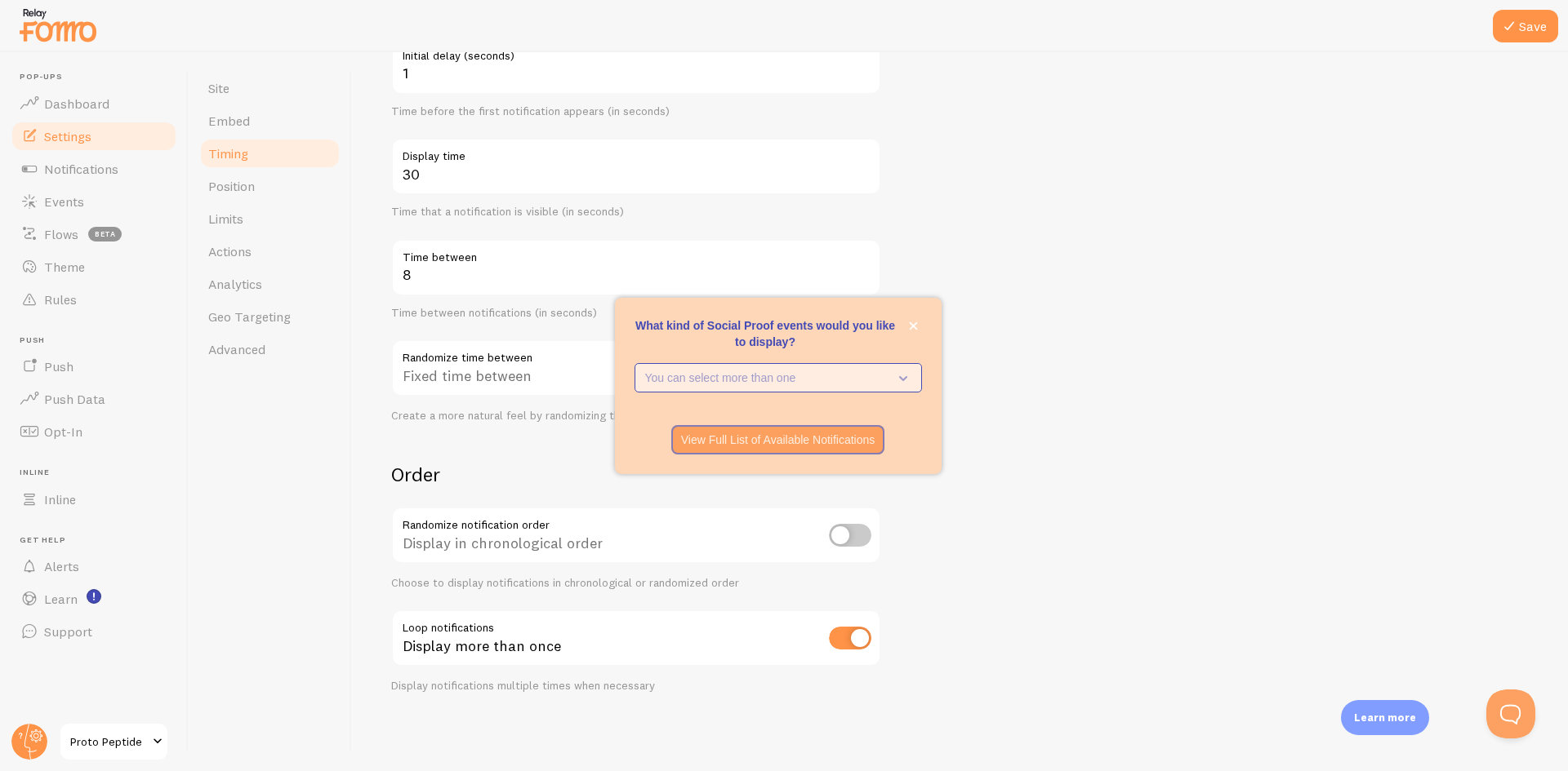
click at [787, 371] on p "You can select more than one" at bounding box center [767, 378] width 243 height 16
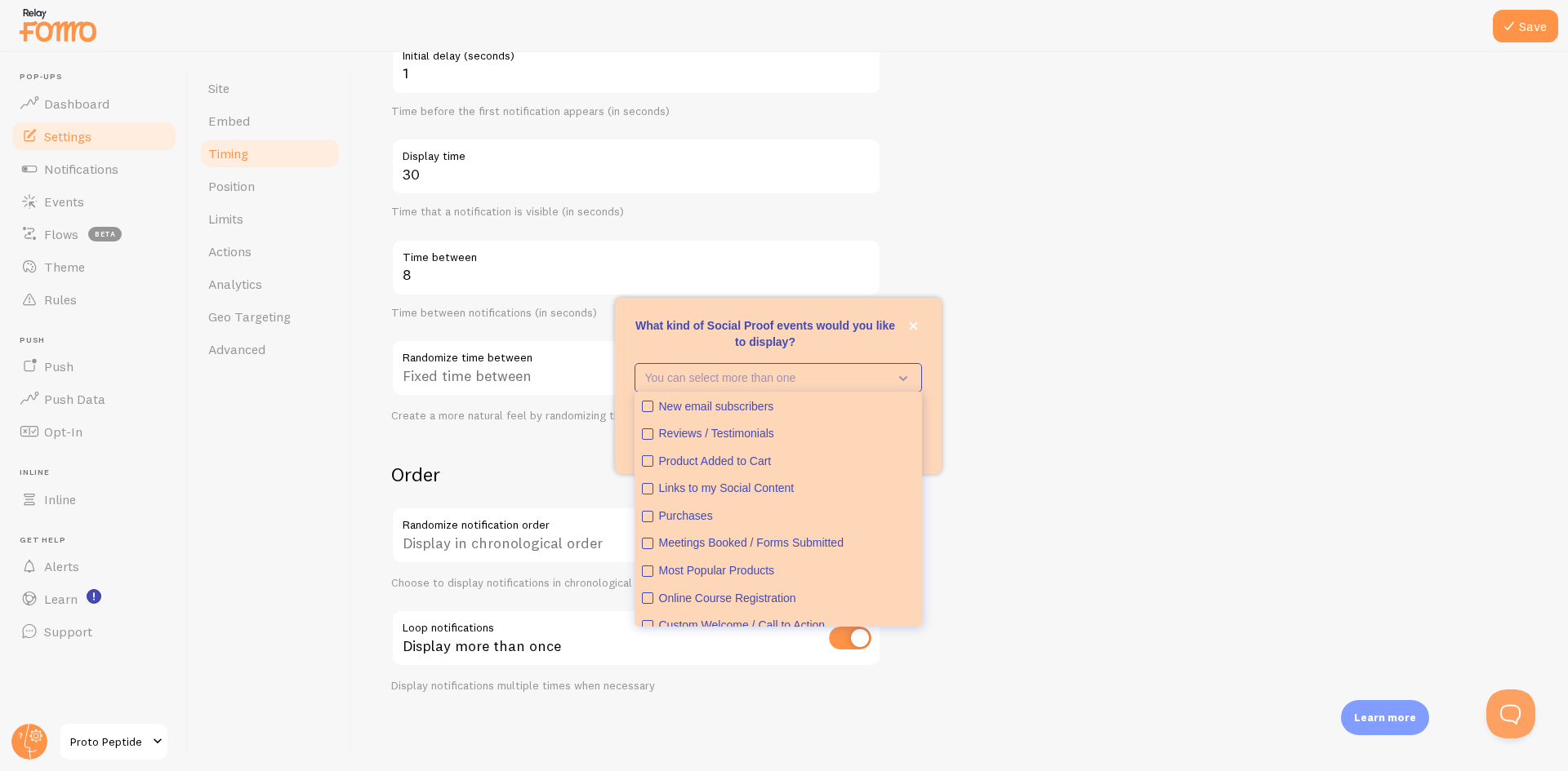
click at [1118, 285] on form "Delay 1 Initial delay (seconds) Time before the first notification appears (in …" at bounding box center [959, 342] width 1137 height 701
click at [912, 326] on icon "close," at bounding box center [913, 326] width 8 height 8
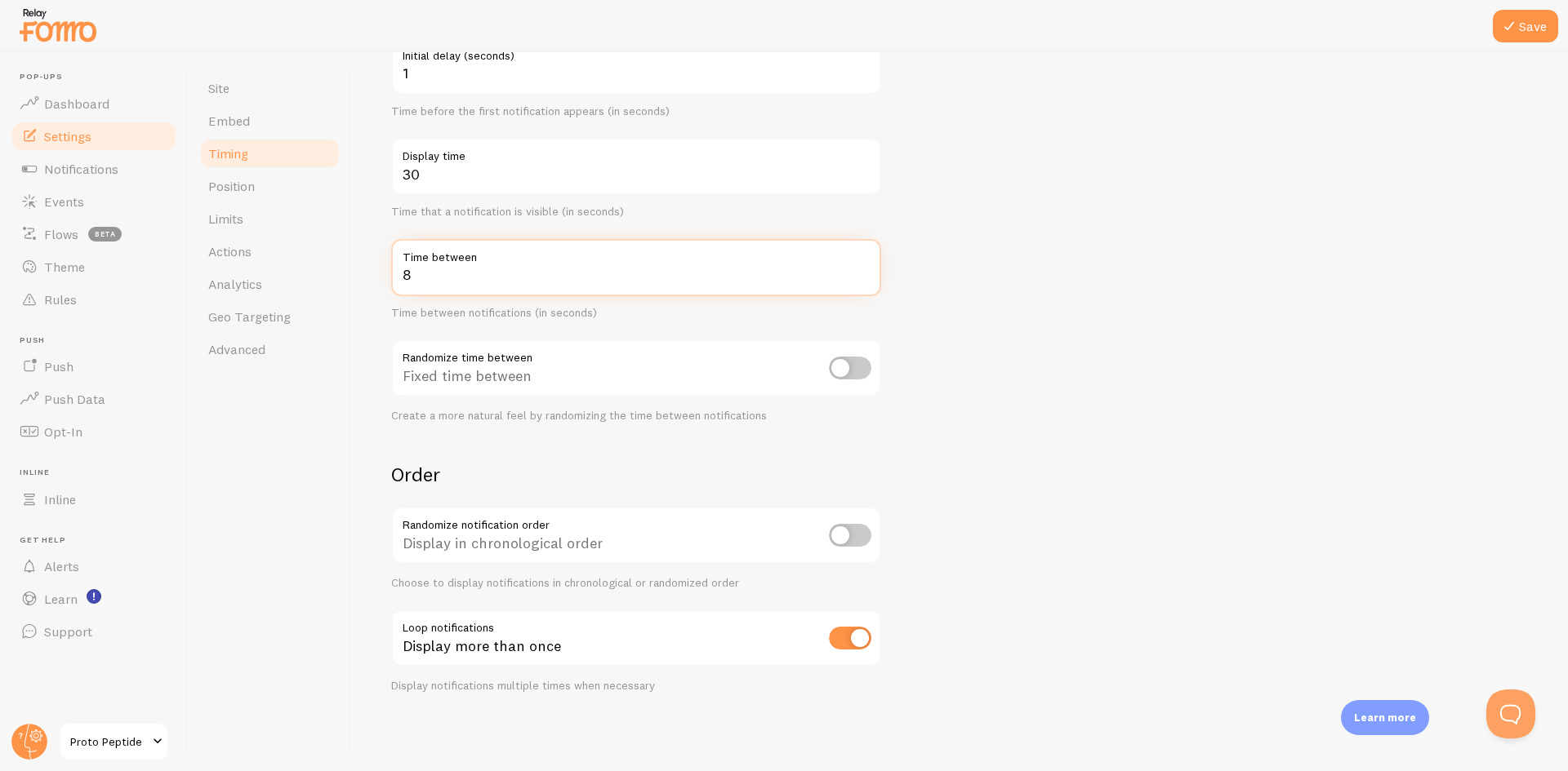
click at [954, 259] on form "Delay 1 Initial delay (seconds) Time before the first notification appears (in …" at bounding box center [959, 342] width 1137 height 701
drag, startPoint x: 513, startPoint y: 277, endPoint x: 337, endPoint y: 263, distance: 176.6
click at [330, 279] on div "Site Embed Timing Position Limits Actions Analytics Geo Targeting Advanced Timi…" at bounding box center [878, 411] width 1379 height 719
type input "2"
click at [1180, 297] on form "Delay 1 Initial delay (seconds) Time before the first notification appears (in …" at bounding box center [959, 342] width 1137 height 701
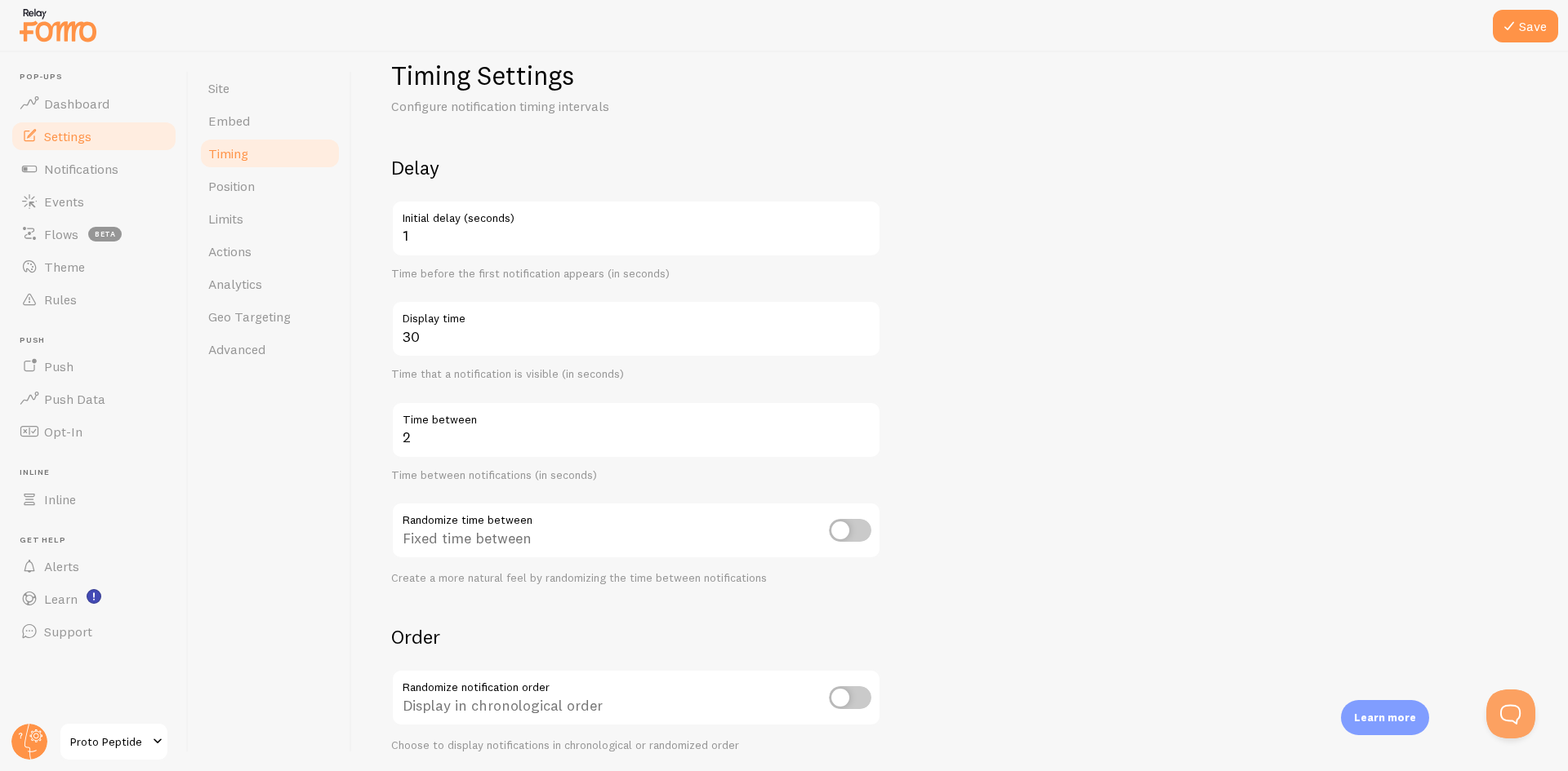
scroll to position [32, 0]
click at [260, 192] on link "Position" at bounding box center [269, 185] width 143 height 33
click at [1523, 35] on button "Save" at bounding box center [1526, 26] width 65 height 33
click at [238, 185] on span "Position" at bounding box center [231, 185] width 46 height 16
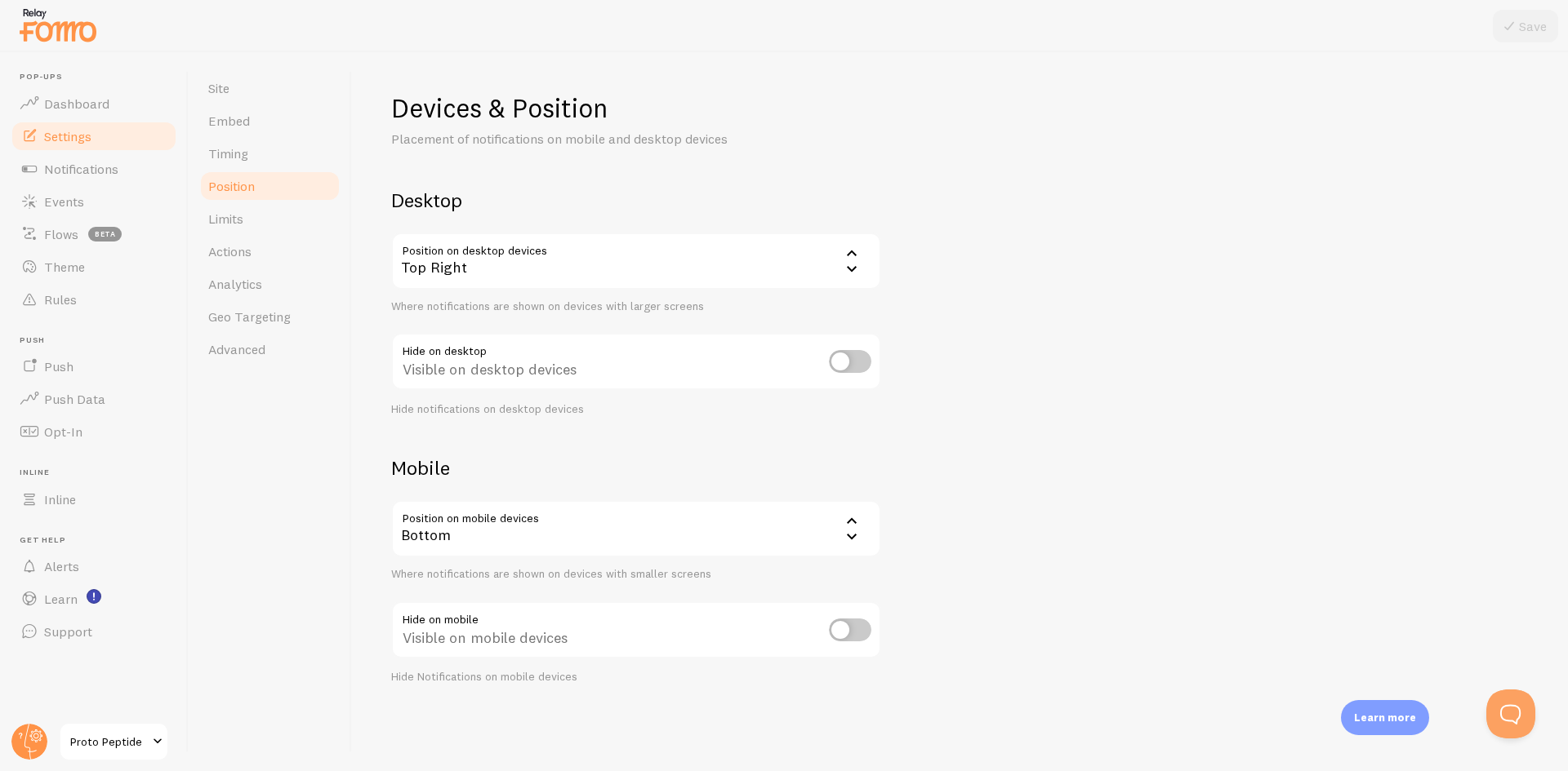
click at [849, 253] on icon at bounding box center [851, 253] width 19 height 19
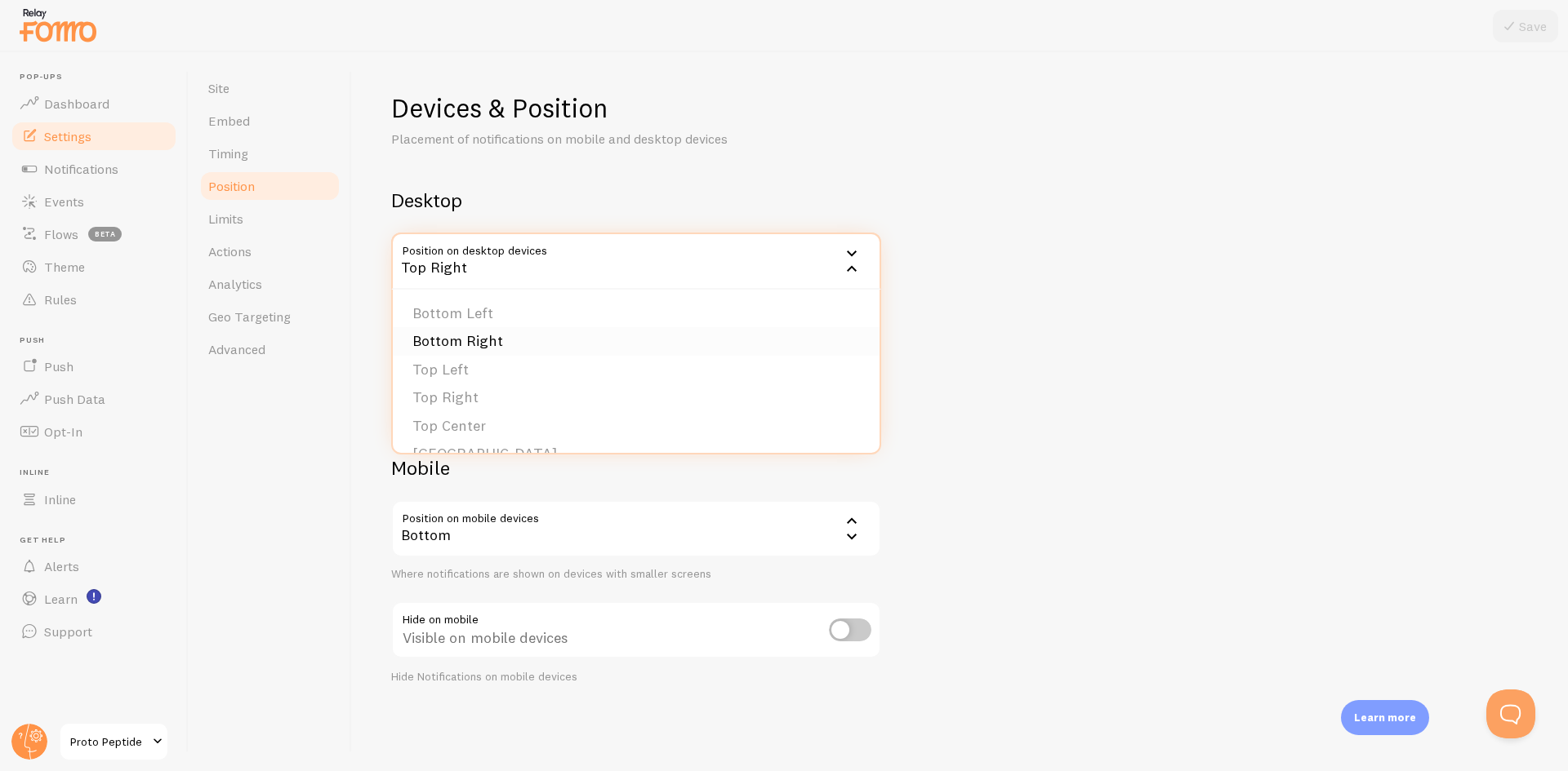
click at [489, 348] on li "Bottom Right" at bounding box center [636, 341] width 487 height 29
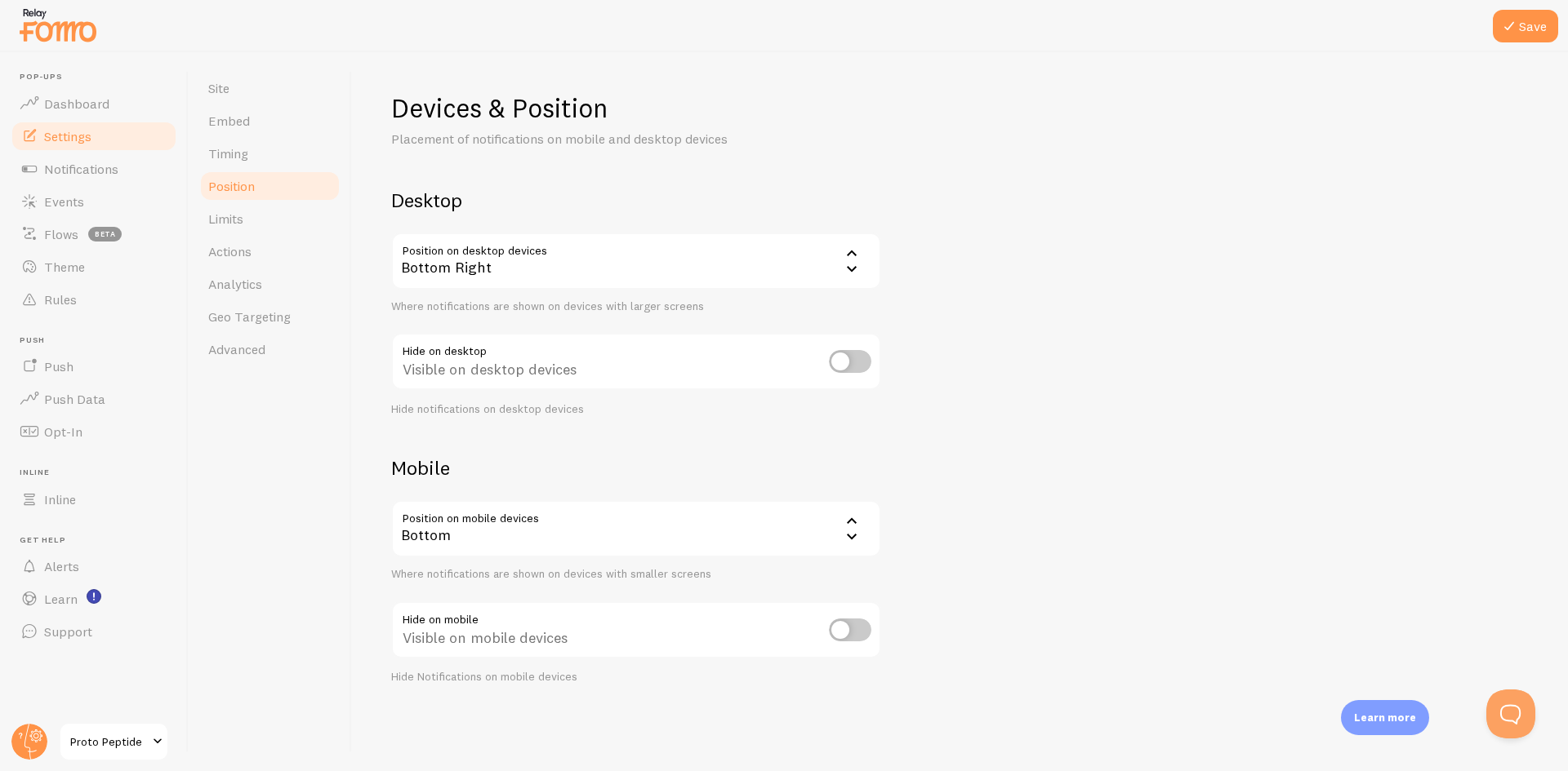
click at [801, 265] on div "Bottom Right" at bounding box center [636, 261] width 490 height 57
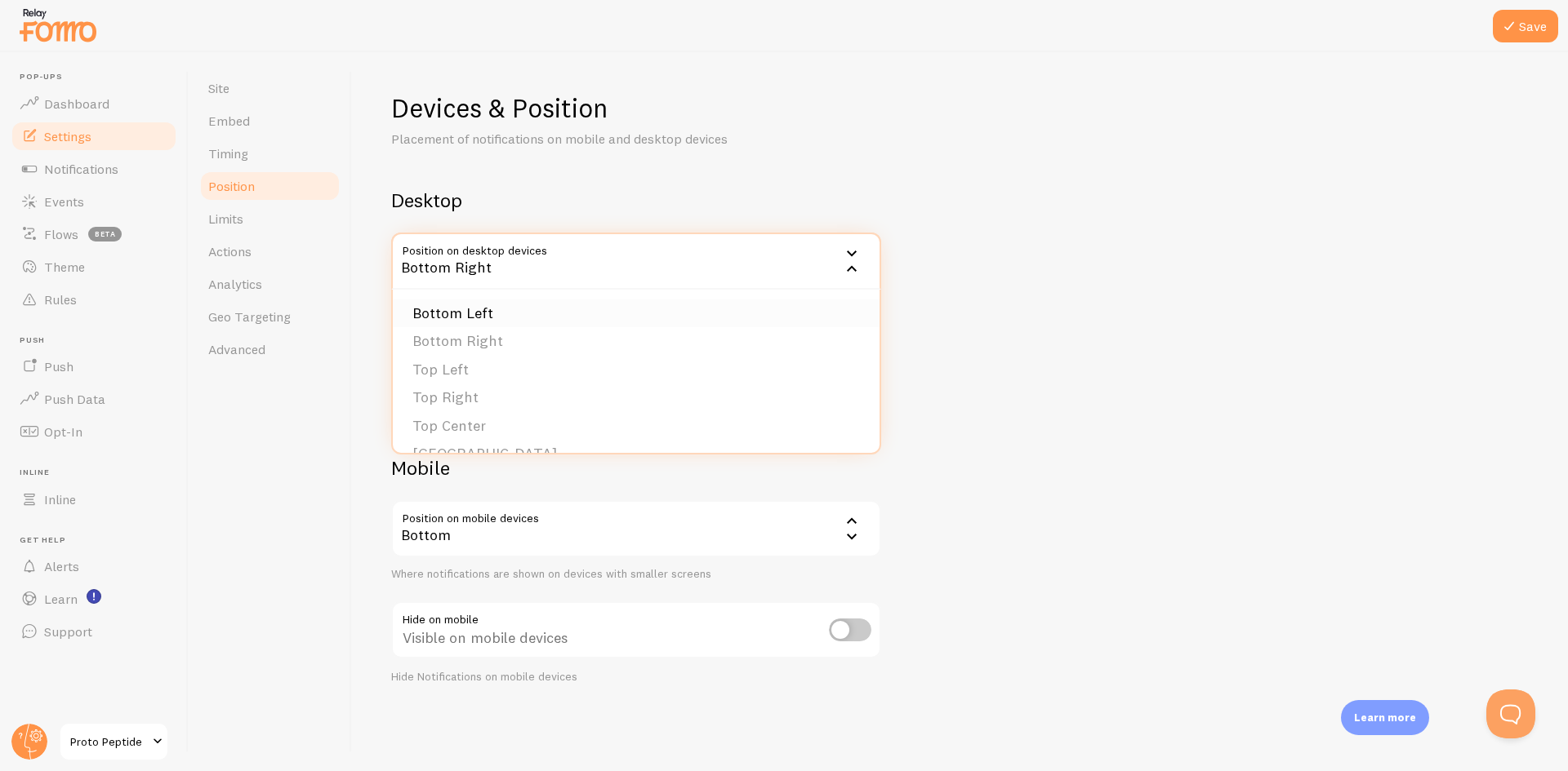
click at [588, 316] on li "Bottom Left" at bounding box center [636, 314] width 487 height 29
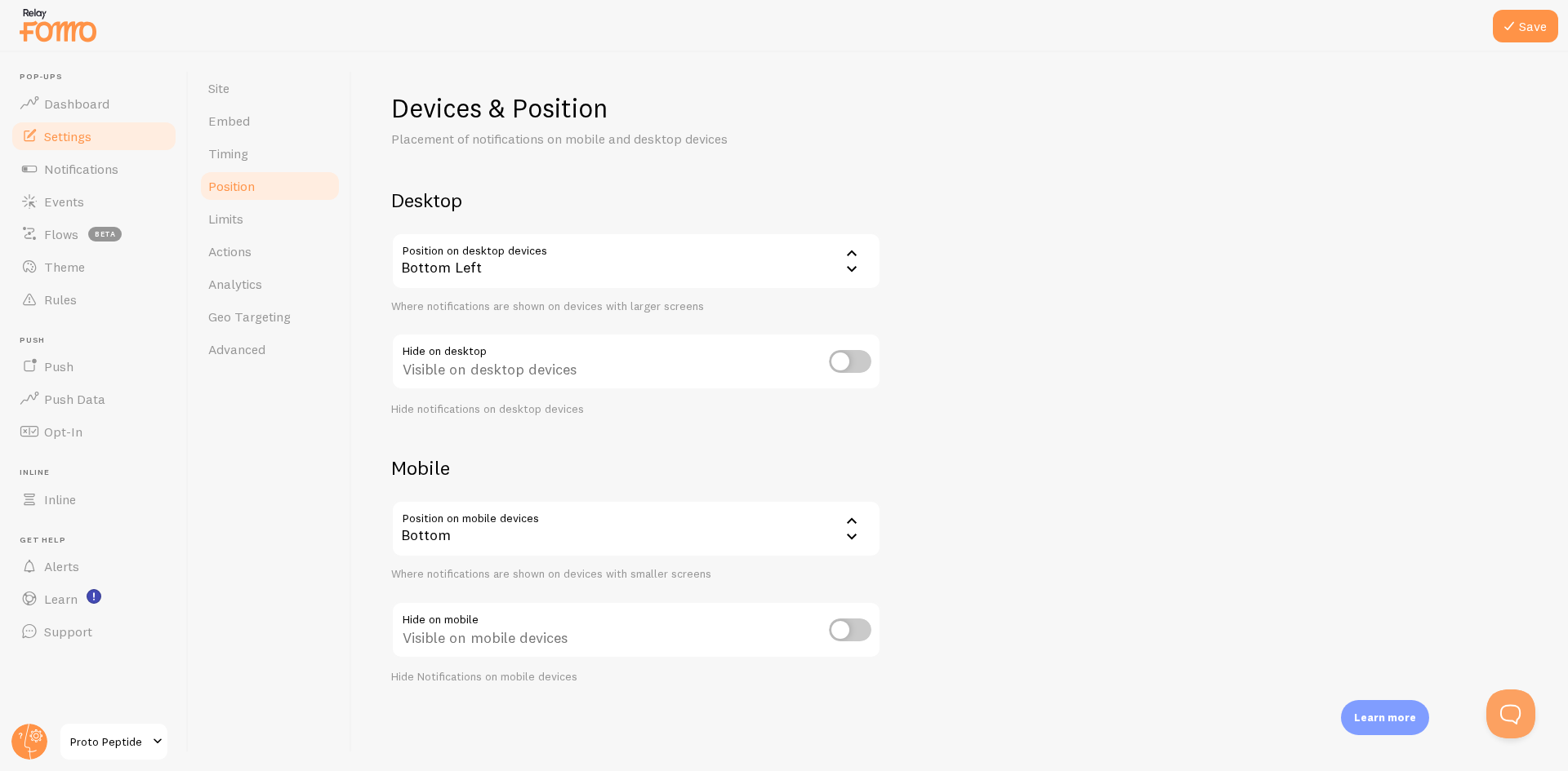
click at [1105, 325] on div "Devices & Position Placement of notifications on mobile and desktop devices Des…" at bounding box center [959, 388] width 1137 height 593
click at [854, 356] on input "checkbox" at bounding box center [850, 361] width 43 height 23
click at [822, 372] on div "Hidden on desktop devices" at bounding box center [636, 362] width 490 height 60
click at [847, 366] on input "checkbox" at bounding box center [850, 361] width 43 height 23
checkbox input "false"
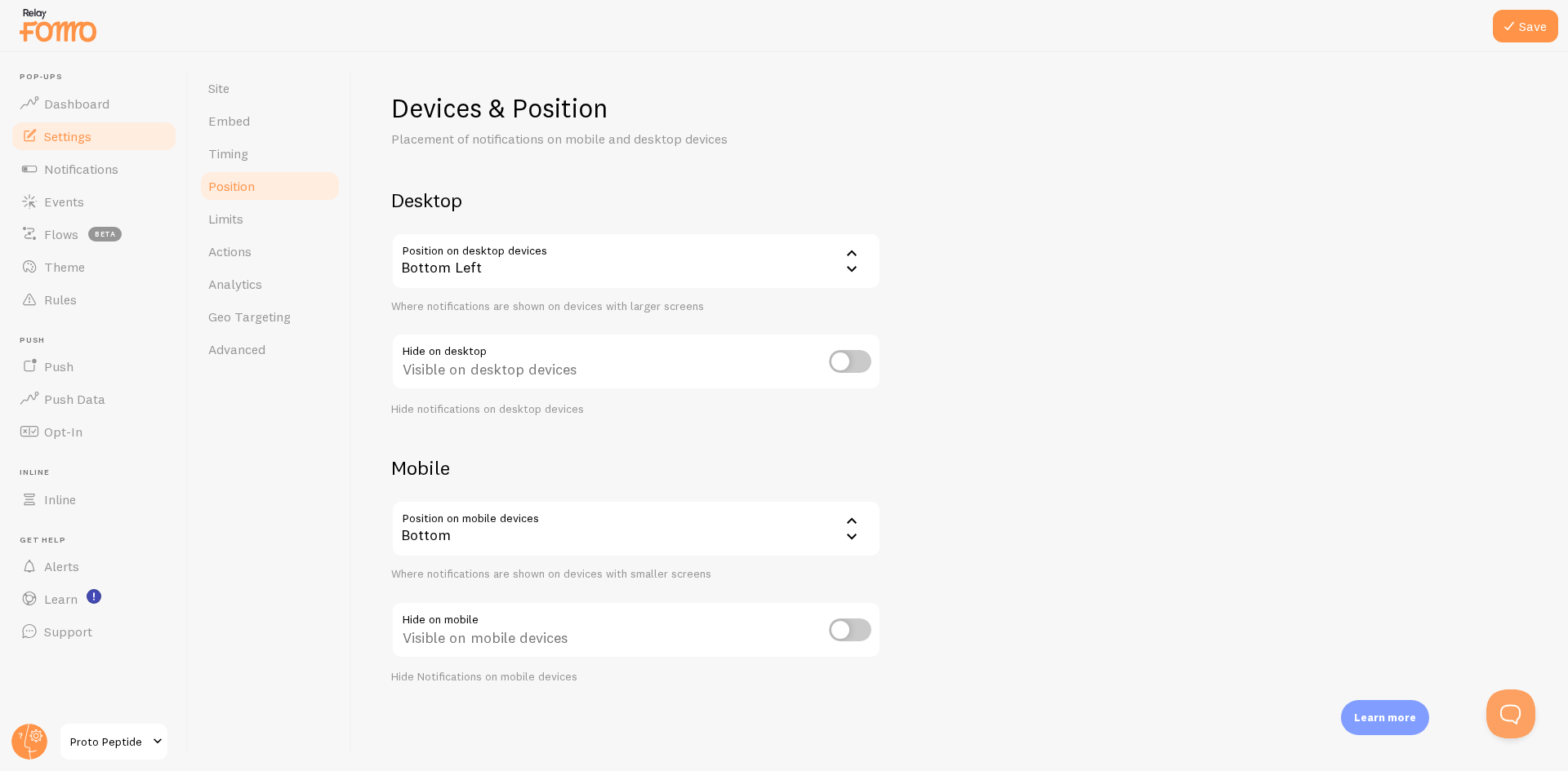
drag, startPoint x: 1069, startPoint y: 458, endPoint x: 985, endPoint y: 451, distance: 84.3
click at [1069, 456] on div "Devices & Position Placement of notifications on mobile and desktop devices Des…" at bounding box center [959, 388] width 1137 height 593
click at [1524, 35] on button "Save" at bounding box center [1526, 26] width 65 height 33
click at [270, 208] on link "Limits" at bounding box center [269, 218] width 143 height 33
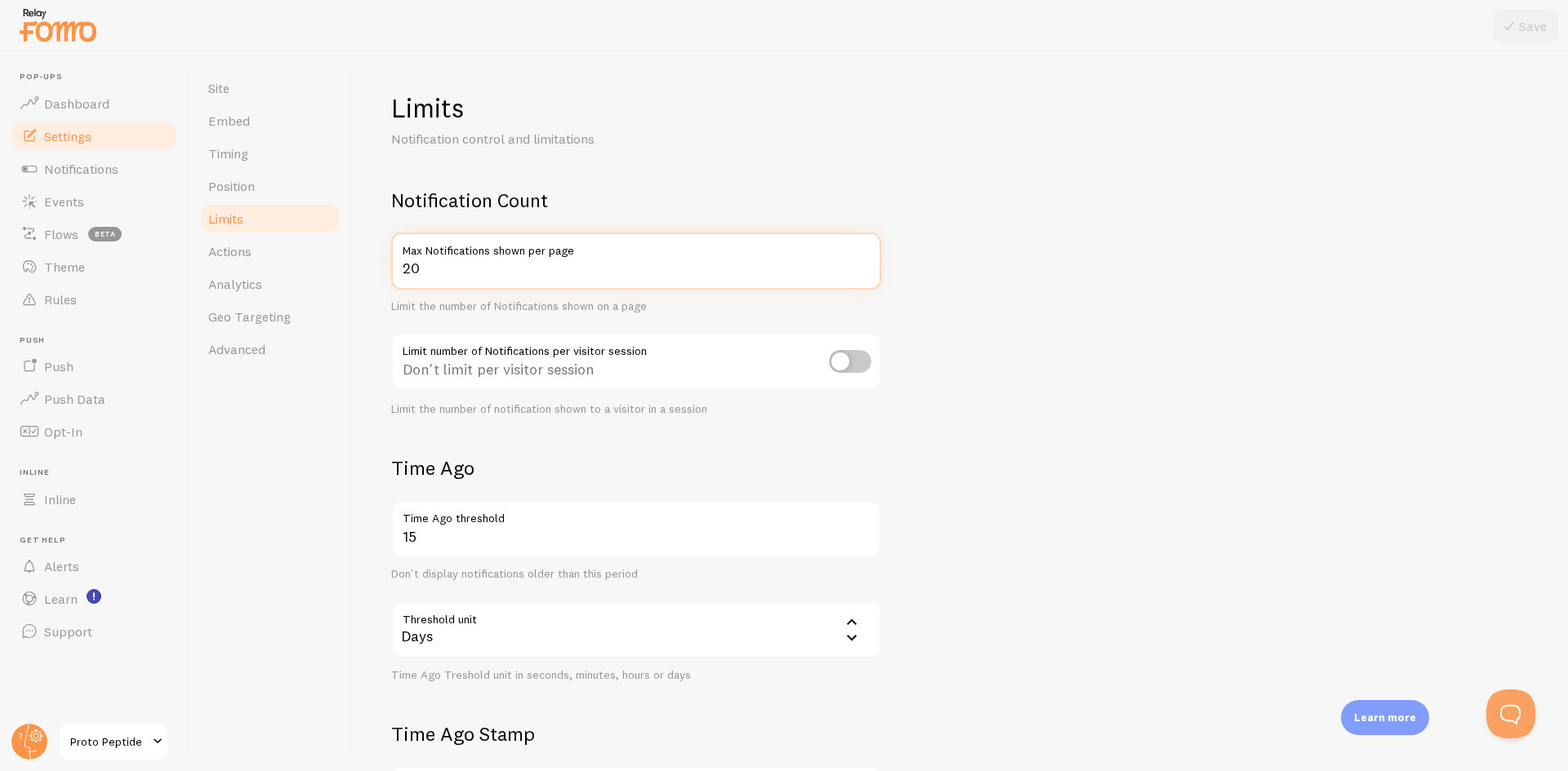
click at [421, 273] on input "20" at bounding box center [636, 261] width 490 height 57
drag, startPoint x: 1074, startPoint y: 306, endPoint x: 1061, endPoint y: 300, distance: 14.3
click at [1073, 305] on form "Notification Count 20 Max Notifications shown per page Limit the number of Noti…" at bounding box center [959, 568] width 1137 height 761
drag, startPoint x: 426, startPoint y: 279, endPoint x: 369, endPoint y: 269, distance: 57.9
click at [353, 276] on div "Limits Notification control and limitations Notification Count 20 Max Notificat…" at bounding box center [959, 411] width 1216 height 719
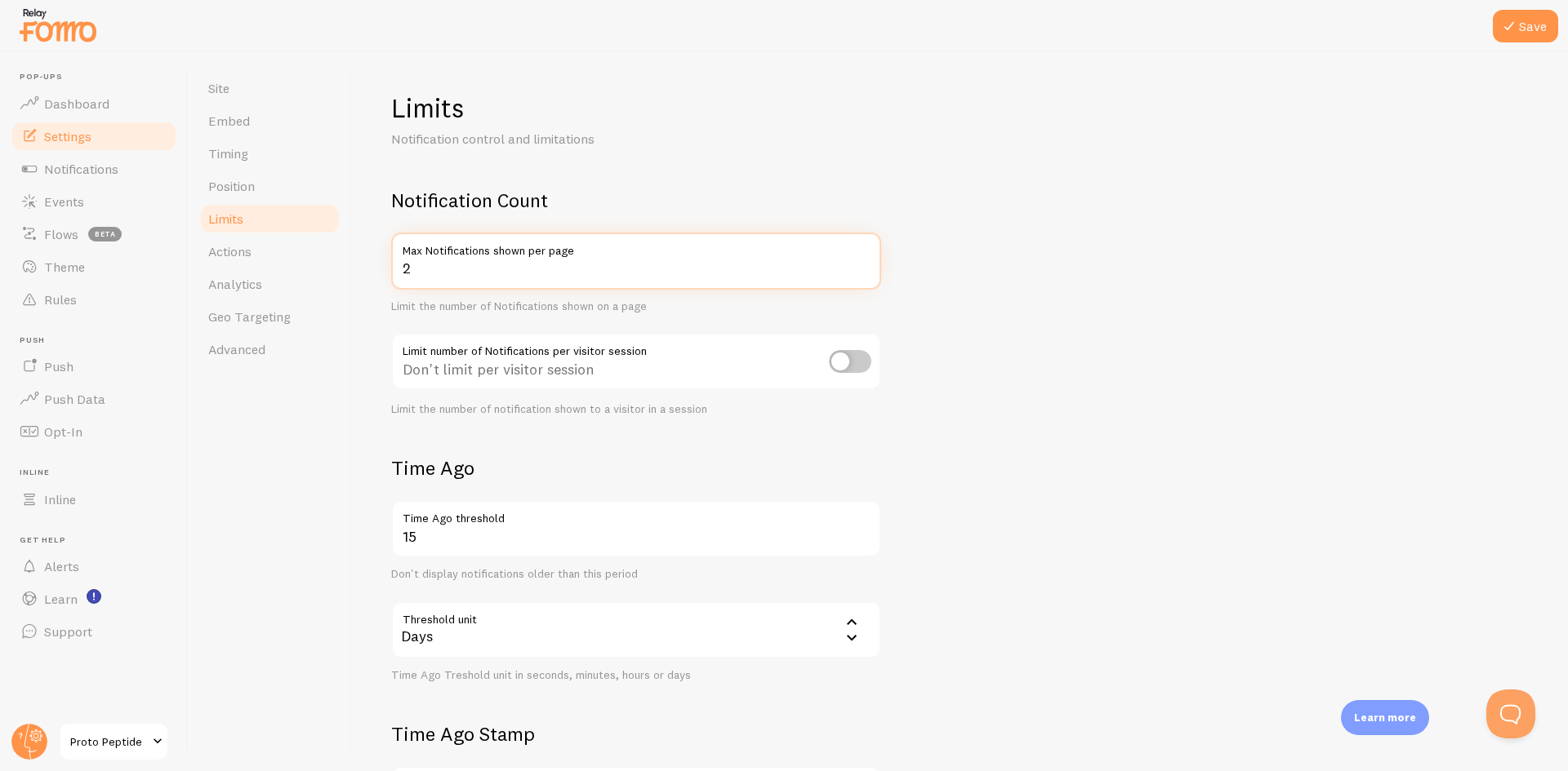
type input "2"
click at [1040, 407] on form "Notification Count 2 Max Notifications shown per page Limit the number of Notif…" at bounding box center [959, 568] width 1137 height 761
click at [849, 348] on div "Don't limit per visitor session" at bounding box center [636, 362] width 490 height 60
click at [841, 354] on input "checkbox" at bounding box center [850, 361] width 43 height 23
checkbox input "true"
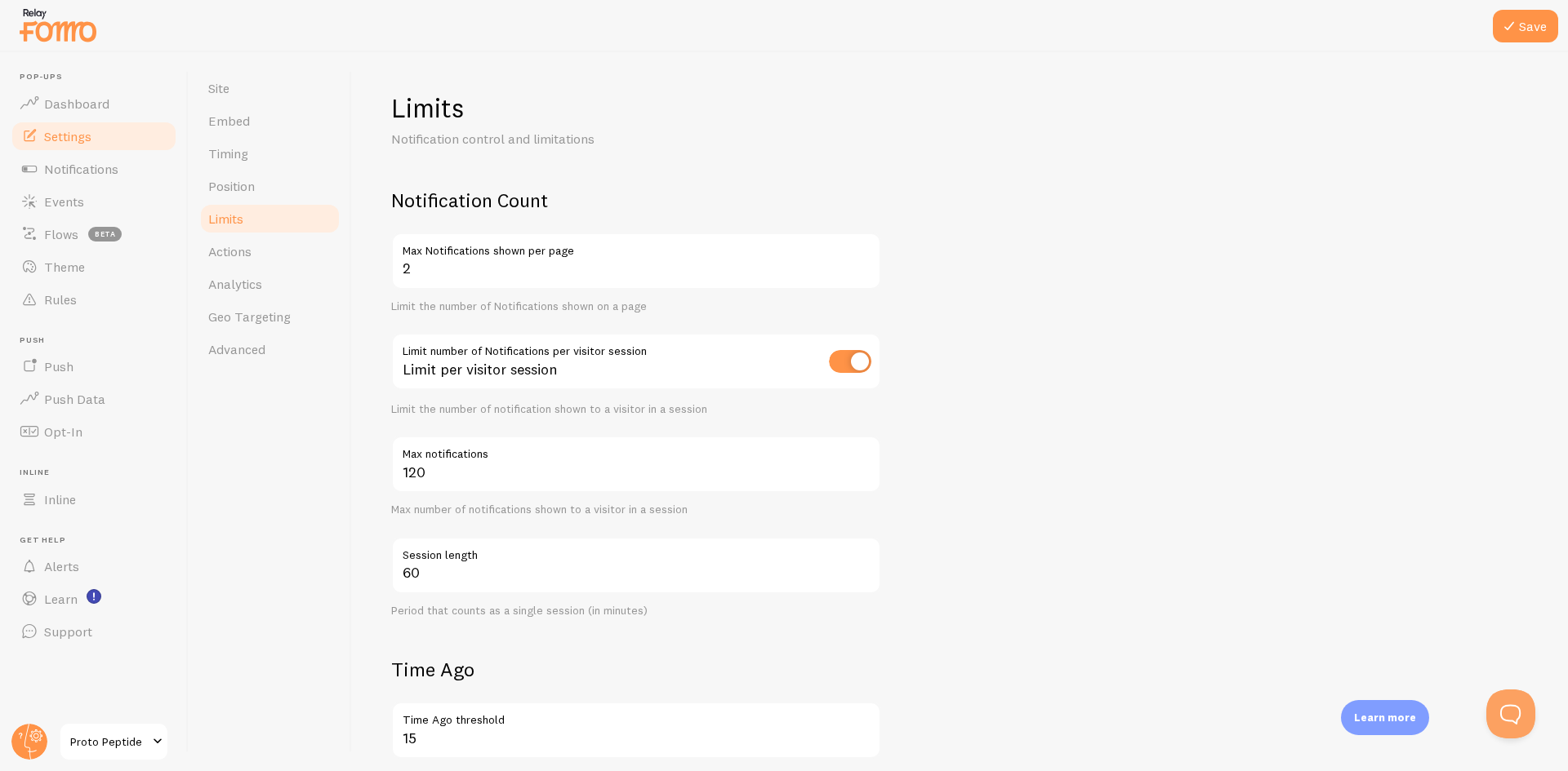
click at [1012, 351] on form "Notification Count 2 Max Notifications shown per page Limit the number of Notif…" at bounding box center [959, 669] width 1137 height 962
drag, startPoint x: 483, startPoint y: 467, endPoint x: 345, endPoint y: 454, distance: 138.6
click at [320, 464] on div "Site Embed Timing Position Limits Actions Analytics Geo Targeting Advanced Limi…" at bounding box center [878, 411] width 1379 height 719
click at [342, 451] on div "Site Embed Timing Position Limits Actions Analytics Geo Targeting Advanced" at bounding box center [270, 411] width 164 height 719
drag, startPoint x: 433, startPoint y: 476, endPoint x: 287, endPoint y: 468, distance: 146.2
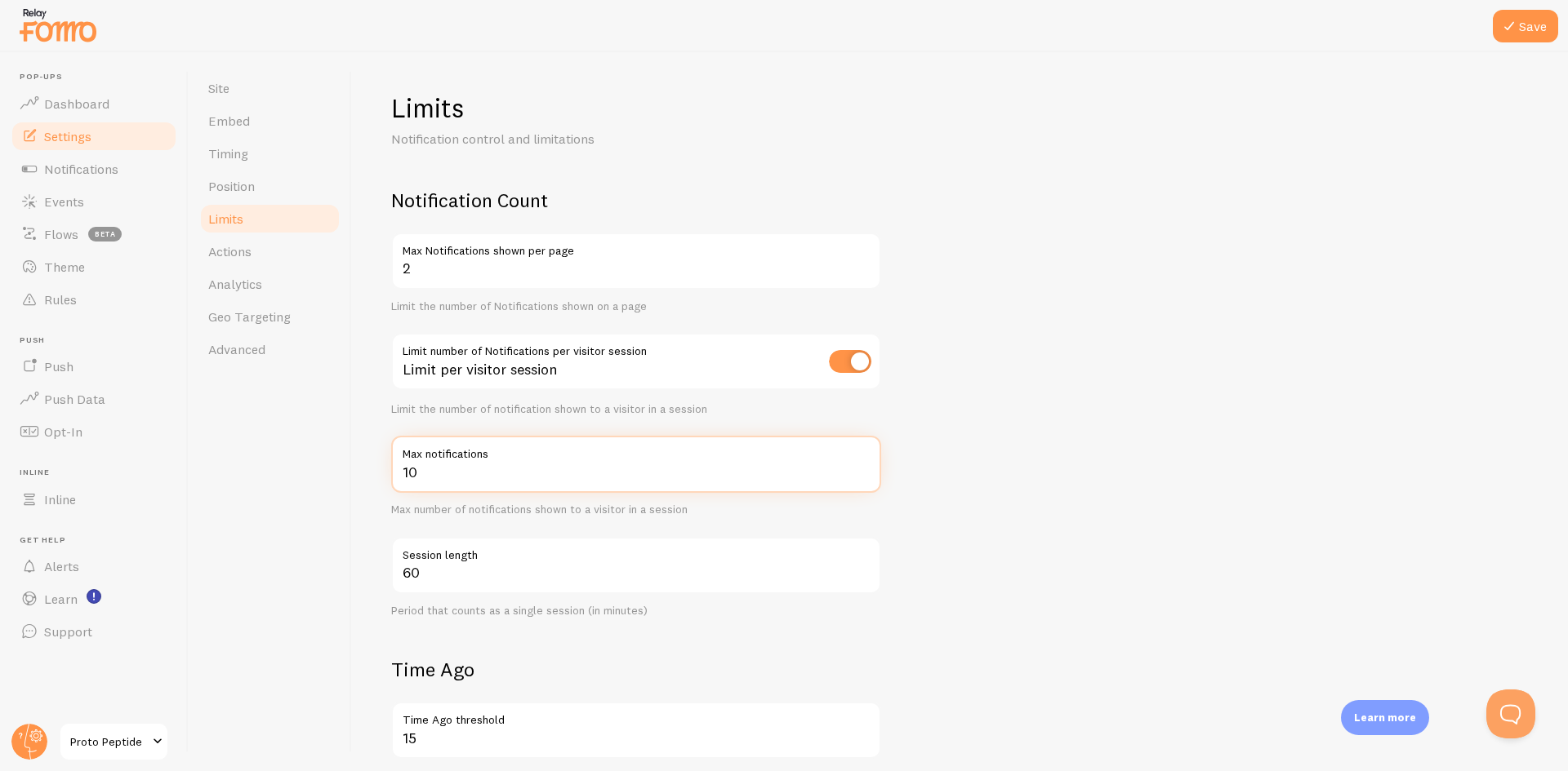
click at [287, 470] on div "Site Embed Timing Position Limits Actions Analytics Geo Targeting Advanced Limi…" at bounding box center [878, 411] width 1379 height 719
type input "5"
drag, startPoint x: 1078, startPoint y: 451, endPoint x: 1039, endPoint y: 456, distance: 39.3
click at [1076, 451] on form "Notification Count 2 Max Notifications shown per page Limit the number of Notif…" at bounding box center [959, 669] width 1137 height 962
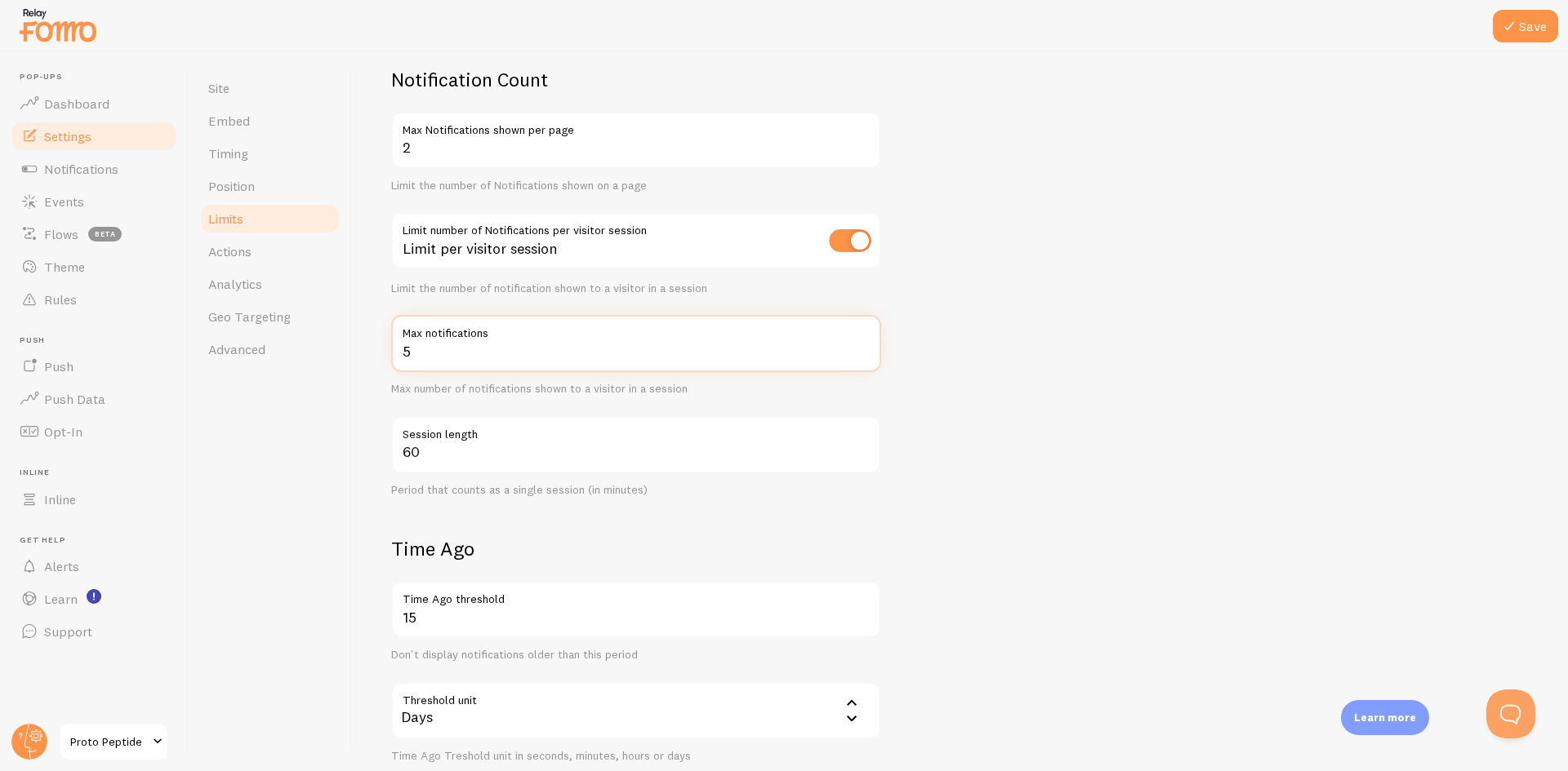
scroll to position [164, 0]
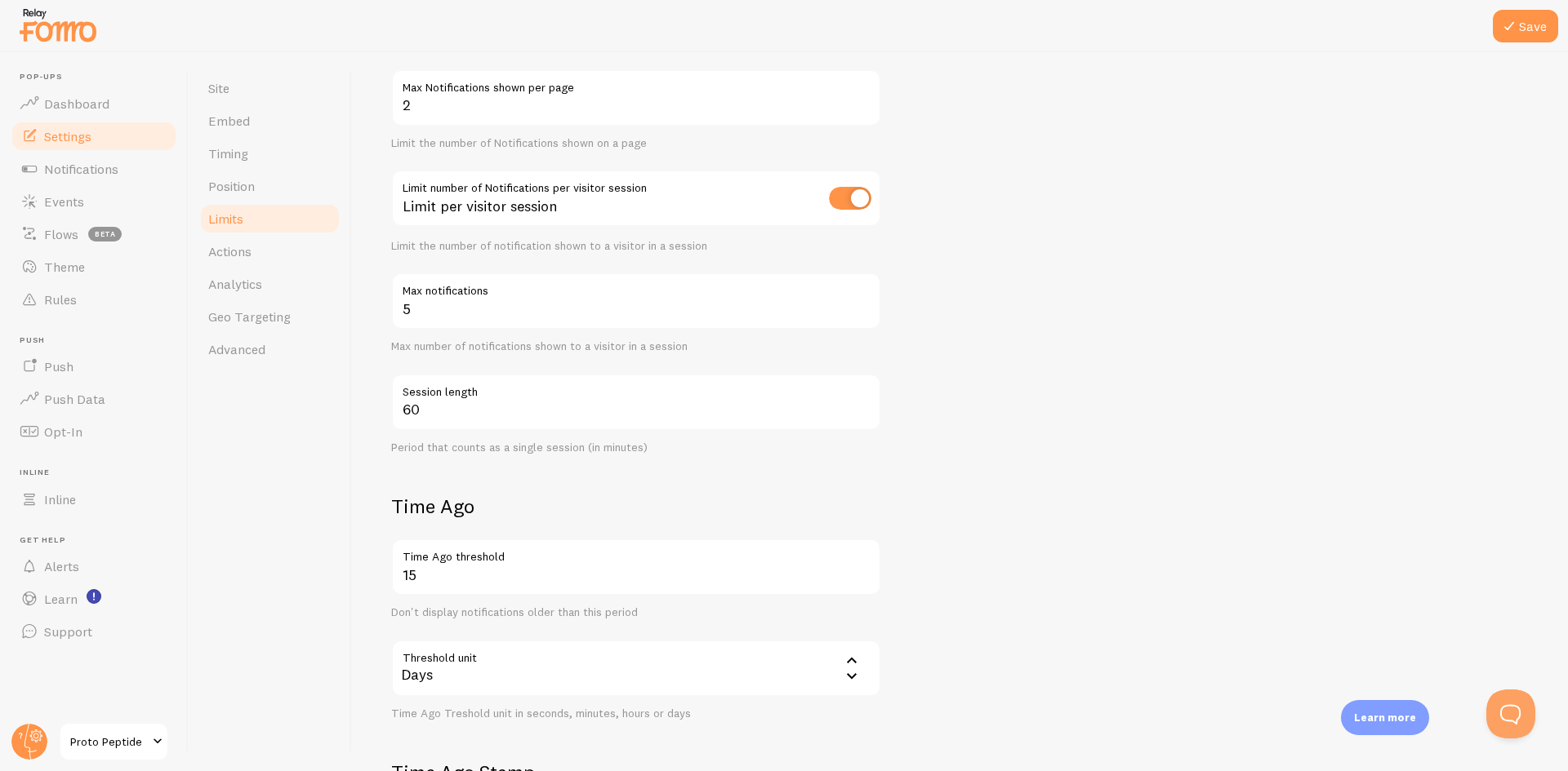
click at [988, 466] on form "Notification Count 2 Max Notifications shown per page Limit the number of Notif…" at bounding box center [959, 505] width 1137 height 962
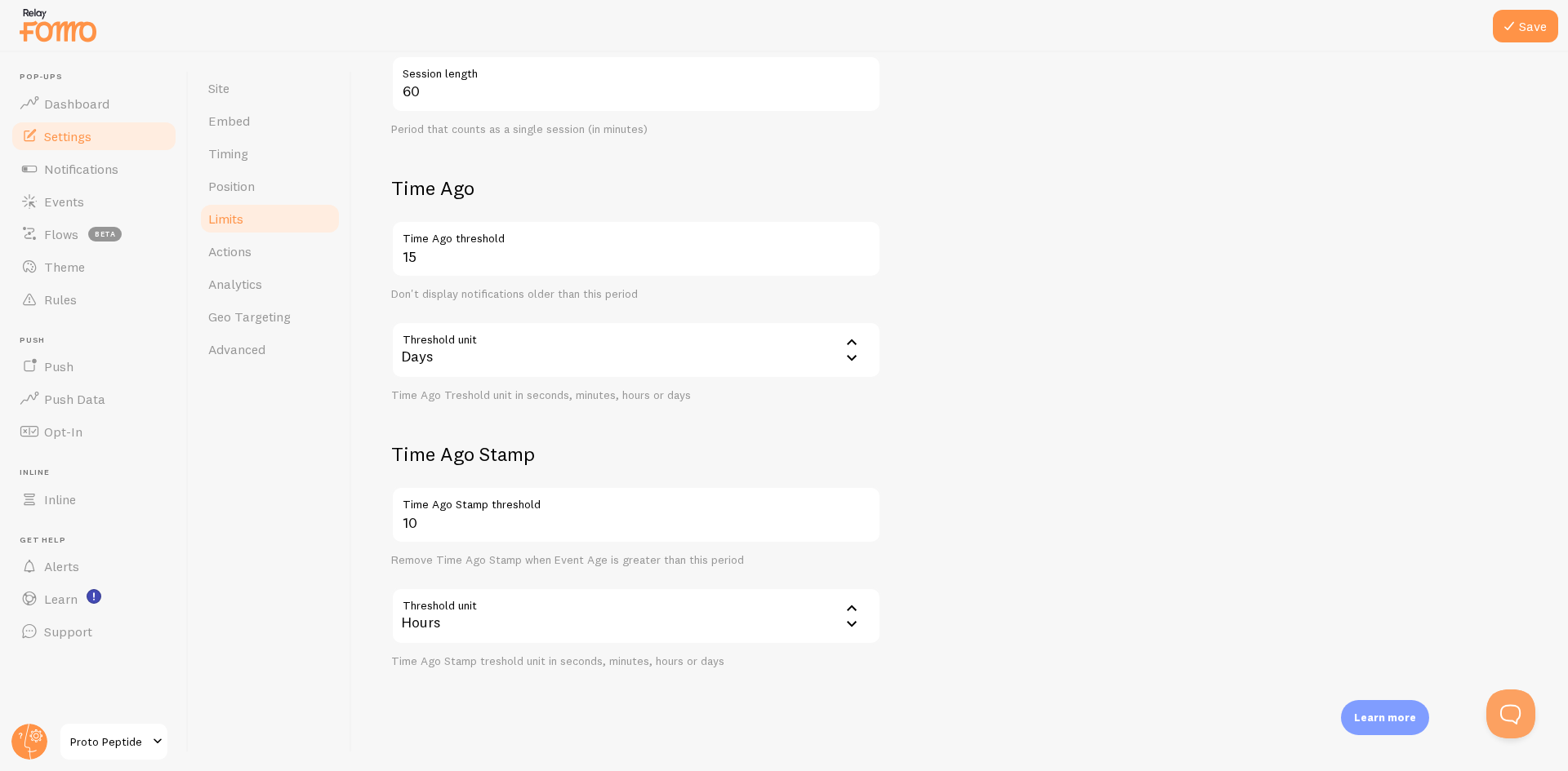
scroll to position [489, 0]
click at [1547, 33] on button "Save" at bounding box center [1526, 26] width 65 height 33
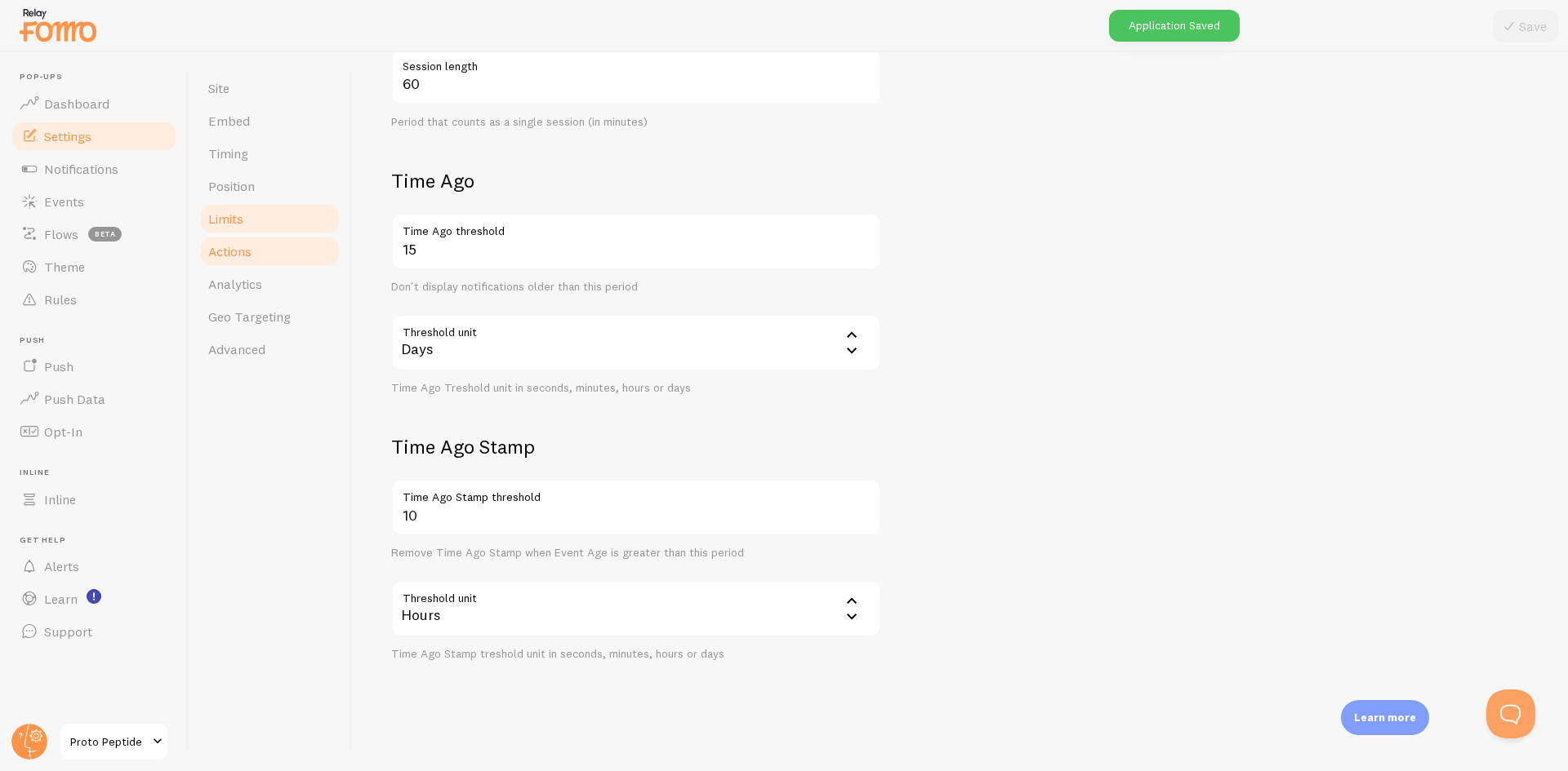
click at [257, 247] on link "Actions" at bounding box center [269, 251] width 143 height 33
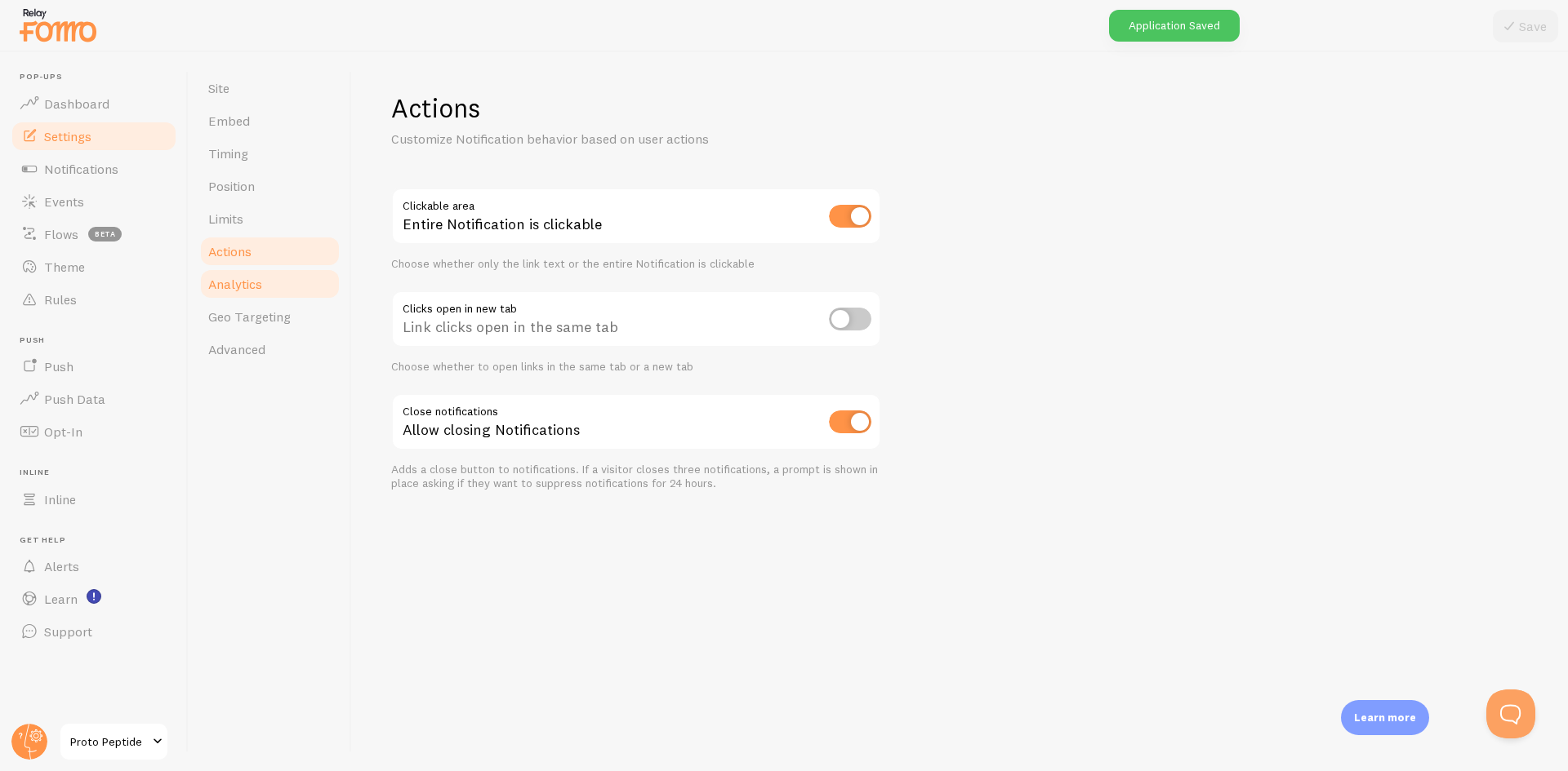
click at [256, 288] on span "Analytics" at bounding box center [235, 284] width 54 height 16
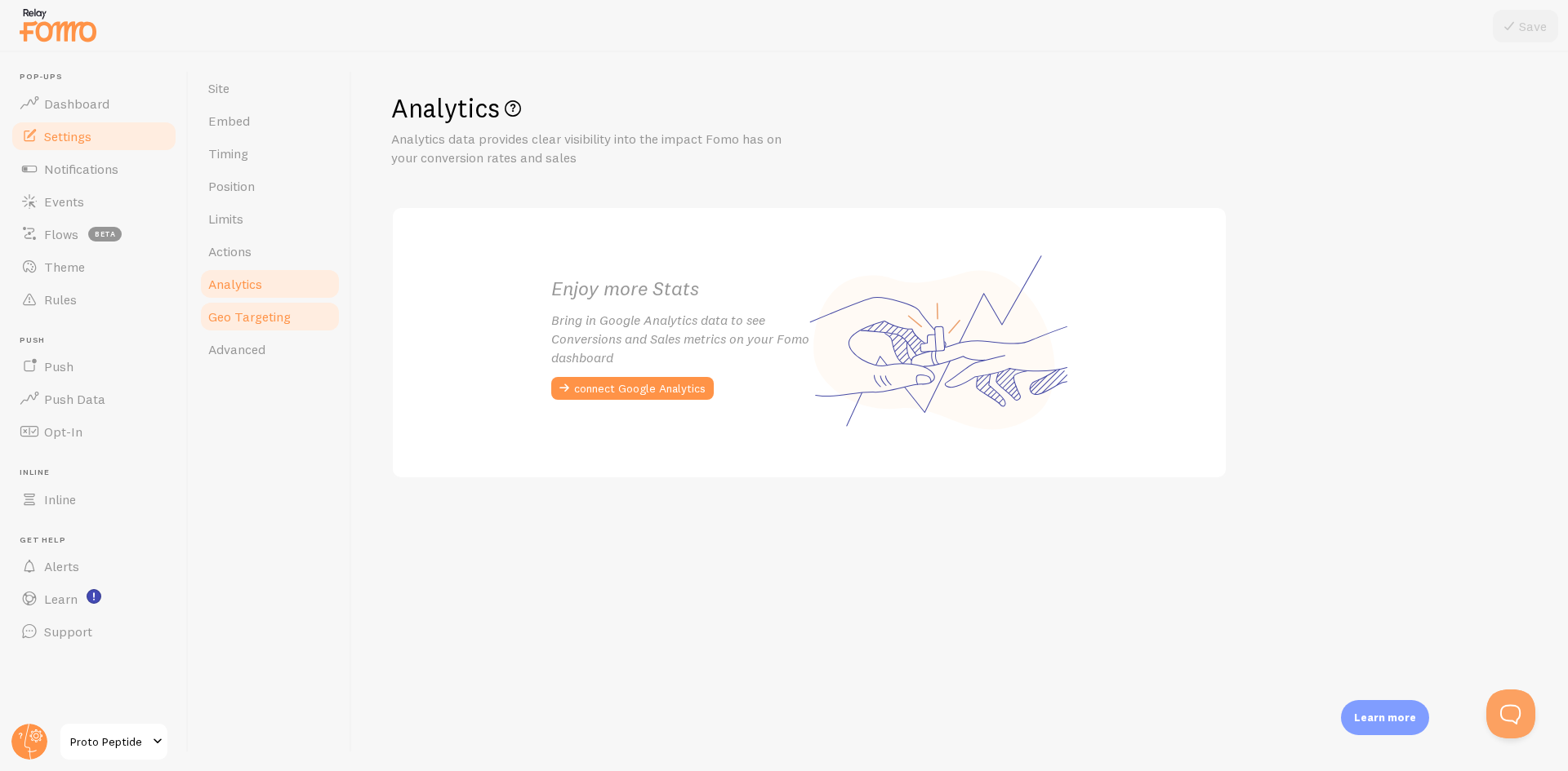
click at [255, 305] on link "Geo Targeting" at bounding box center [269, 316] width 143 height 33
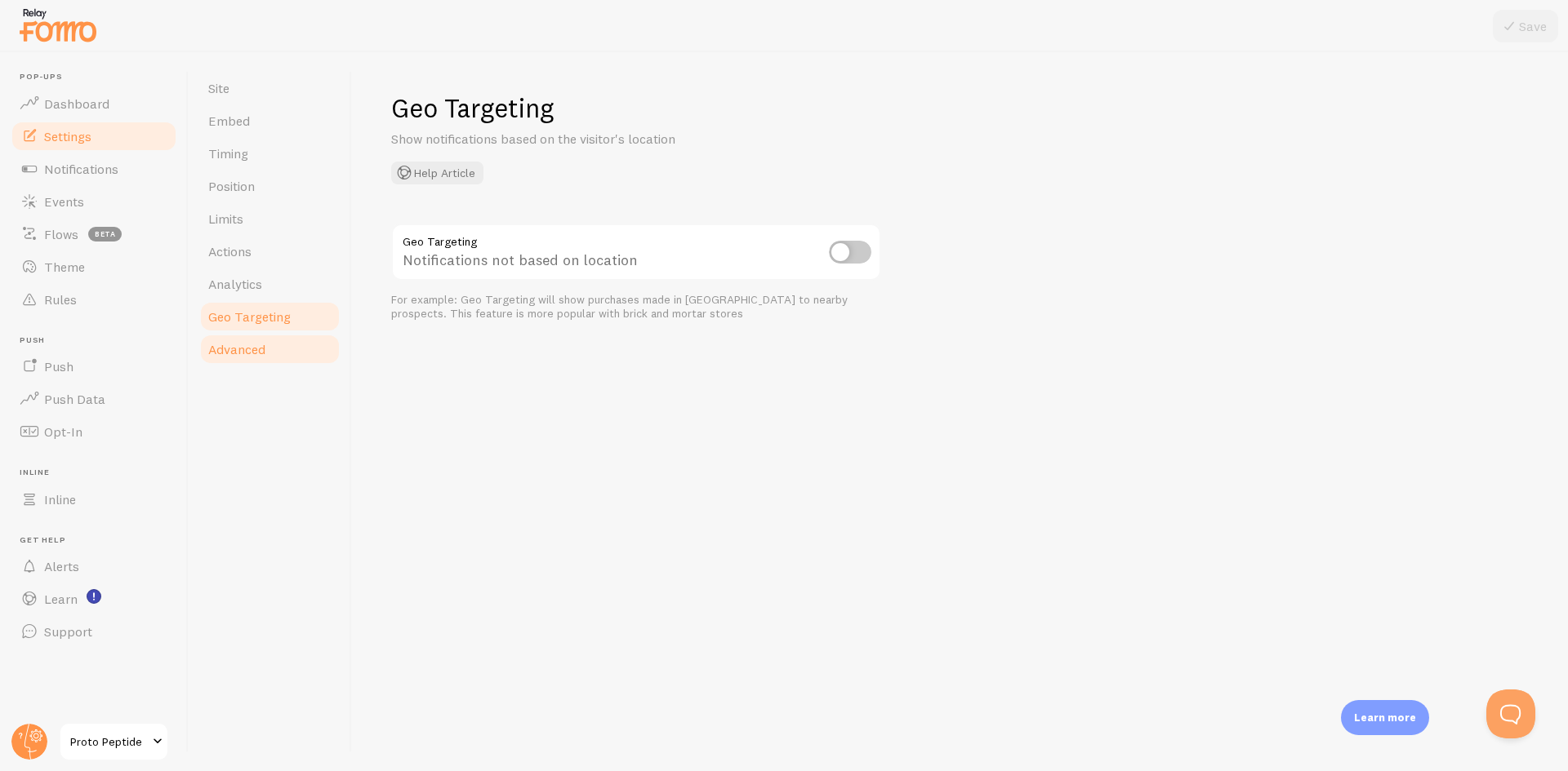
click at [268, 339] on link "Advanced" at bounding box center [269, 349] width 143 height 33
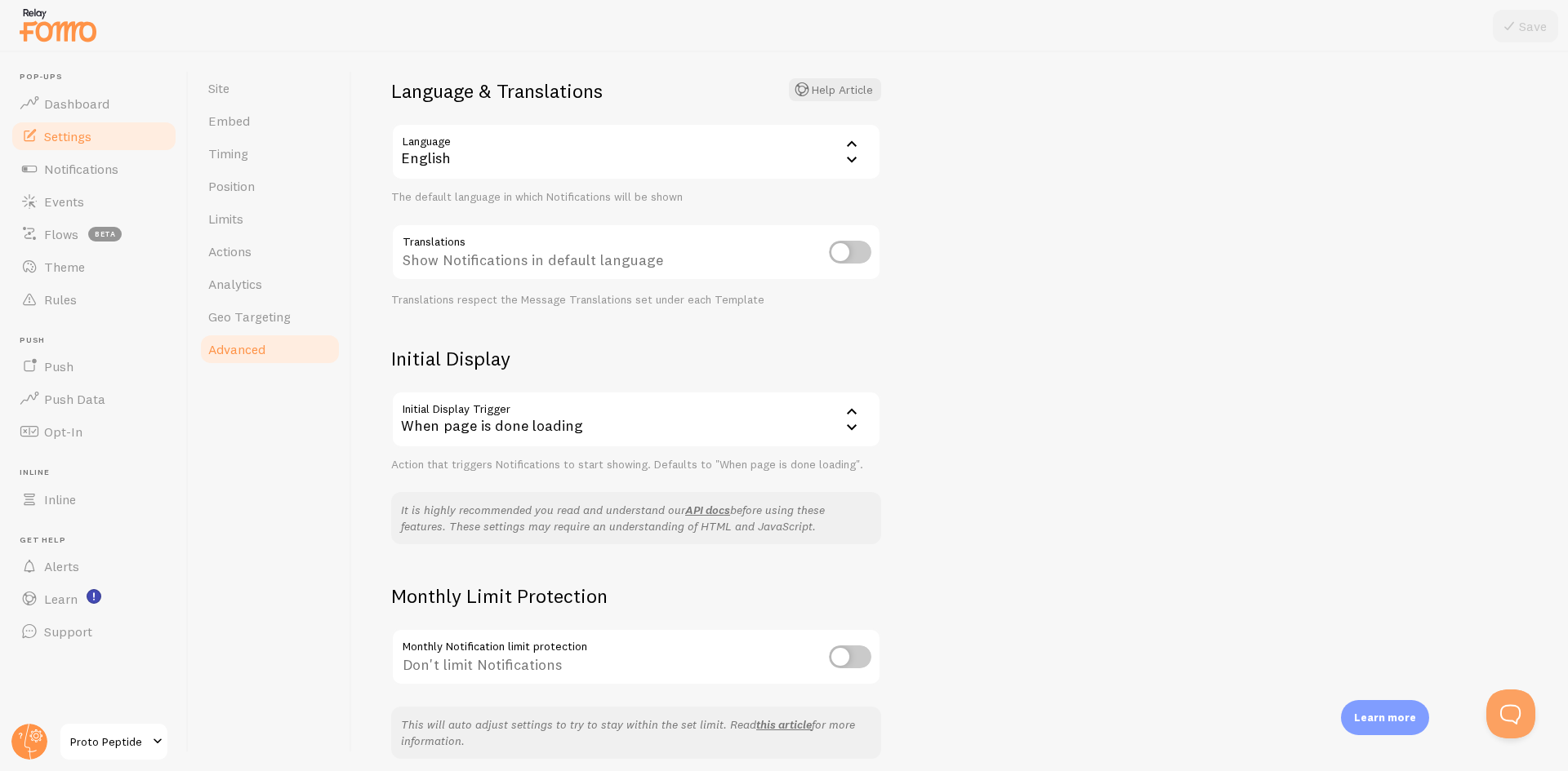
scroll to position [175, 0]
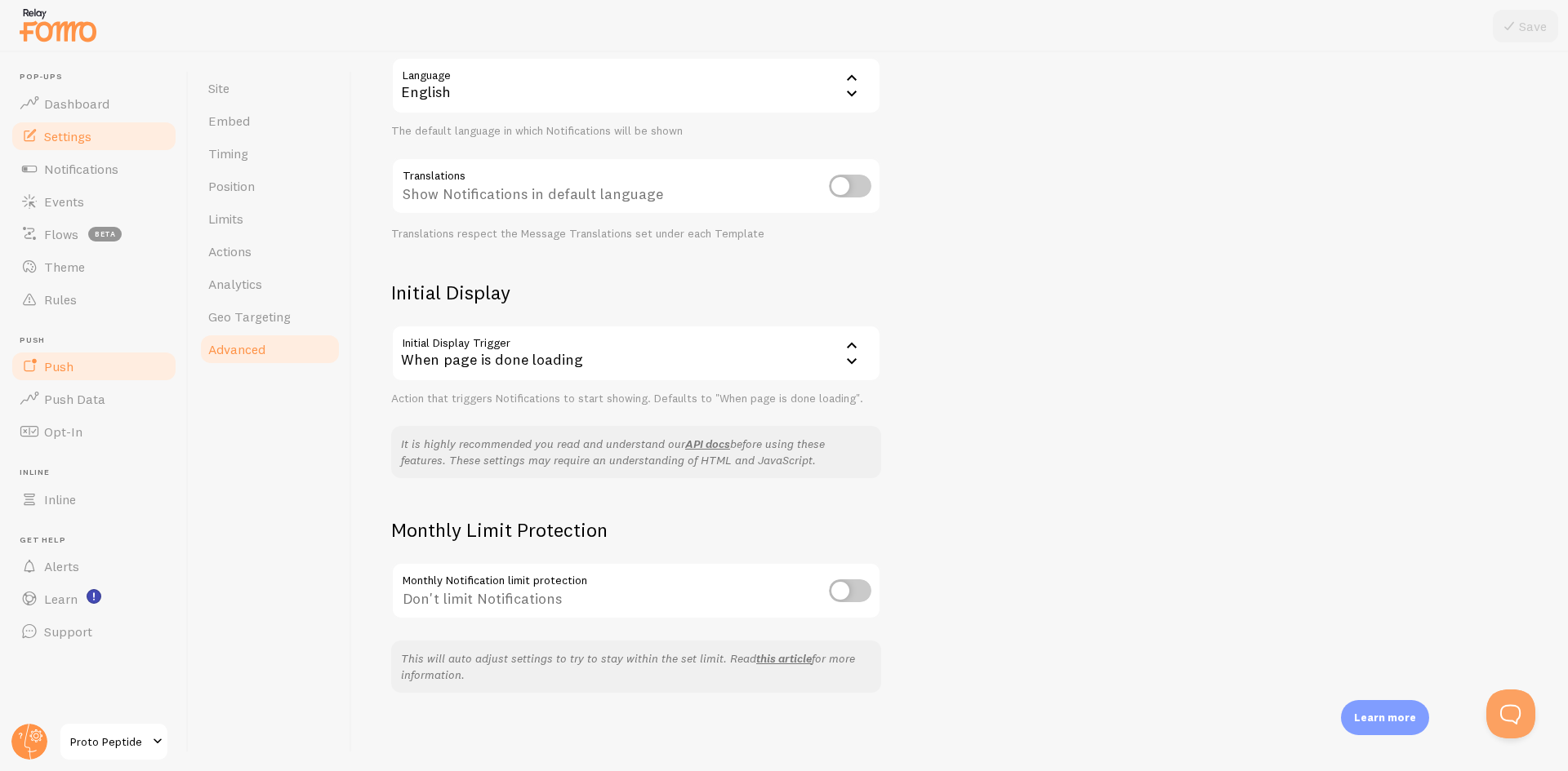
click at [51, 368] on span "Push" at bounding box center [59, 366] width 29 height 16
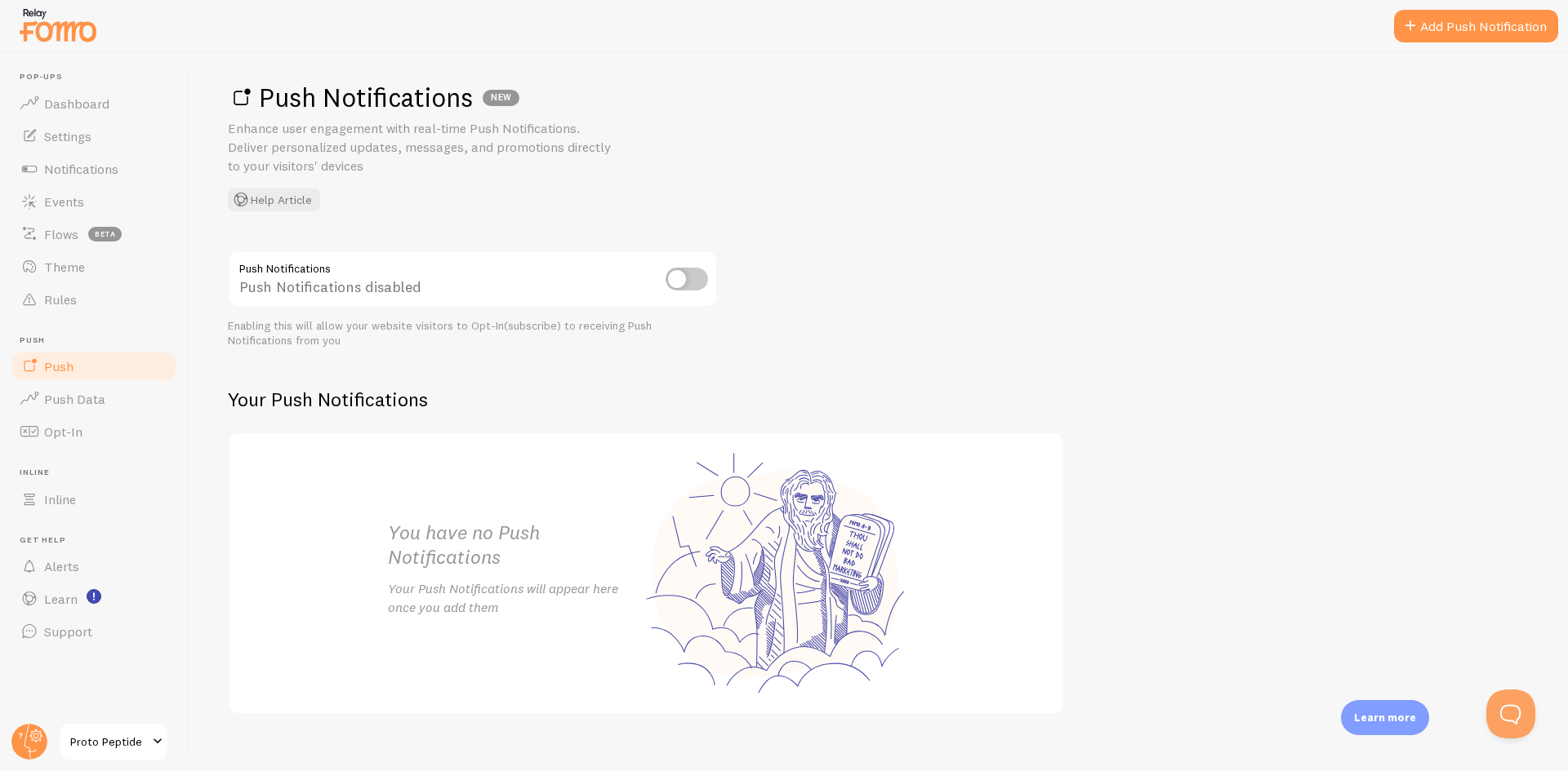
scroll to position [33, 0]
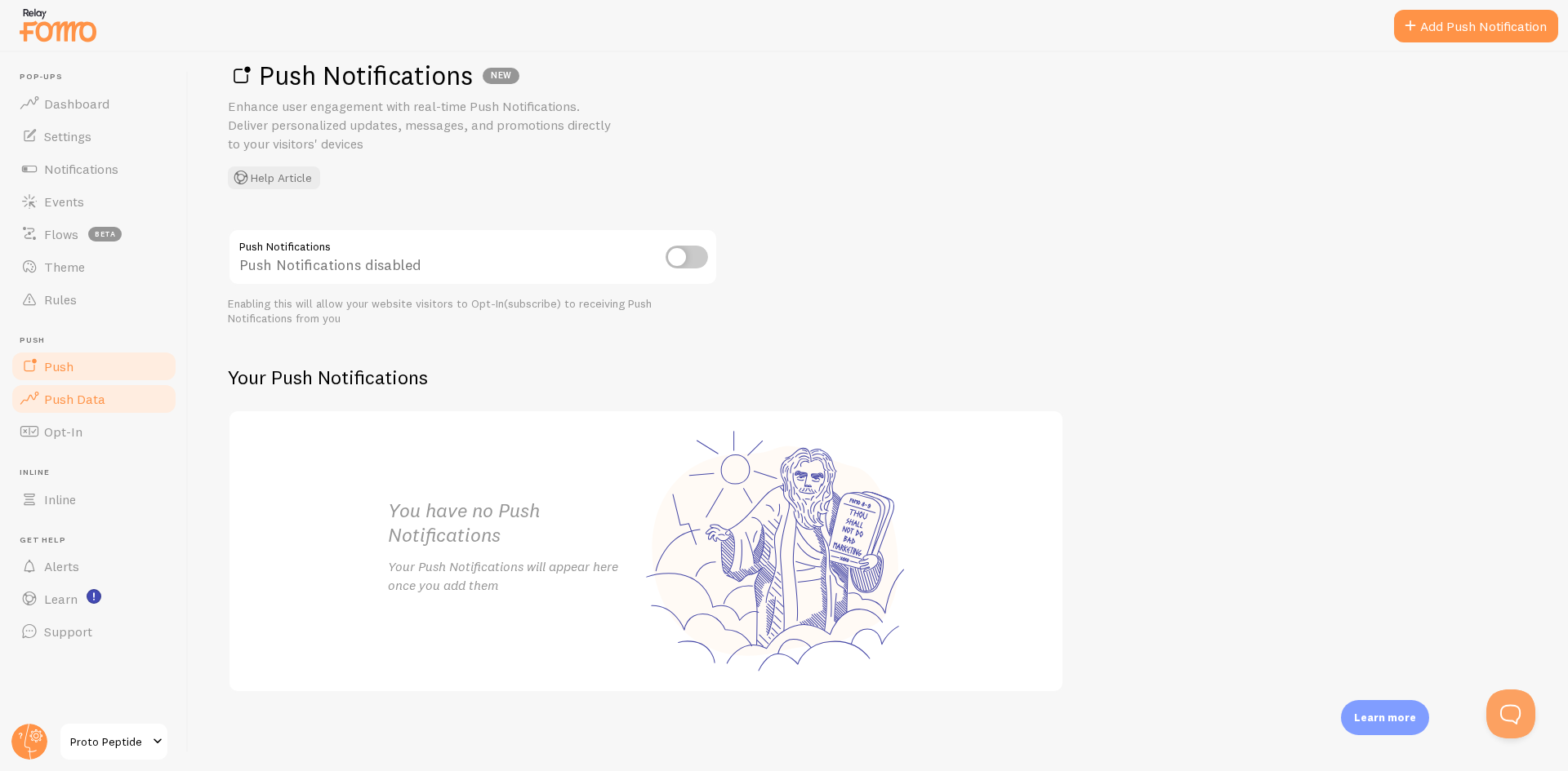
click at [78, 408] on link "Push Data" at bounding box center [94, 399] width 168 height 33
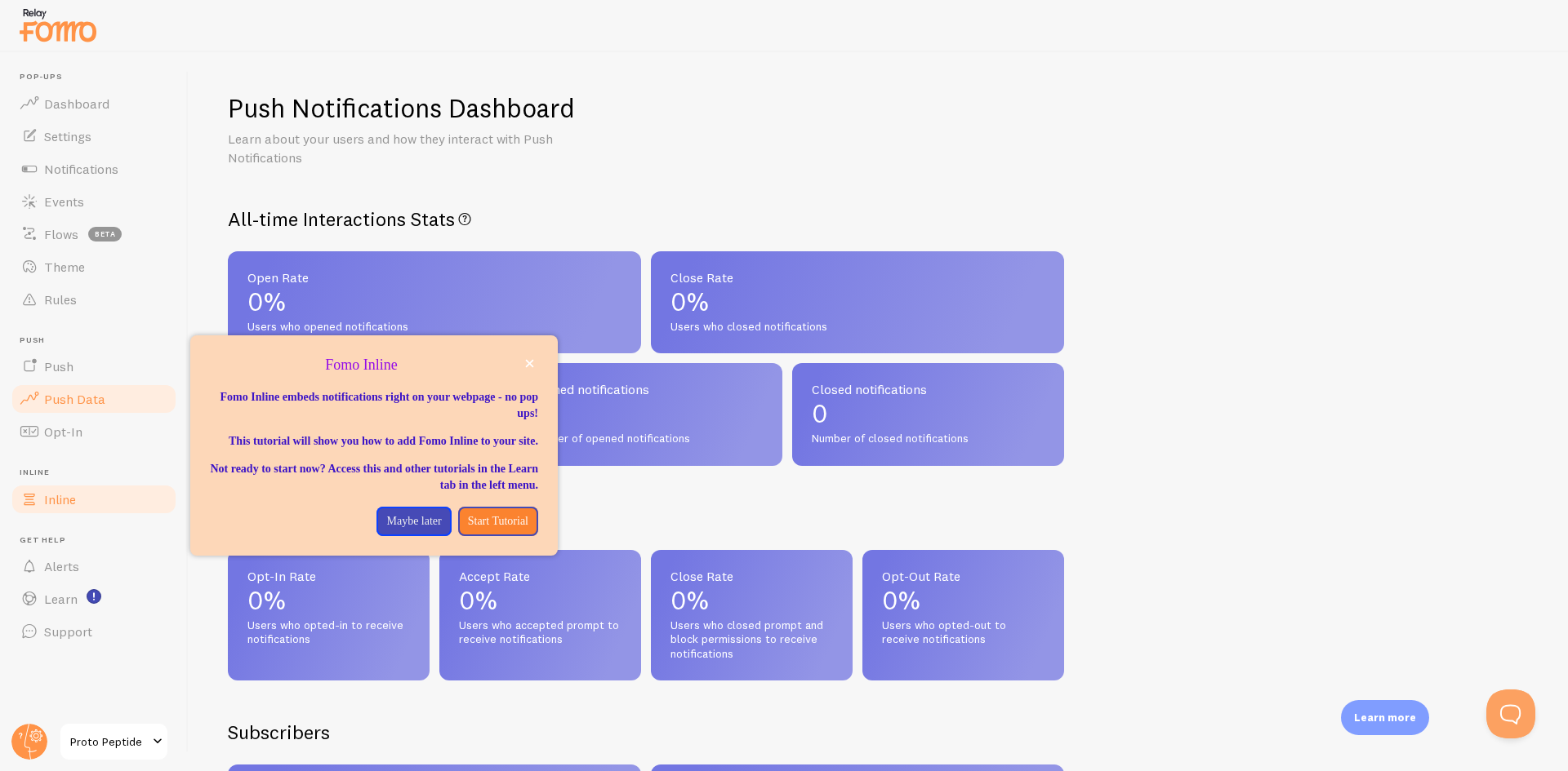
click at [70, 500] on span "Inline" at bounding box center [60, 499] width 32 height 16
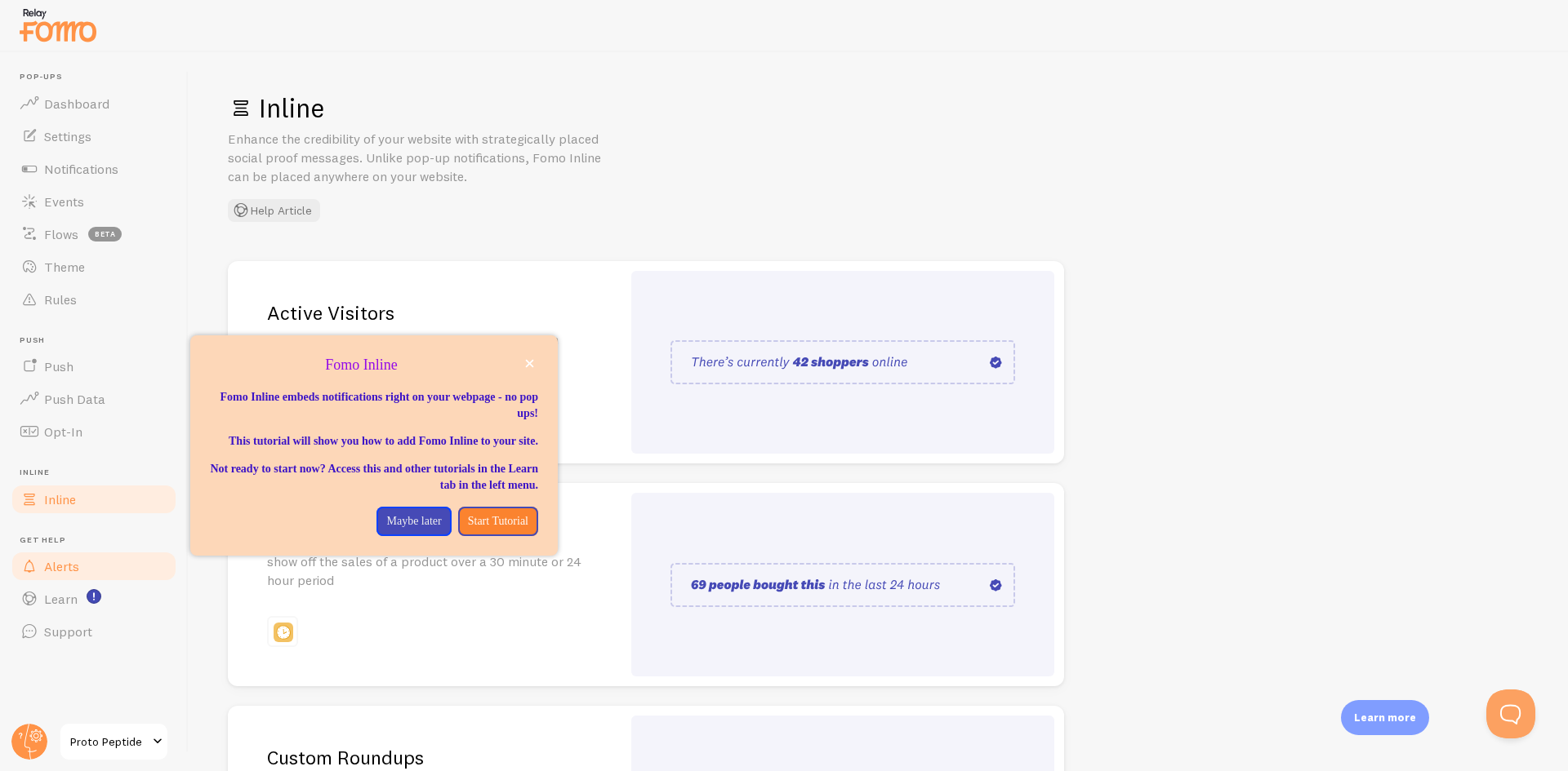
click at [75, 569] on span "Alerts" at bounding box center [62, 565] width 35 height 16
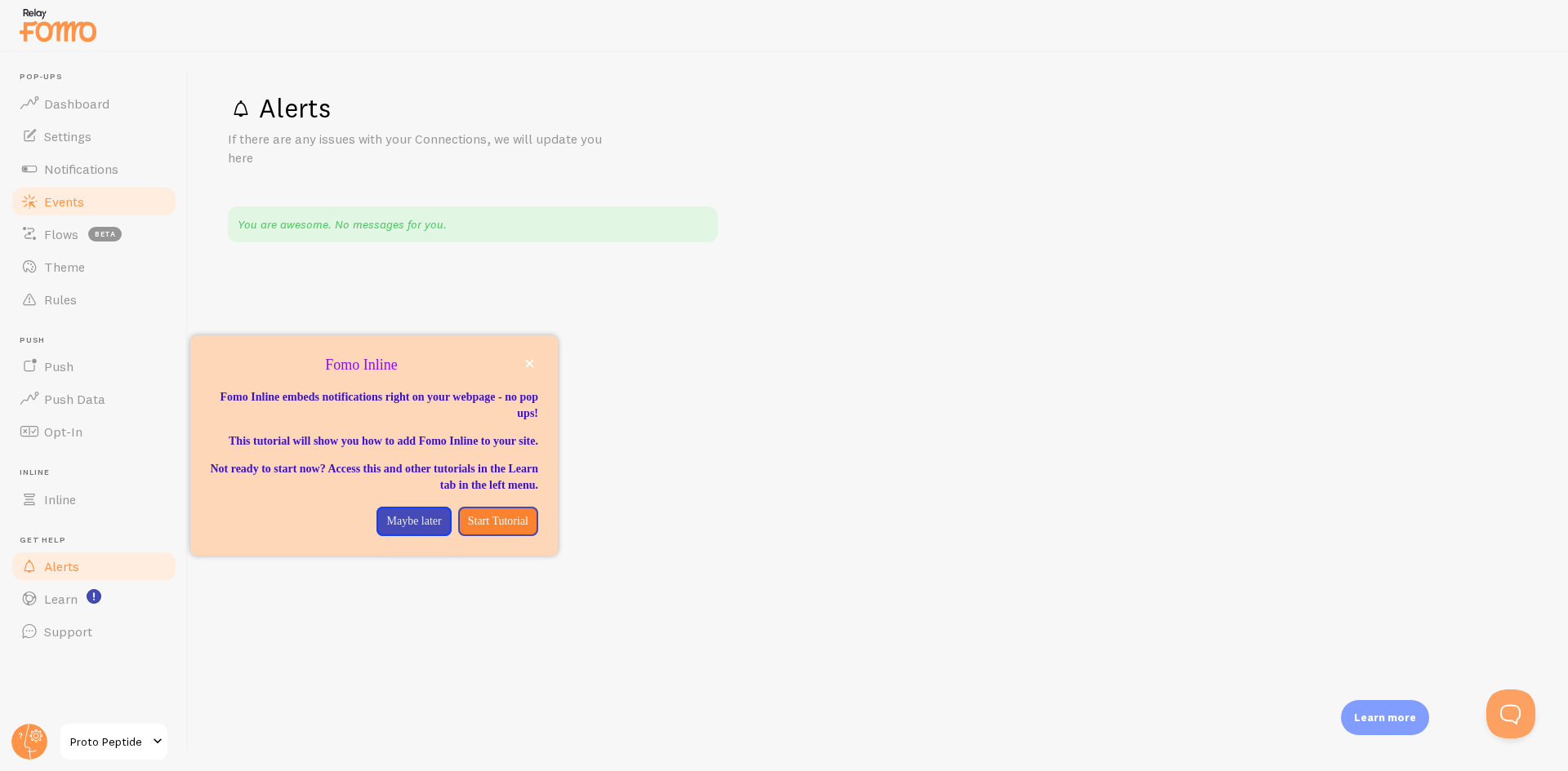
click at [81, 206] on span "Events" at bounding box center [65, 201] width 40 height 16
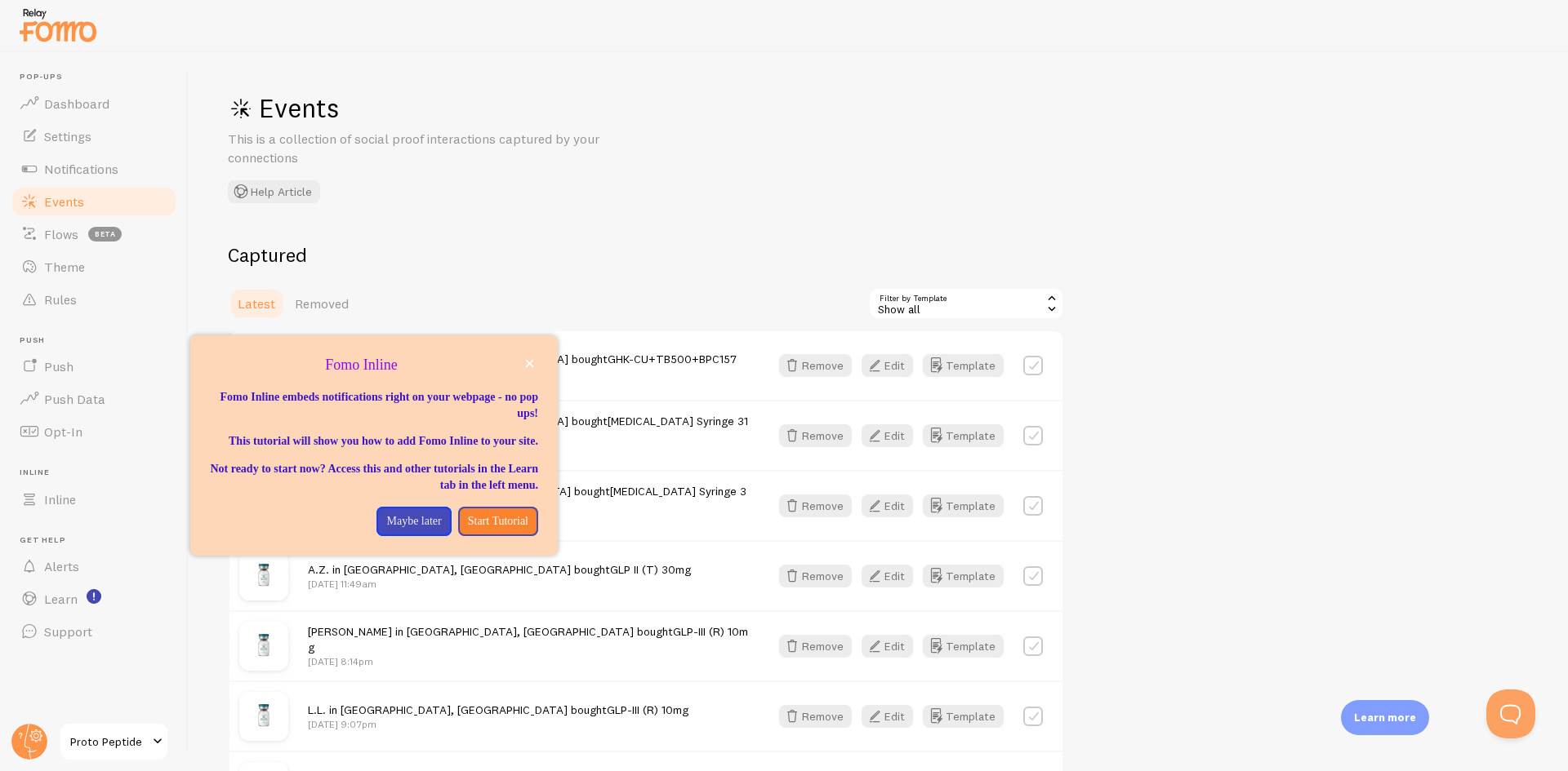
click at [897, 180] on div "Events This is a collection of social proof interactions captured by your conne…" at bounding box center [878, 411] width 1379 height 719
click at [528, 365] on icon "close," at bounding box center [531, 364] width 8 height 8
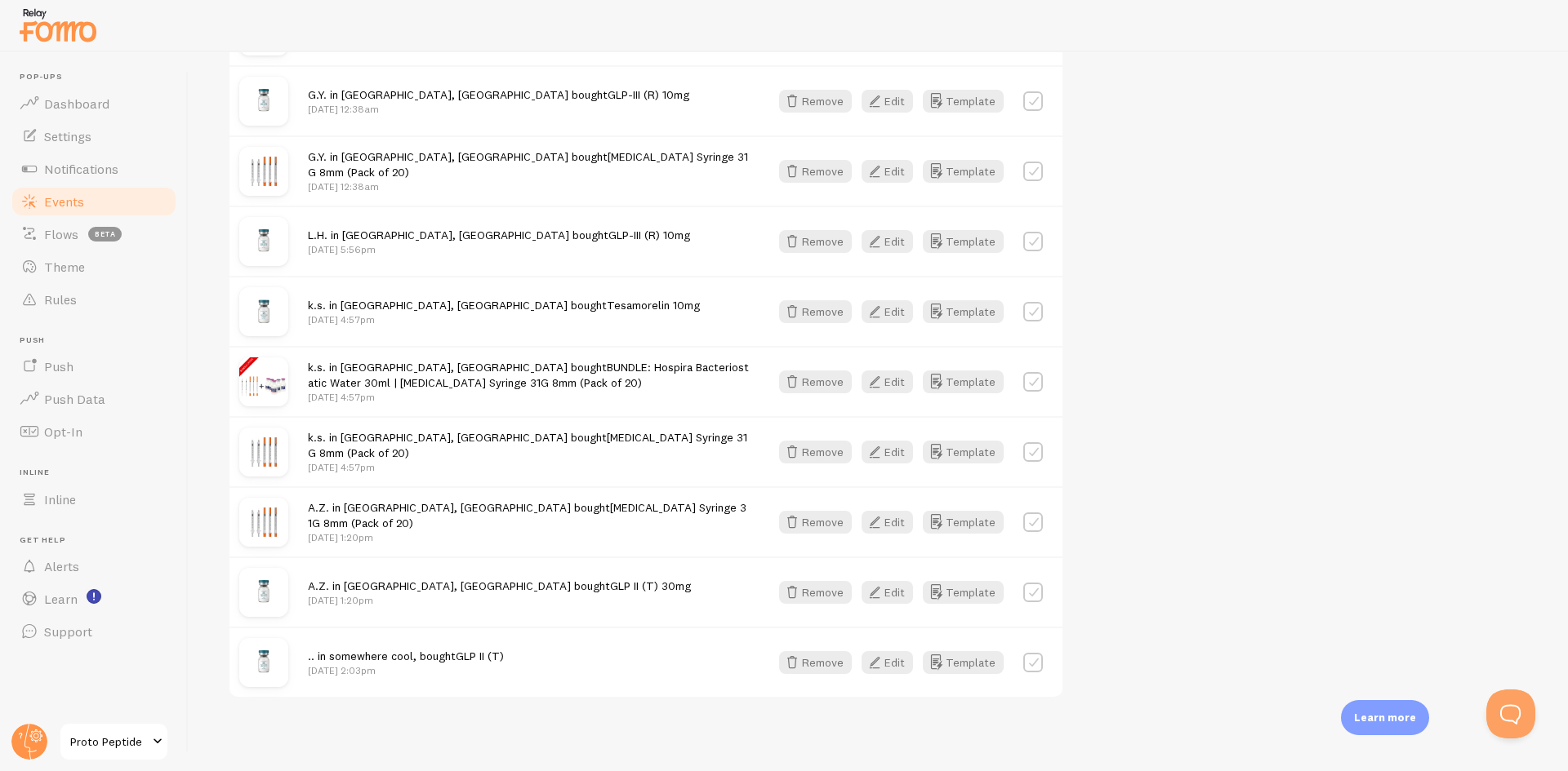
scroll to position [1042, 0]
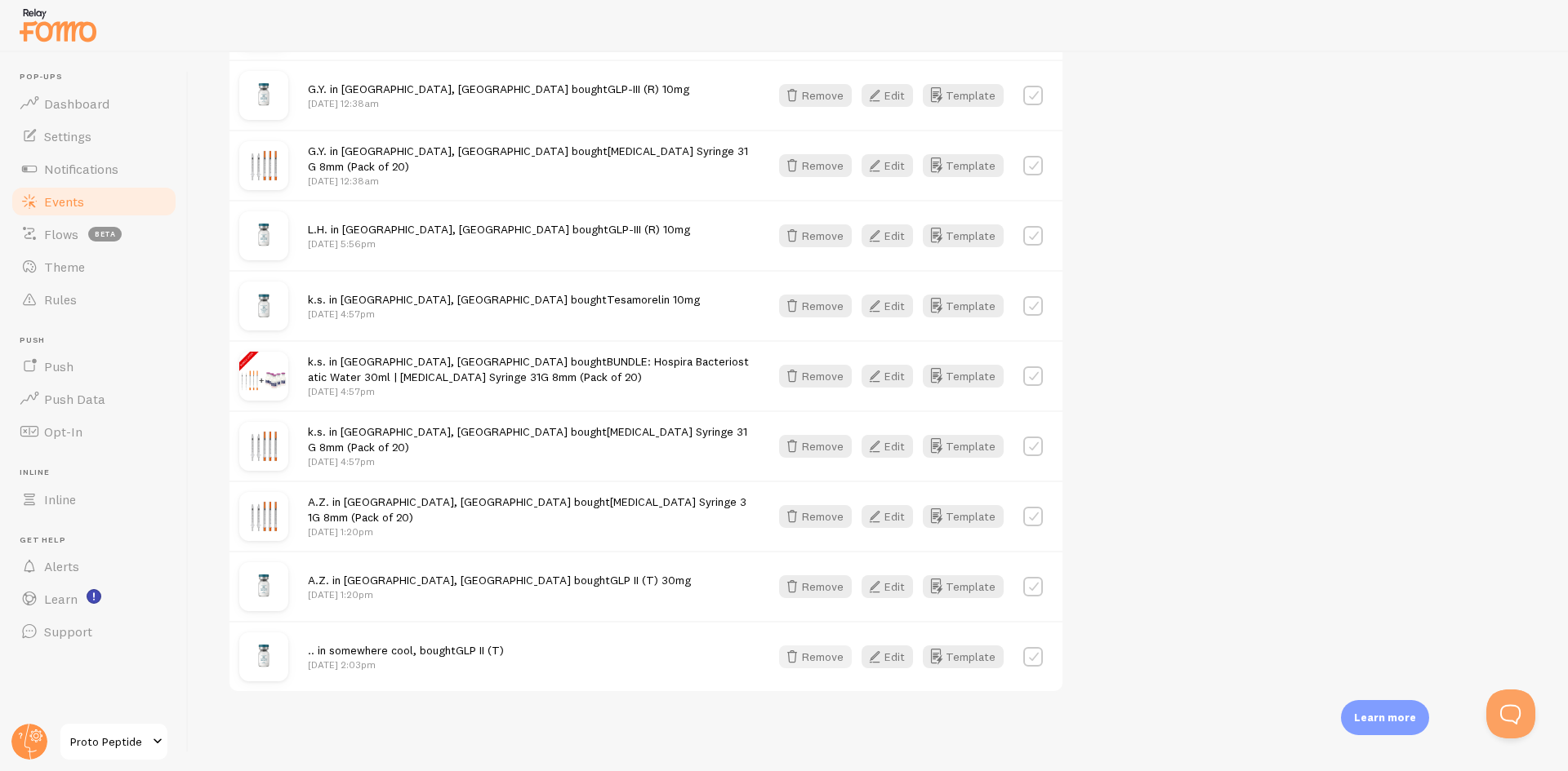
click at [801, 656] on icon "button" at bounding box center [792, 657] width 19 height 19
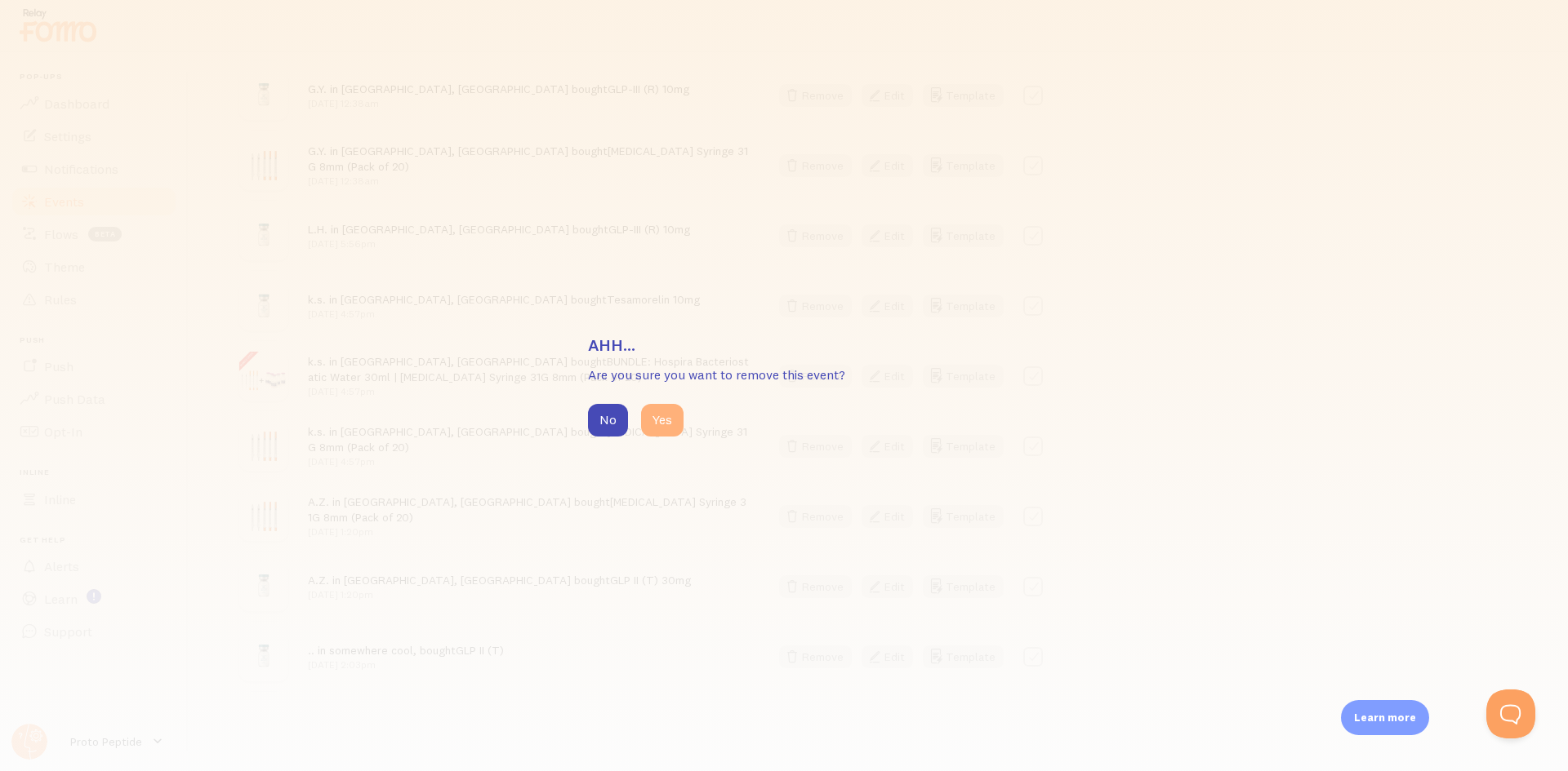
click at [657, 431] on button "Yes" at bounding box center [662, 420] width 43 height 33
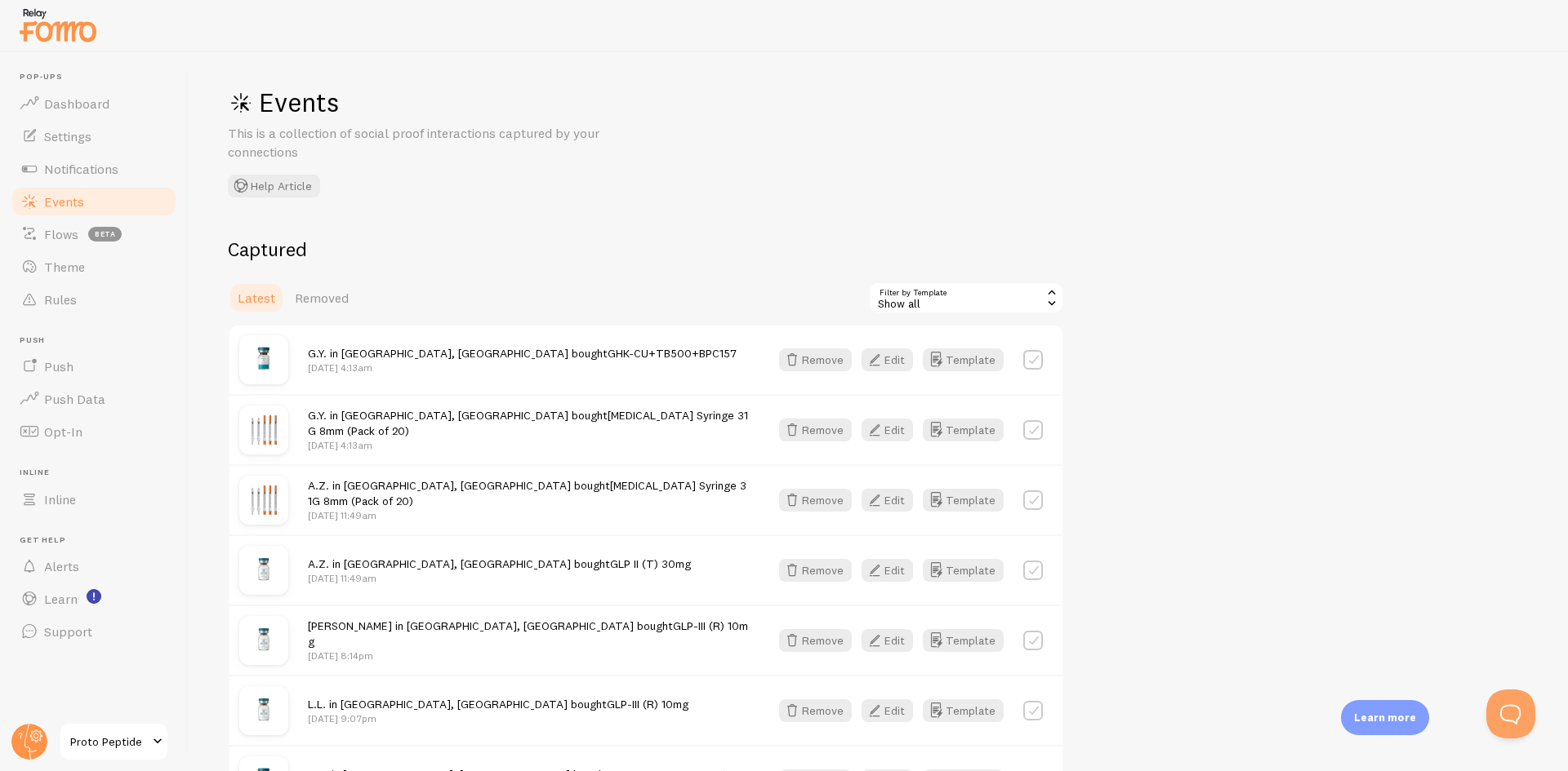
scroll to position [0, 0]
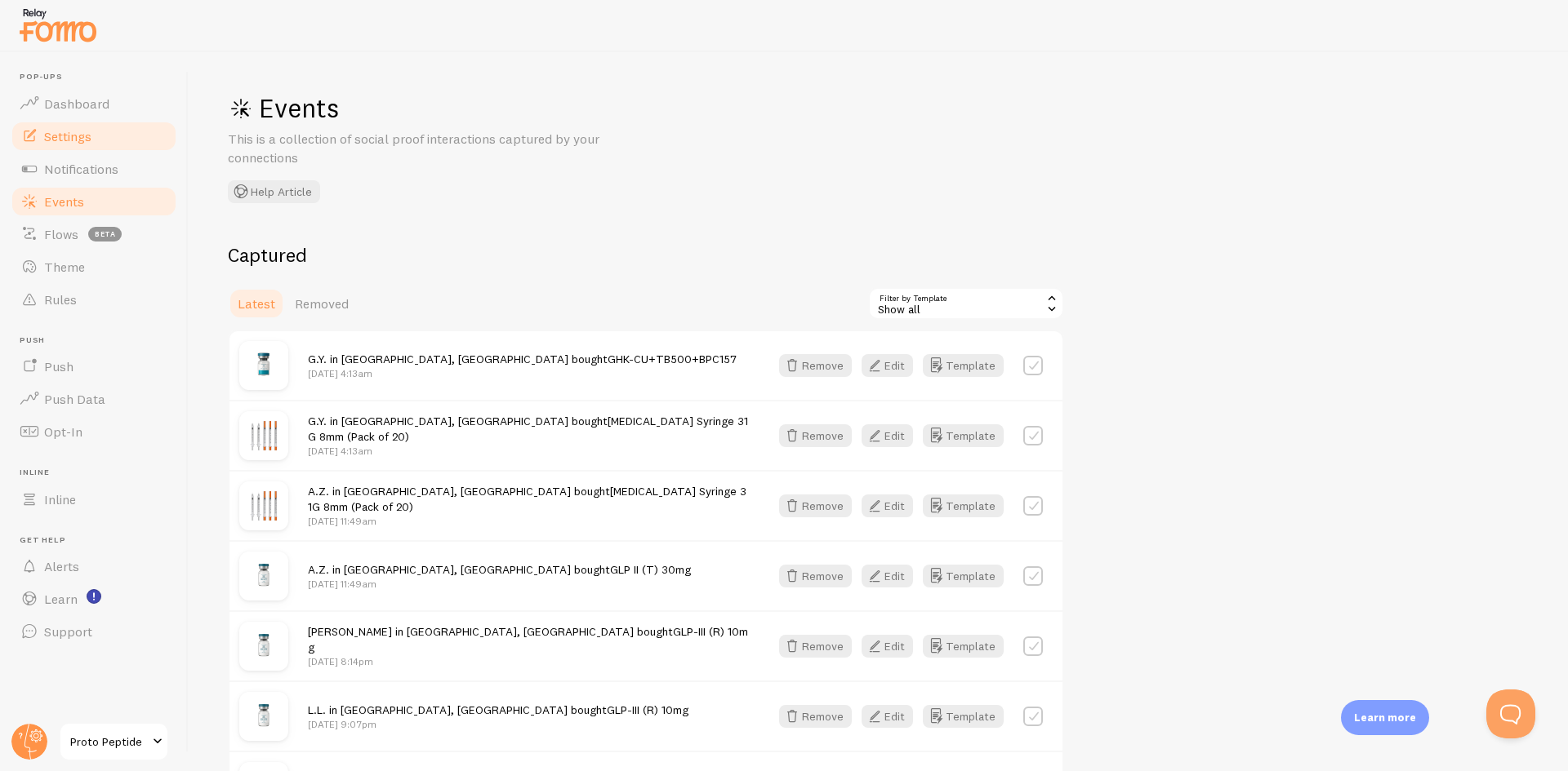
click at [91, 144] on link "Settings" at bounding box center [94, 136] width 168 height 33
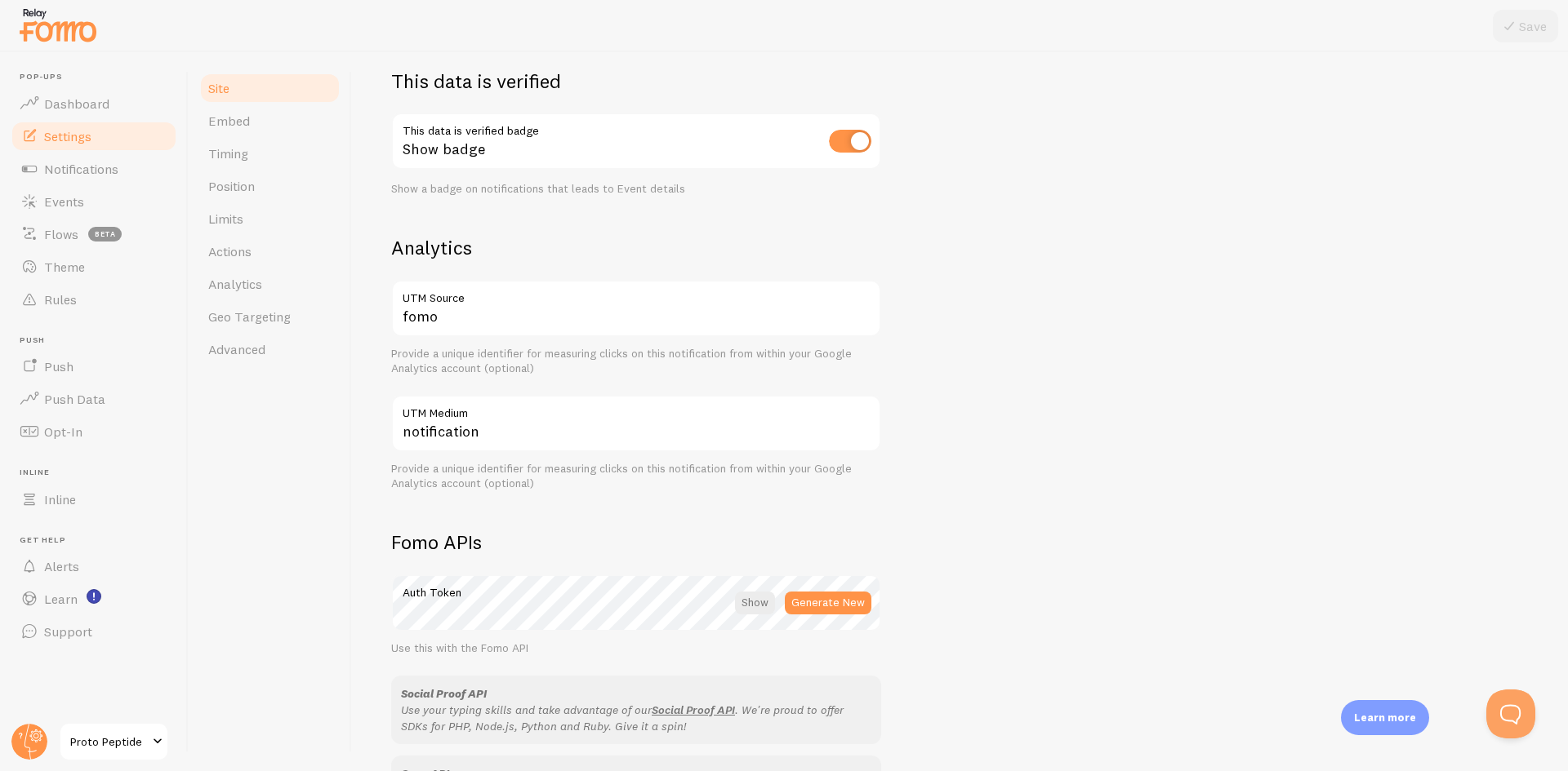
scroll to position [490, 0]
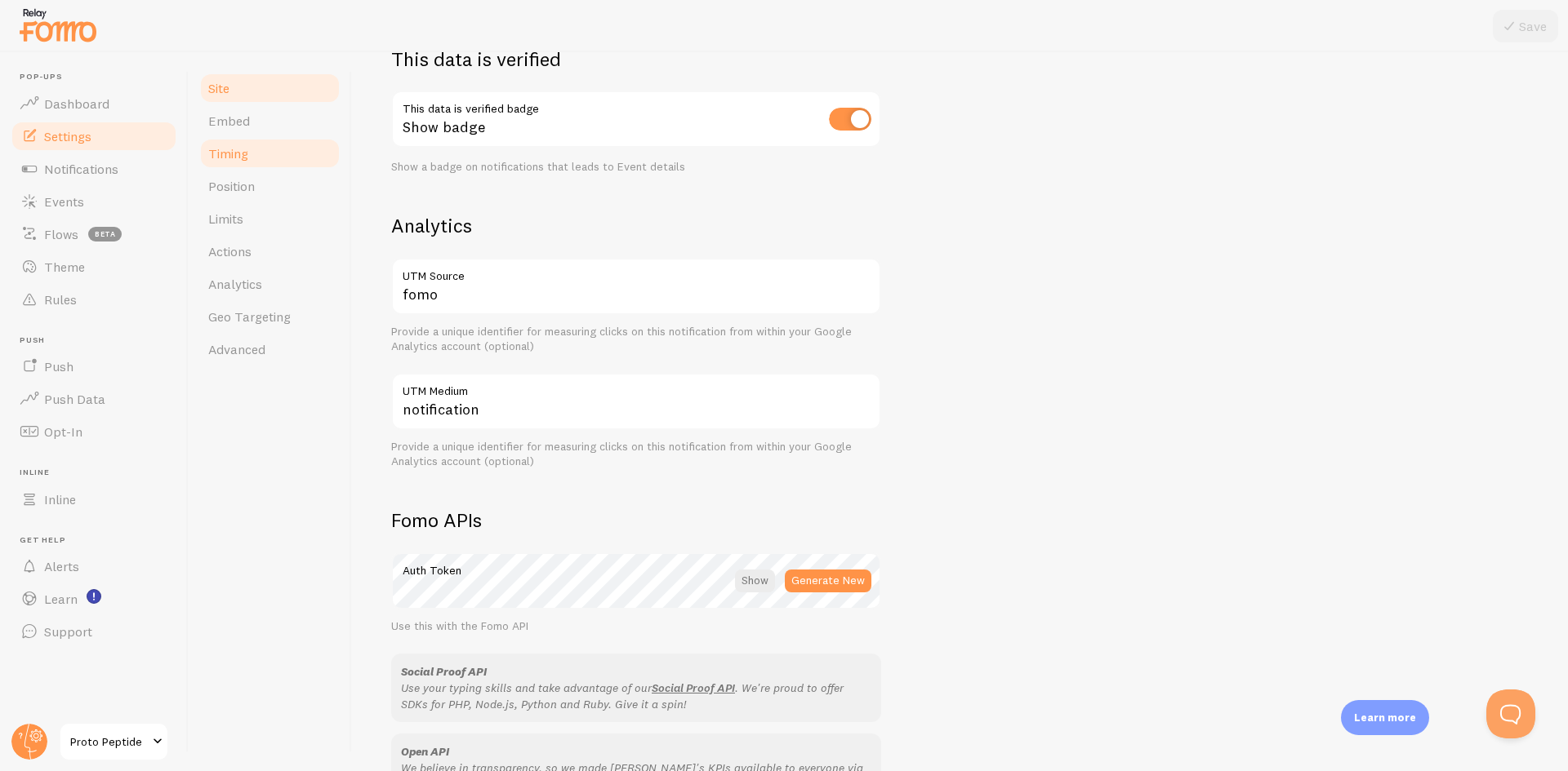
click at [253, 145] on link "Timing" at bounding box center [269, 153] width 143 height 33
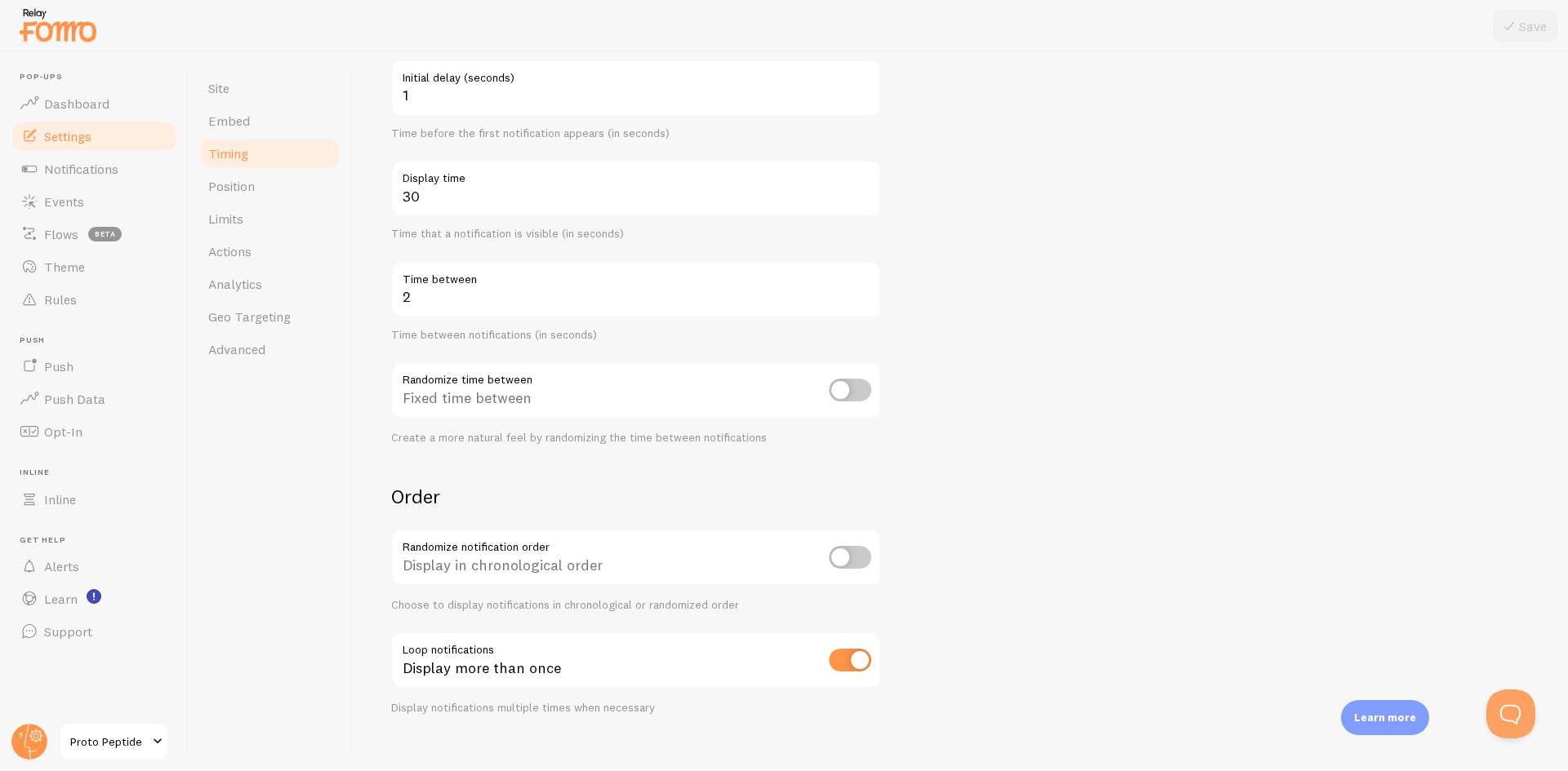
scroll to position [195, 0]
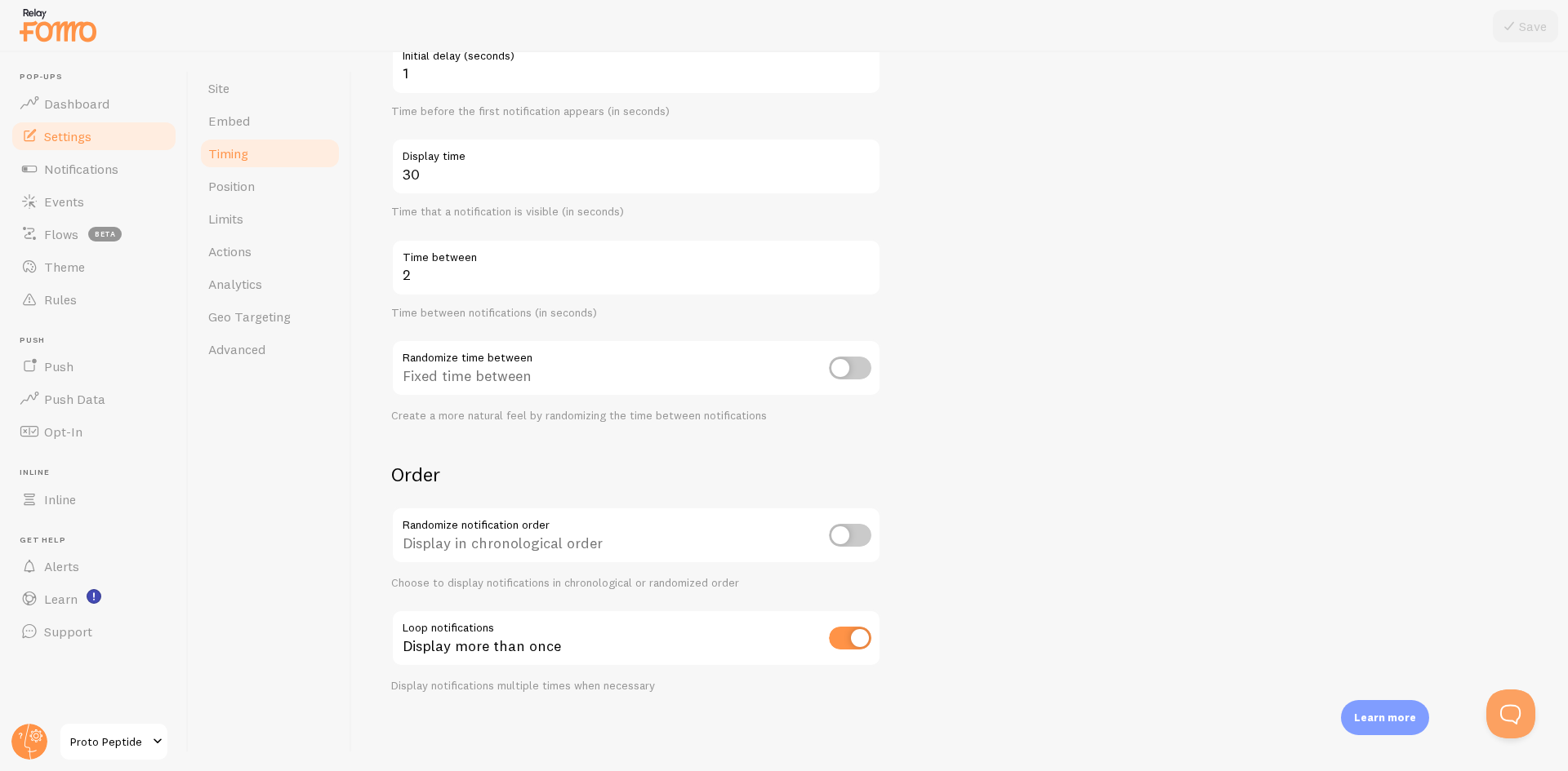
click at [863, 533] on input "checkbox" at bounding box center [850, 535] width 43 height 23
checkbox input "true"
click at [1537, 18] on button "Save" at bounding box center [1526, 26] width 65 height 33
click at [80, 166] on span "Notifications" at bounding box center [81, 169] width 75 height 16
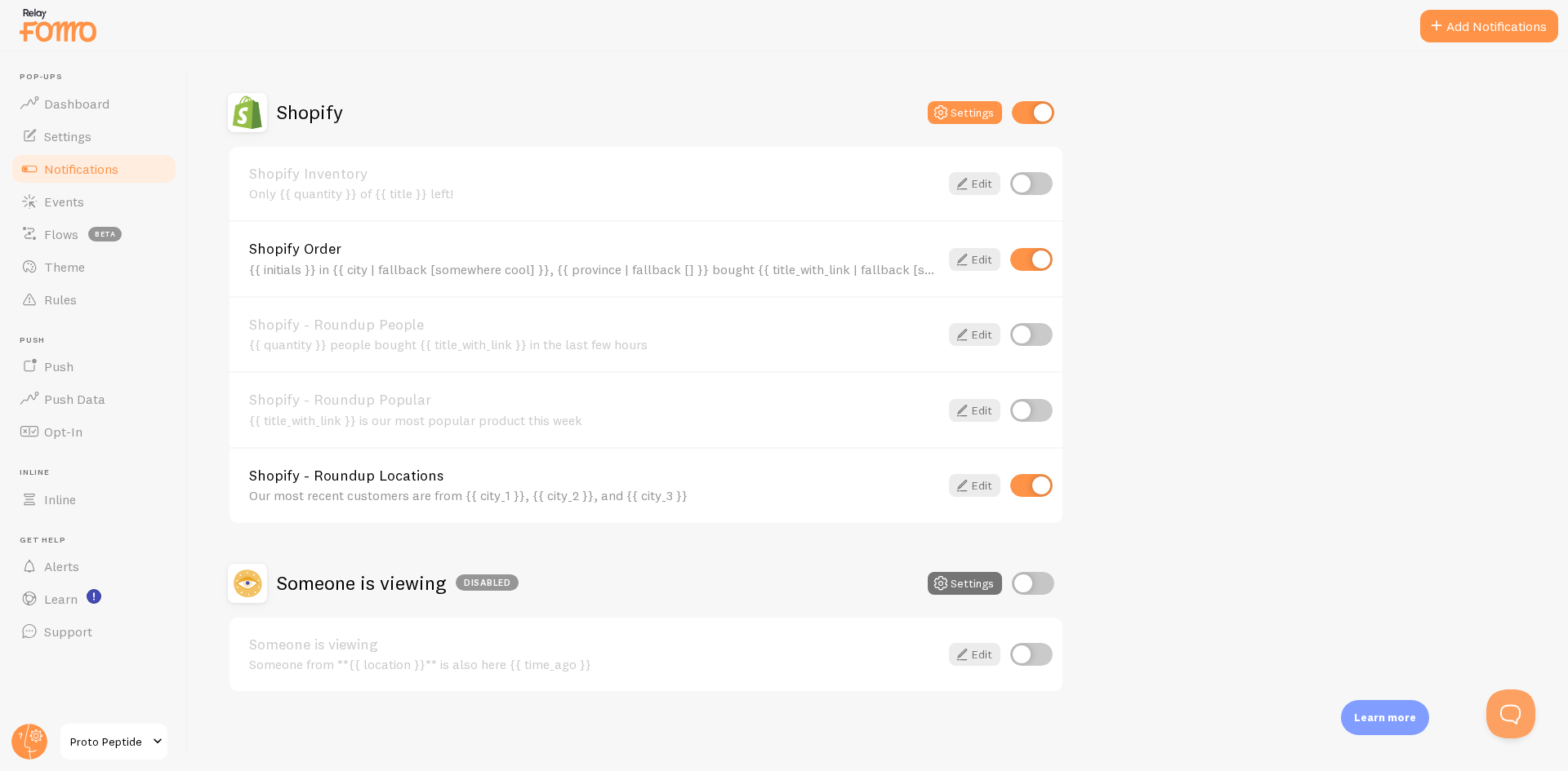
scroll to position [462, 0]
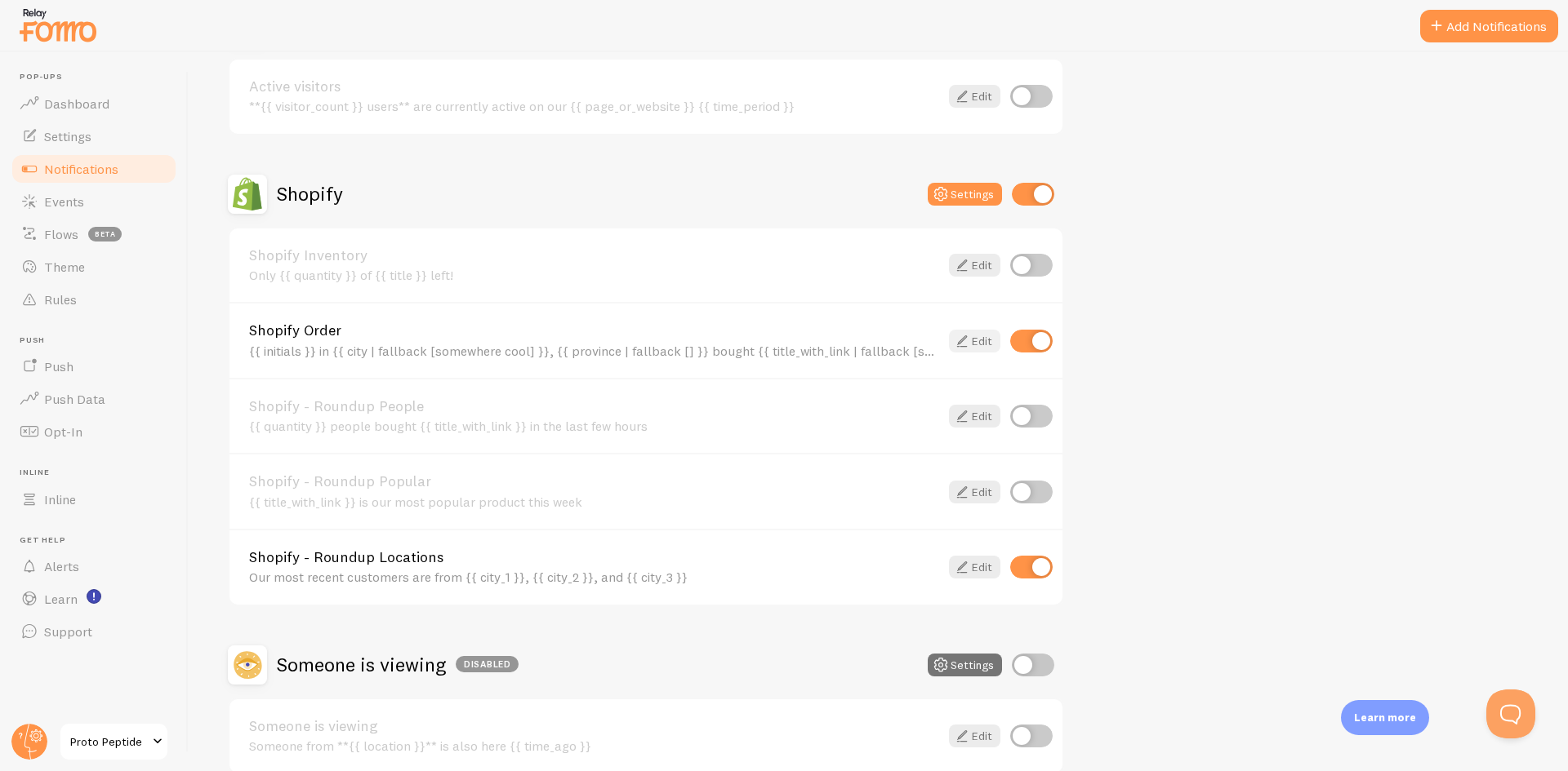
click at [970, 334] on icon at bounding box center [961, 341] width 19 height 19
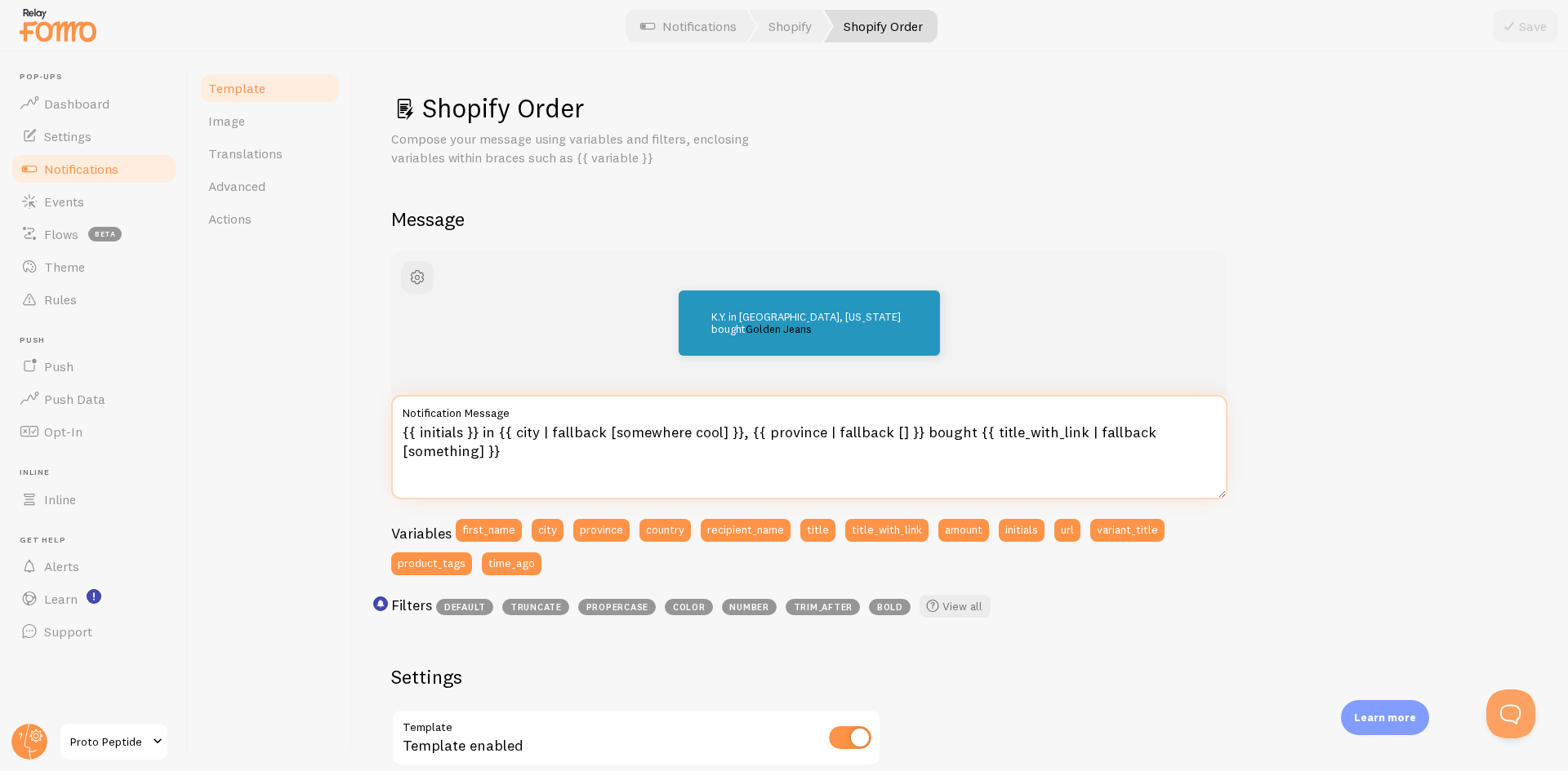
click at [476, 440] on textarea "{{ initials }} in {{ city | fallback [somewhere cool] }}, {{ province | fallbac…" at bounding box center [809, 447] width 836 height 105
click at [1388, 241] on div "Shopify Order Compose your message using variables and filters, enclosing varia…" at bounding box center [959, 638] width 1137 height 1092
